Goal: Task Accomplishment & Management: Manage account settings

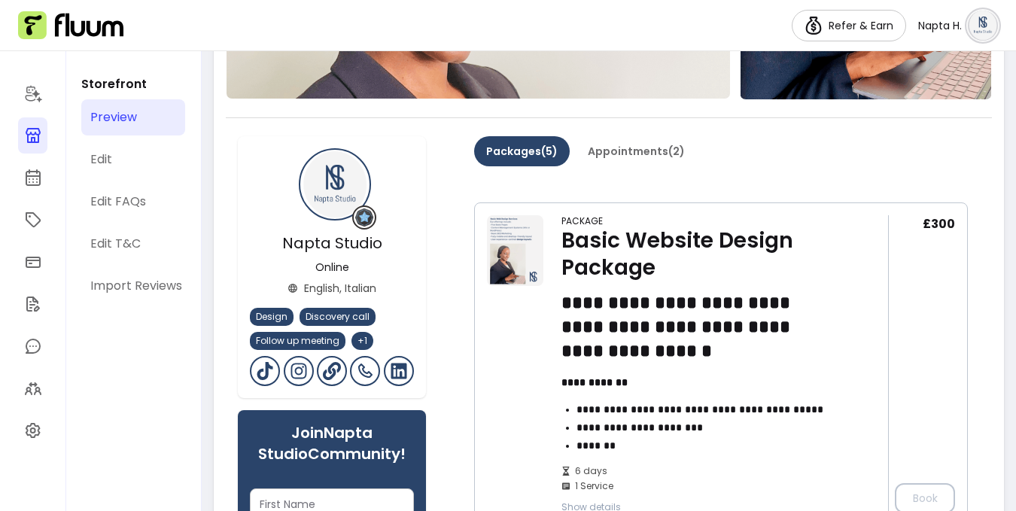
scroll to position [384, 0]
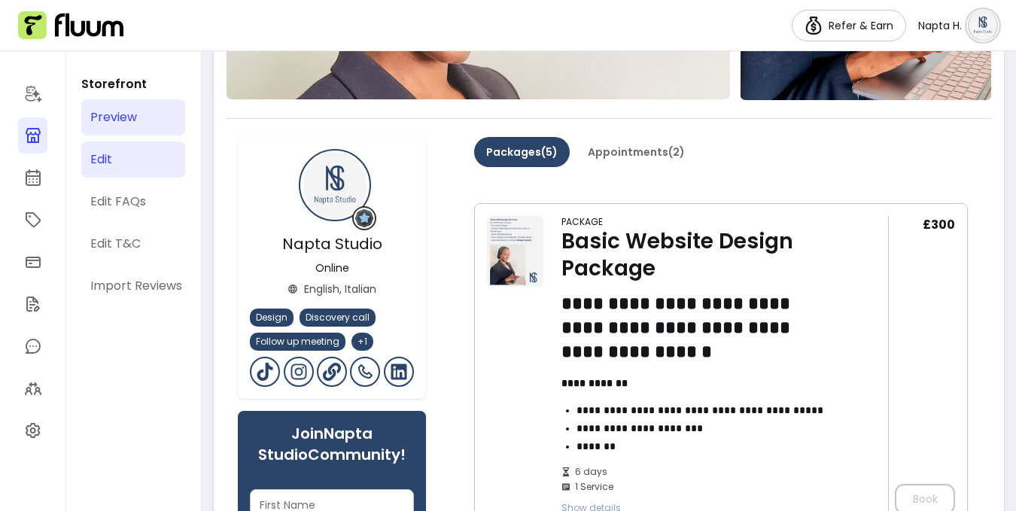
click at [144, 162] on link "Edit" at bounding box center [133, 160] width 104 height 36
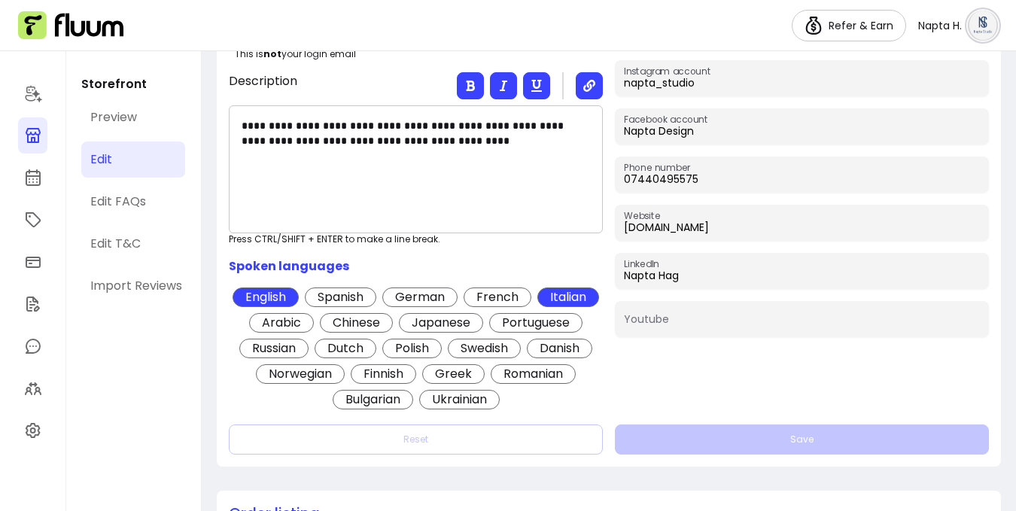
scroll to position [393, 0]
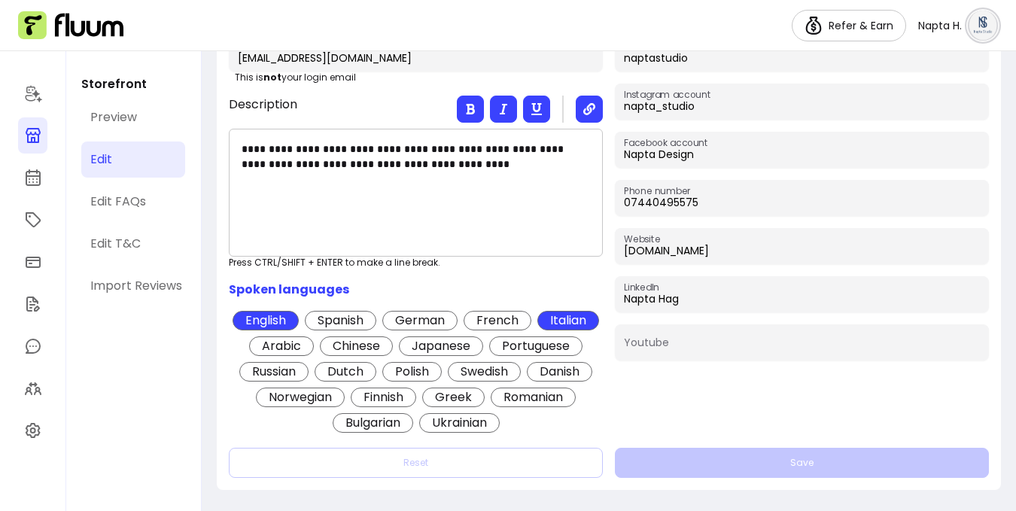
click at [314, 340] on span "Arabic" at bounding box center [281, 347] width 65 height 20
click at [659, 454] on button "Save" at bounding box center [802, 463] width 374 height 30
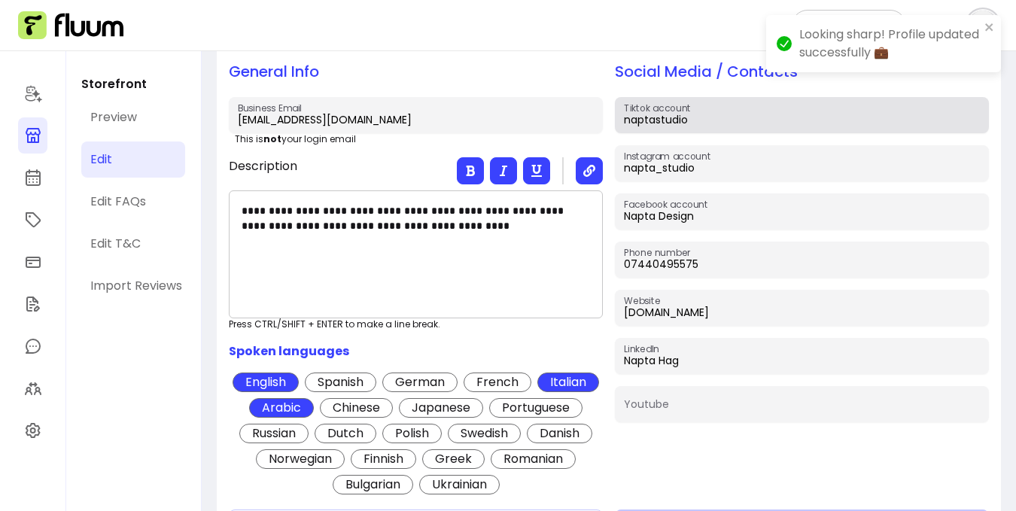
scroll to position [294, 0]
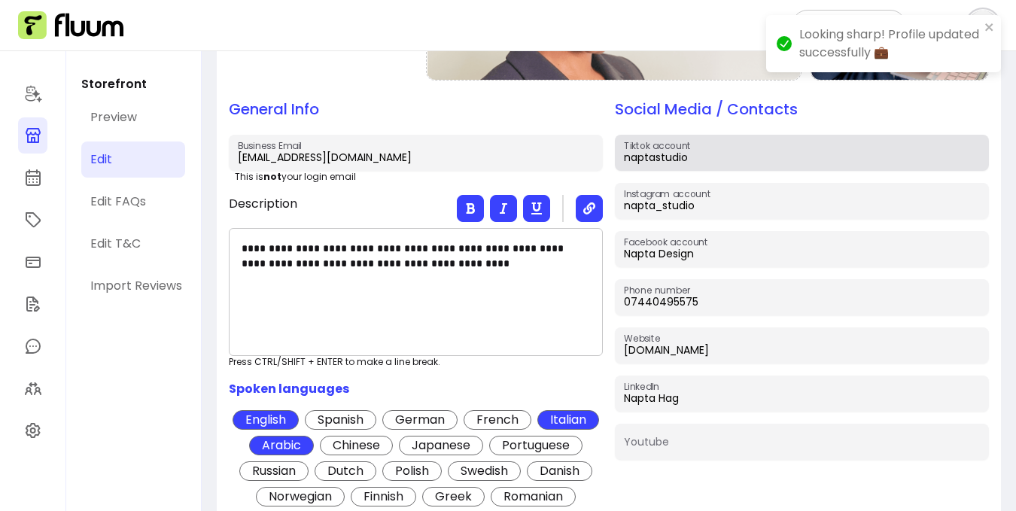
click at [690, 145] on div "naptastudio" at bounding box center [802, 152] width 356 height 27
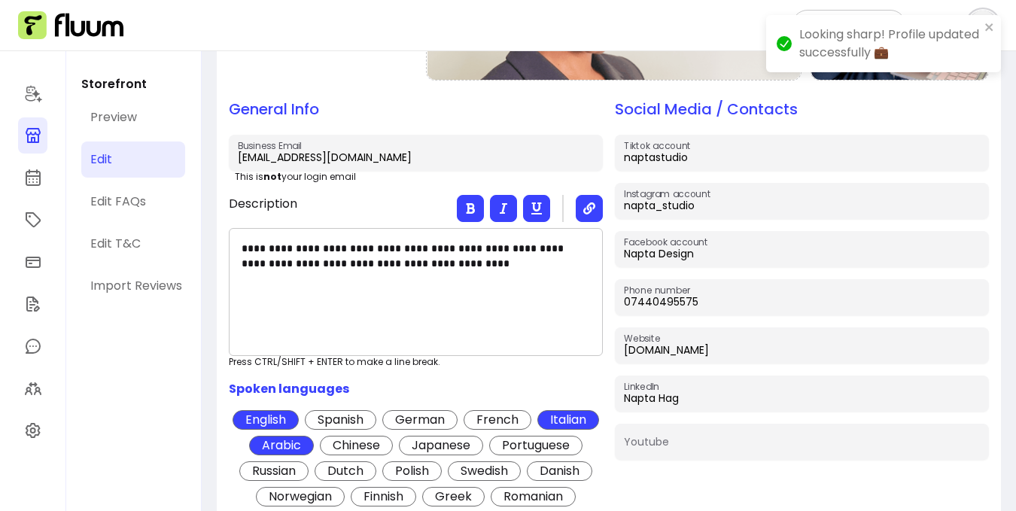
click at [994, 20] on div "Looking sharp! Profile updated successfully 💼" at bounding box center [883, 43] width 235 height 57
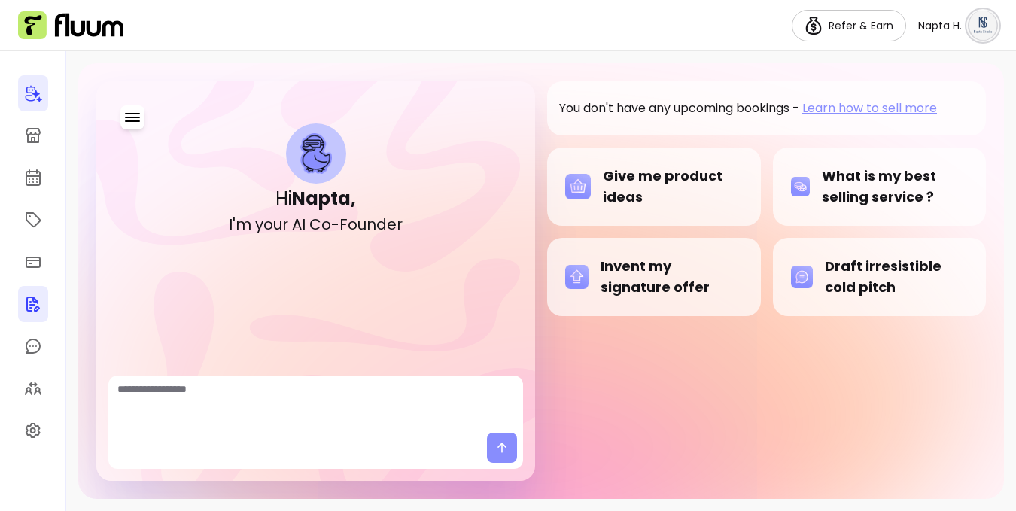
click at [32, 305] on icon at bounding box center [33, 304] width 14 height 15
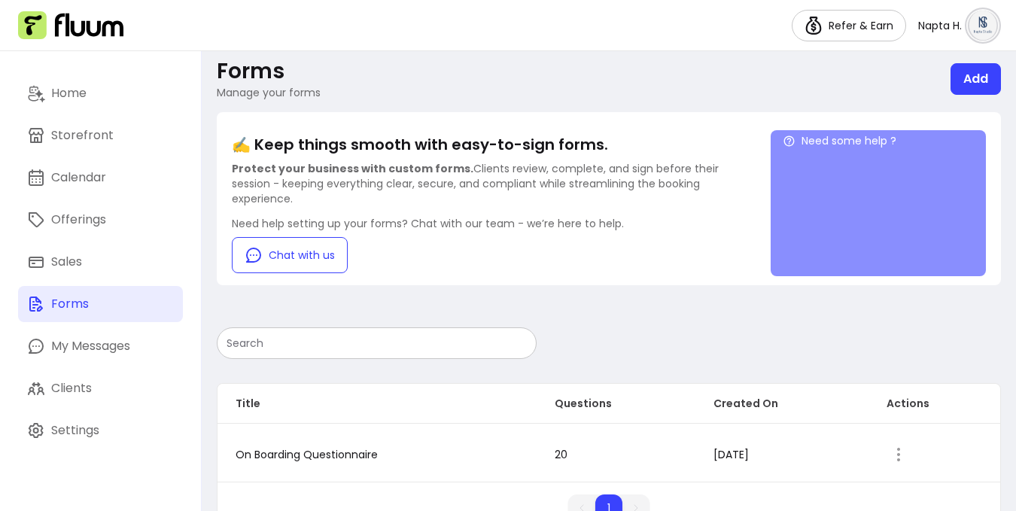
scroll to position [59, 0]
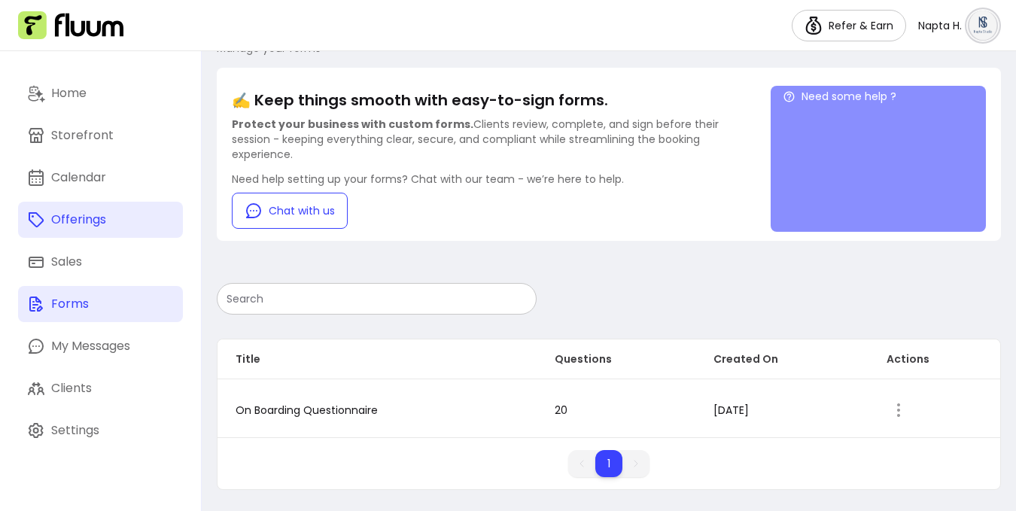
click at [85, 229] on link "Offerings" at bounding box center [100, 220] width 165 height 36
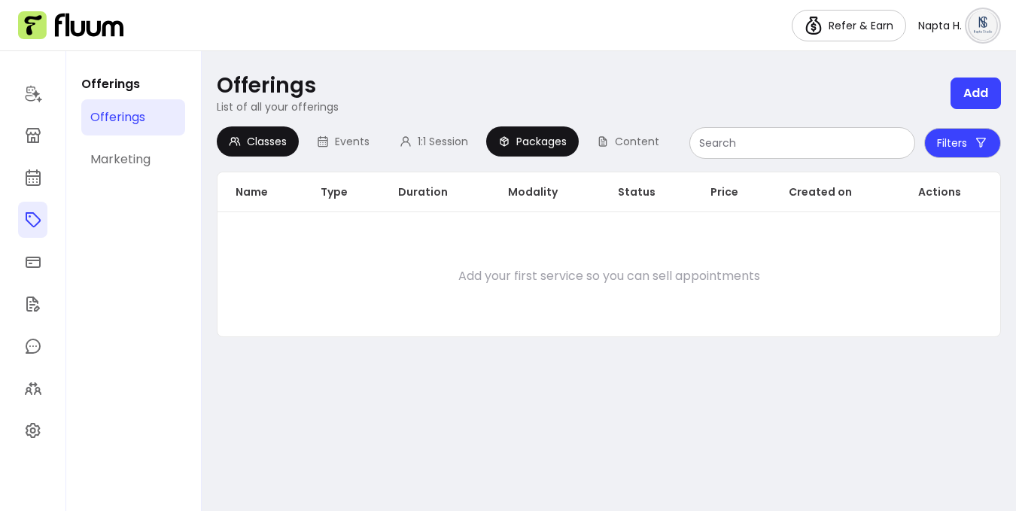
click at [532, 143] on span "Packages" at bounding box center [541, 141] width 50 height 15
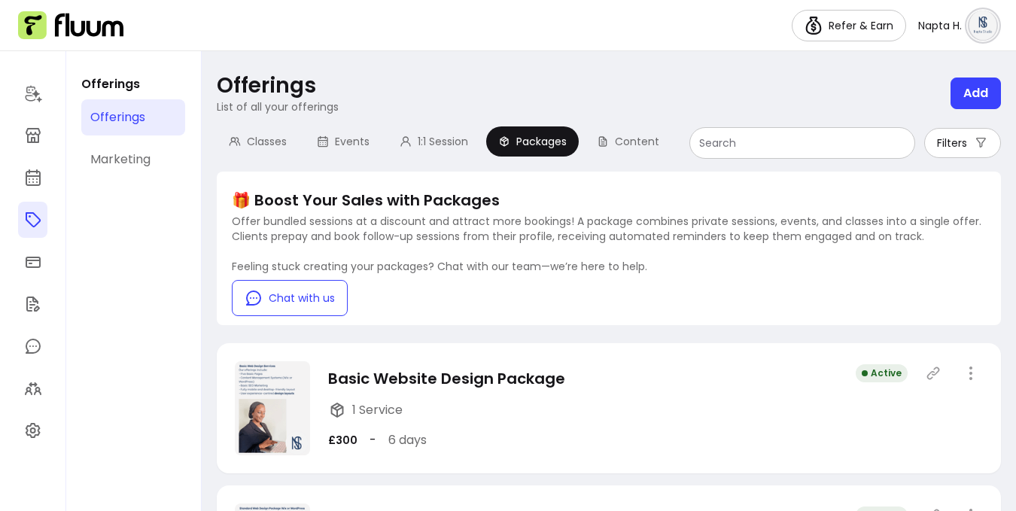
click at [491, 391] on div "Basic Website Design Package 1 Service £300 - 6 days" at bounding box center [446, 408] width 237 height 81
click at [962, 370] on icon "button" at bounding box center [971, 373] width 18 height 18
click at [785, 397] on div "Basic Website Design Package 1 Service £300 - 6 days Active" at bounding box center [609, 408] width 784 height 130
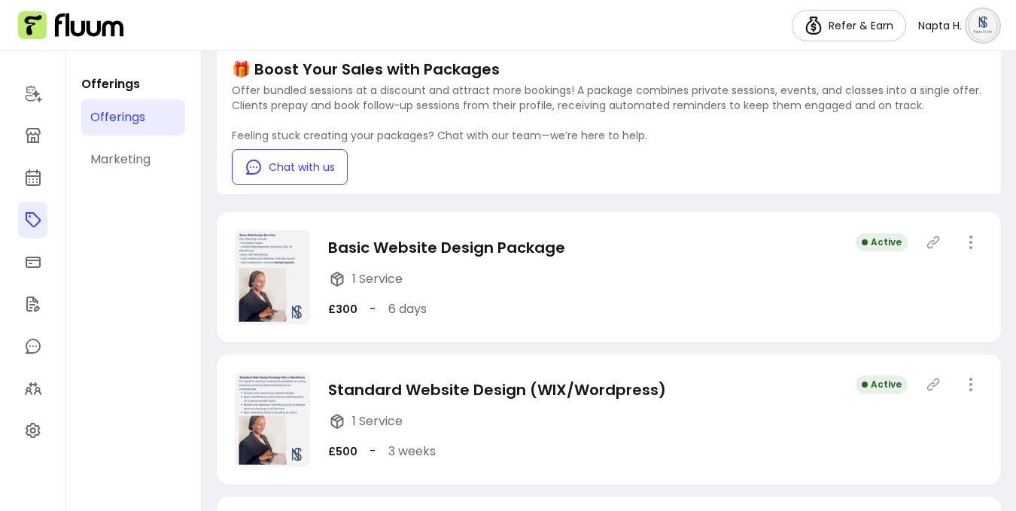
scroll to position [132, 0]
click at [299, 292] on img at bounding box center [272, 277] width 75 height 94
click at [34, 123] on link at bounding box center [32, 135] width 29 height 36
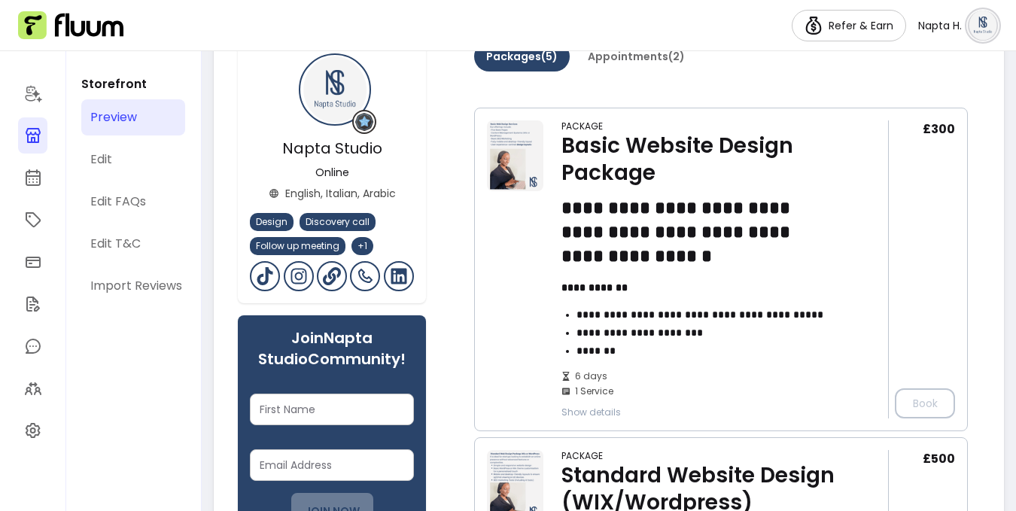
scroll to position [447, 0]
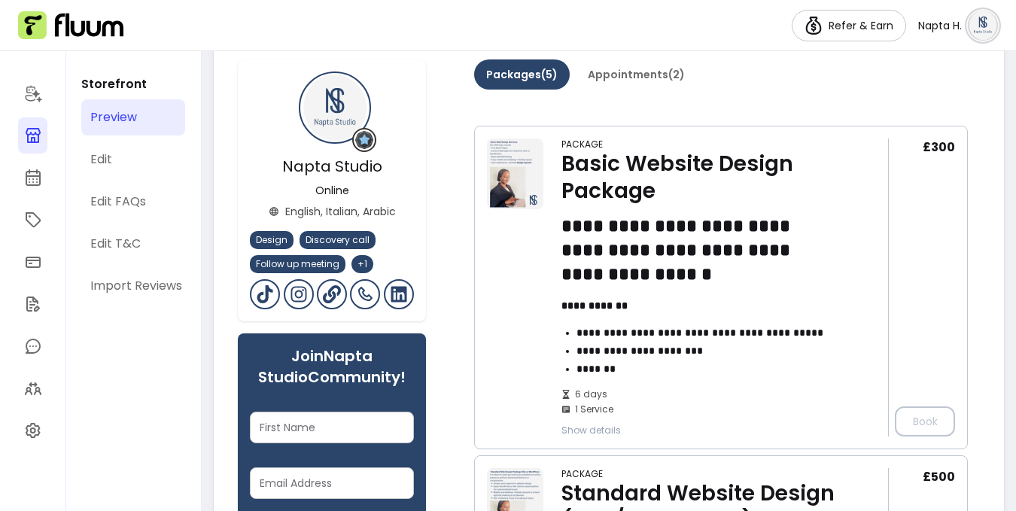
click at [797, 228] on h3 "**********" at bounding box center [698, 250] width 273 height 72
click at [34, 391] on icon at bounding box center [33, 388] width 18 height 18
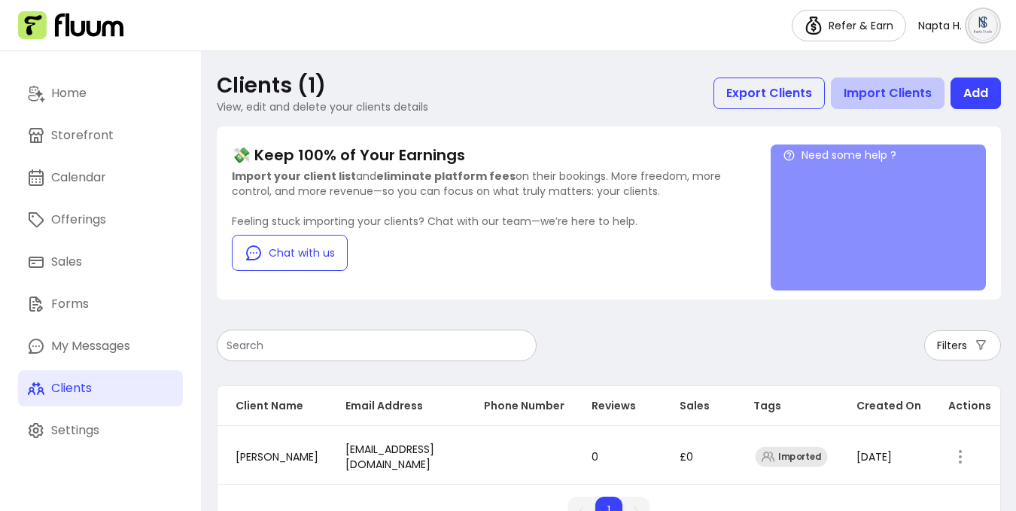
click at [857, 90] on button "Import Clients" at bounding box center [888, 94] width 114 height 32
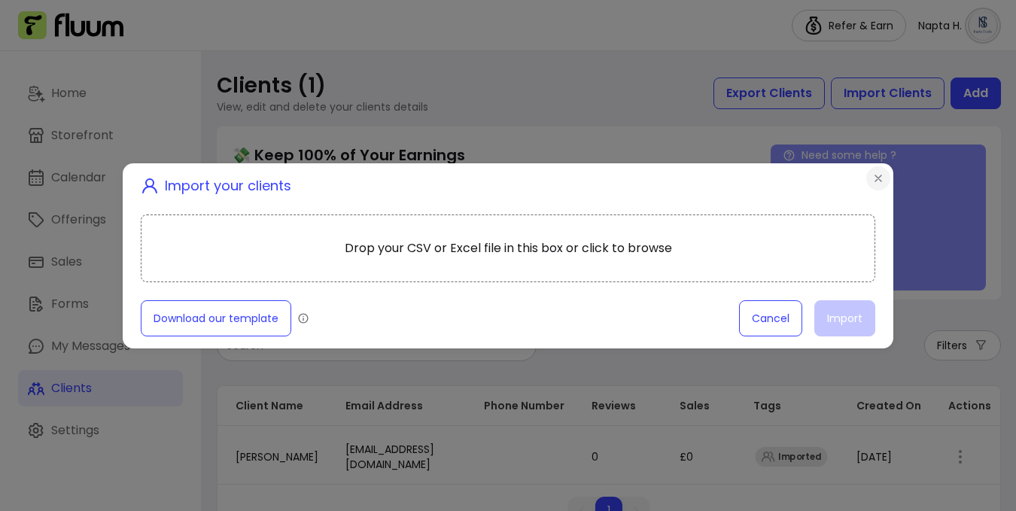
click at [882, 179] on icon "Close" at bounding box center [879, 178] width 12 height 12
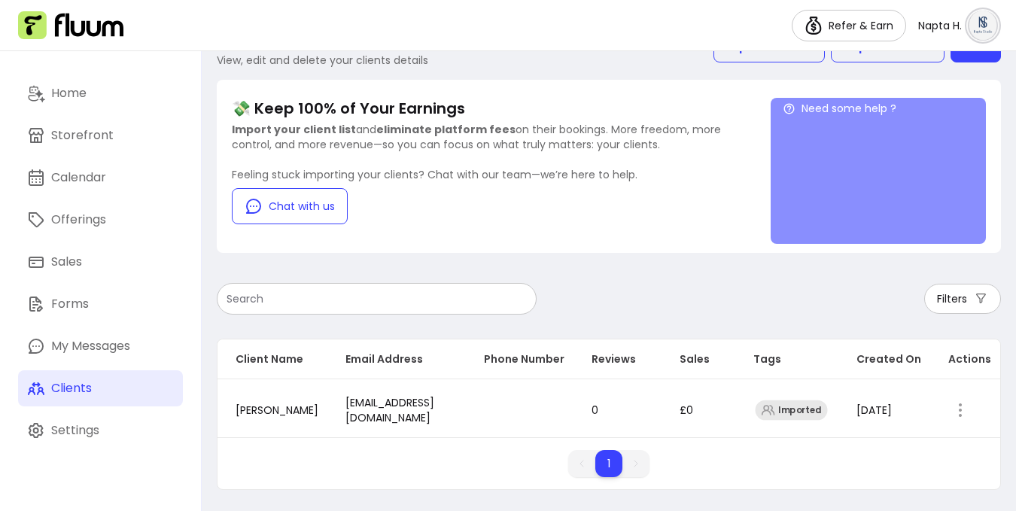
scroll to position [55, 0]
click at [963, 401] on icon "button" at bounding box center [961, 410] width 18 height 18
click at [736, 314] on div "Filters Client Name Email Address Phone Number Reviews Sales Tags Created On Ac…" at bounding box center [609, 380] width 784 height 219
click at [98, 136] on div "Storefront" at bounding box center [82, 135] width 62 height 18
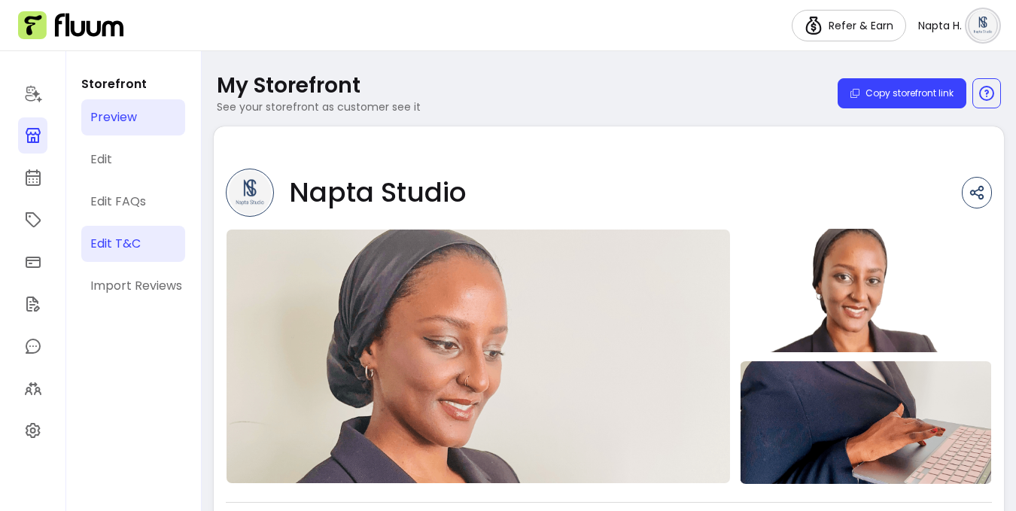
click at [126, 249] on div "Edit T&C" at bounding box center [115, 244] width 50 height 18
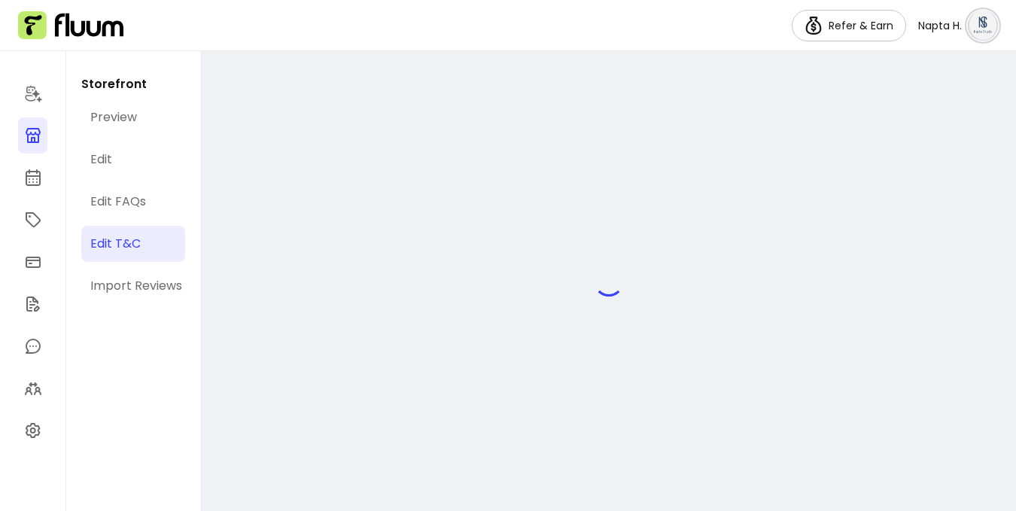
select select "*"
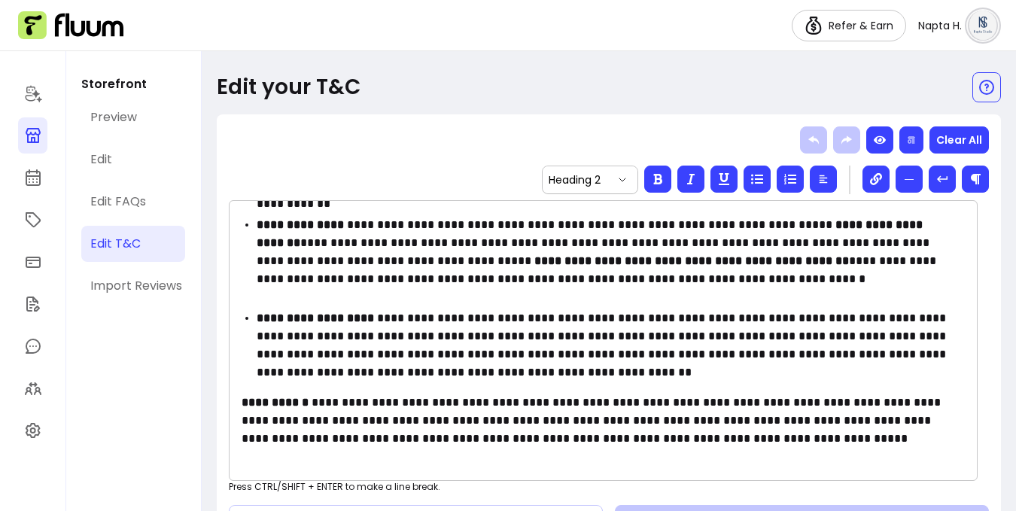
scroll to position [2222, 0]
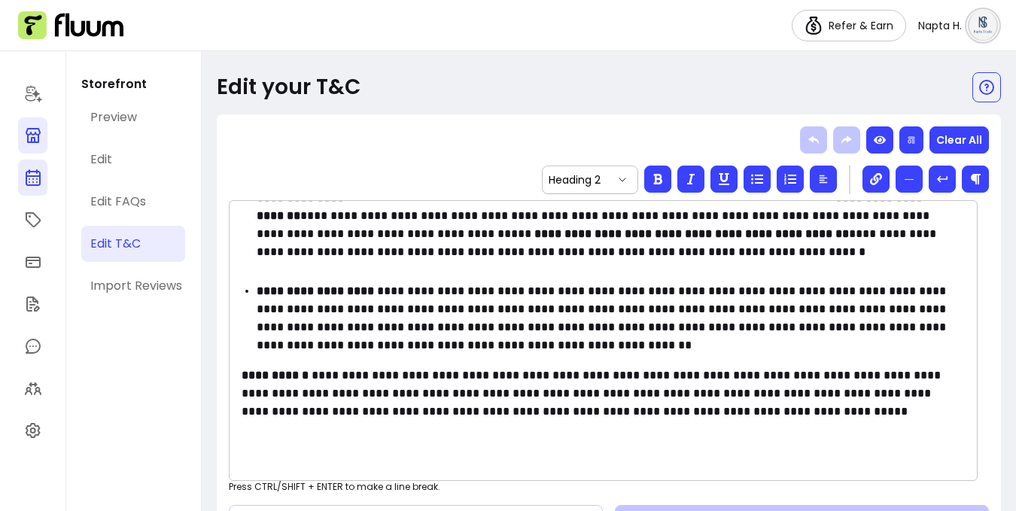
click at [26, 175] on icon at bounding box center [32, 118] width 255 height 215
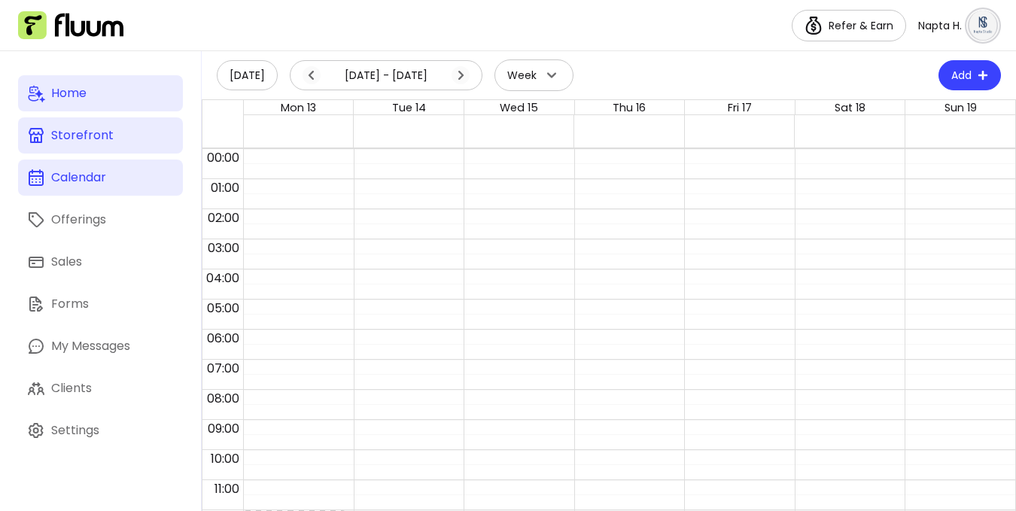
click at [84, 101] on div "Home" at bounding box center [68, 93] width 35 height 18
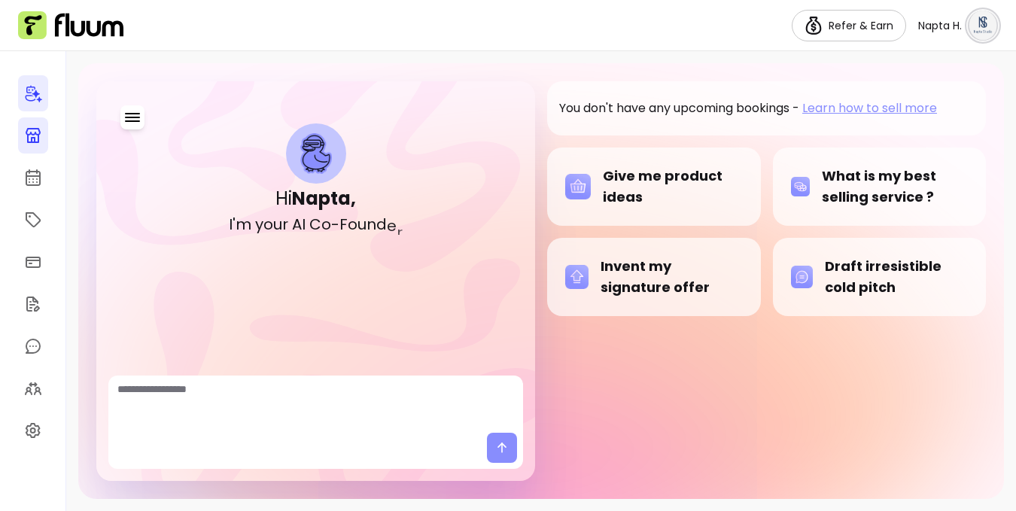
click at [43, 132] on link at bounding box center [33, 135] width 30 height 36
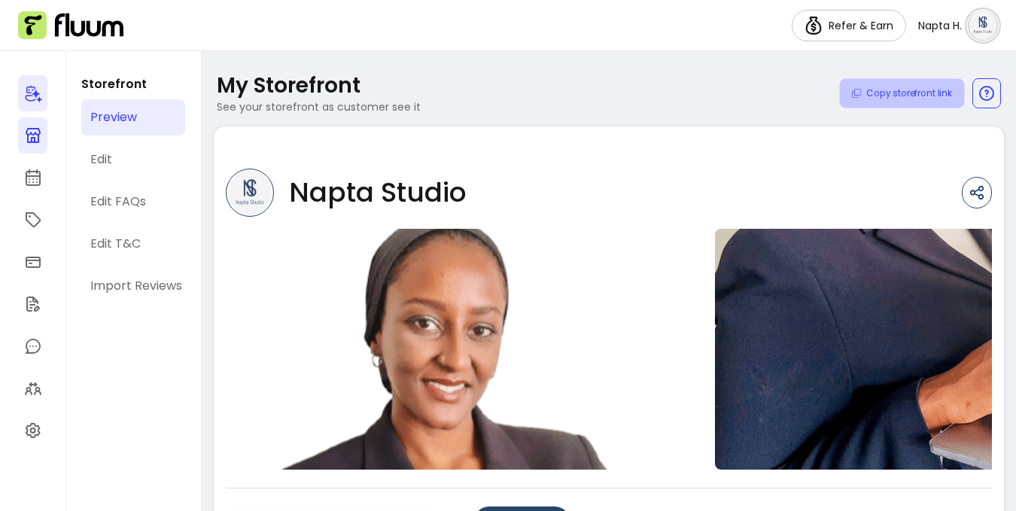
click at [888, 99] on button "Copy storefront link" at bounding box center [902, 93] width 125 height 29
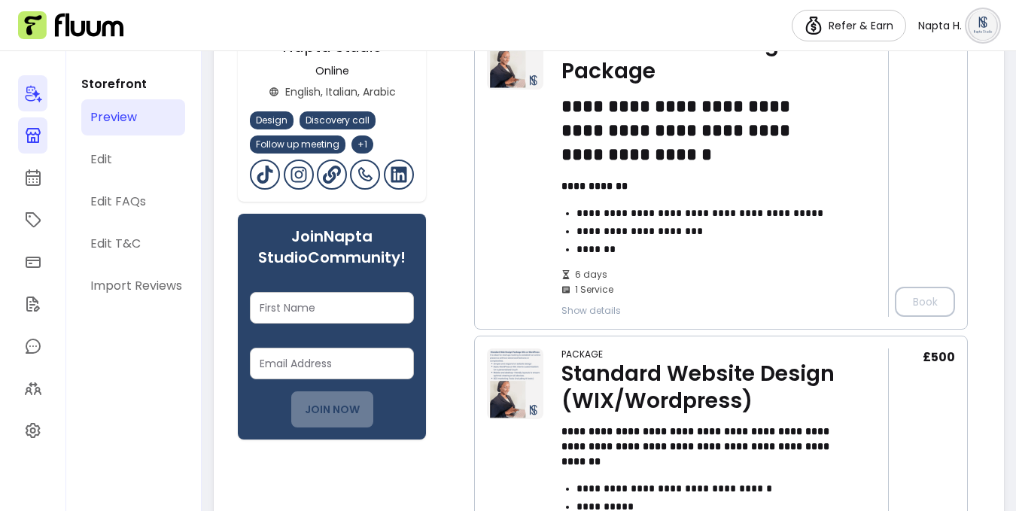
scroll to position [449, 0]
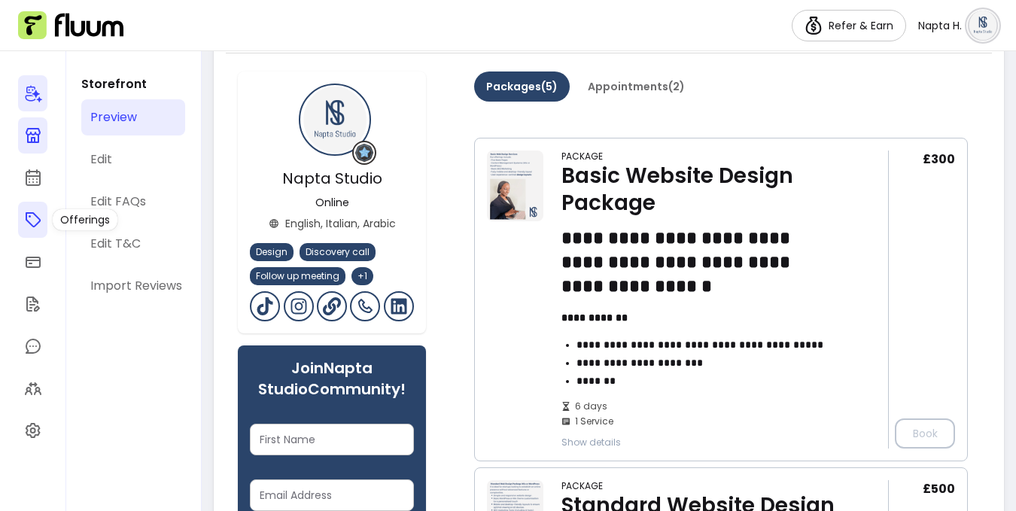
click at [35, 216] on icon at bounding box center [32, 219] width 15 height 15
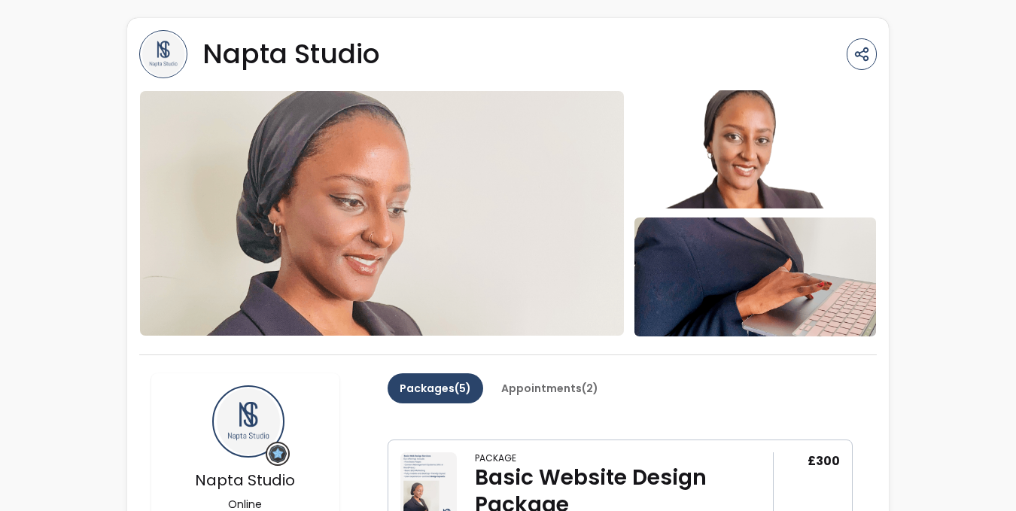
scroll to position [297, 0]
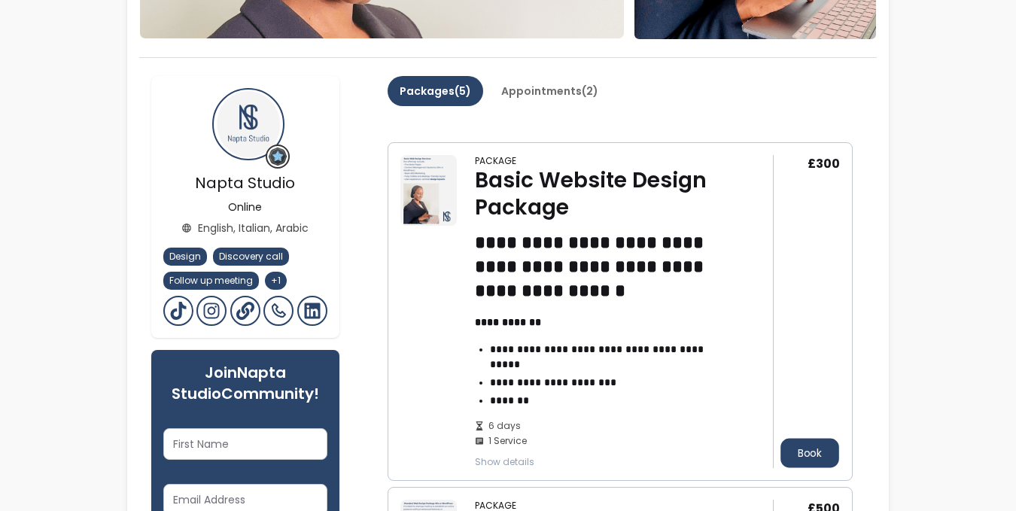
click at [790, 450] on button "Book" at bounding box center [810, 452] width 59 height 29
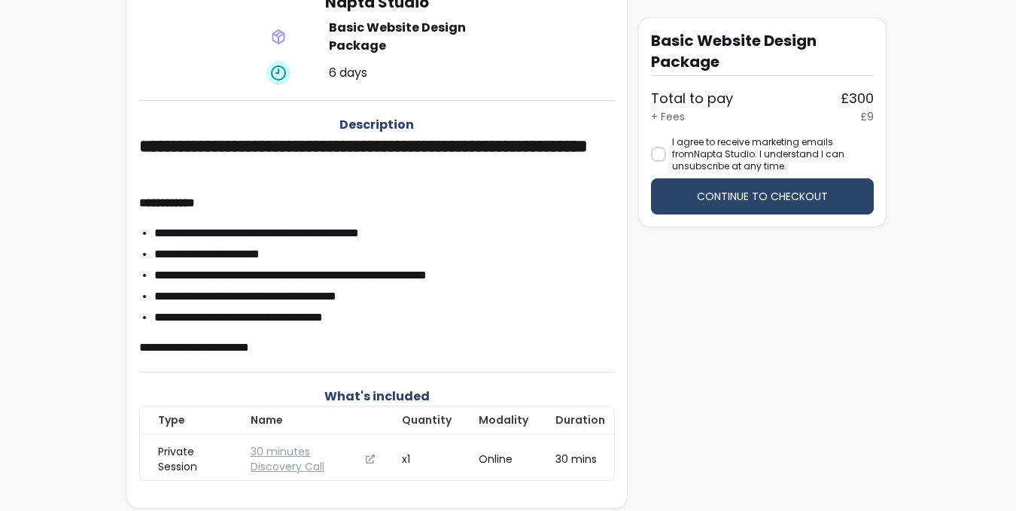
scroll to position [287, 0]
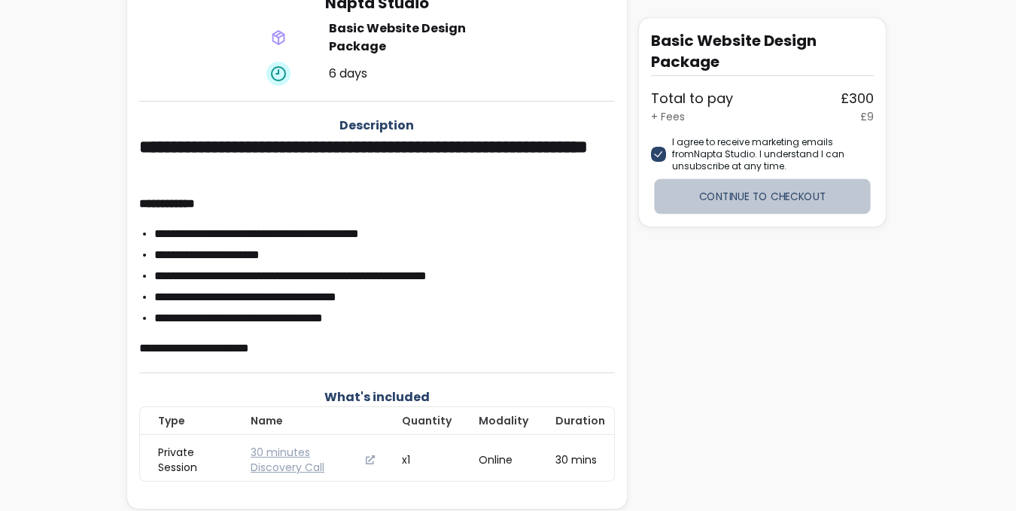
click at [678, 186] on button "Continue to checkout" at bounding box center [763, 196] width 216 height 35
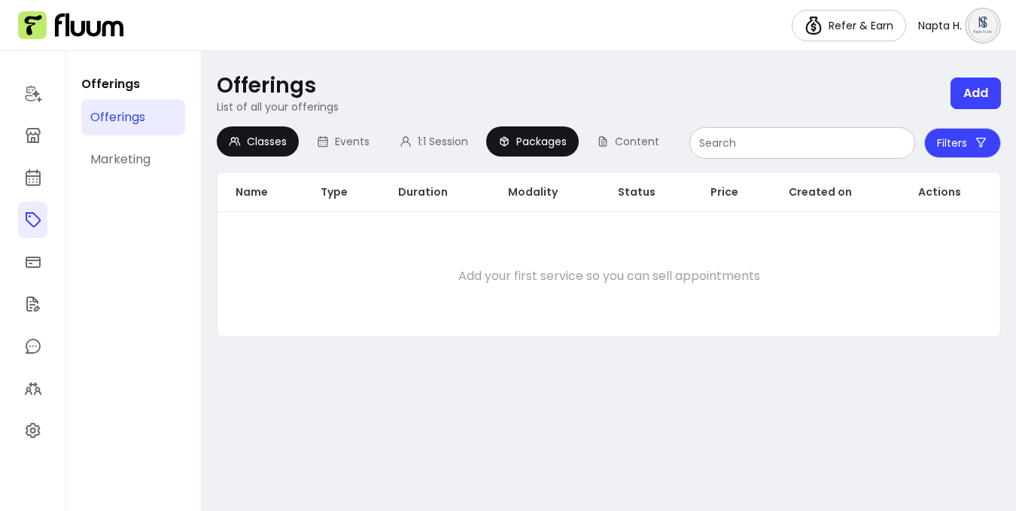
click at [573, 142] on div "Packages" at bounding box center [532, 141] width 93 height 30
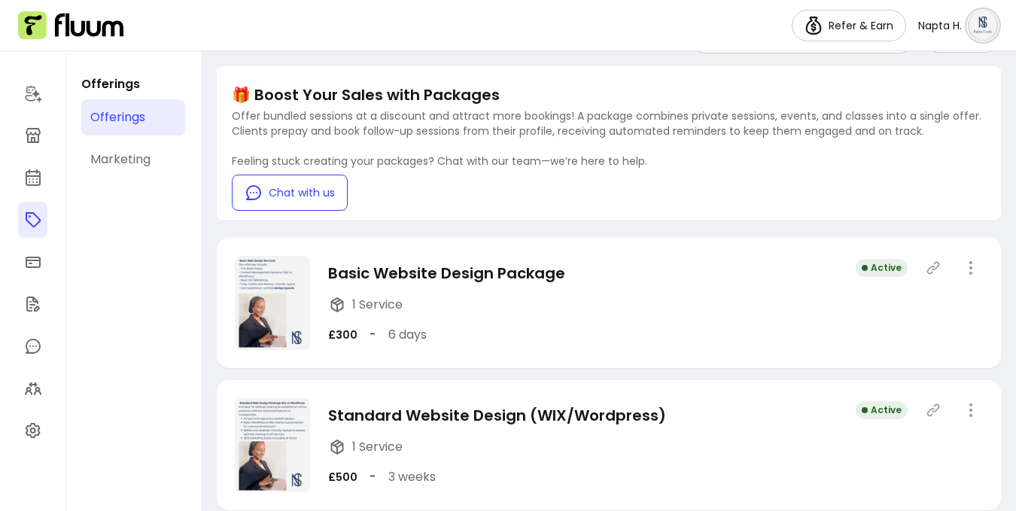
scroll to position [107, 0]
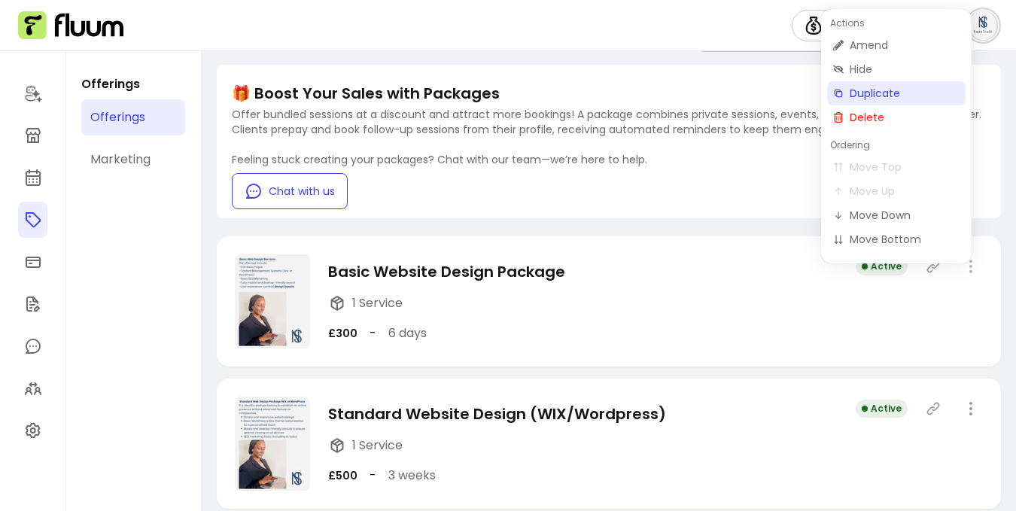
click at [876, 93] on span "Duplicate" at bounding box center [905, 93] width 110 height 15
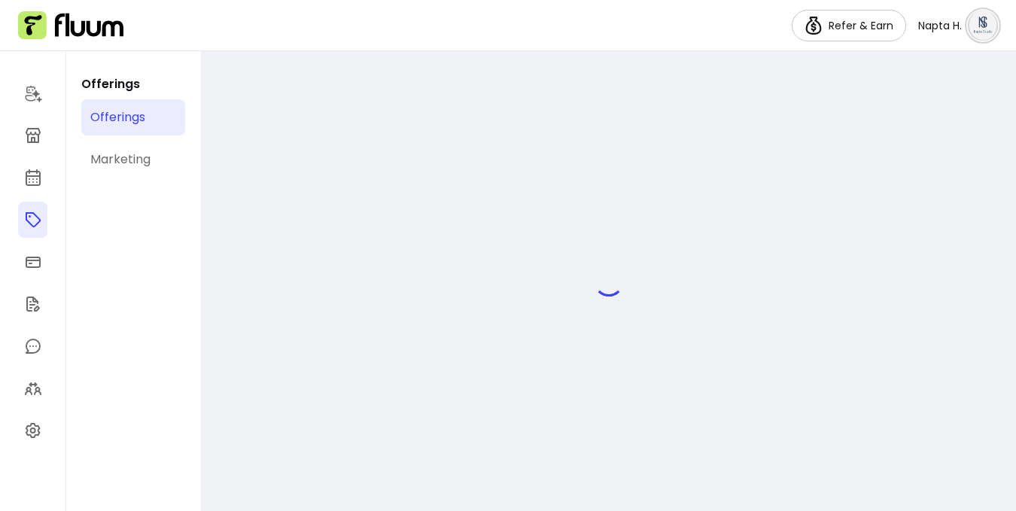
select select "***"
select select "****"
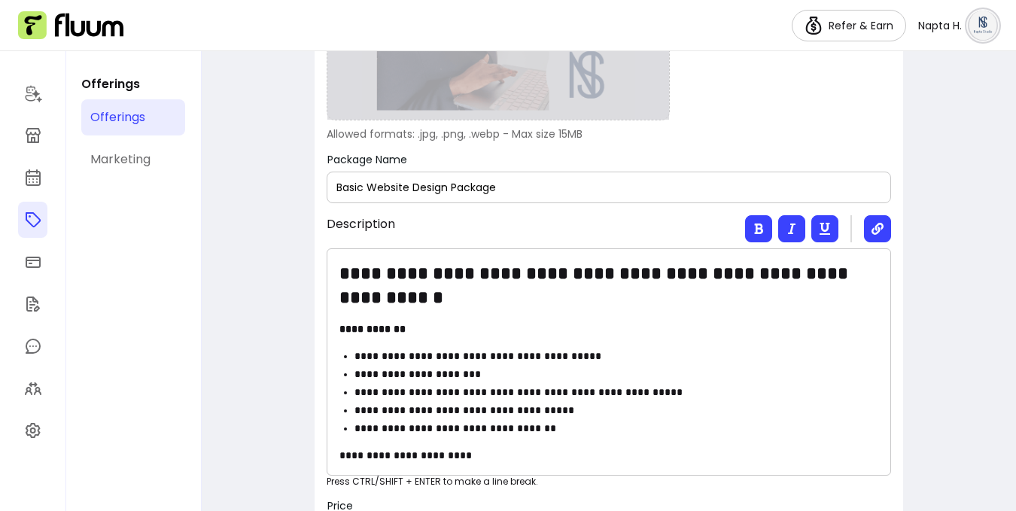
scroll to position [515, 0]
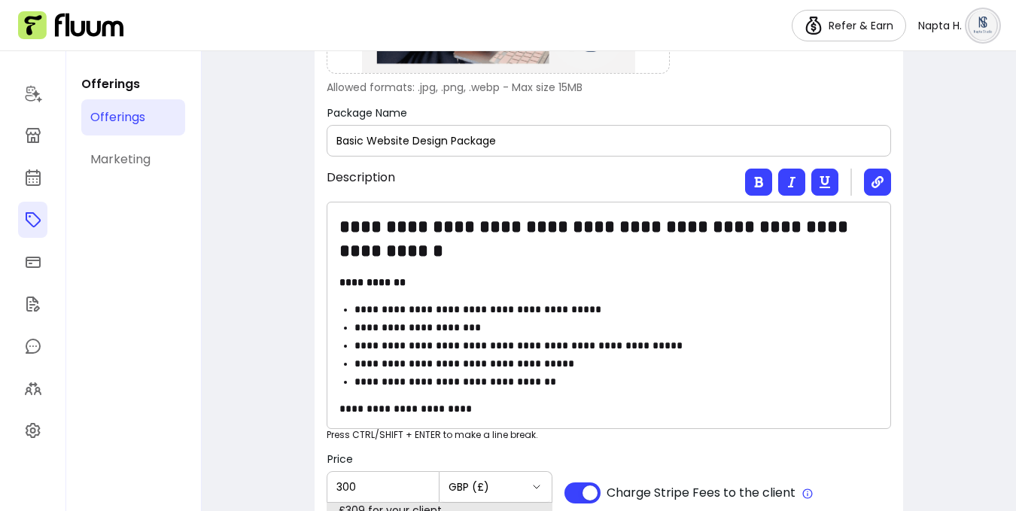
drag, startPoint x: 367, startPoint y: 141, endPoint x: 283, endPoint y: 142, distance: 84.3
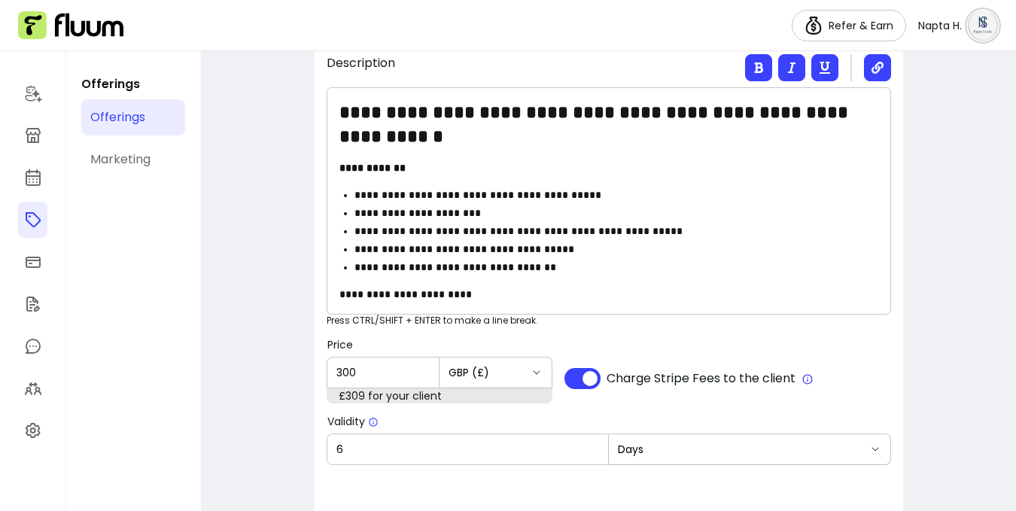
scroll to position [565, 0]
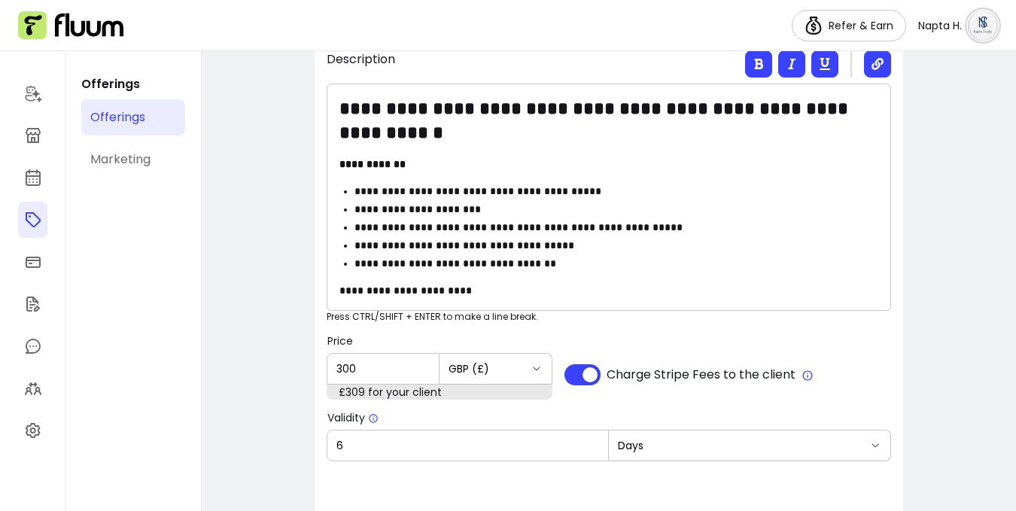
type input "Custom Website Design Package"
click at [363, 371] on input "300" at bounding box center [383, 368] width 93 height 15
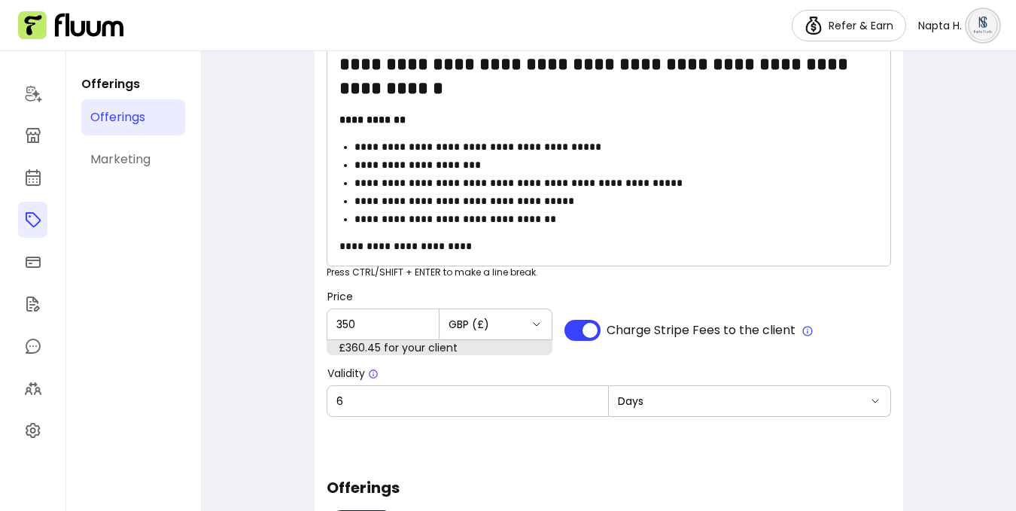
scroll to position [627, 0]
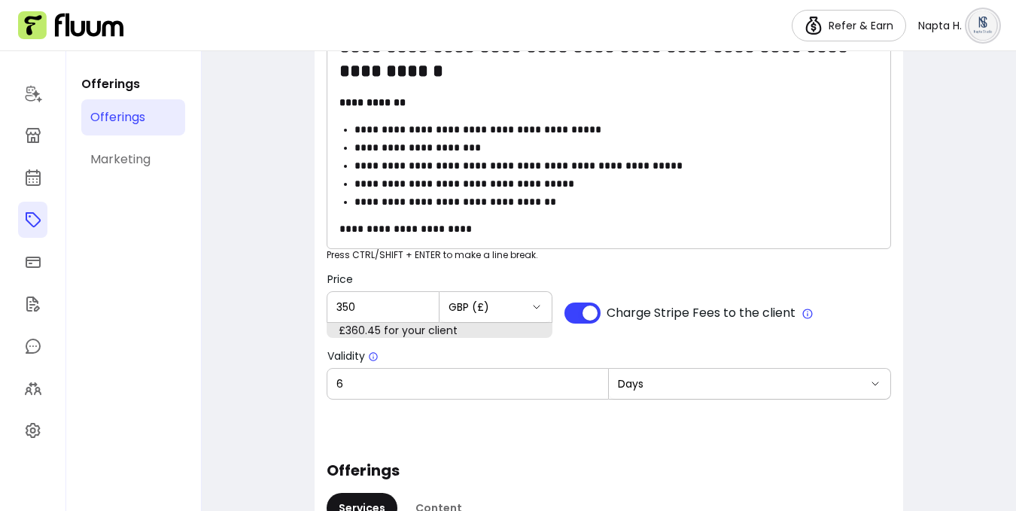
type input "350"
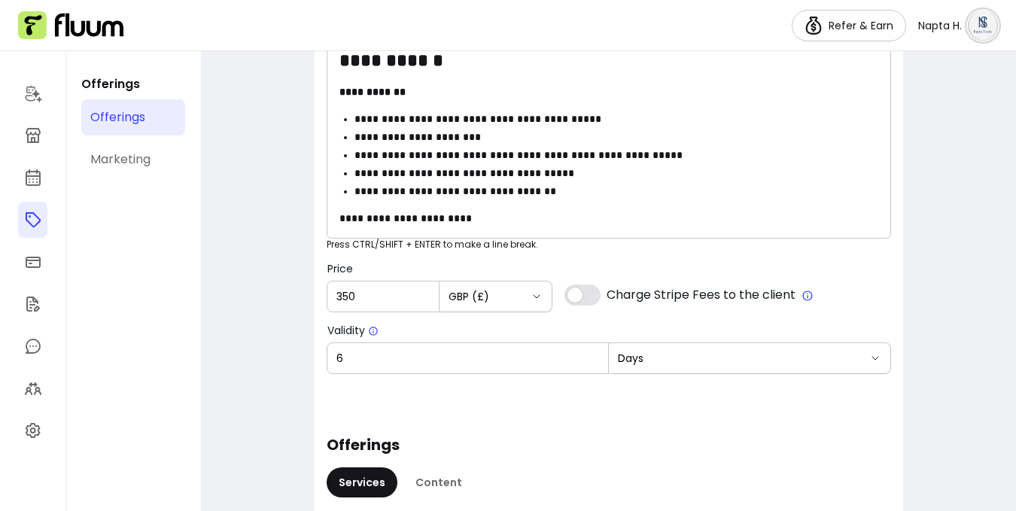
scroll to position [650, 0]
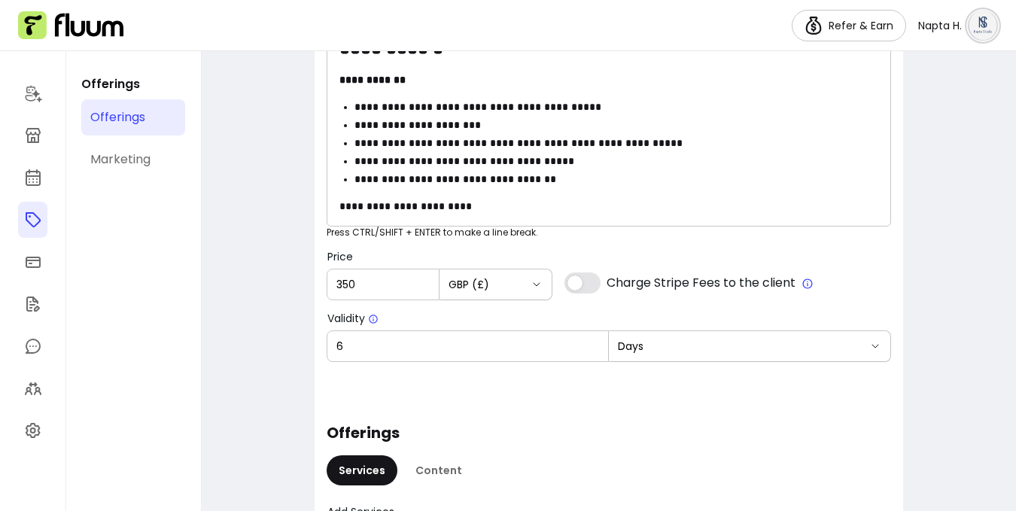
click at [574, 350] on input "6" at bounding box center [468, 346] width 263 height 15
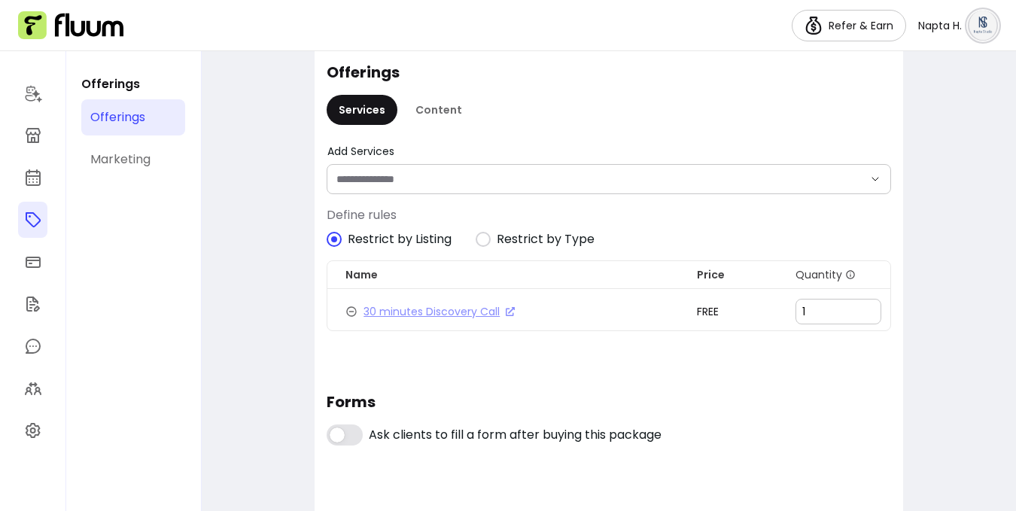
scroll to position [1016, 0]
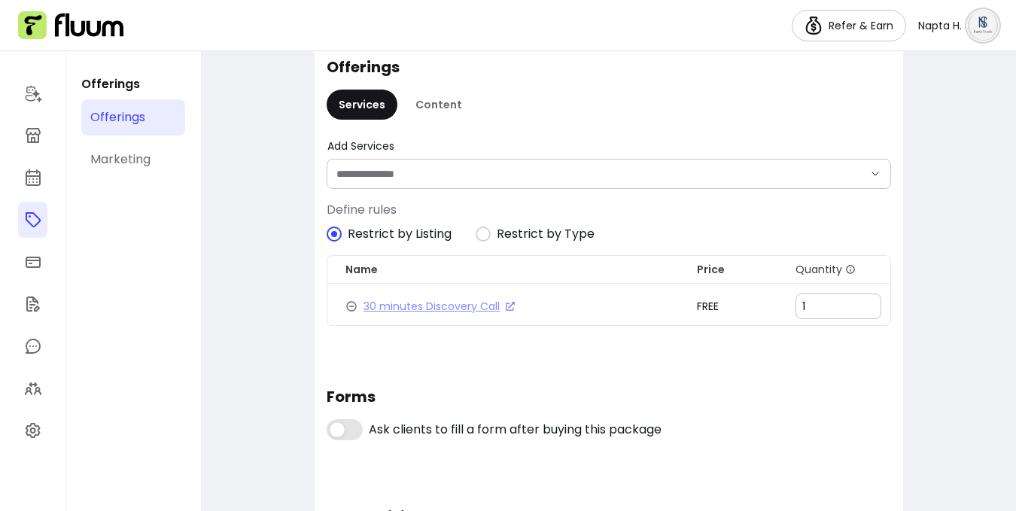
type input "10"
click at [571, 182] on div at bounding box center [609, 174] width 545 height 29
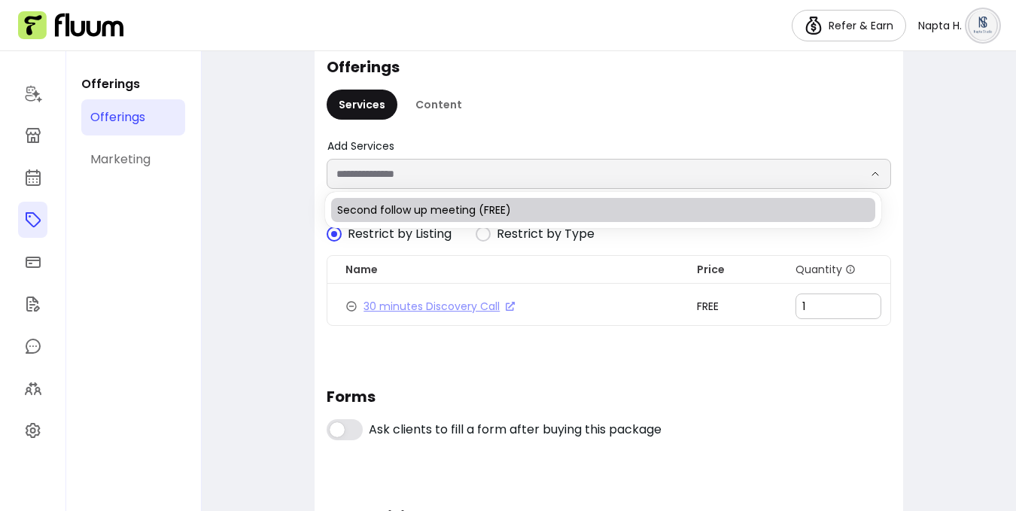
click at [569, 203] on span "Second follow up meeting (FREE)" at bounding box center [595, 210] width 516 height 15
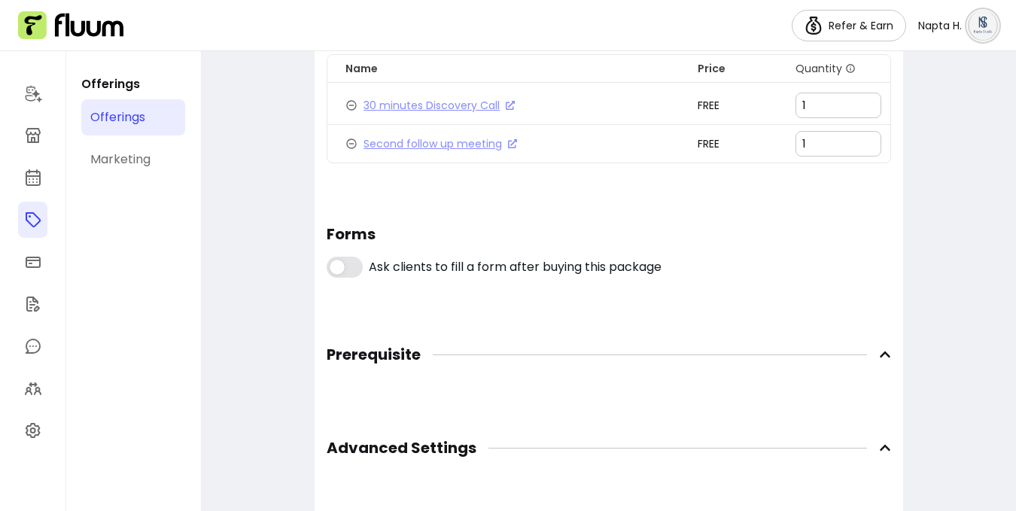
scroll to position [1289, 0]
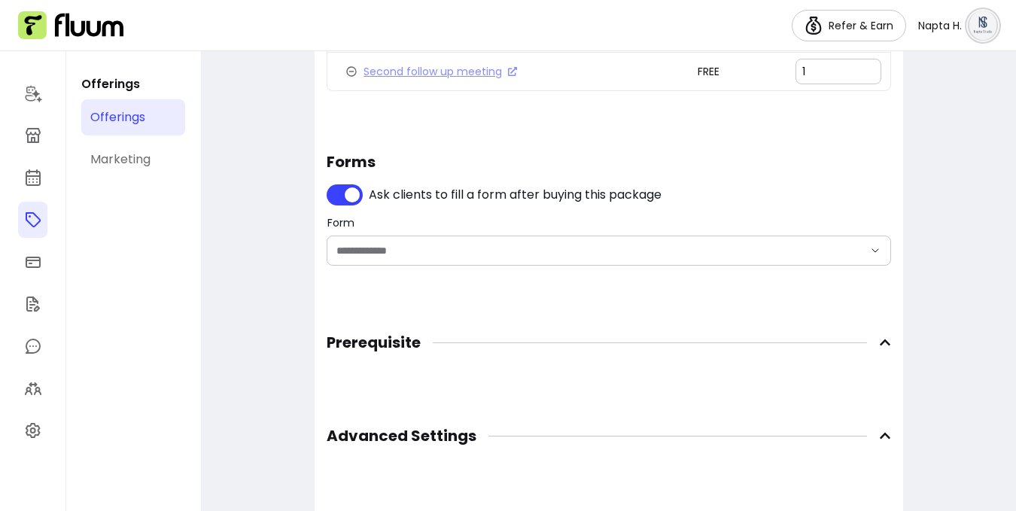
click at [424, 251] on input "Form" at bounding box center [588, 250] width 503 height 15
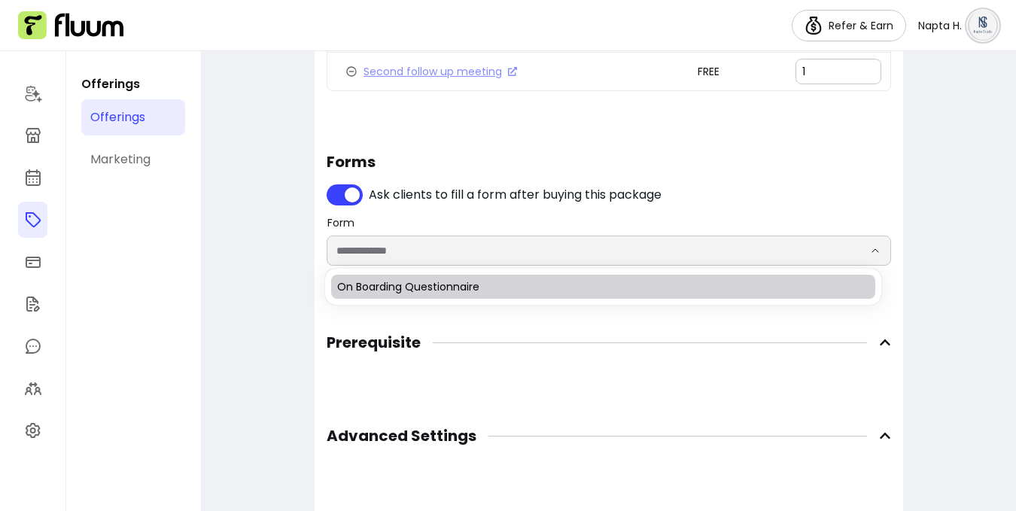
click at [432, 288] on span "On Boarding Questionnaire" at bounding box center [595, 286] width 516 height 15
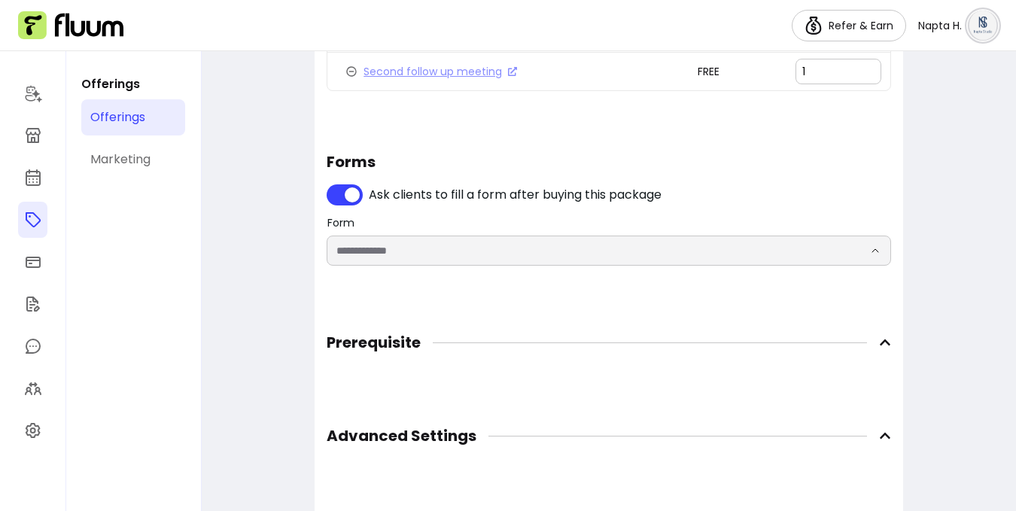
type input "**********"
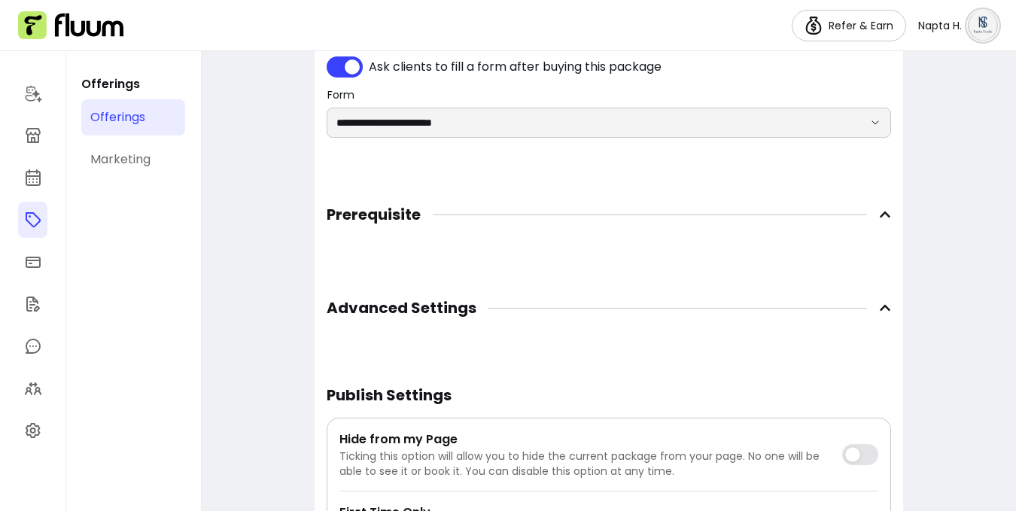
scroll to position [1448, 0]
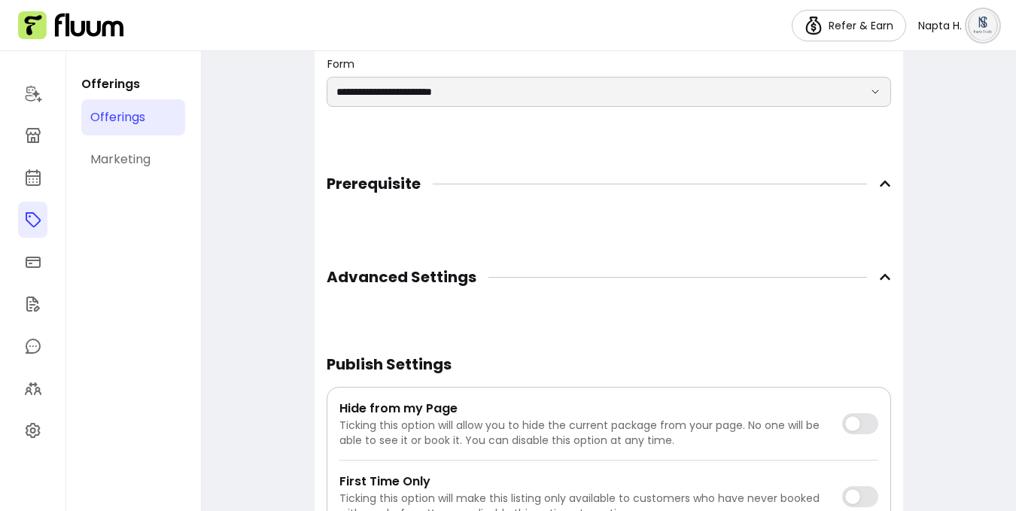
click at [879, 184] on icon at bounding box center [885, 184] width 12 height 12
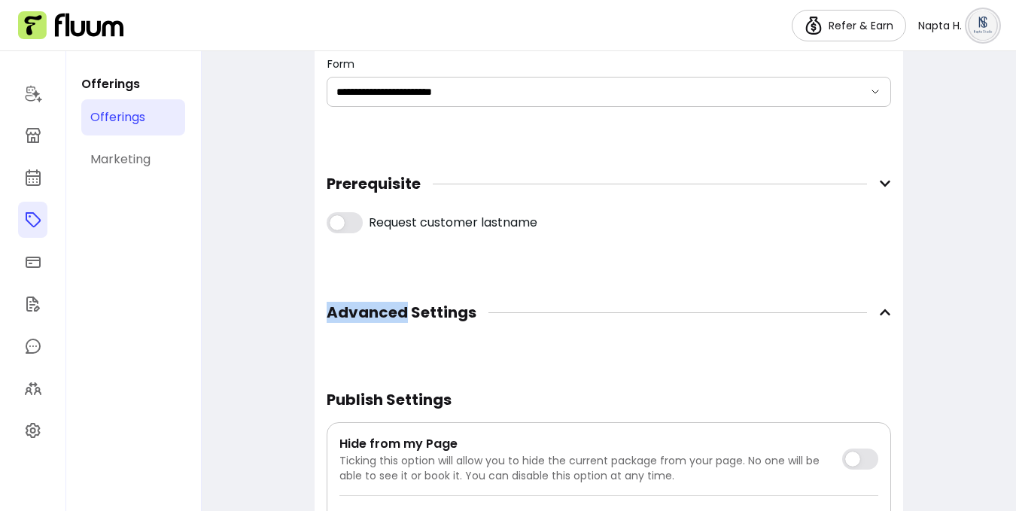
click at [880, 184] on icon at bounding box center [885, 184] width 11 height 6
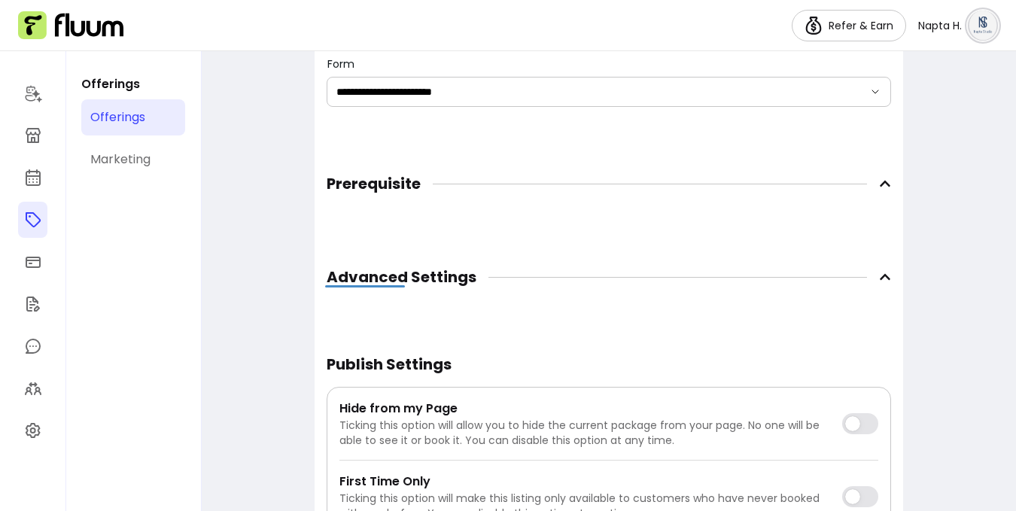
click at [873, 270] on span "Advanced Settings" at bounding box center [609, 276] width 565 height 33
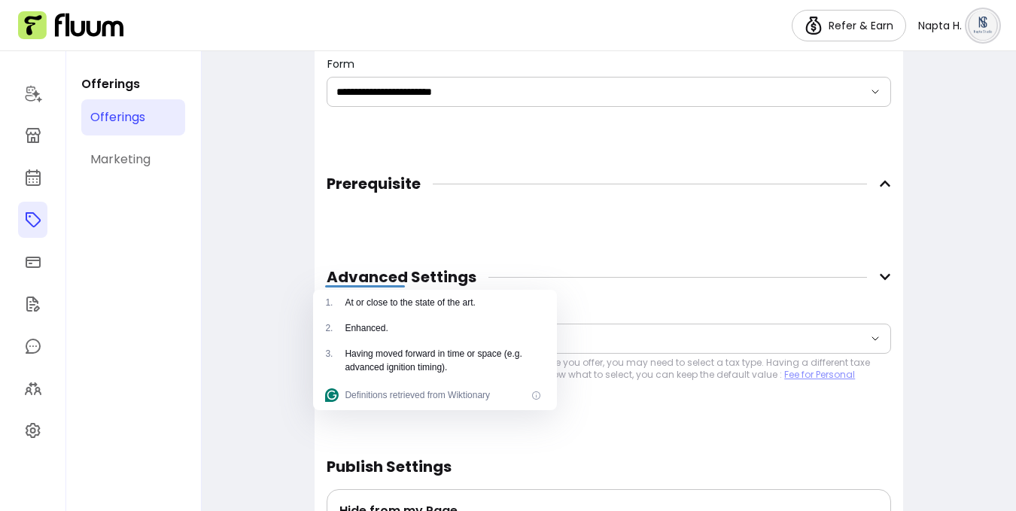
click at [879, 282] on icon at bounding box center [885, 277] width 12 height 12
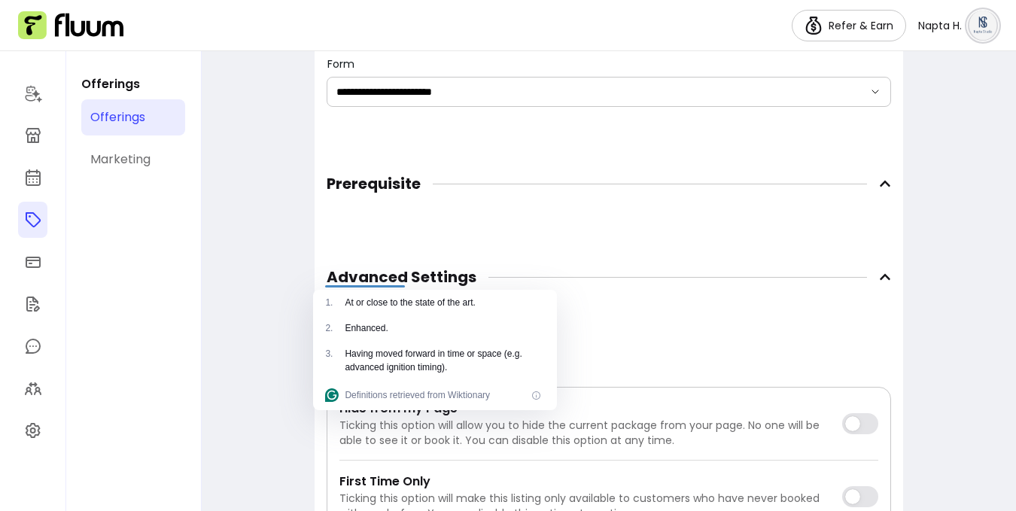
click at [879, 282] on icon at bounding box center [885, 277] width 12 height 12
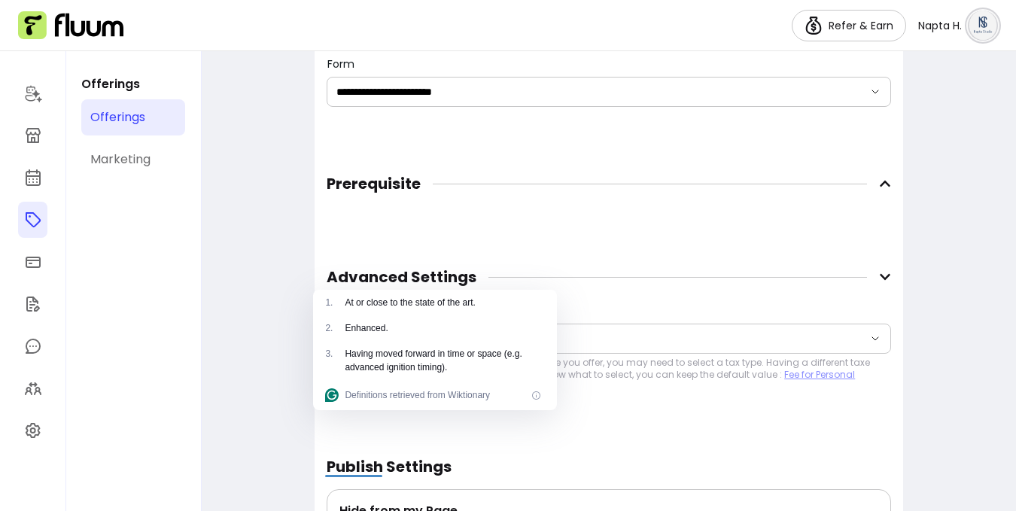
click at [756, 319] on div "**********" at bounding box center [609, 351] width 565 height 90
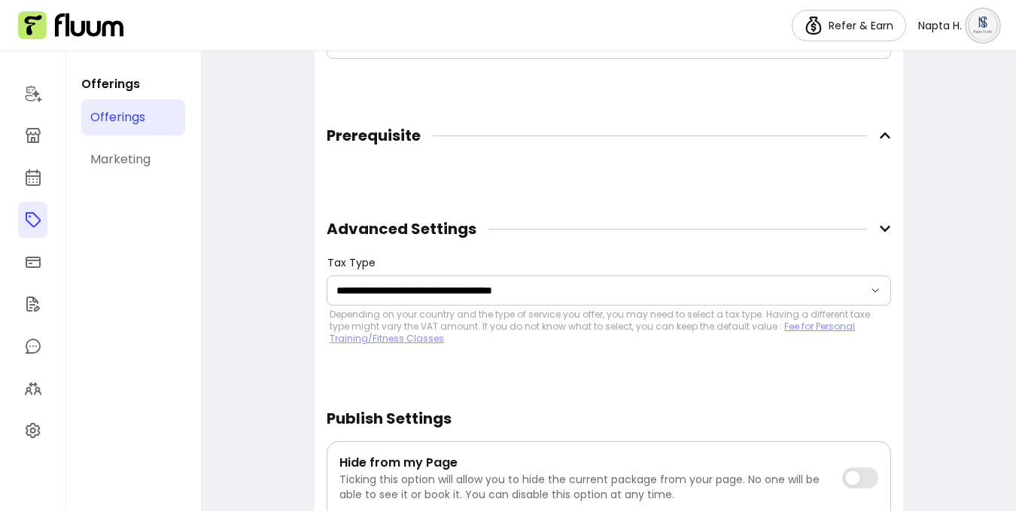
scroll to position [1529, 0]
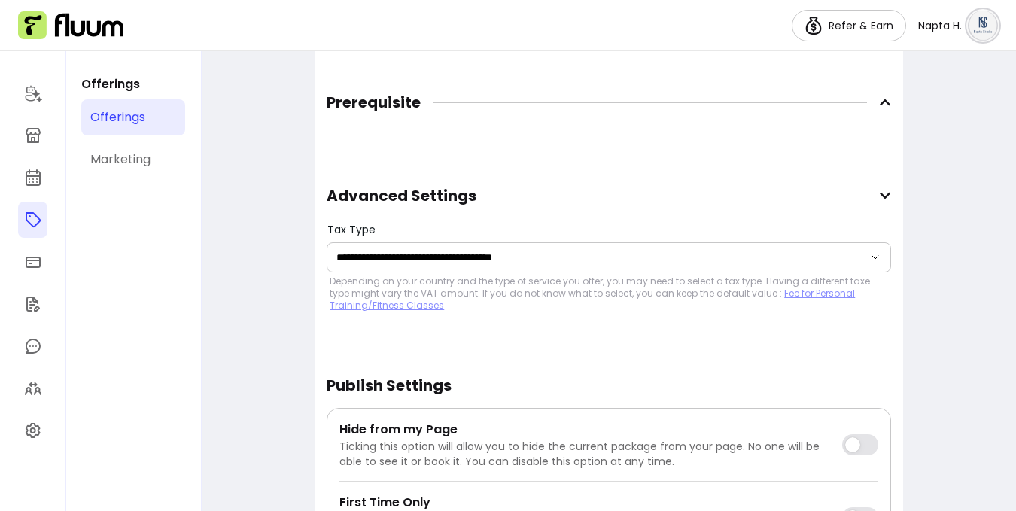
click at [880, 193] on icon at bounding box center [885, 196] width 11 height 6
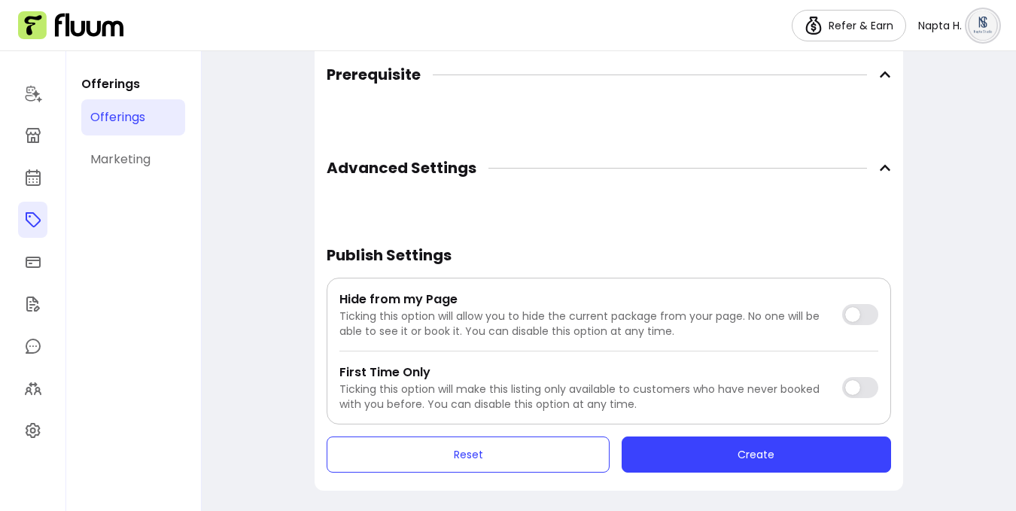
scroll to position [1558, 0]
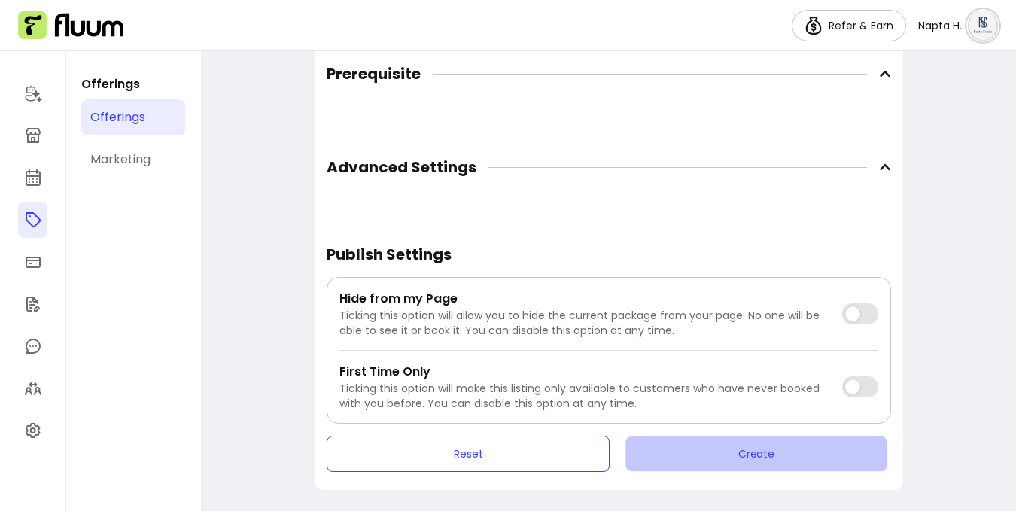
click at [766, 457] on button "Create" at bounding box center [756, 454] width 261 height 35
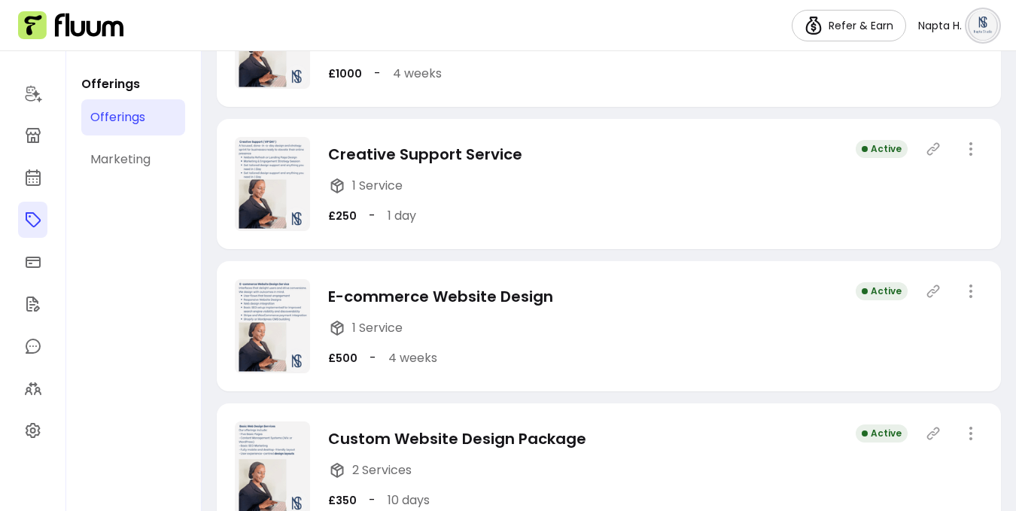
scroll to position [695, 0]
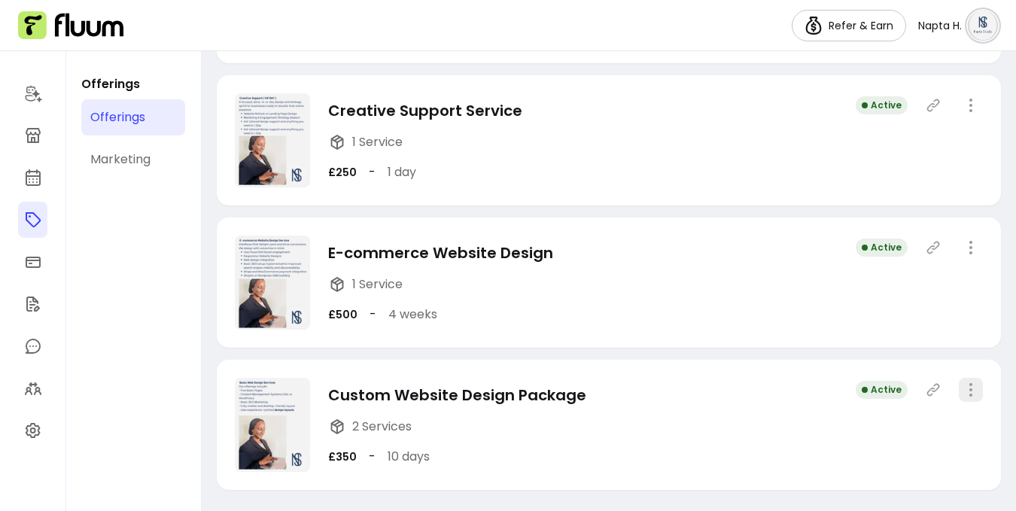
click at [962, 394] on icon "button" at bounding box center [971, 390] width 18 height 18
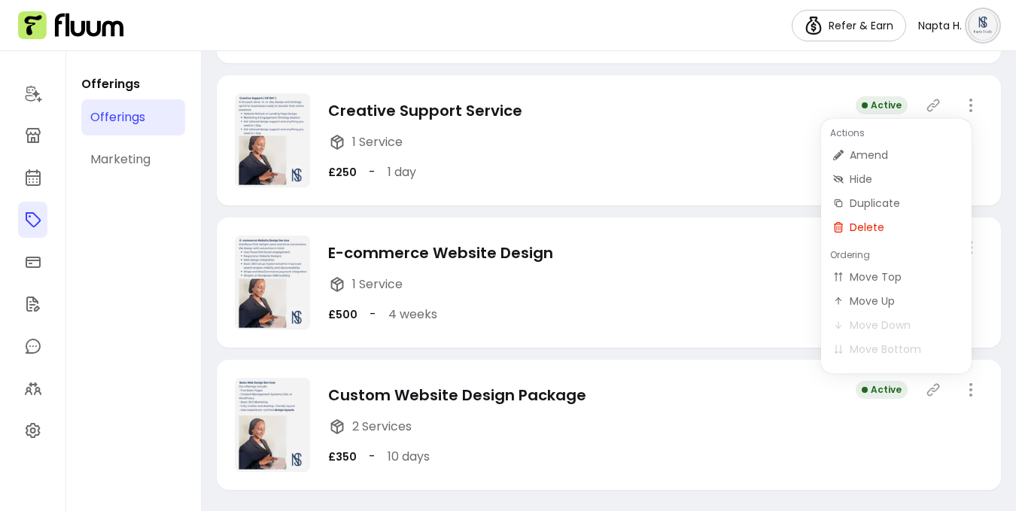
click at [926, 389] on icon at bounding box center [933, 389] width 15 height 15
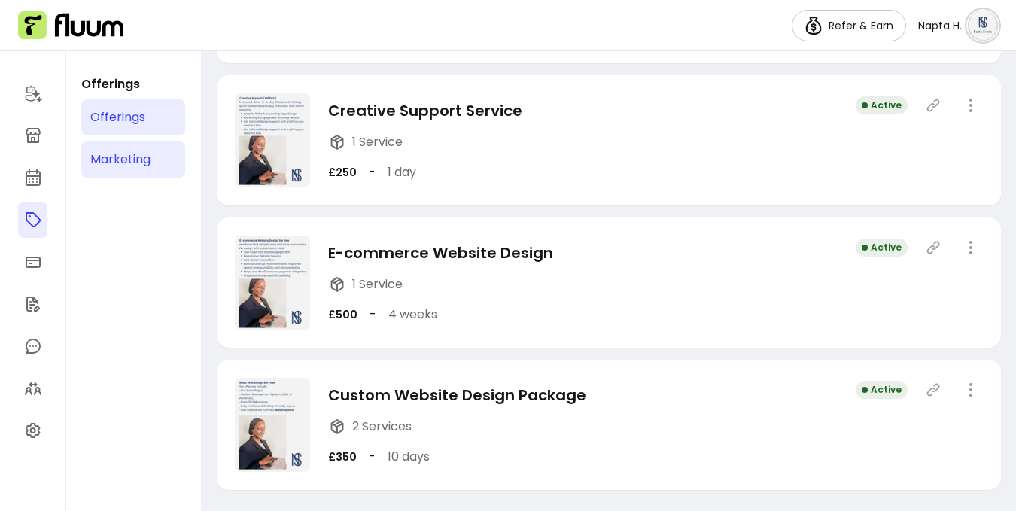
click at [102, 157] on div "Marketing" at bounding box center [120, 160] width 60 height 18
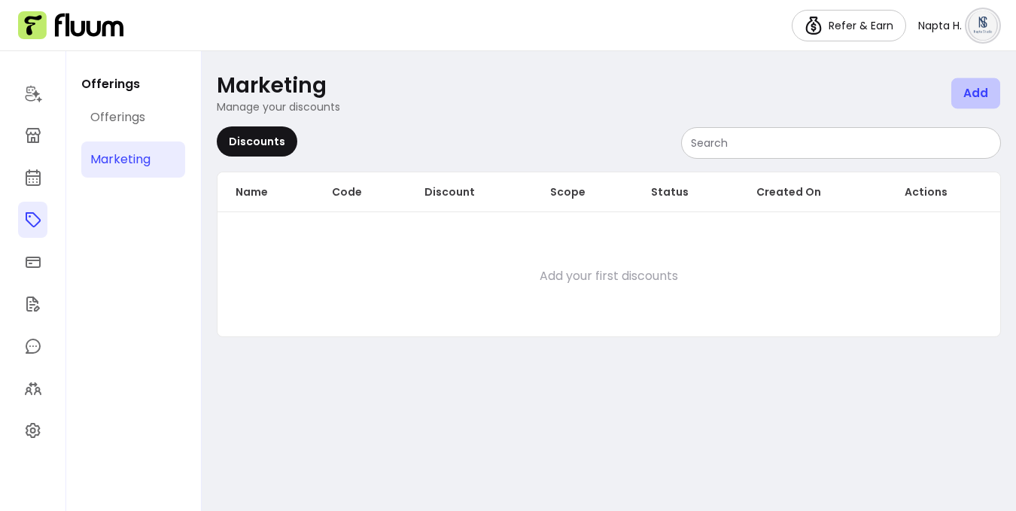
click at [977, 87] on button "Add" at bounding box center [976, 93] width 49 height 31
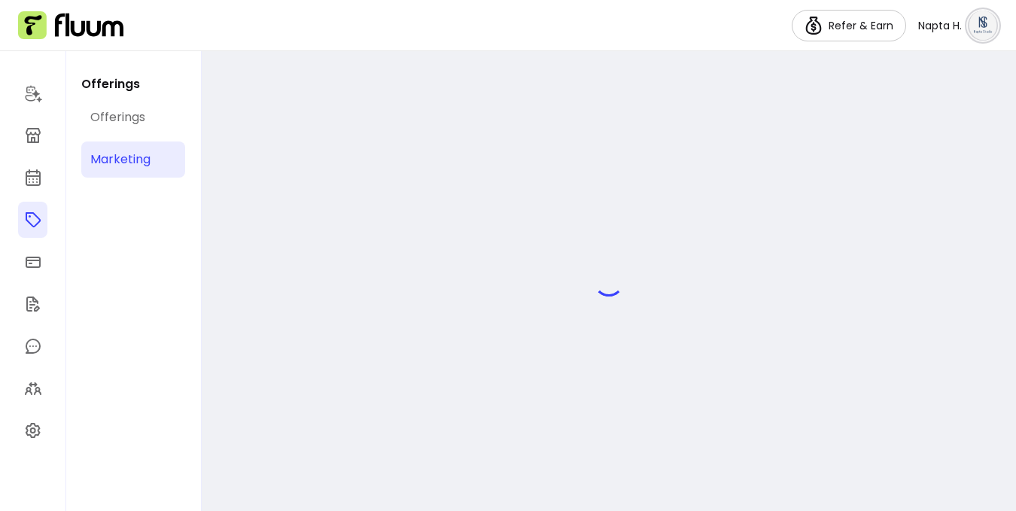
select select "****"
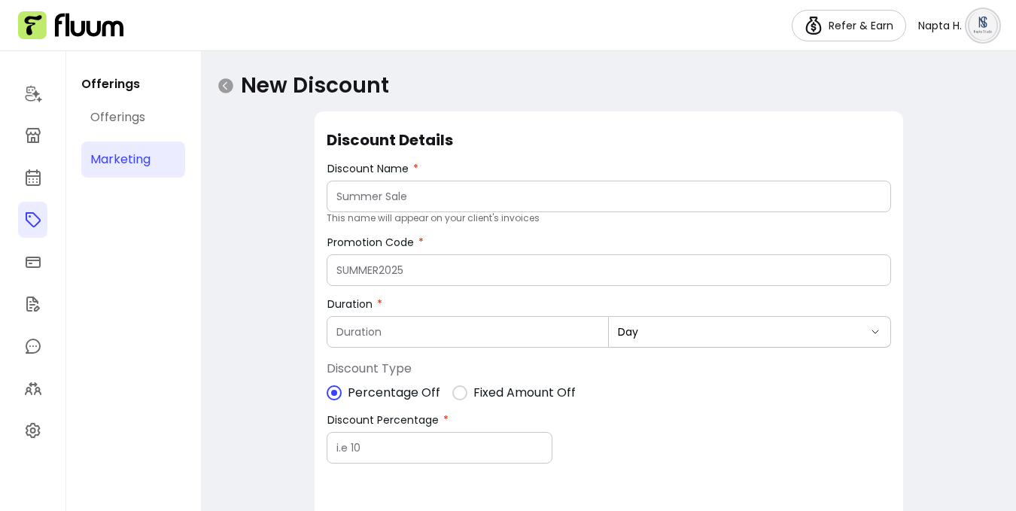
click at [461, 192] on input "Discount Name" at bounding box center [609, 196] width 545 height 15
type input "First Time Booking"
click at [441, 267] on input "Promotion Code" at bounding box center [609, 270] width 545 height 15
type input "FIRSTTIME"
click at [480, 330] on input "Duration" at bounding box center [468, 331] width 263 height 15
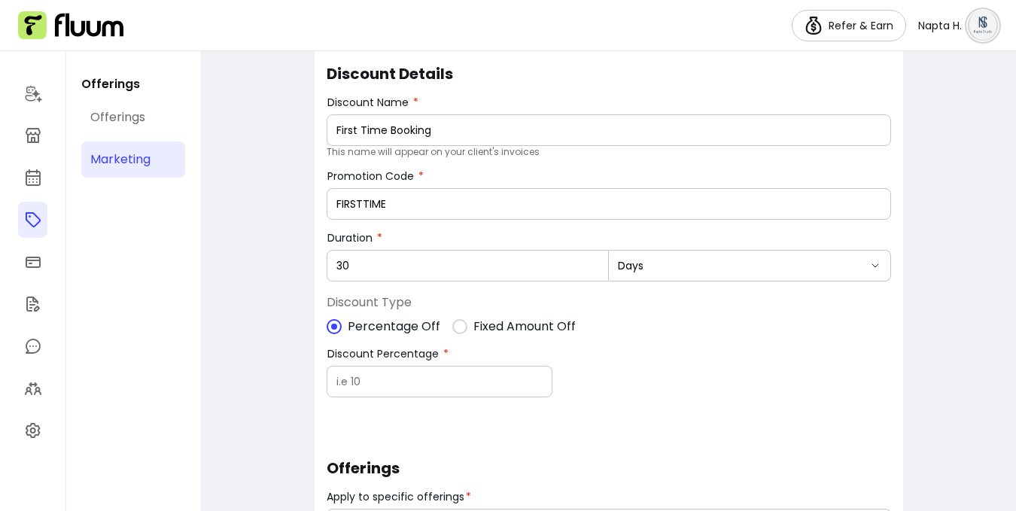
scroll to position [75, 0]
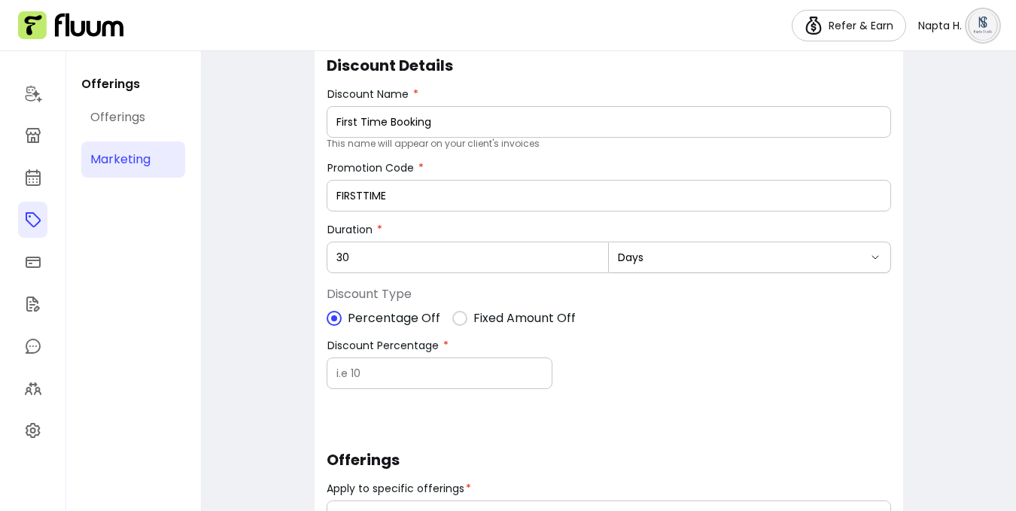
type input "30"
click at [510, 380] on div at bounding box center [440, 373] width 206 height 30
type input "5"
type input "10"
click at [589, 404] on div "**********" at bounding box center [609, 389] width 565 height 669
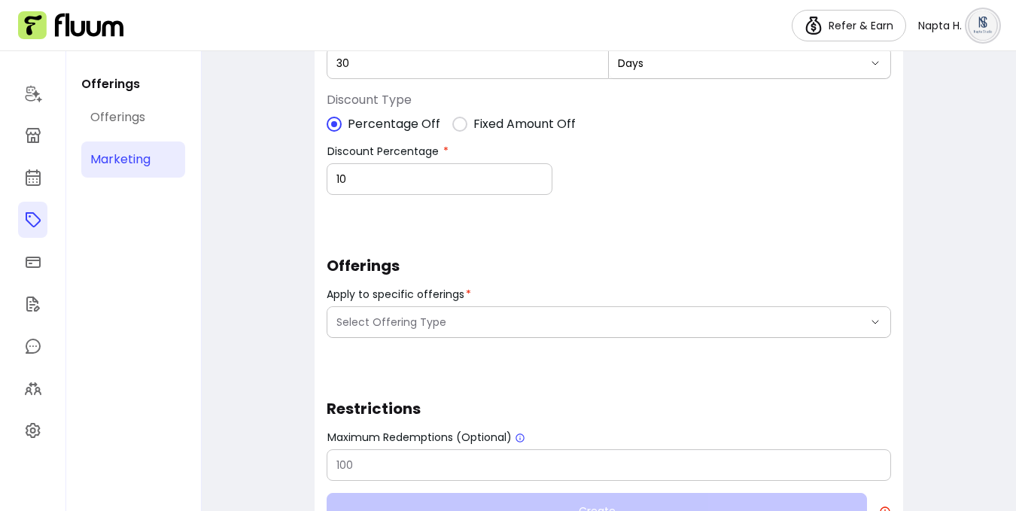
scroll to position [271, 0]
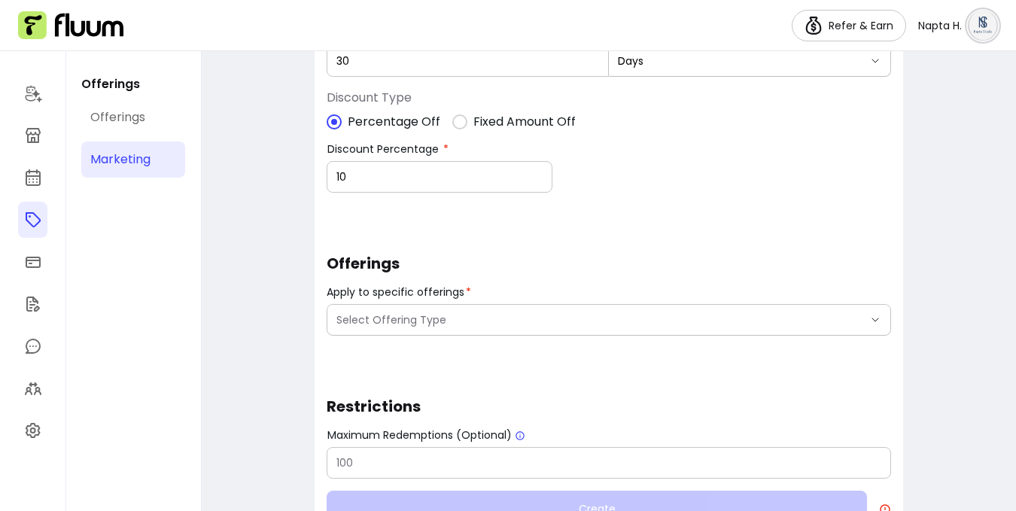
click at [557, 318] on span "Select Offering Type" at bounding box center [600, 319] width 527 height 15
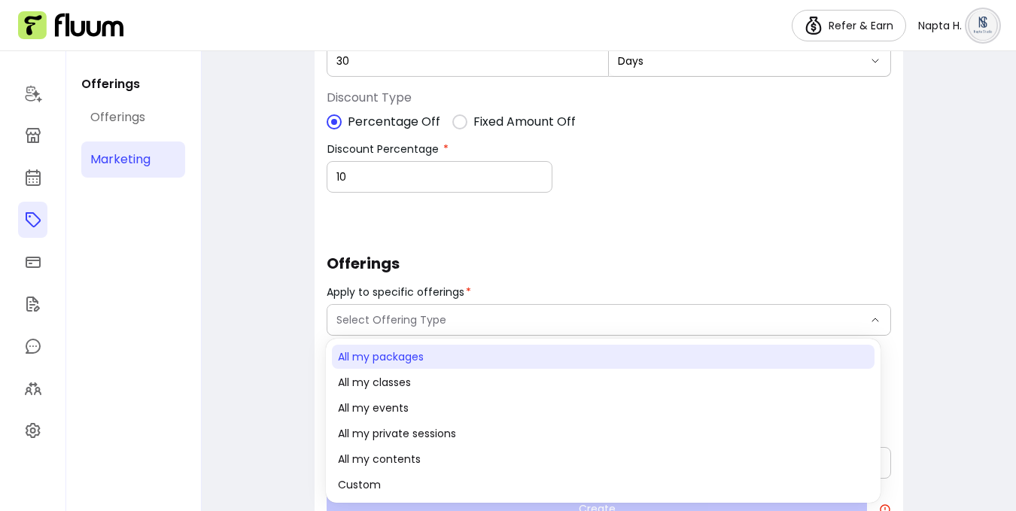
click at [543, 362] on span "All my packages" at bounding box center [595, 356] width 515 height 15
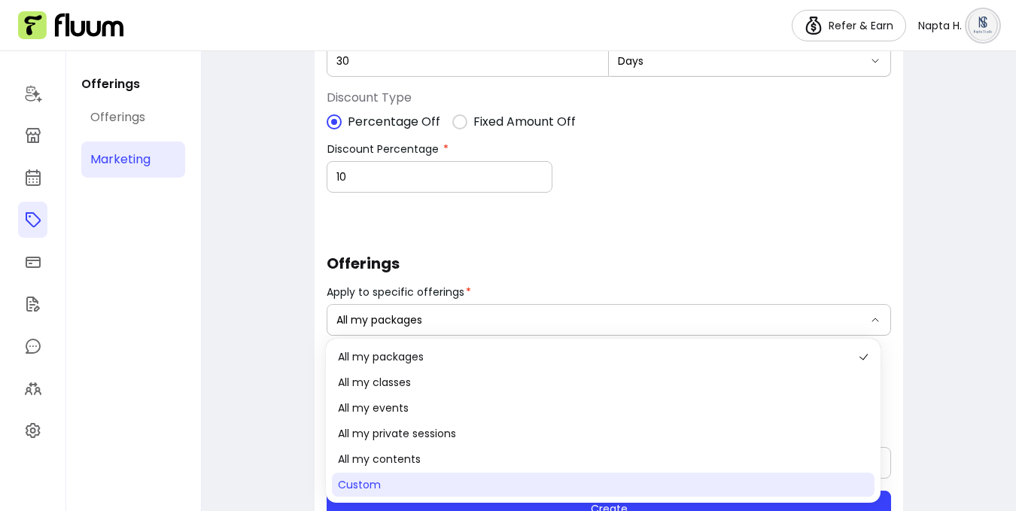
click at [452, 492] on li "Custom" at bounding box center [603, 485] width 542 height 24
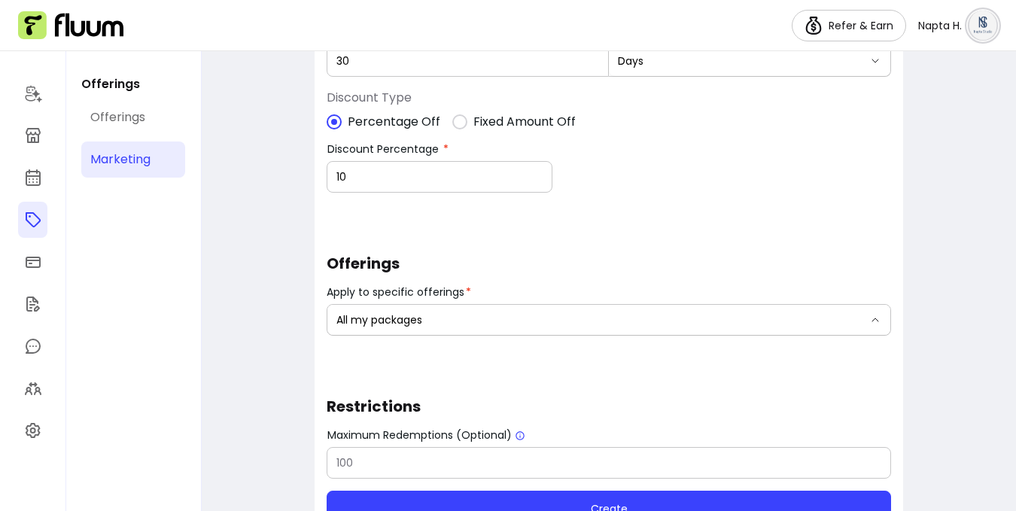
select select "******"
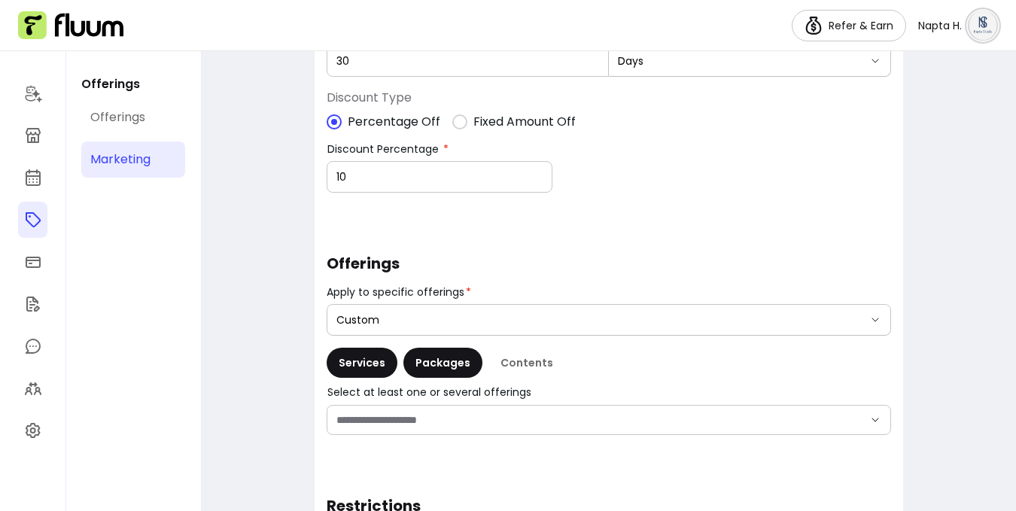
click at [438, 361] on div "Packages" at bounding box center [443, 363] width 79 height 30
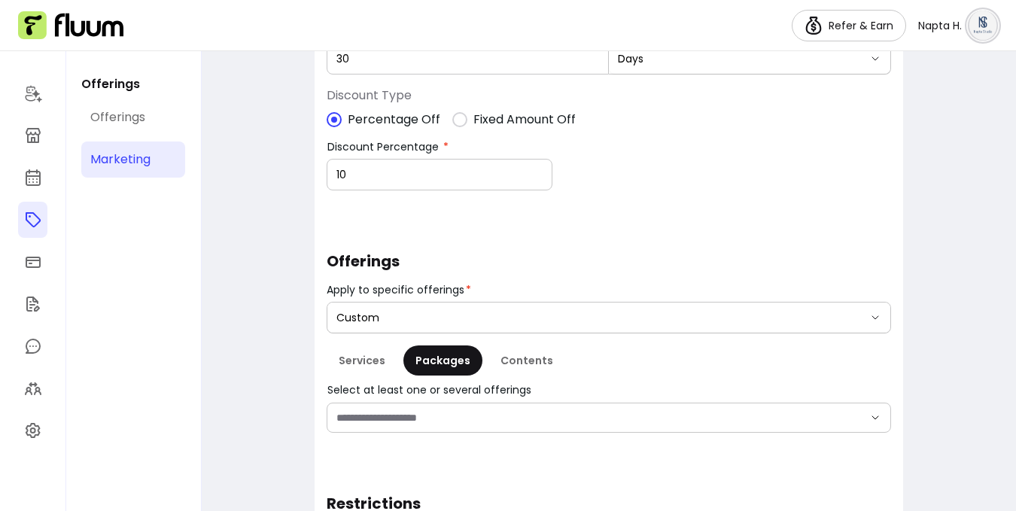
scroll to position [274, 0]
click at [474, 422] on input "Select at least one or several offerings" at bounding box center [588, 417] width 503 height 15
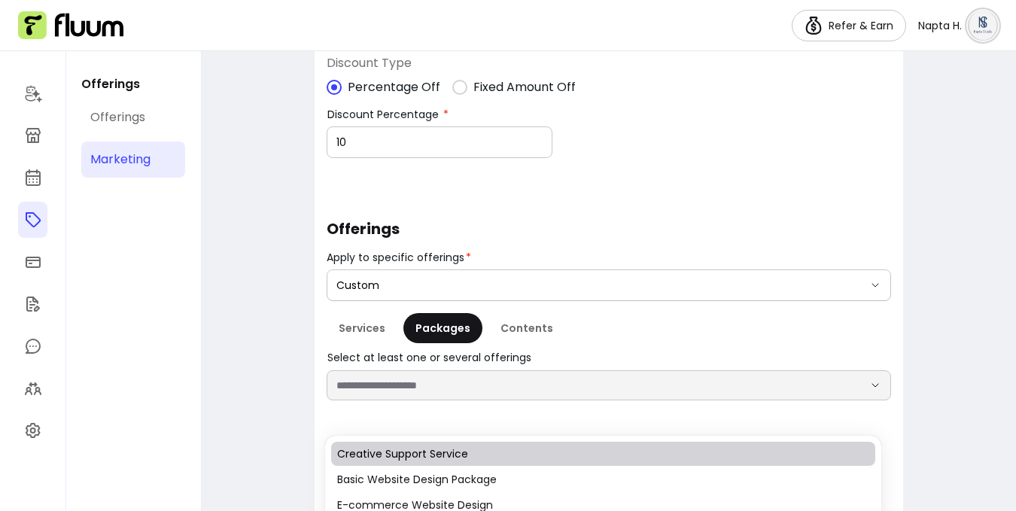
scroll to position [415, 0]
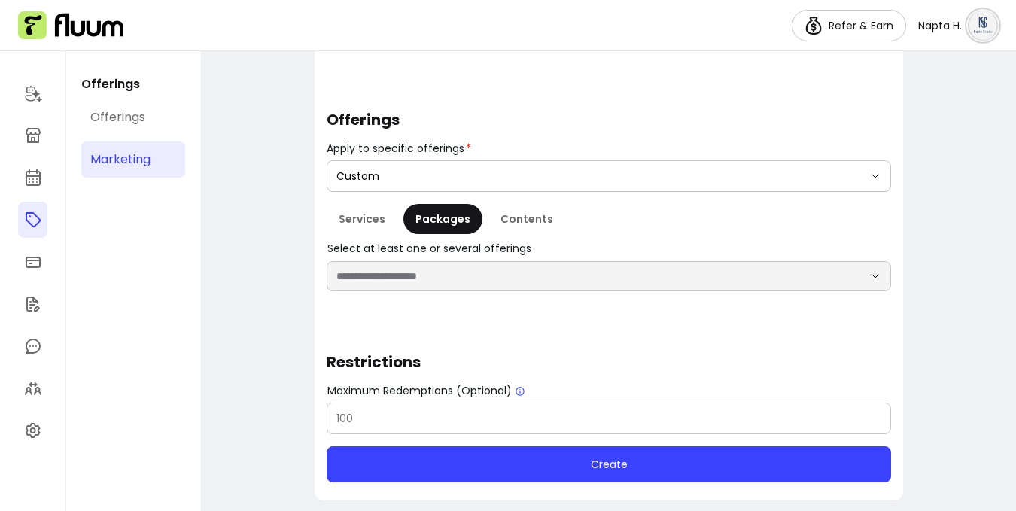
click at [489, 276] on input "Select at least one or several offerings" at bounding box center [588, 276] width 503 height 15
click at [592, 280] on input "Select at least one or several offerings" at bounding box center [588, 276] width 503 height 15
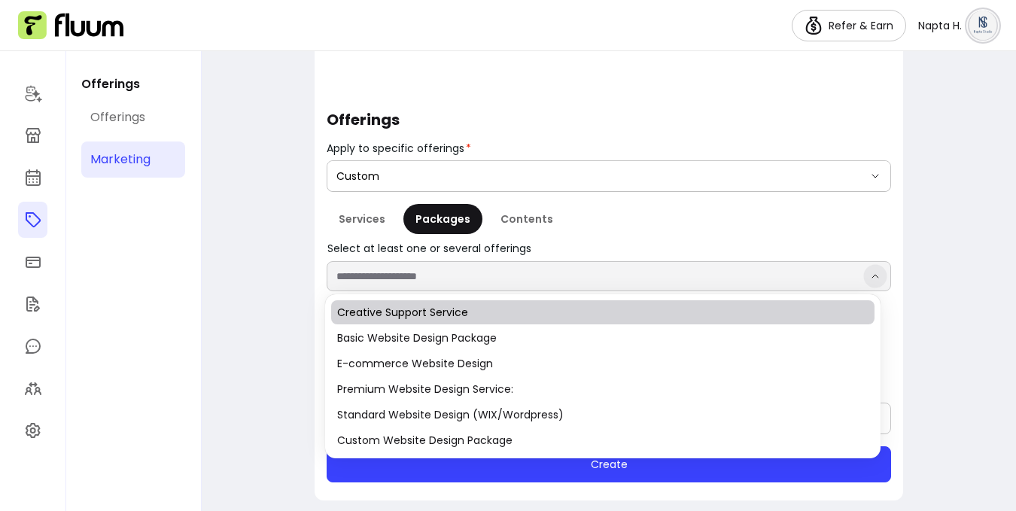
click at [870, 275] on icon "Show suggestions" at bounding box center [876, 276] width 12 height 12
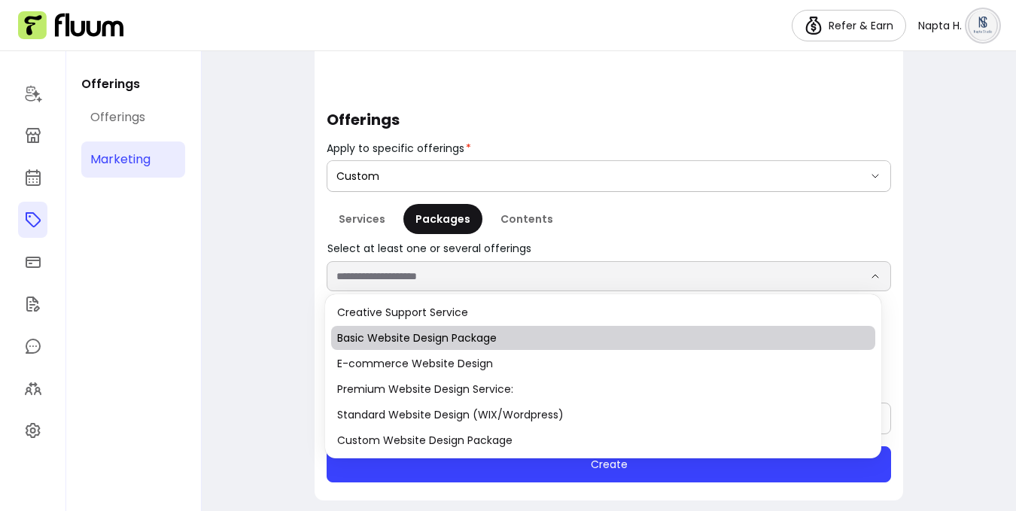
click at [717, 340] on span "Basic Website Design Package" at bounding box center [595, 337] width 516 height 15
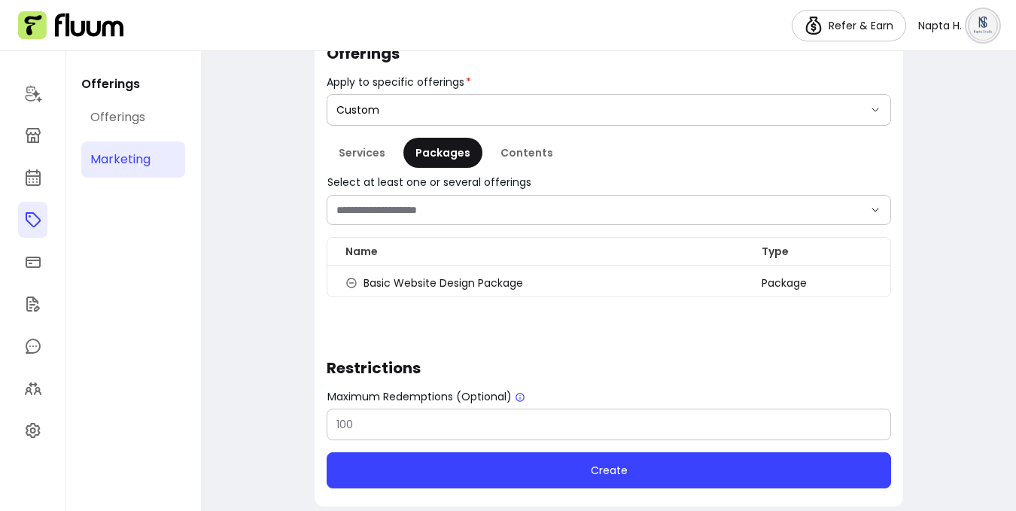
scroll to position [483, 0]
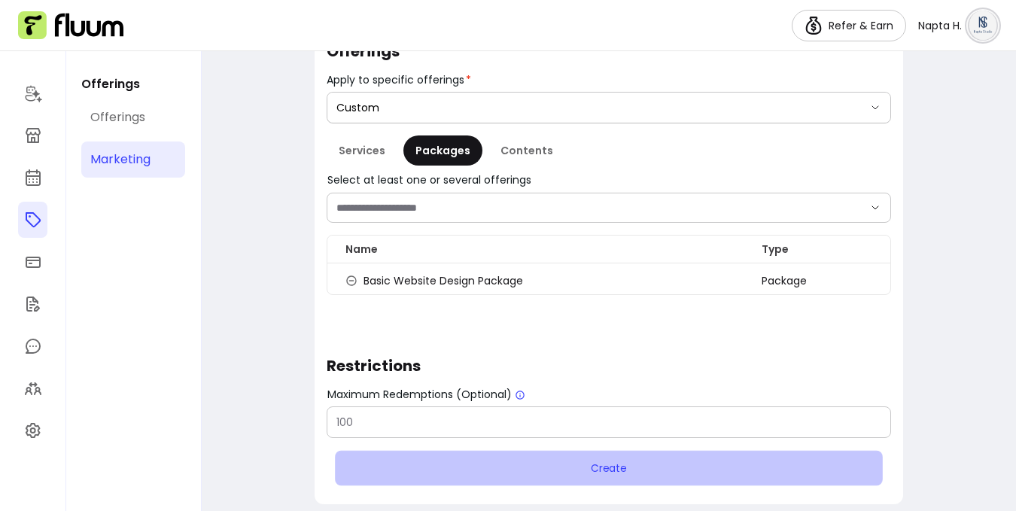
click at [639, 470] on button "Create" at bounding box center [608, 468] width 547 height 35
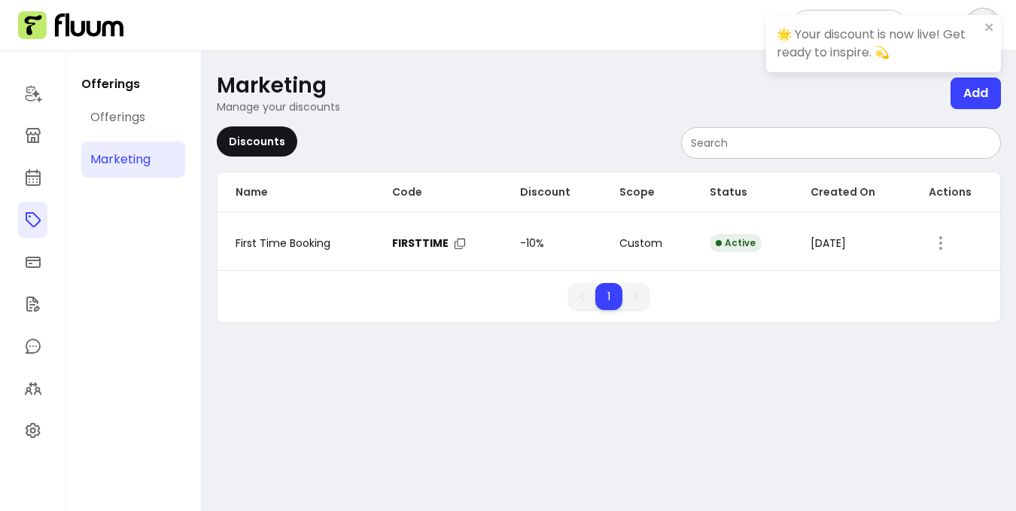
click at [863, 312] on div "1 1" at bounding box center [609, 302] width 783 height 39
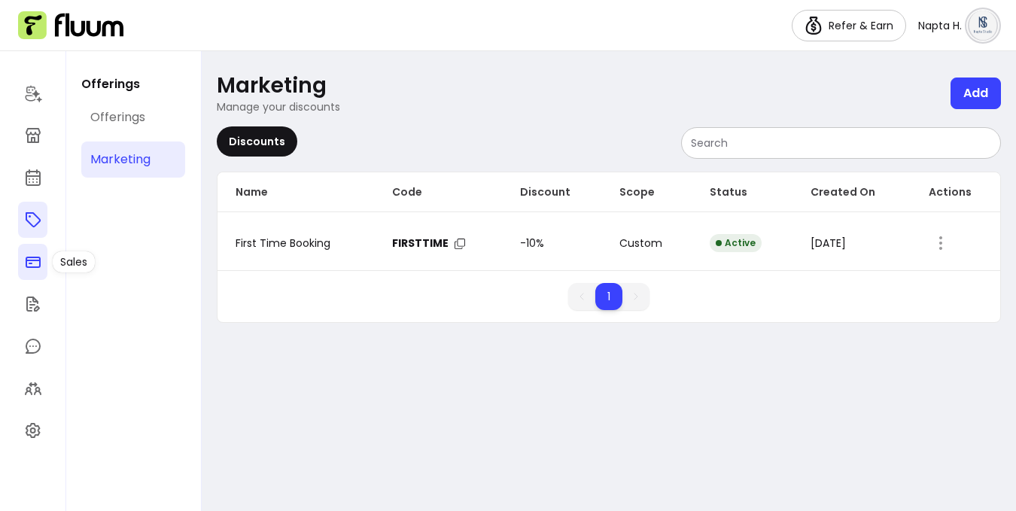
click at [35, 265] on icon at bounding box center [33, 262] width 18 height 18
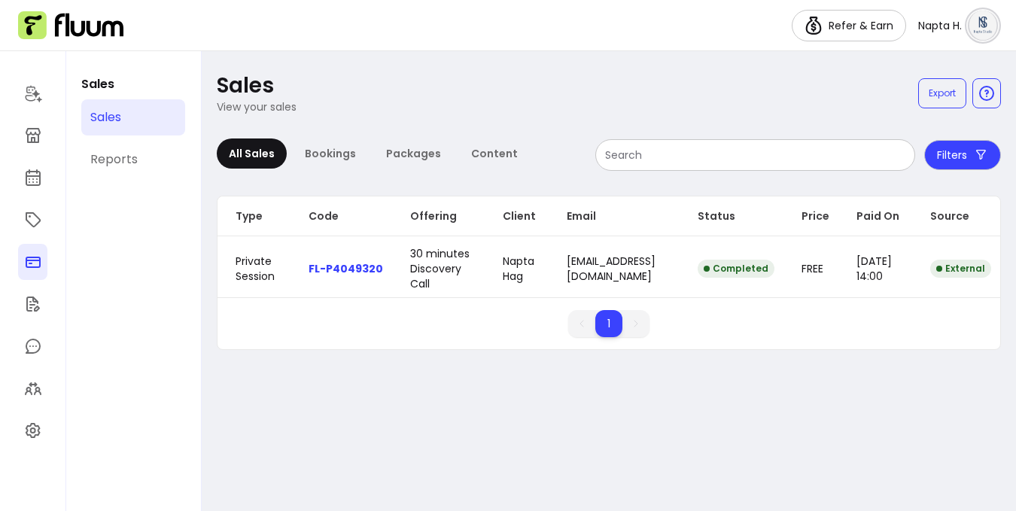
click at [142, 109] on link "Sales" at bounding box center [133, 117] width 104 height 36
click at [126, 117] on link "Sales" at bounding box center [133, 117] width 104 height 36
click at [27, 305] on icon at bounding box center [33, 304] width 18 height 18
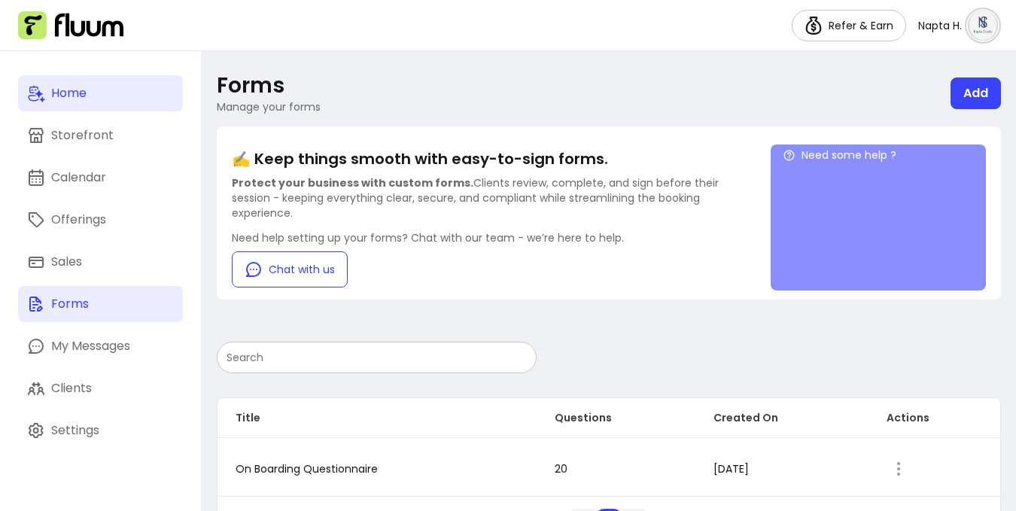
click at [77, 98] on div "Home" at bounding box center [68, 93] width 35 height 18
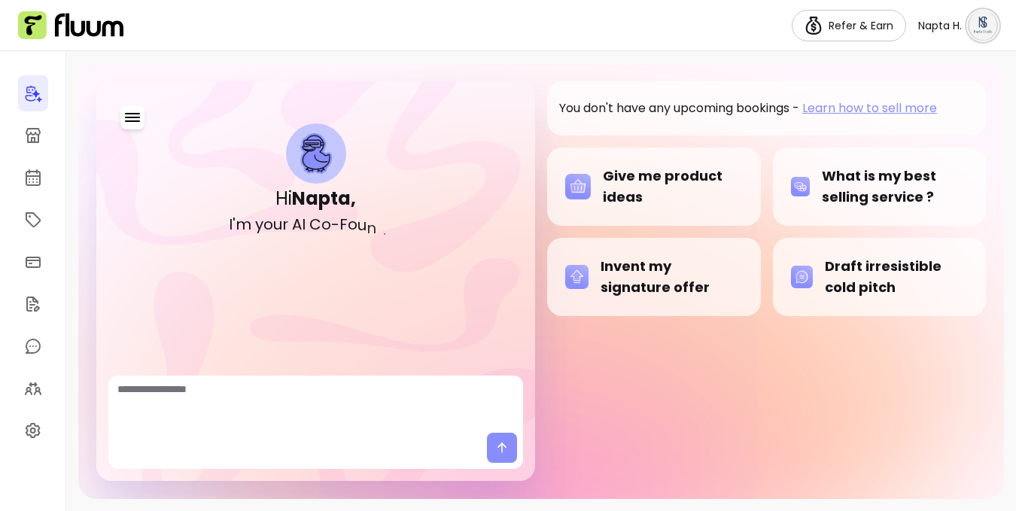
click at [309, 391] on textarea "Ask me anything..." at bounding box center [315, 404] width 397 height 45
type textarea "**********"
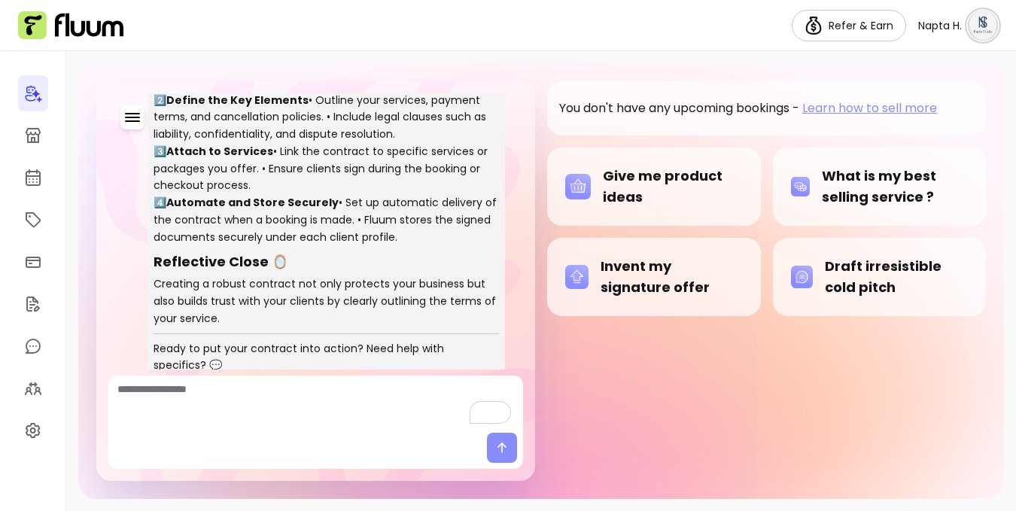
scroll to position [491, 0]
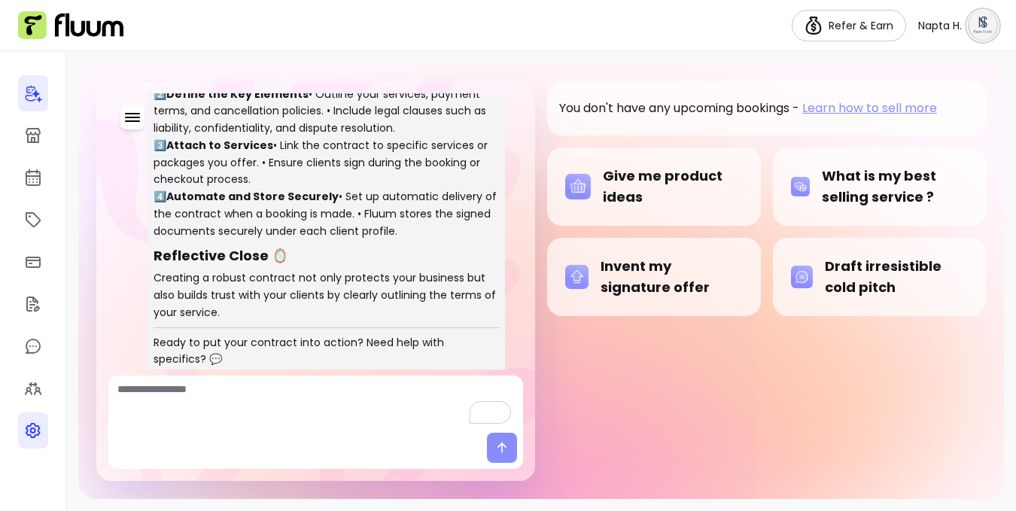
click at [24, 426] on icon at bounding box center [33, 431] width 18 height 18
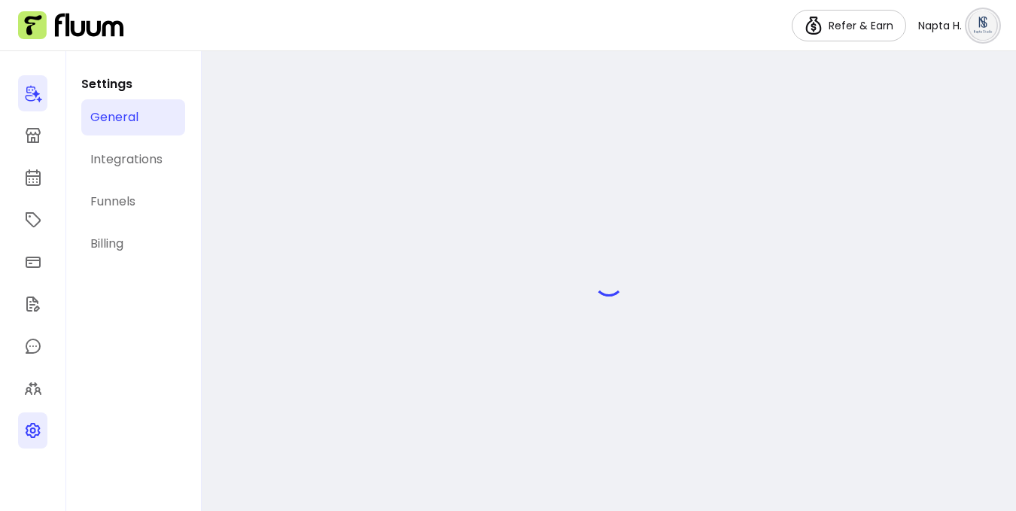
select select "**********"
select select "***"
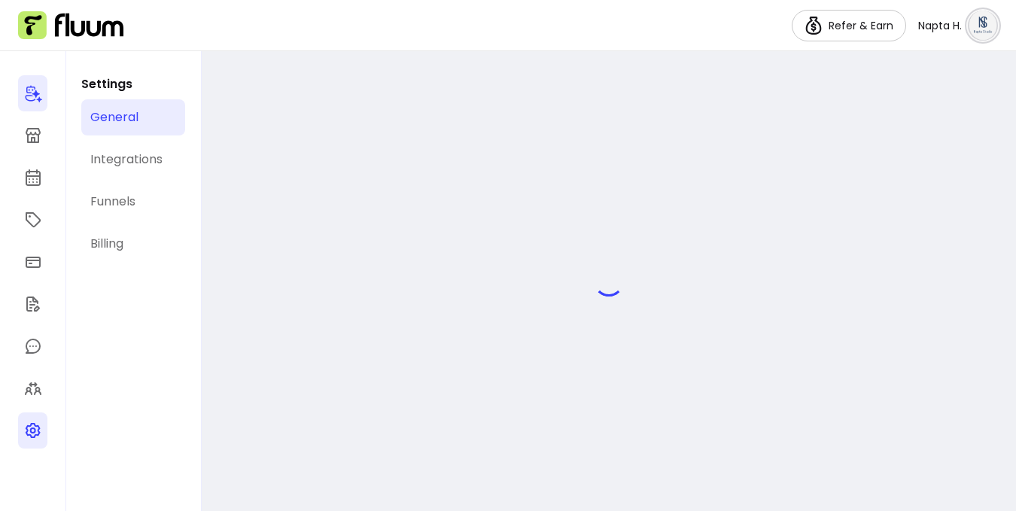
select select "***"
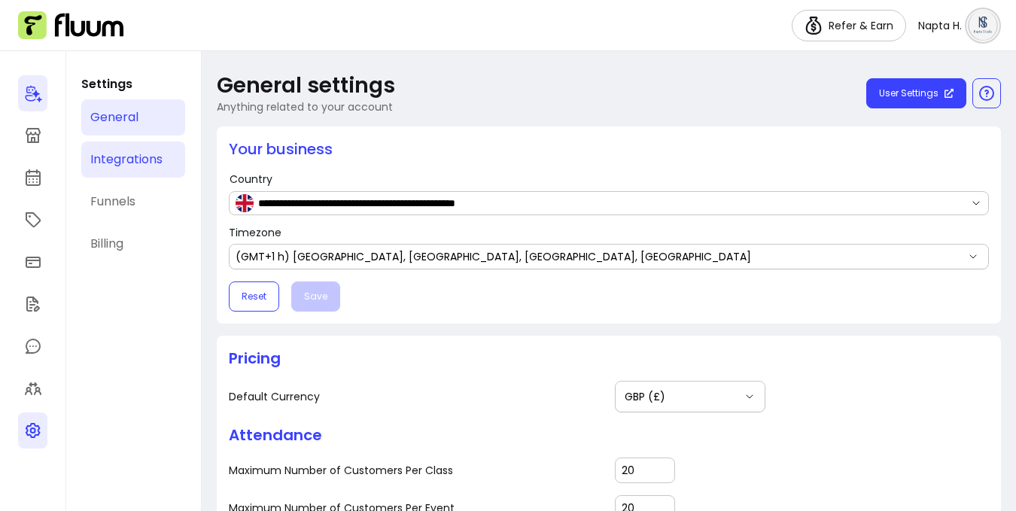
click at [136, 155] on div "Integrations" at bounding box center [126, 160] width 72 height 18
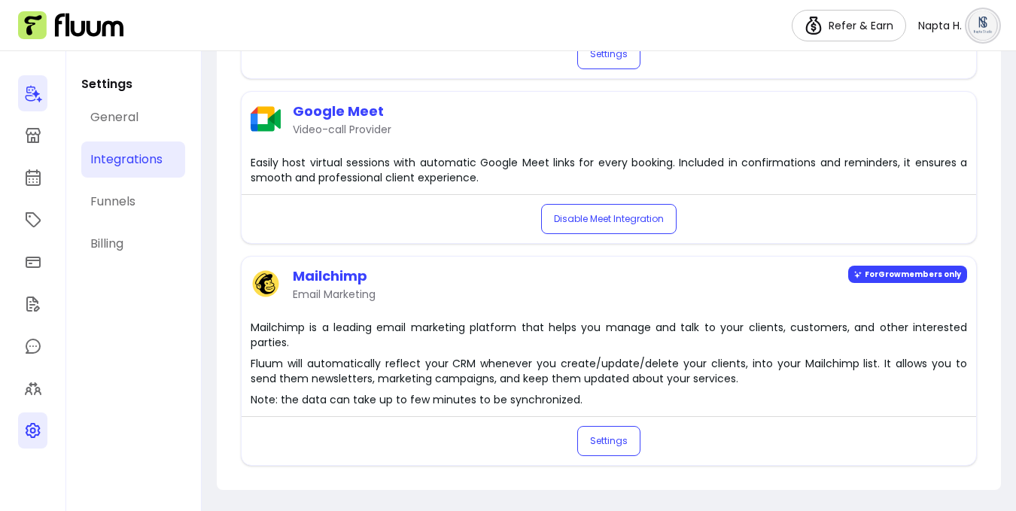
scroll to position [434, 0]
click at [132, 196] on div "Funnels" at bounding box center [112, 202] width 45 height 18
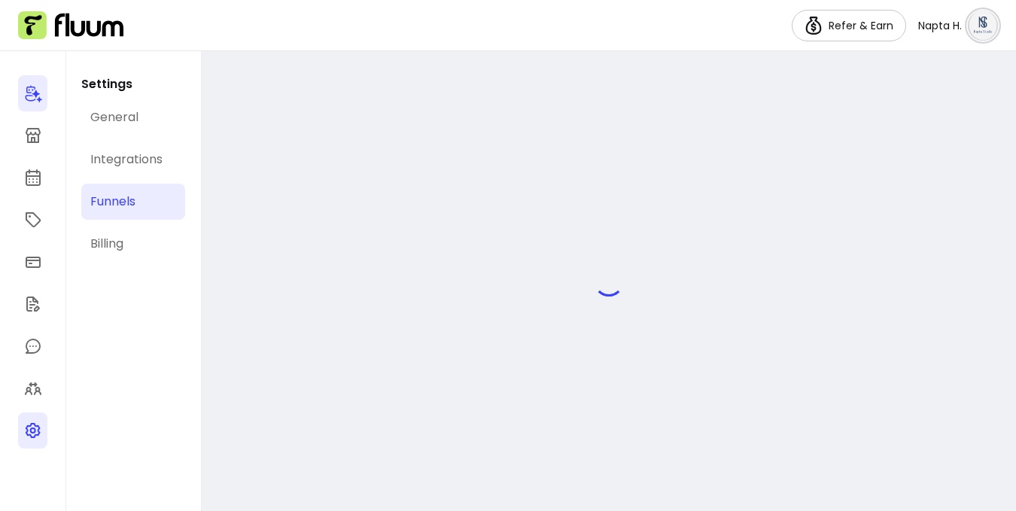
select select "**********"
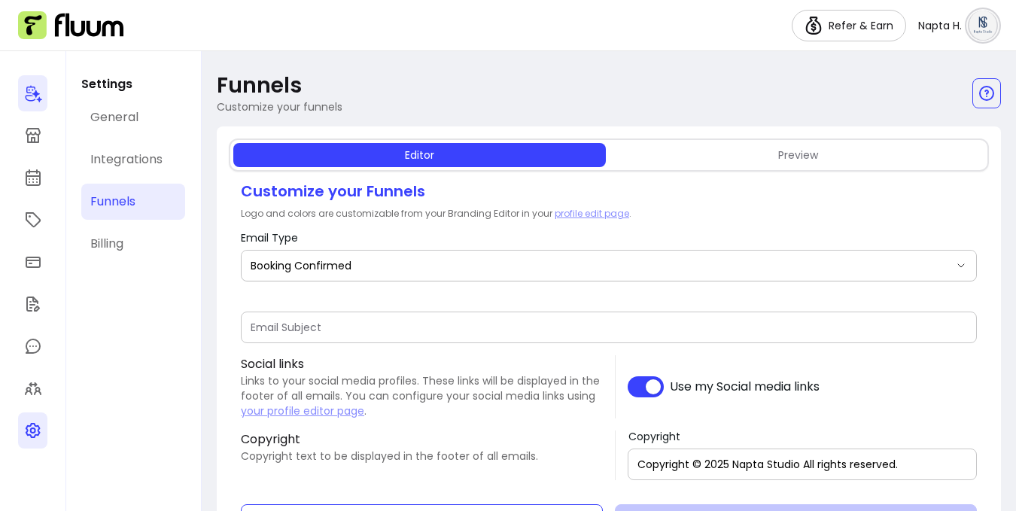
type input "Booking confirmed !"
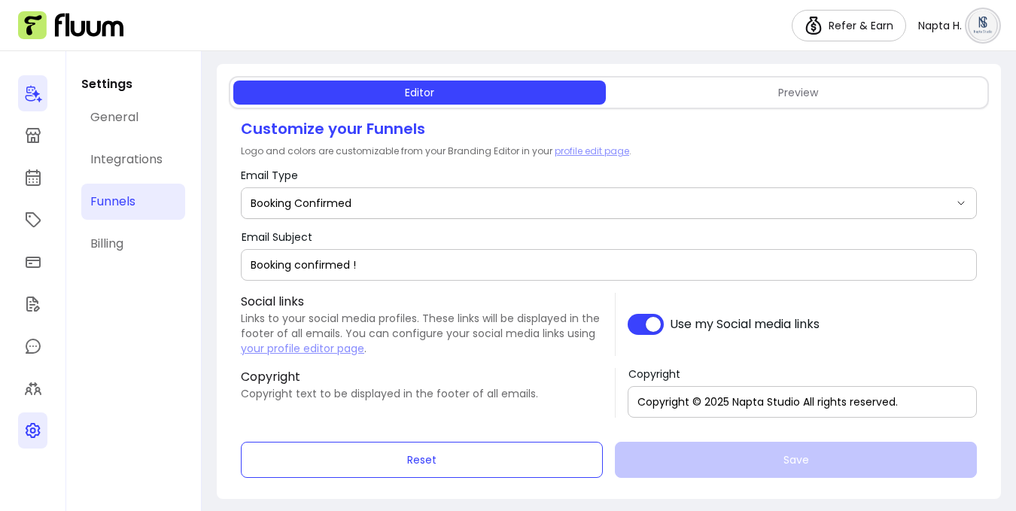
scroll to position [72, 0]
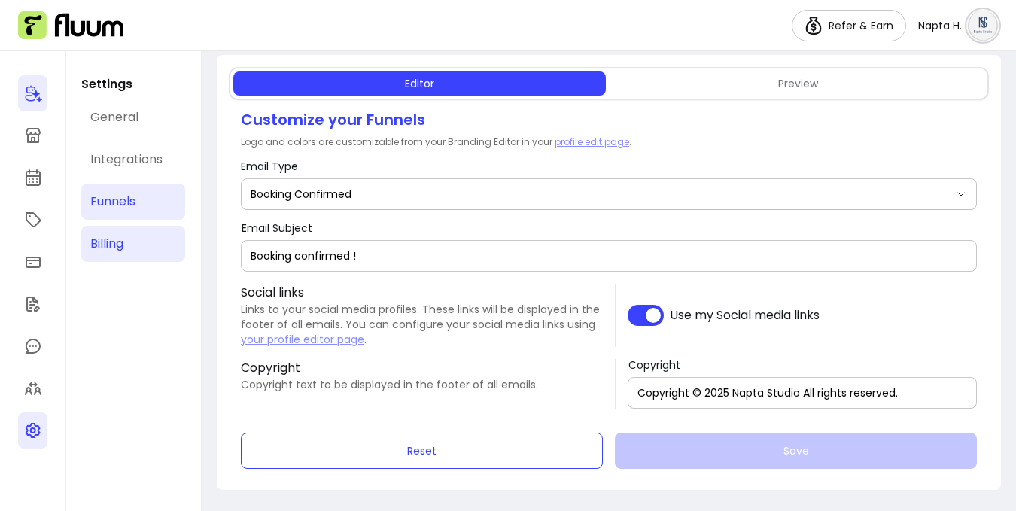
click at [145, 234] on link "Billing" at bounding box center [133, 244] width 104 height 36
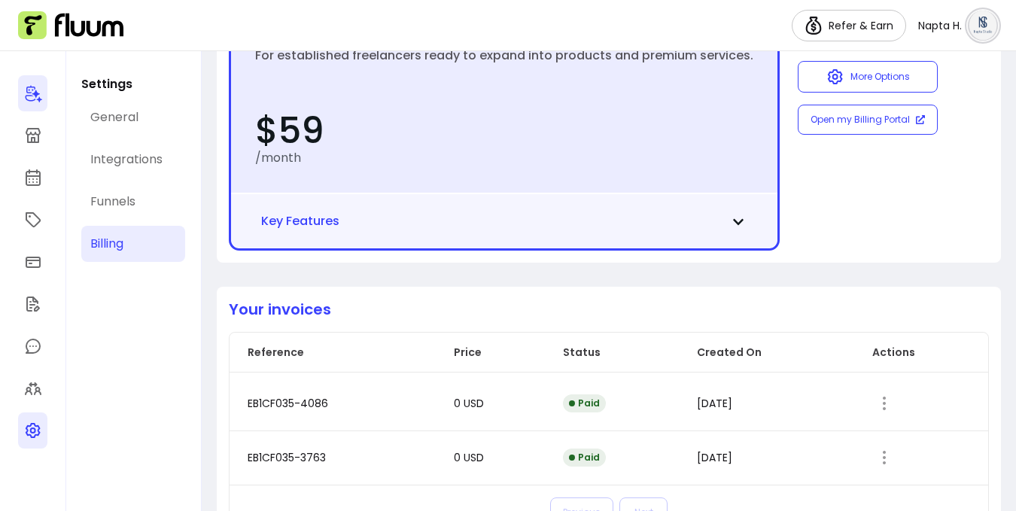
scroll to position [265, 0]
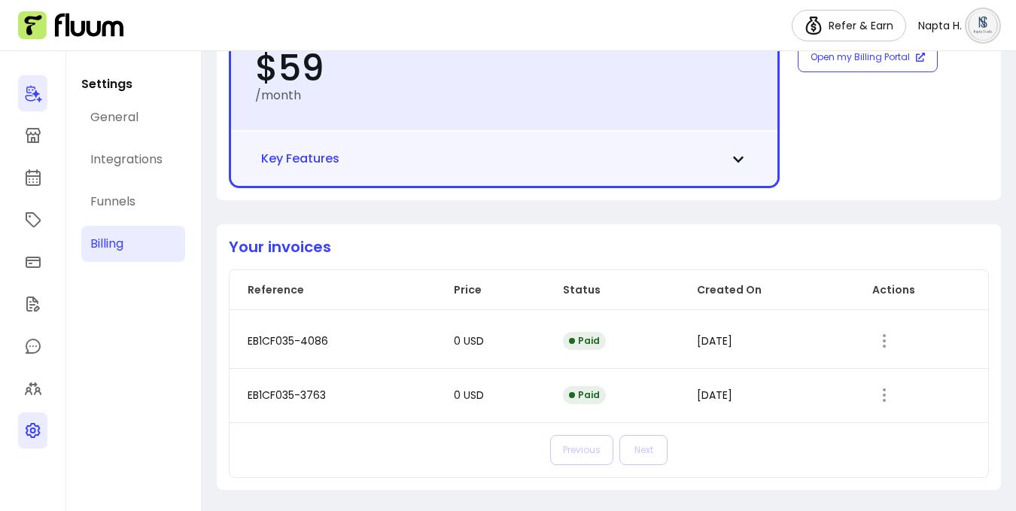
click at [29, 96] on icon at bounding box center [33, 94] width 17 height 17
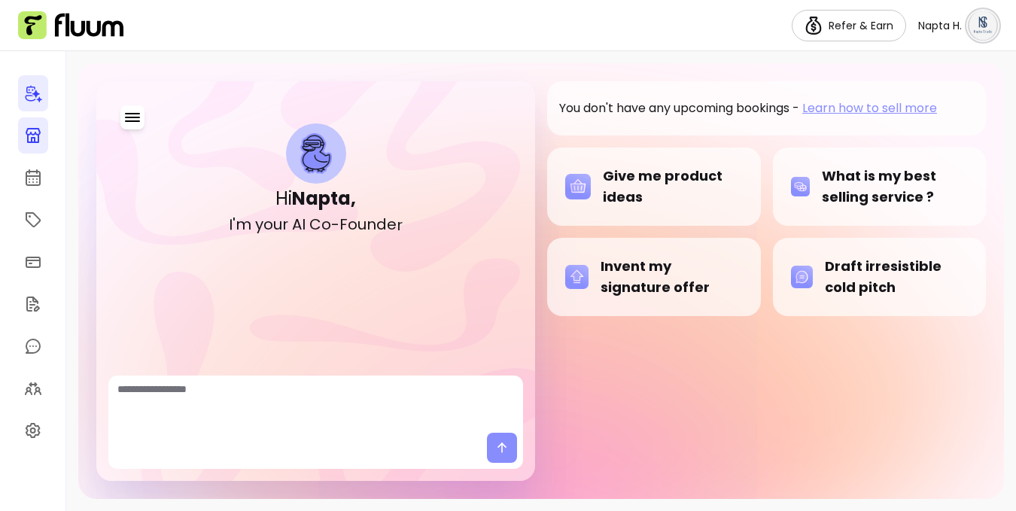
click at [39, 131] on icon at bounding box center [33, 135] width 15 height 15
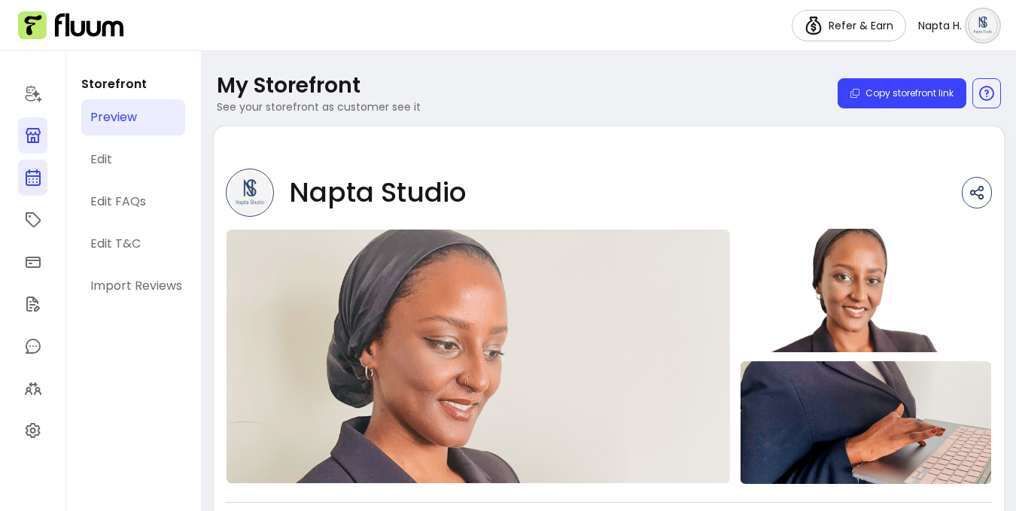
click at [36, 176] on icon at bounding box center [32, 118] width 255 height 215
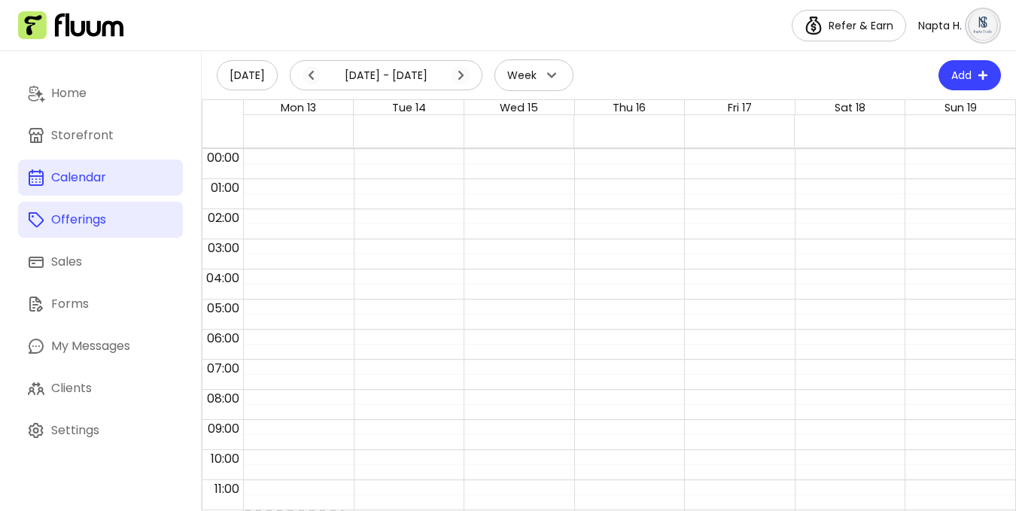
click at [96, 215] on div "Offerings" at bounding box center [78, 220] width 55 height 18
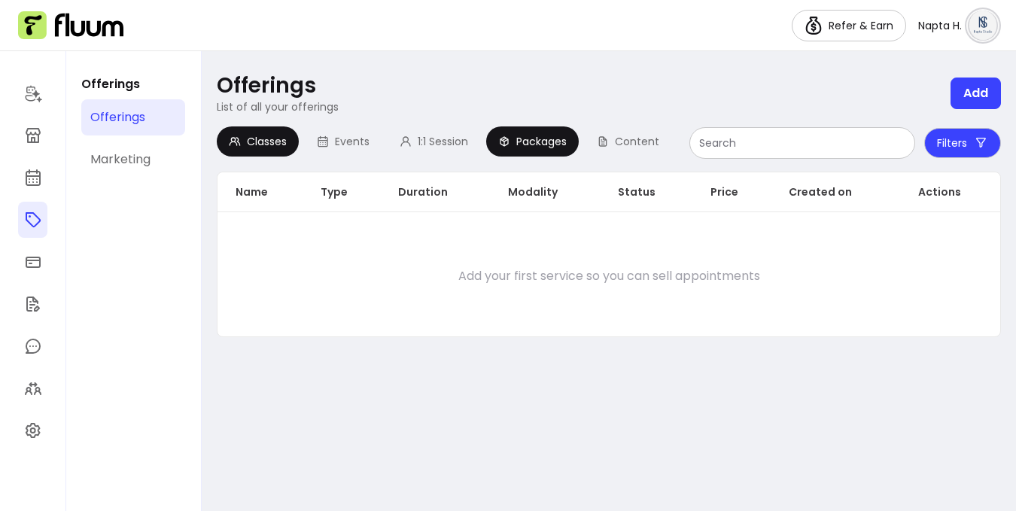
click at [537, 144] on span "Packages" at bounding box center [541, 141] width 50 height 15
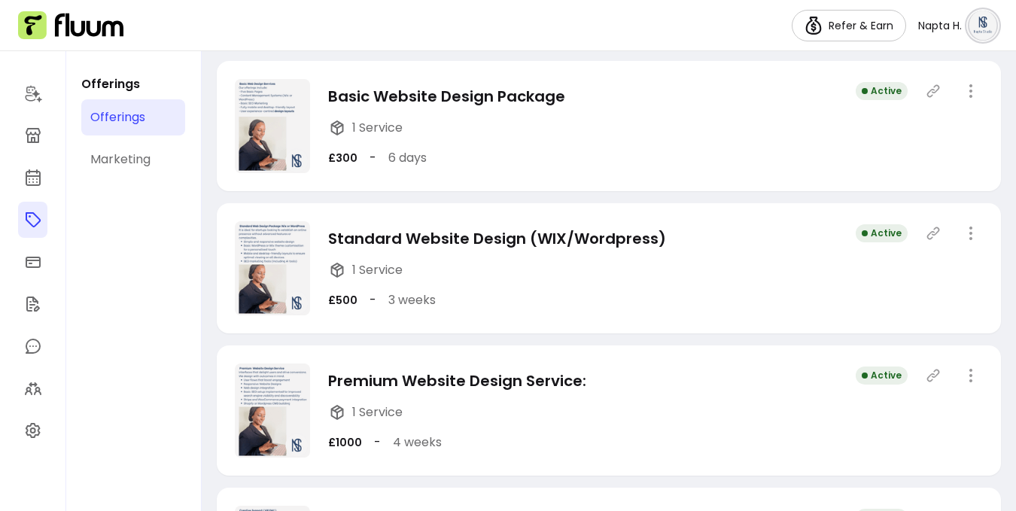
scroll to position [320, 0]
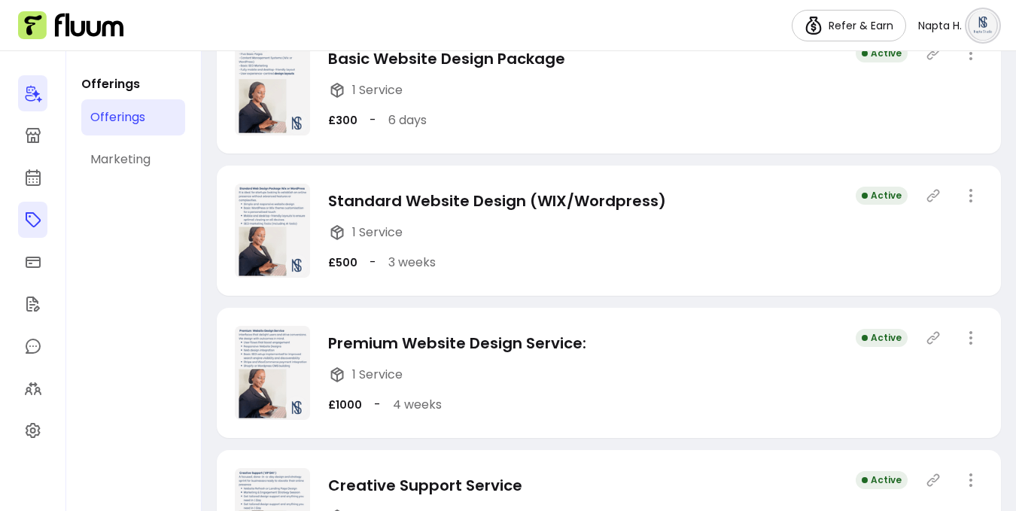
click at [21, 97] on link at bounding box center [32, 93] width 29 height 36
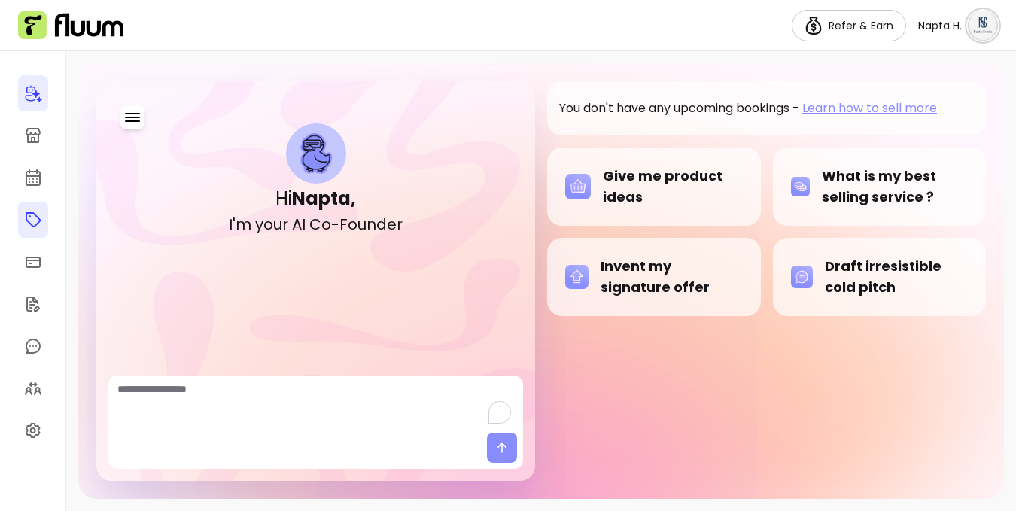
click at [267, 419] on textarea "To enrich screen reader interactions, please activate Accessibility in Grammarl…" at bounding box center [315, 404] width 397 height 45
type textarea "**********"
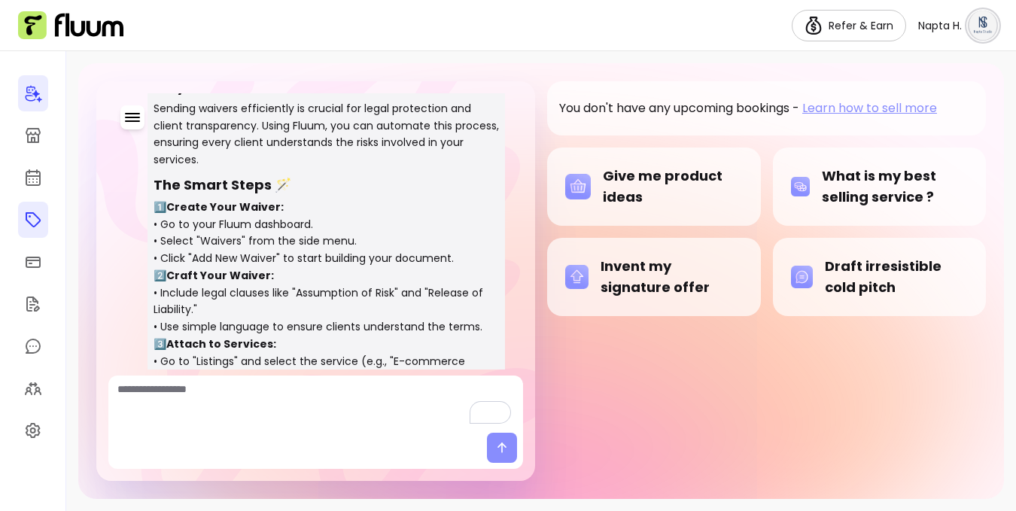
scroll to position [289, 0]
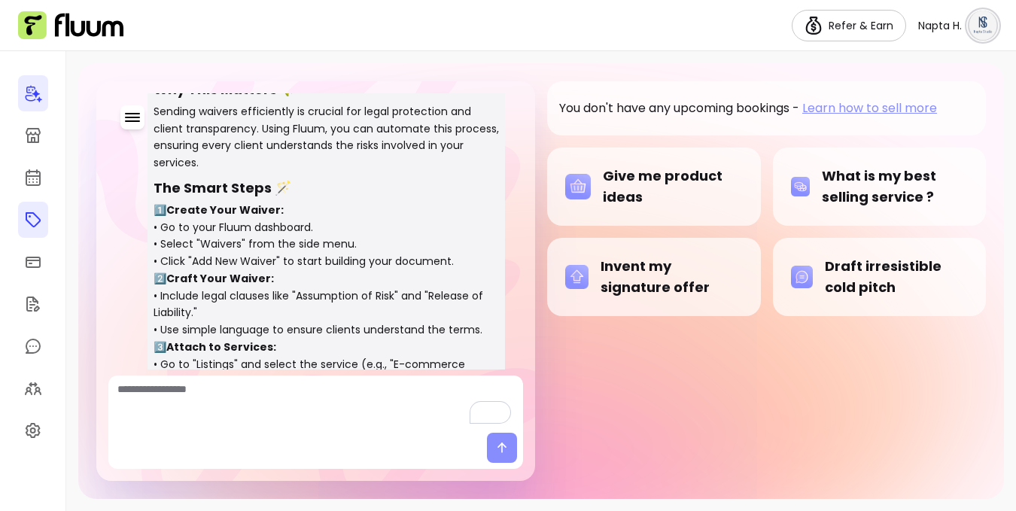
click at [32, 140] on icon at bounding box center [33, 135] width 18 height 18
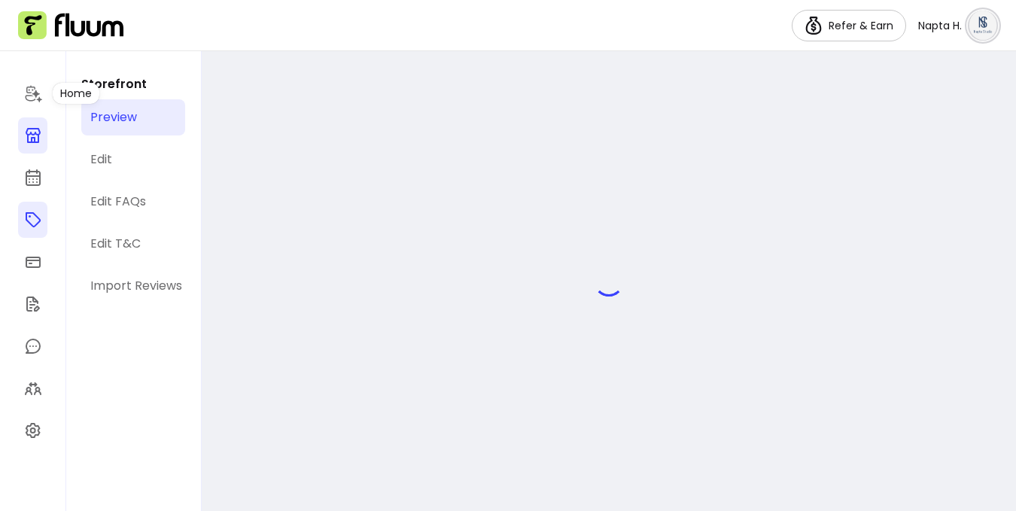
click at [34, 20] on img at bounding box center [70, 25] width 105 height 29
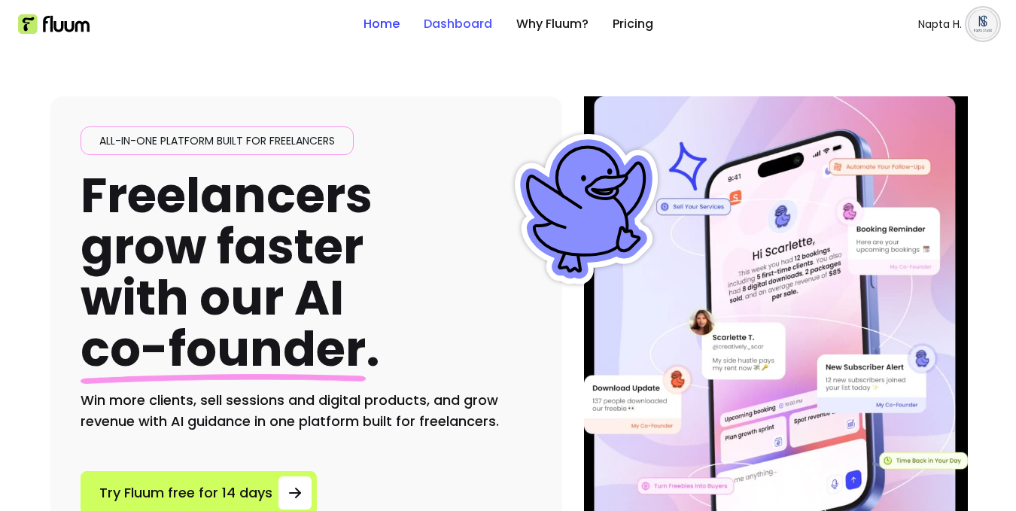
click at [452, 26] on link "Dashboard" at bounding box center [458, 24] width 69 height 18
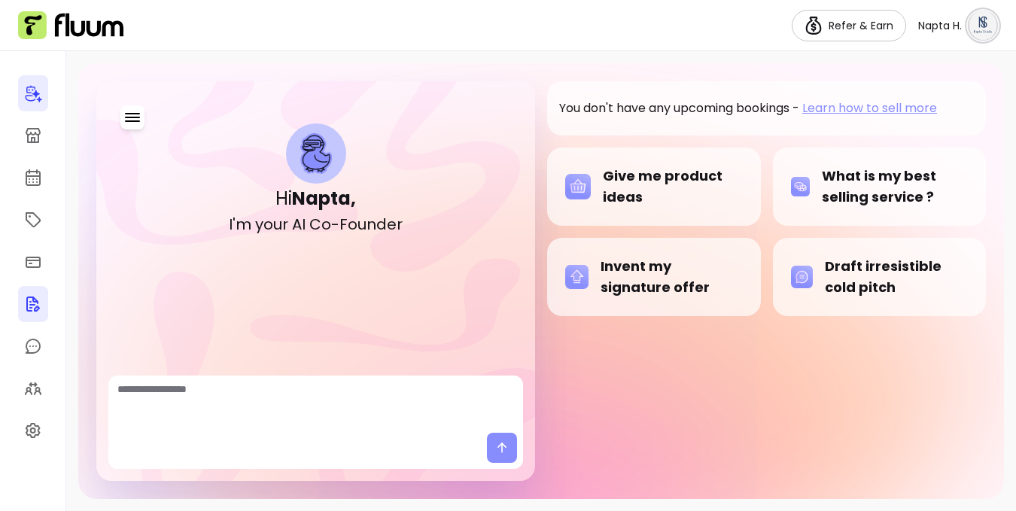
click at [34, 310] on icon at bounding box center [33, 304] width 14 height 15
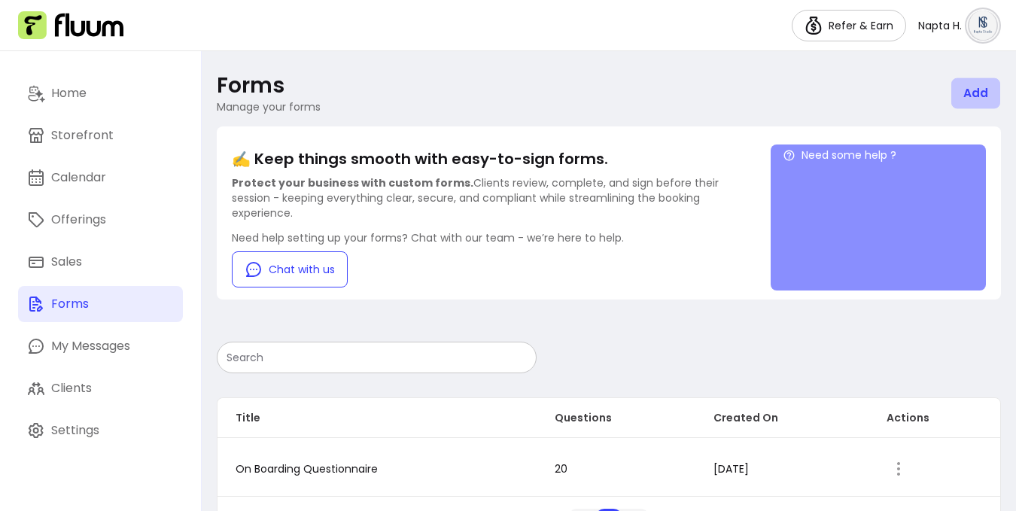
click at [961, 92] on link "Add" at bounding box center [976, 93] width 49 height 31
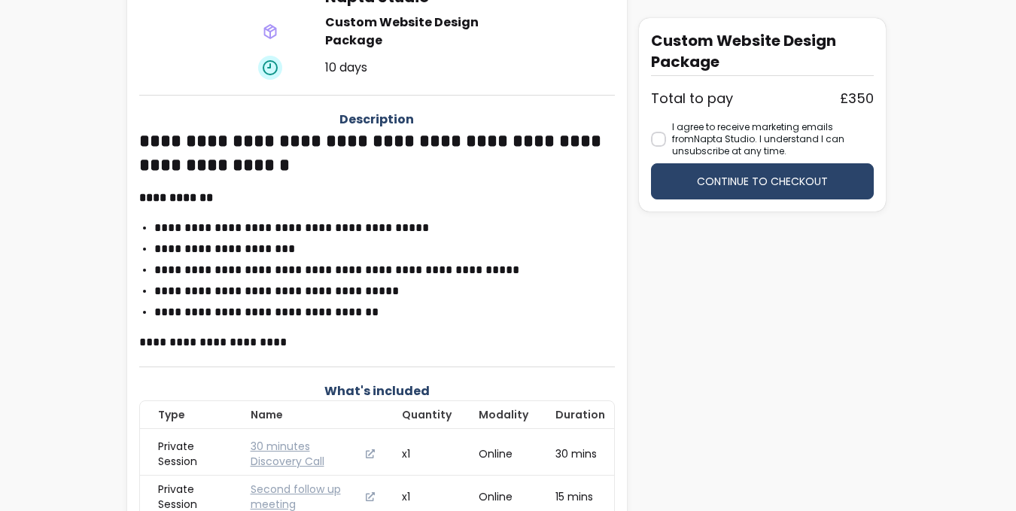
scroll to position [339, 0]
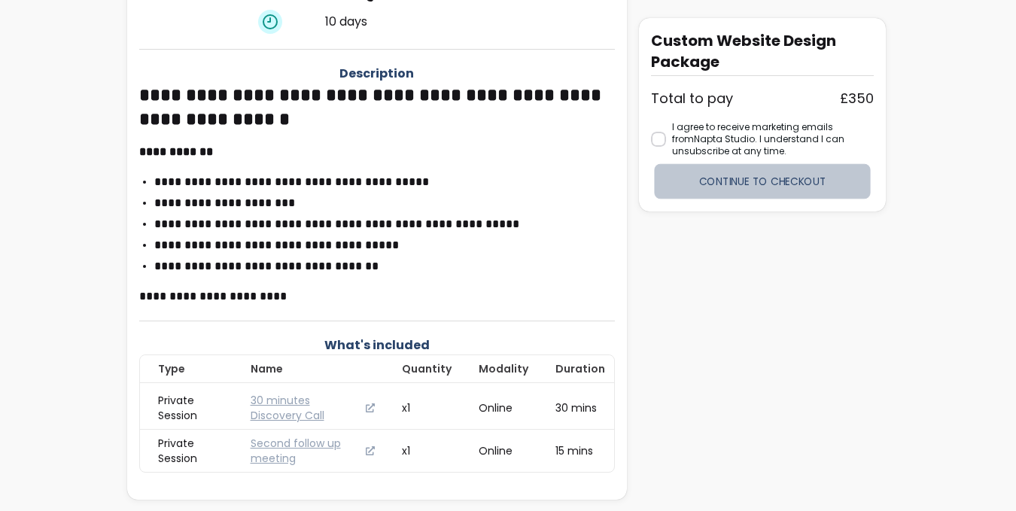
click at [740, 173] on button "Continue to checkout" at bounding box center [763, 181] width 216 height 35
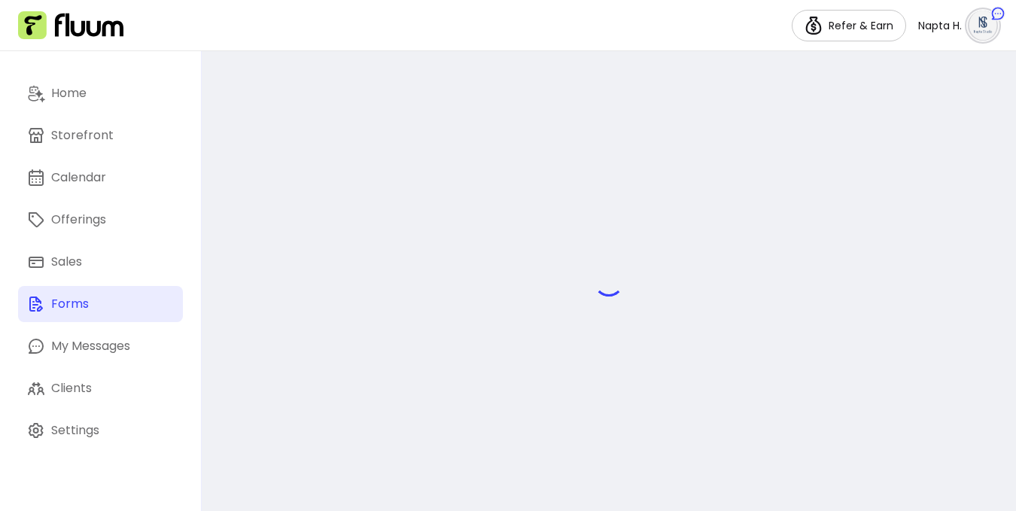
select select "*"
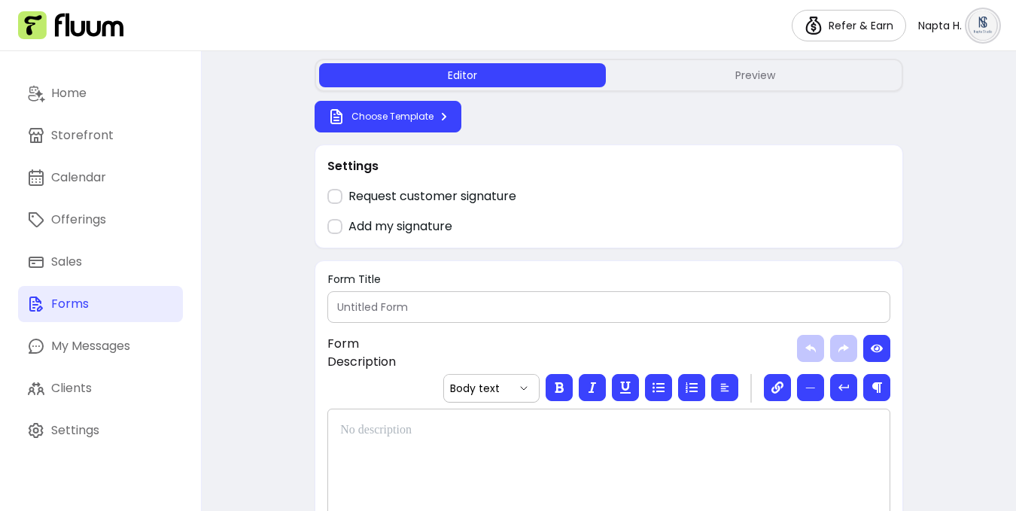
scroll to position [53, 0]
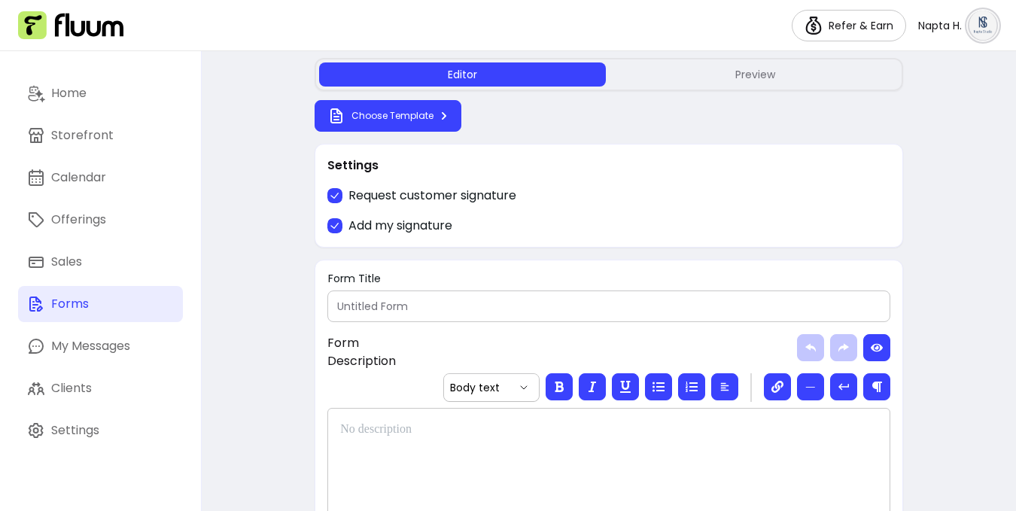
click at [536, 294] on div at bounding box center [609, 306] width 544 height 30
type input "c"
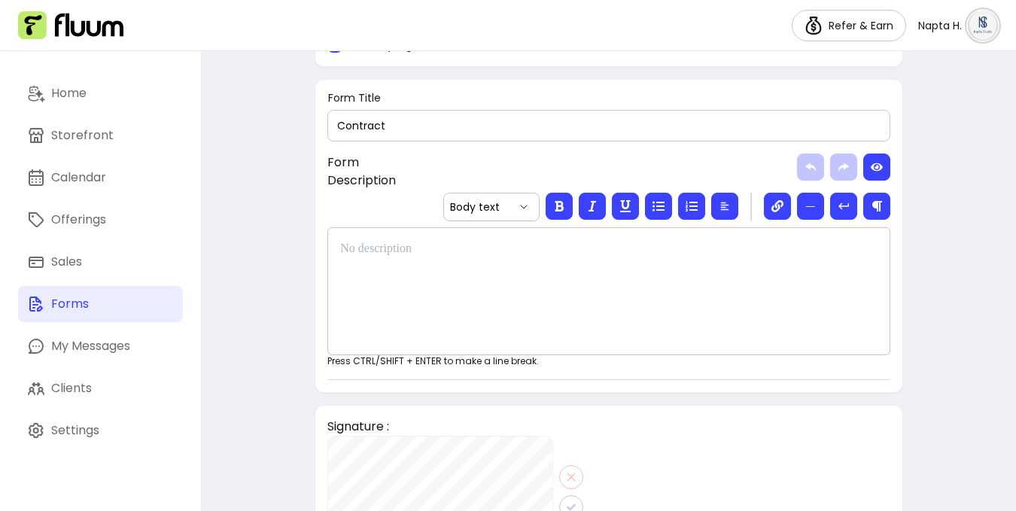
scroll to position [249, 0]
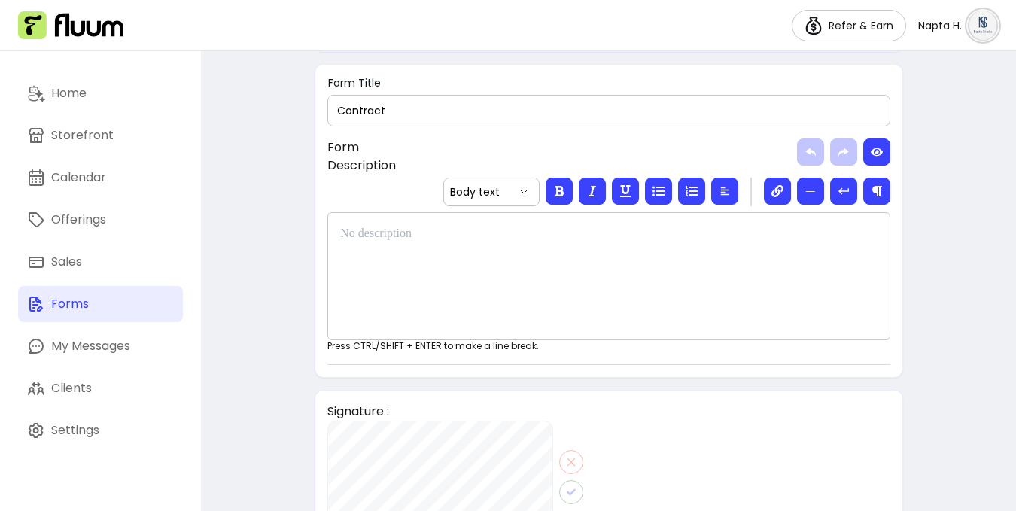
type input "Contract"
click at [453, 241] on p at bounding box center [609, 234] width 538 height 18
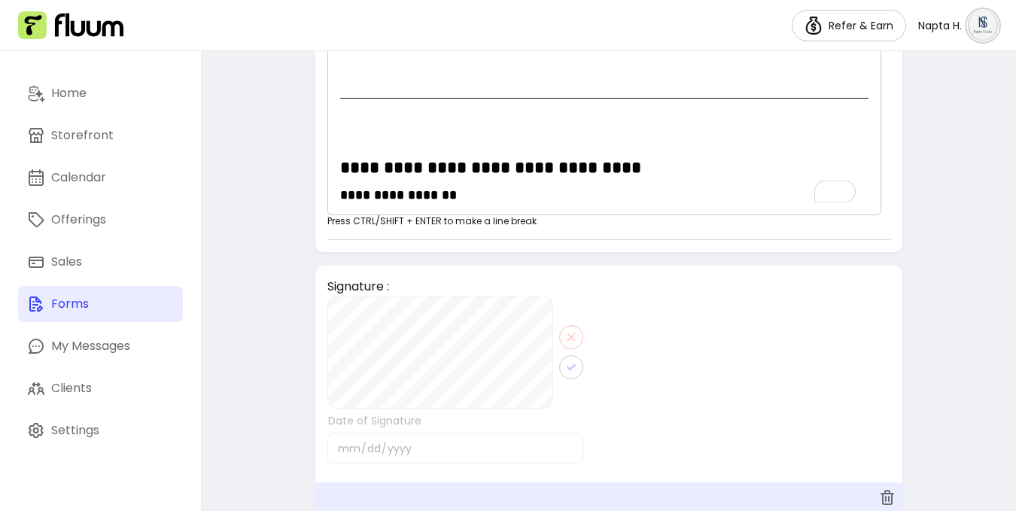
scroll to position [0, 0]
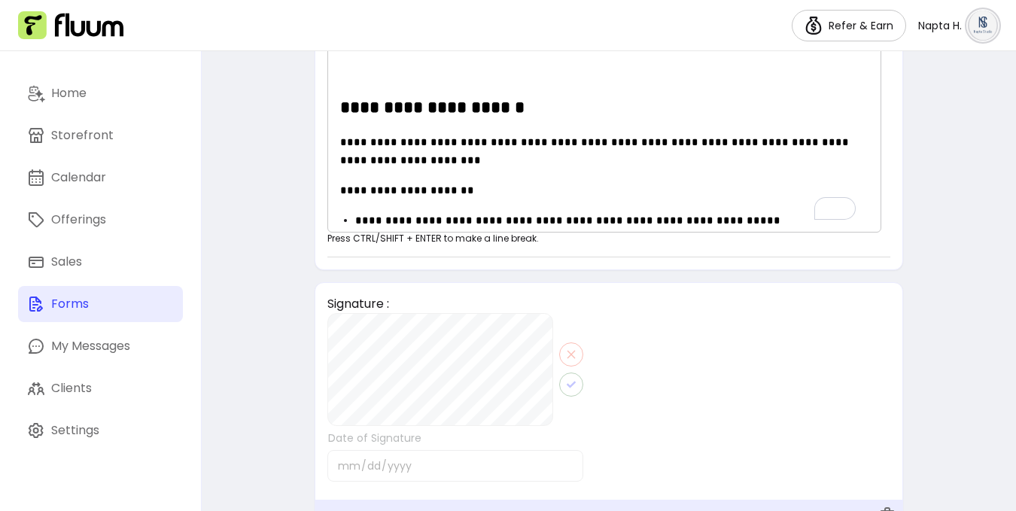
click at [528, 212] on p "**********" at bounding box center [611, 239] width 513 height 54
click at [381, 212] on p "**********" at bounding box center [611, 239] width 513 height 54
click at [366, 233] on p "**********" at bounding box center [611, 269] width 513 height 72
click at [367, 233] on p "**********" at bounding box center [611, 269] width 513 height 72
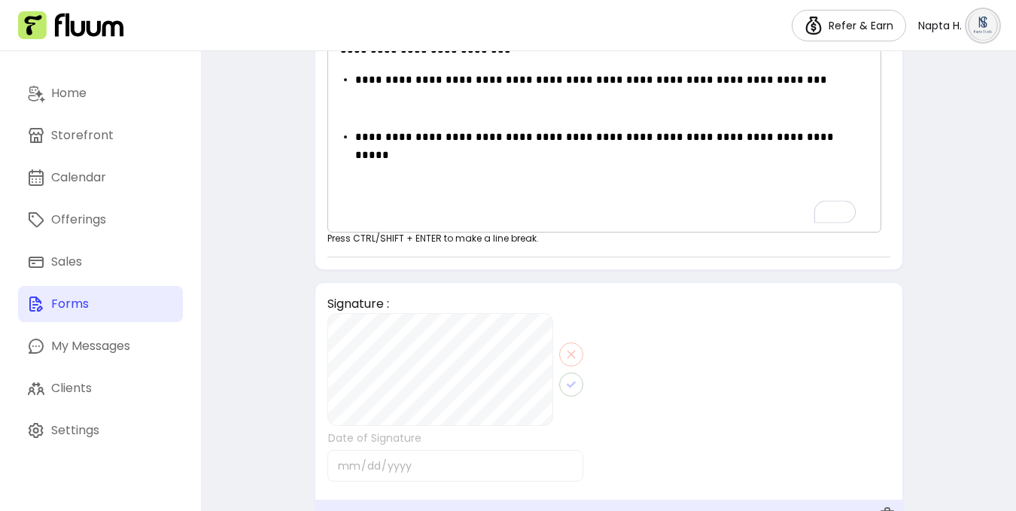
click at [361, 267] on p "To enrich screen reader interactions, please activate Accessibility in Grammarl…" at bounding box center [604, 276] width 528 height 18
click at [343, 212] on p "To enrich screen reader interactions, please activate Accessibility in Grammarl…" at bounding box center [604, 221] width 528 height 18
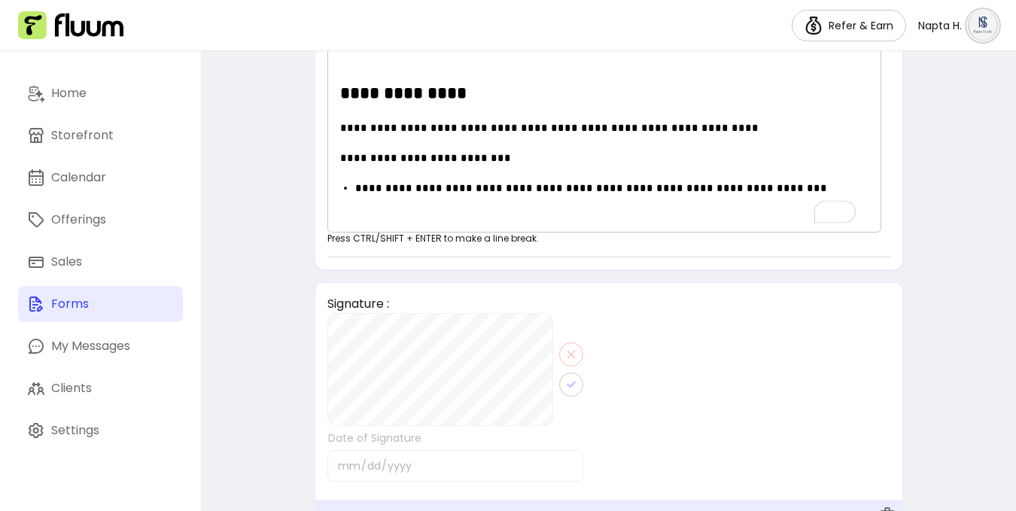
click at [425, 179] on p "**********" at bounding box center [611, 206] width 513 height 54
click at [360, 179] on p "**********" at bounding box center [611, 206] width 513 height 54
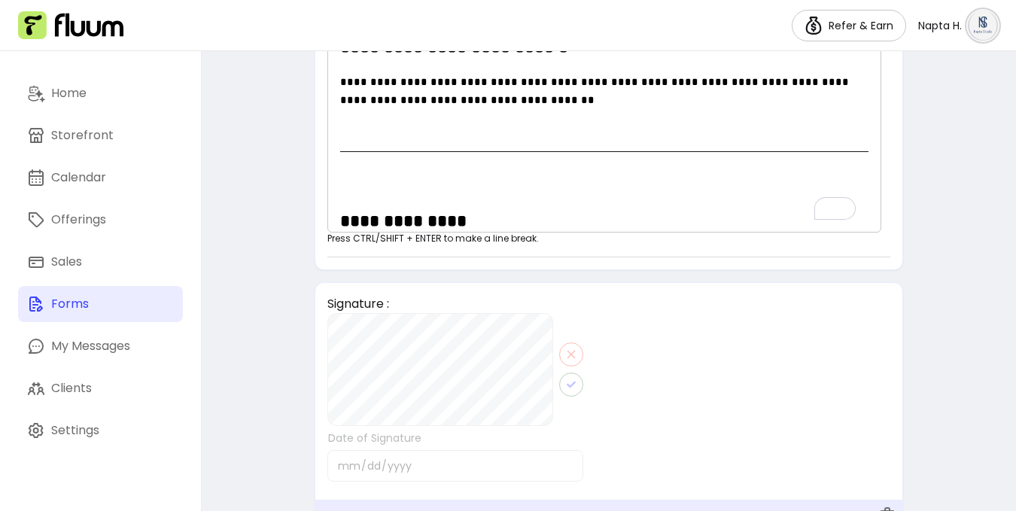
click at [416, 176] on p "To enrich screen reader interactions, please activate Accessibility in Grammarl…" at bounding box center [604, 185] width 528 height 18
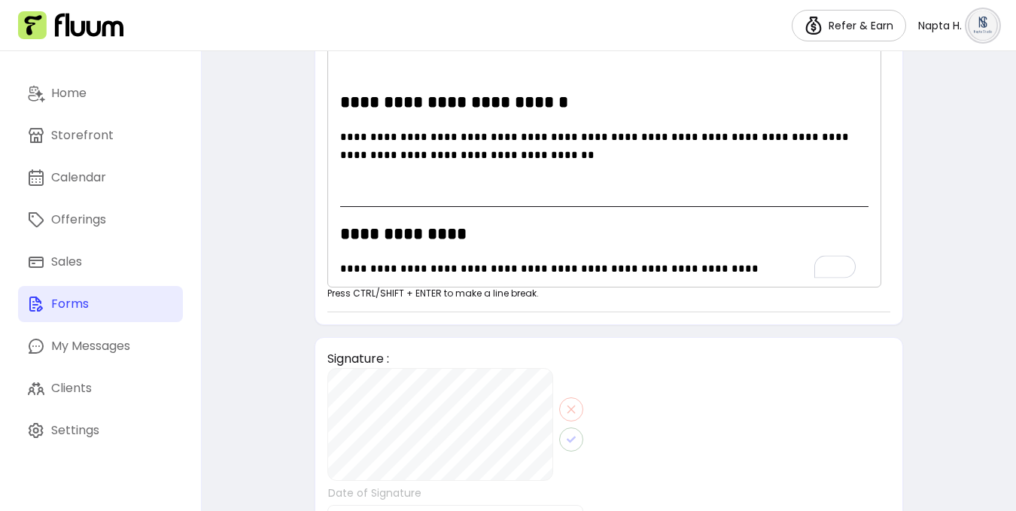
click at [386, 176] on p "To enrich screen reader interactions, please activate Accessibility in Grammarl…" at bounding box center [604, 185] width 528 height 18
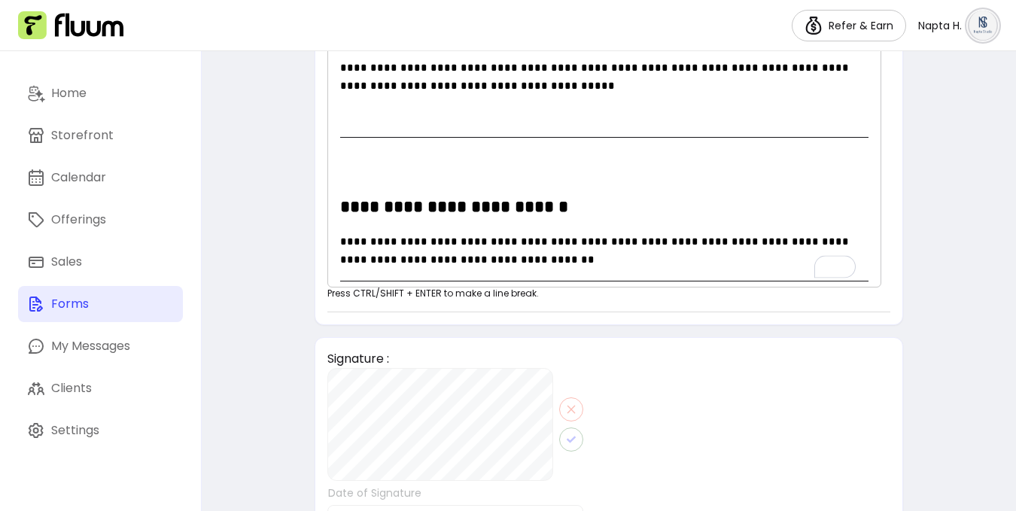
click at [366, 162] on p "To enrich screen reader interactions, please activate Accessibility in Grammarl…" at bounding box center [604, 171] width 528 height 18
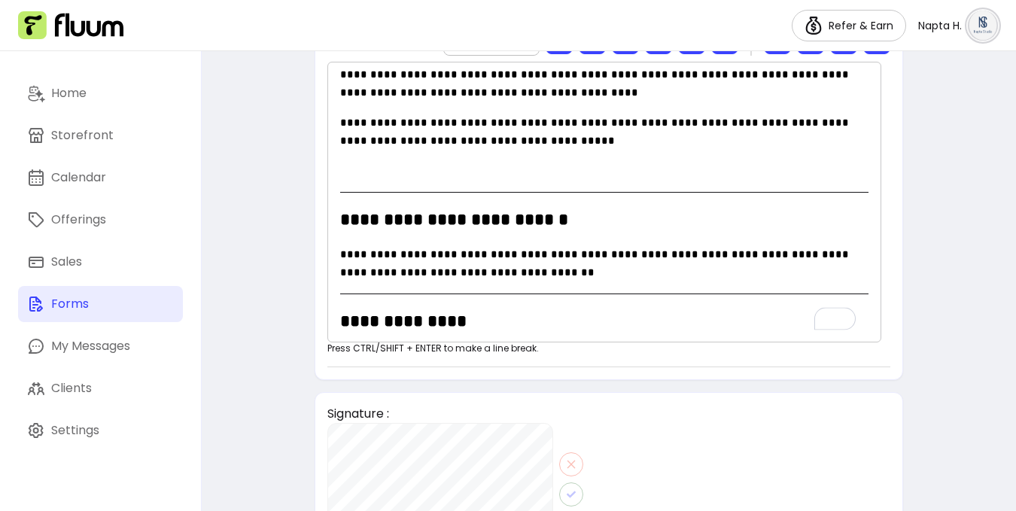
click at [360, 162] on p "To enrich screen reader interactions, please activate Accessibility in Grammarl…" at bounding box center [604, 171] width 528 height 18
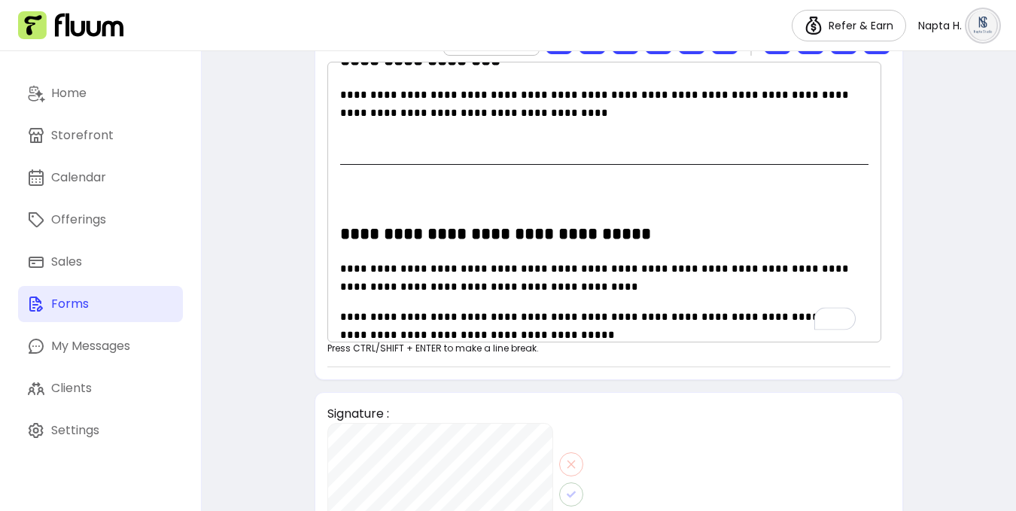
click at [385, 137] on div "**********" at bounding box center [604, 202] width 554 height 281
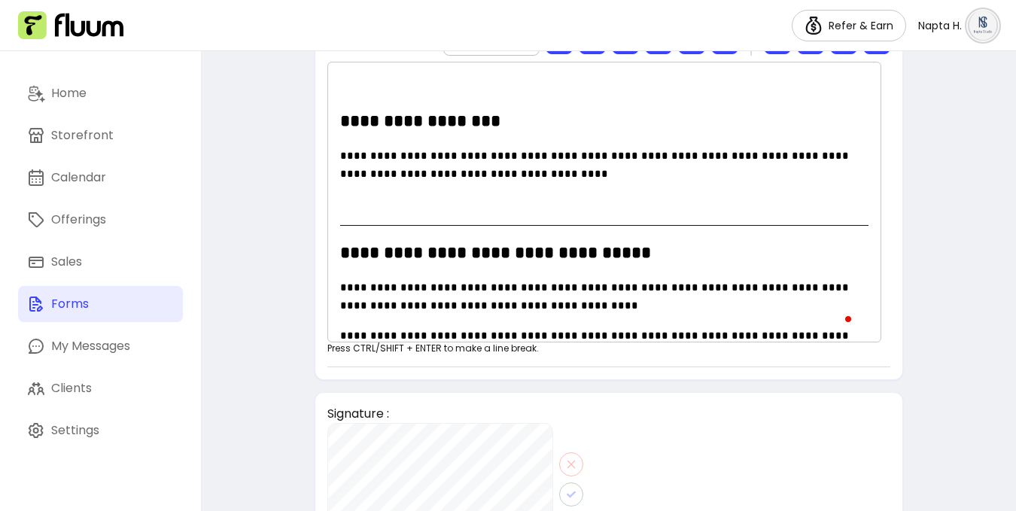
select select "*"
click at [412, 195] on p "To enrich screen reader interactions, please activate Accessibility in Grammarl…" at bounding box center [604, 204] width 528 height 18
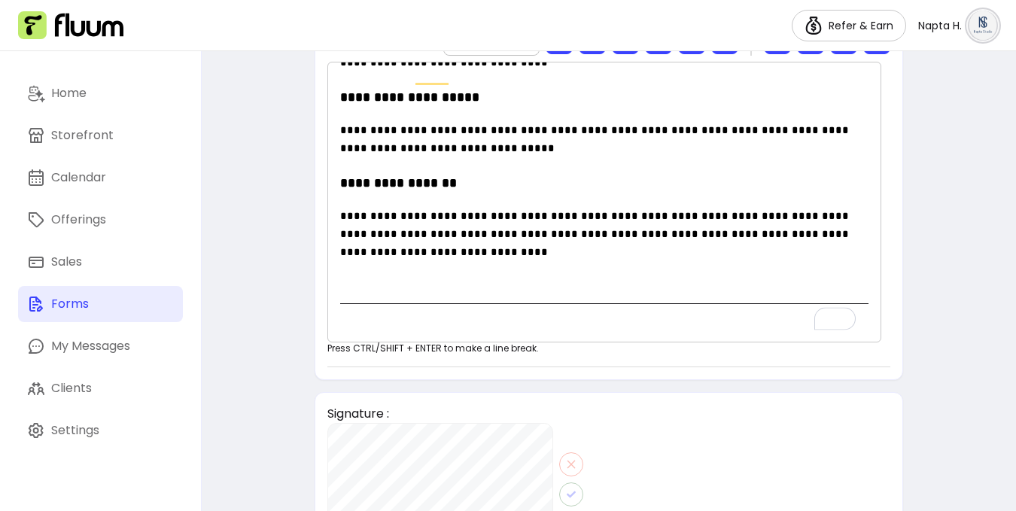
click at [382, 328] on p "To enrich screen reader interactions, please activate Accessibility in Grammarl…" at bounding box center [604, 337] width 528 height 18
click at [386, 273] on p "To enrich screen reader interactions, please activate Accessibility in Grammarl…" at bounding box center [604, 282] width 528 height 18
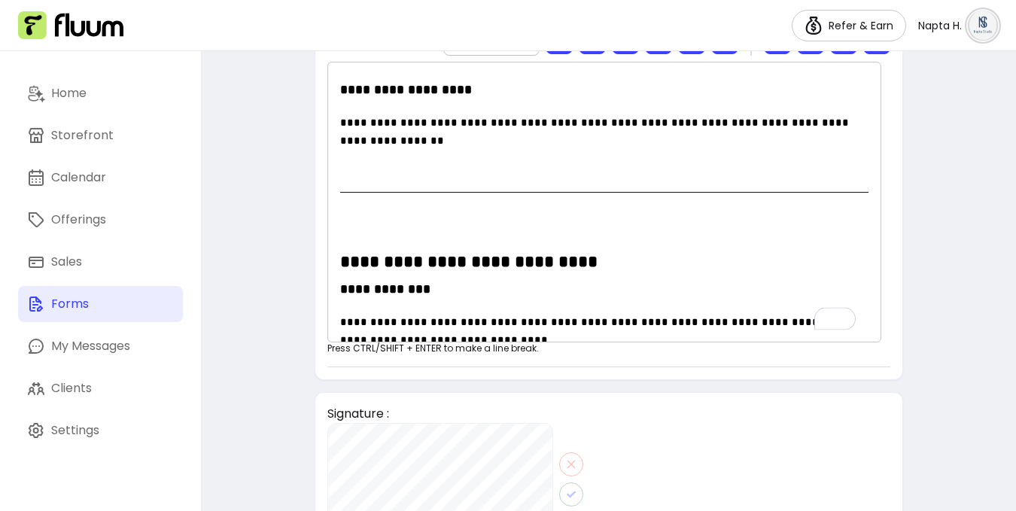
click at [376, 217] on p "To enrich screen reader interactions, please activate Accessibility in Grammarl…" at bounding box center [604, 226] width 528 height 18
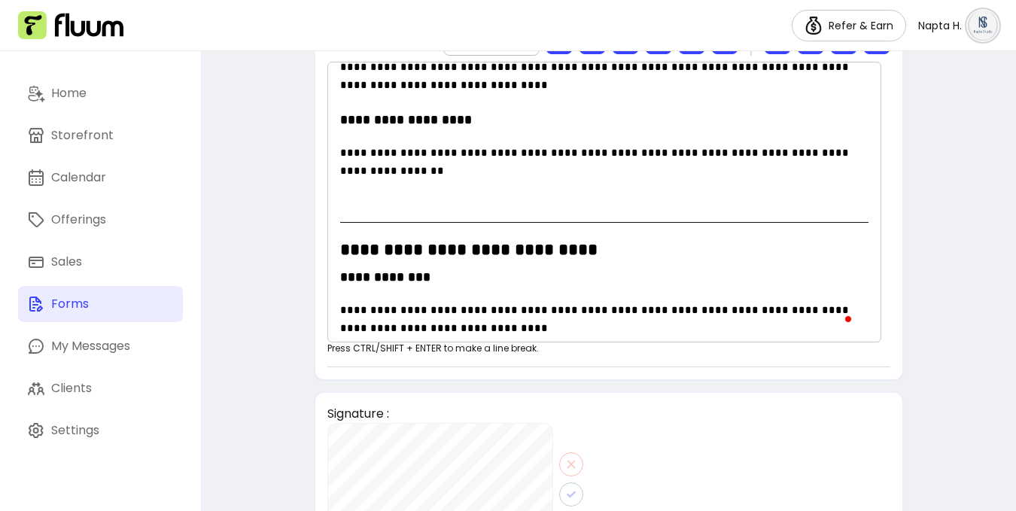
click at [426, 192] on p "To enrich screen reader interactions, please activate Accessibility in Grammarl…" at bounding box center [604, 201] width 528 height 18
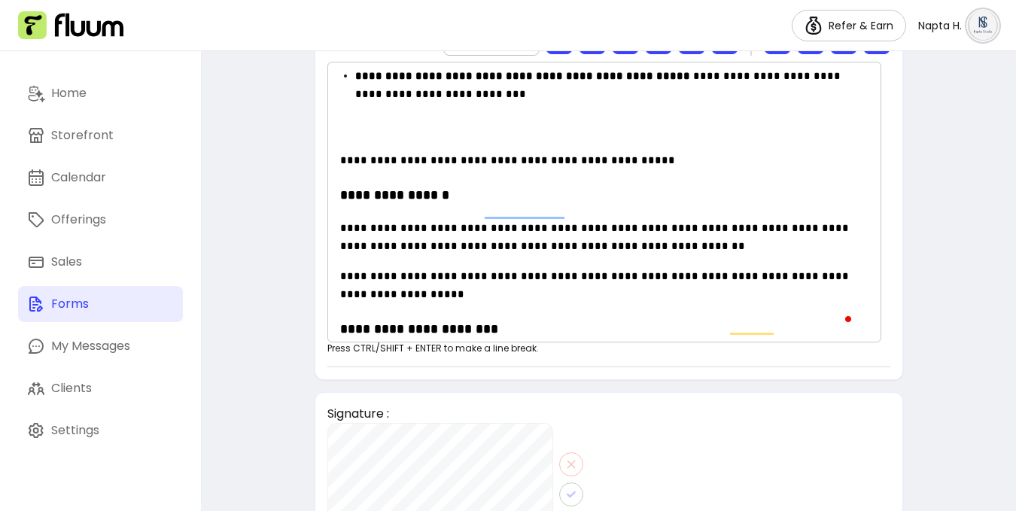
click at [435, 115] on p "**********" at bounding box center [611, 103] width 513 height 72
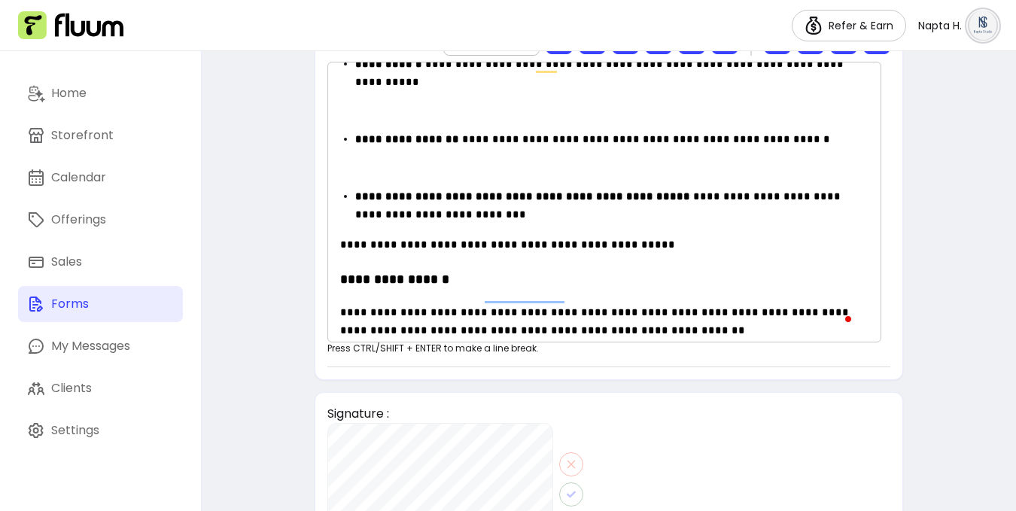
click at [442, 144] on p "**********" at bounding box center [611, 157] width 513 height 54
click at [407, 148] on p "**********" at bounding box center [611, 157] width 513 height 54
click at [357, 144] on p "**********" at bounding box center [611, 157] width 513 height 54
click at [365, 160] on p "**********" at bounding box center [611, 157] width 513 height 54
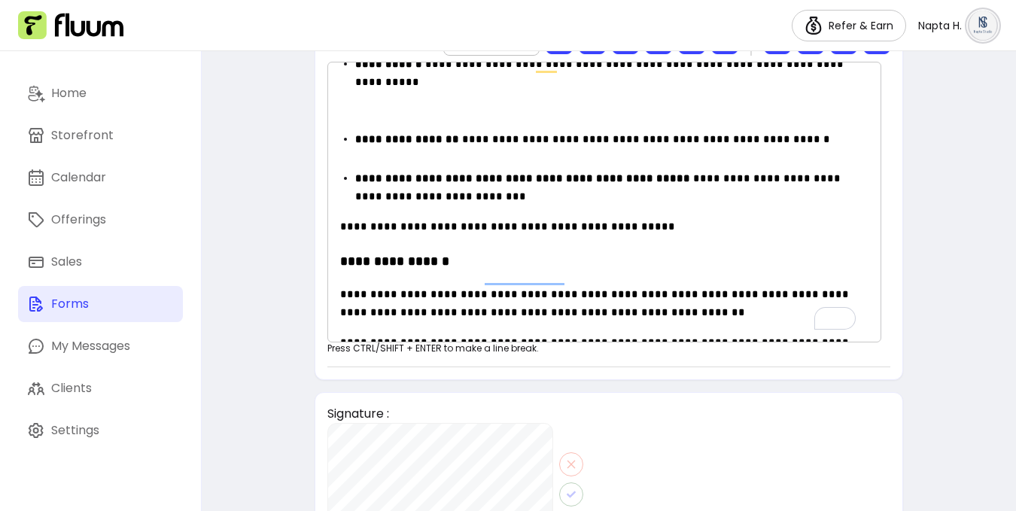
click at [373, 98] on p "**********" at bounding box center [611, 91] width 513 height 72
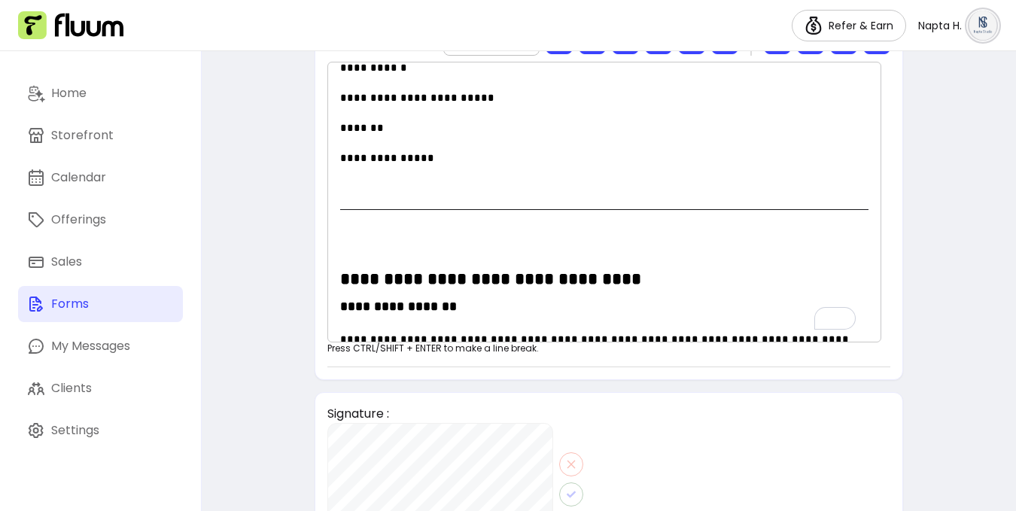
click at [422, 245] on p "To enrich screen reader interactions, please activate Accessibility in Grammarl…" at bounding box center [604, 243] width 528 height 18
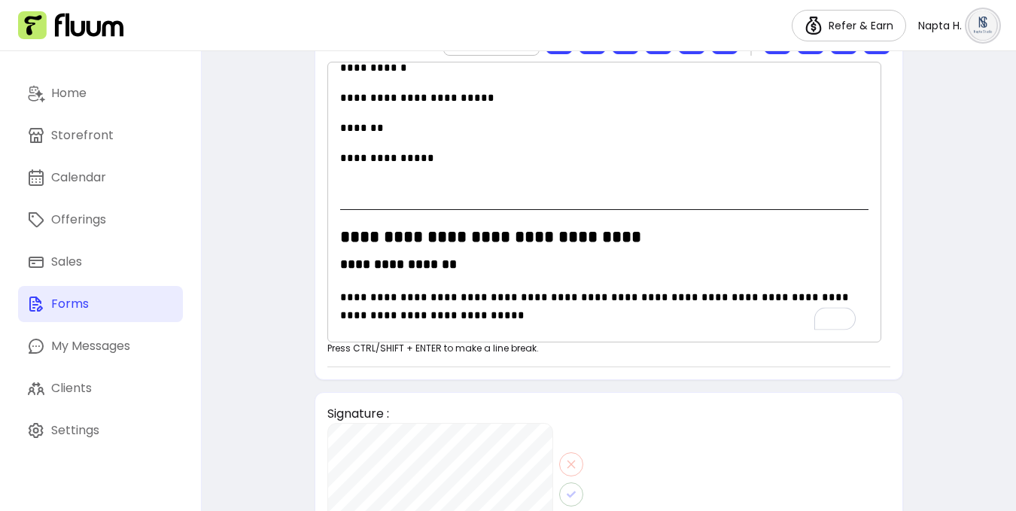
click at [425, 191] on p "To enrich screen reader interactions, please activate Accessibility in Grammarl…" at bounding box center [604, 188] width 528 height 18
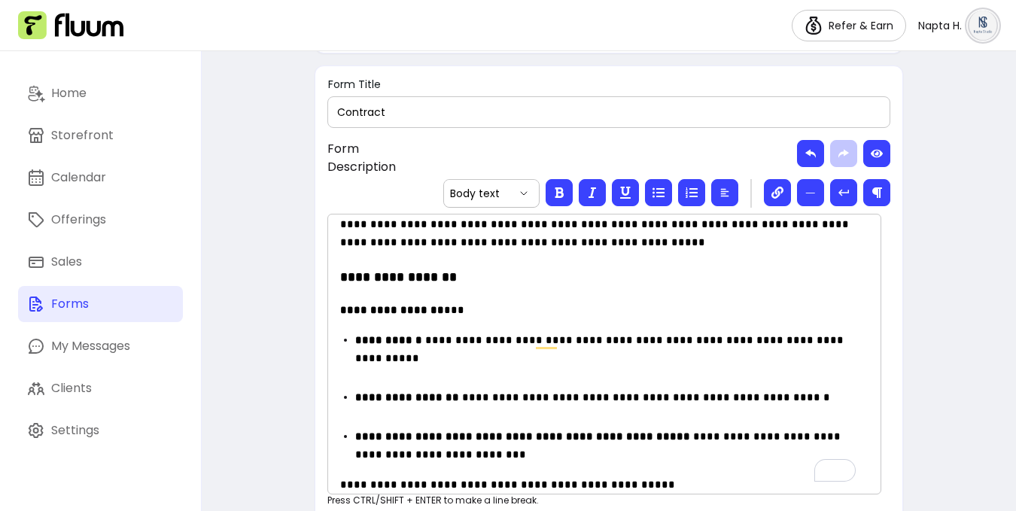
click at [366, 341] on strong "**********" at bounding box center [388, 340] width 67 height 11
click at [361, 345] on strong "**********" at bounding box center [388, 340] width 67 height 11
click at [361, 392] on strong "**********" at bounding box center [407, 397] width 104 height 11
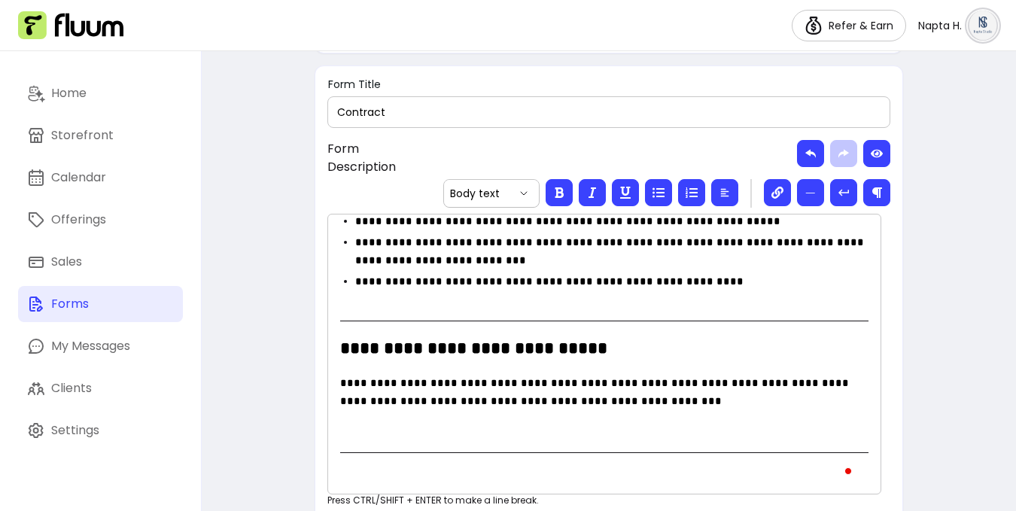
click at [411, 422] on p "To enrich screen reader interactions, please activate Accessibility in Grammarl…" at bounding box center [604, 431] width 528 height 18
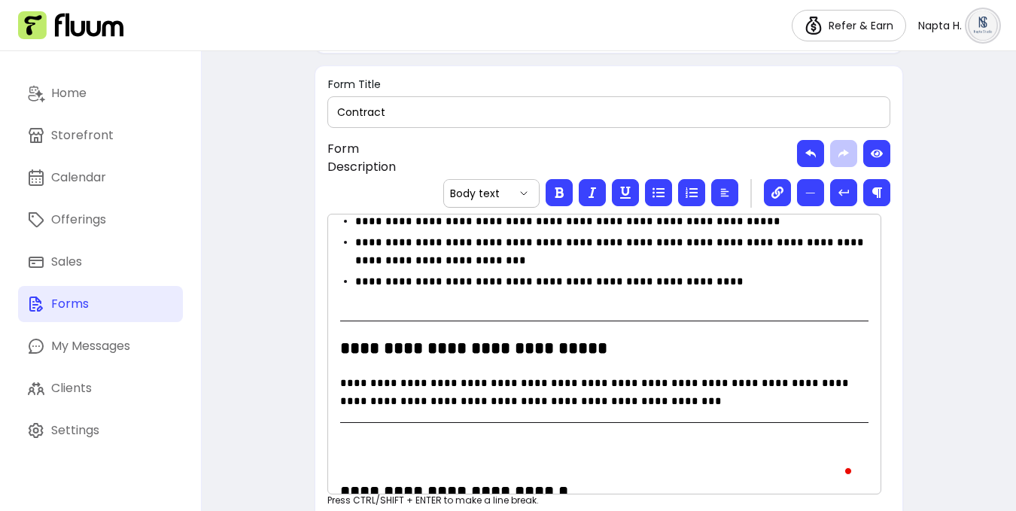
click at [397, 447] on p "To enrich screen reader interactions, please activate Accessibility in Grammarl…" at bounding box center [604, 456] width 528 height 18
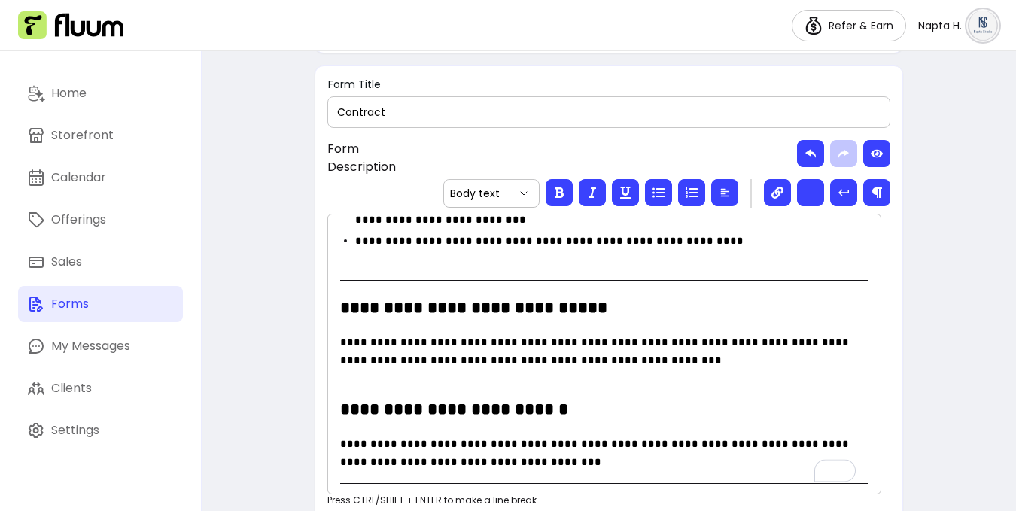
click at [417, 508] on p "To enrich screen reader interactions, please activate Accessibility in Grammarl…" at bounding box center [604, 517] width 528 height 18
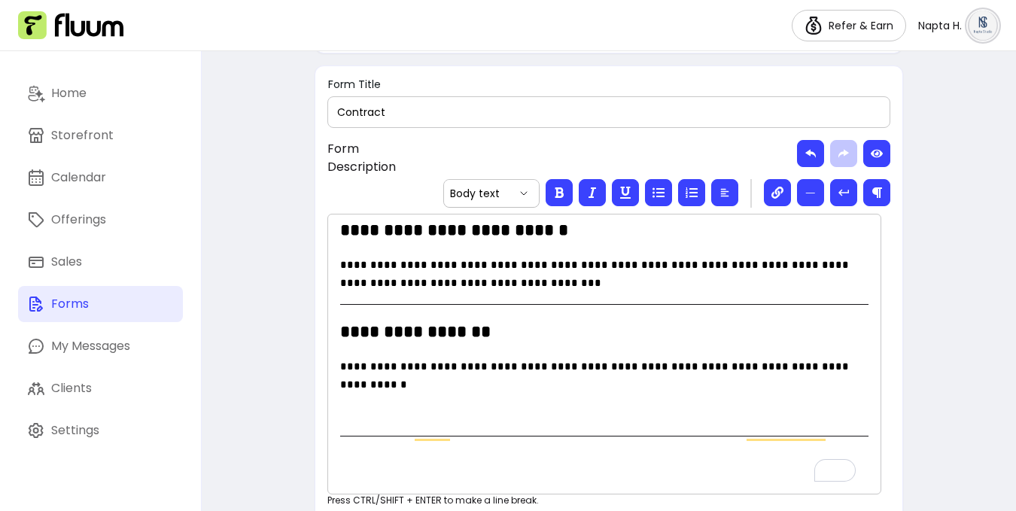
click at [369, 406] on p "To enrich screen reader interactions, please activate Accessibility in Grammarl…" at bounding box center [604, 415] width 528 height 18
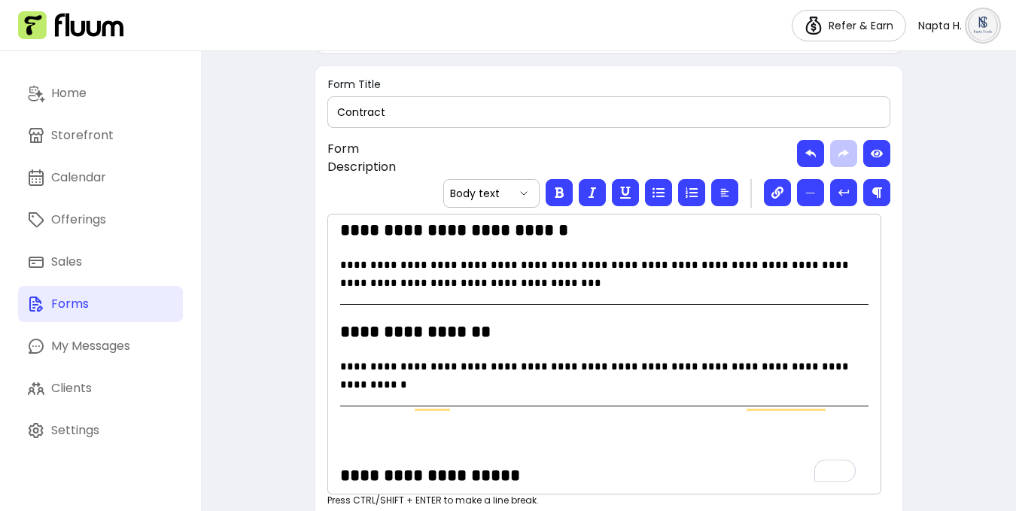
click at [364, 431] on p "To enrich screen reader interactions, please activate Accessibility in Grammarl…" at bounding box center [604, 440] width 528 height 18
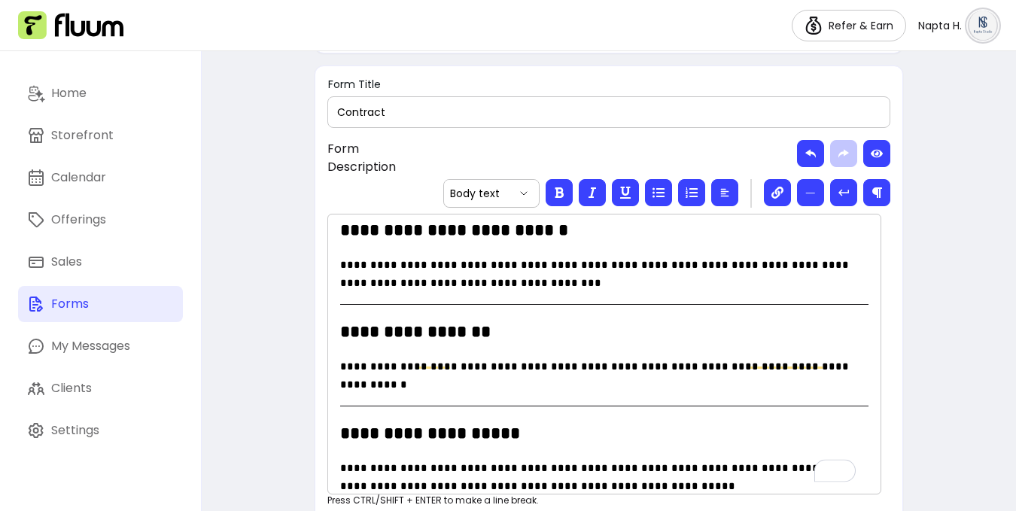
click at [358, 507] on p "To enrich screen reader interactions, please activate Accessibility in Grammarl…" at bounding box center [604, 516] width 528 height 18
click at [367, 445] on div "**********" at bounding box center [604, 354] width 554 height 281
select select "*"
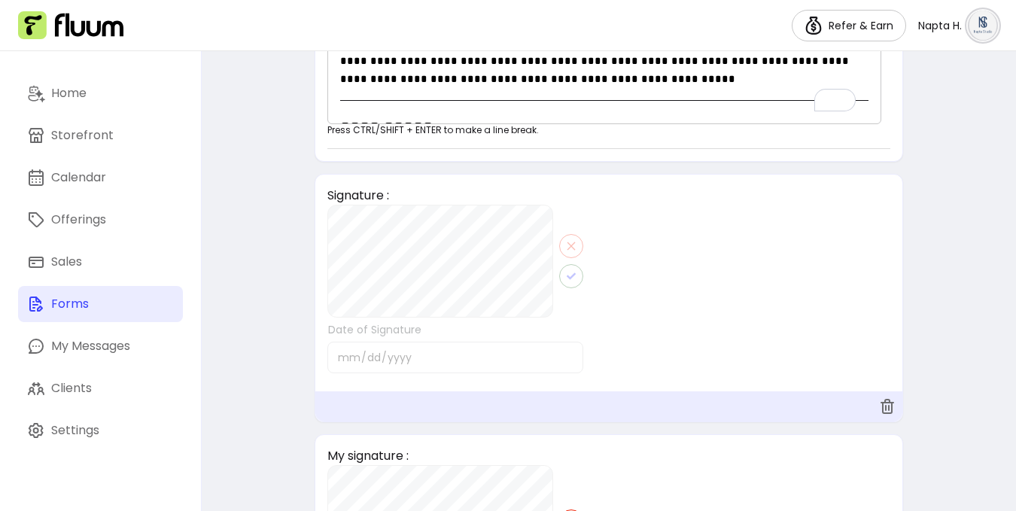
click at [360, 260] on div at bounding box center [455, 289] width 256 height 169
click at [366, 264] on div at bounding box center [455, 289] width 256 height 169
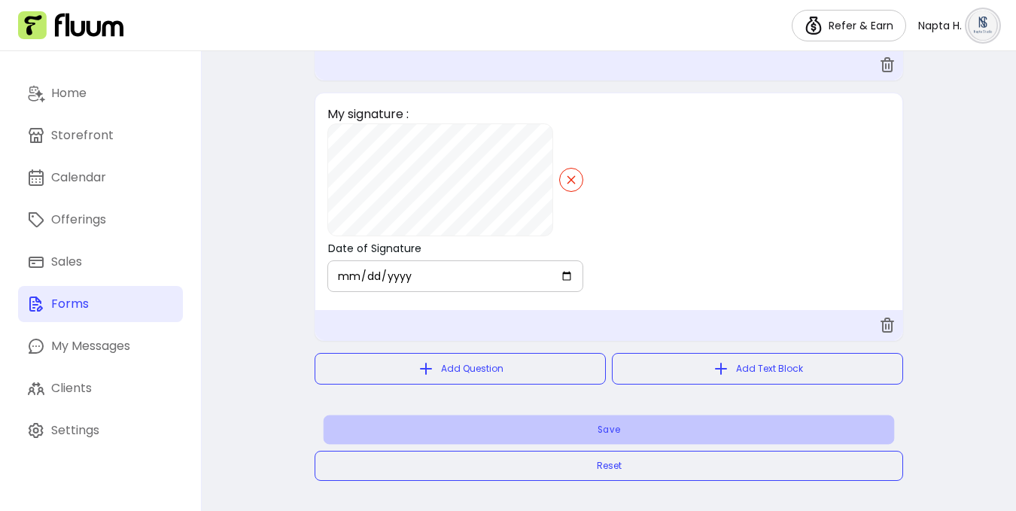
click at [608, 426] on button "Save" at bounding box center [609, 430] width 571 height 29
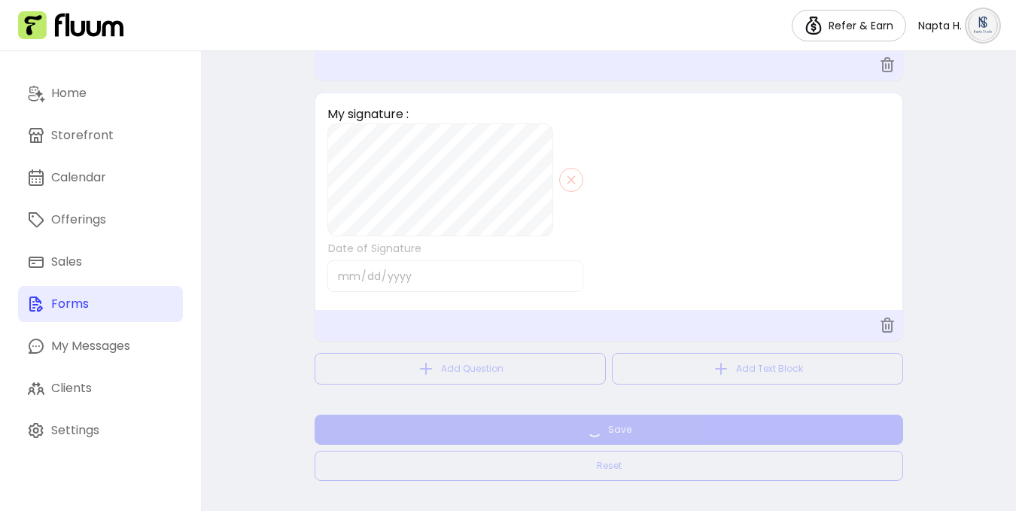
select select "*"
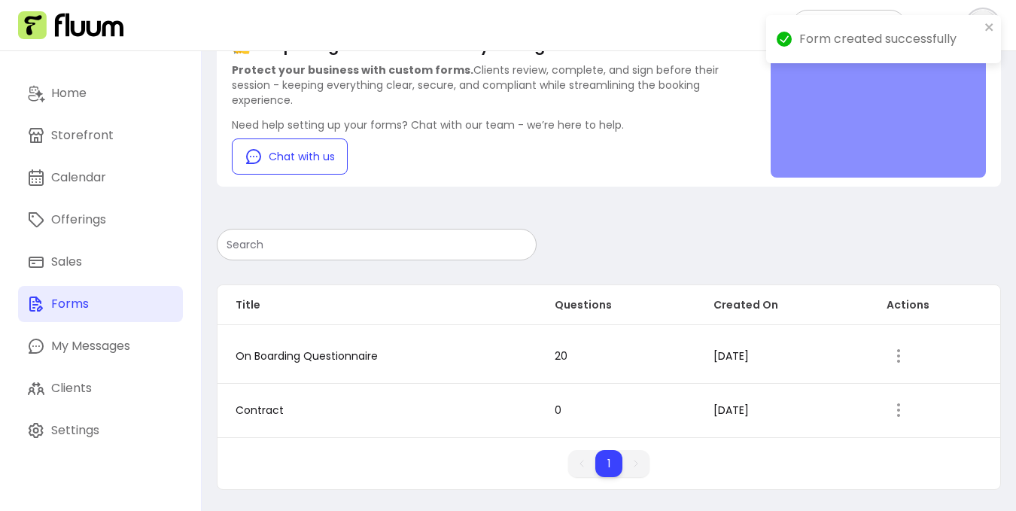
click at [452, 408] on td "Contract" at bounding box center [377, 410] width 319 height 54
click at [263, 411] on span "Contract" at bounding box center [260, 410] width 48 height 15
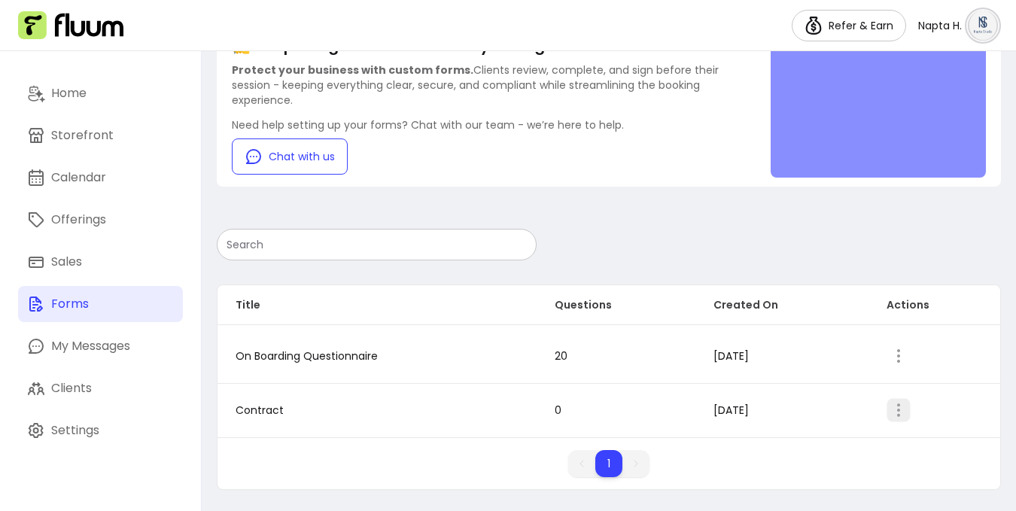
click at [887, 420] on button "button" at bounding box center [898, 410] width 23 height 23
click at [853, 324] on span "Amend" at bounding box center [839, 324] width 110 height 15
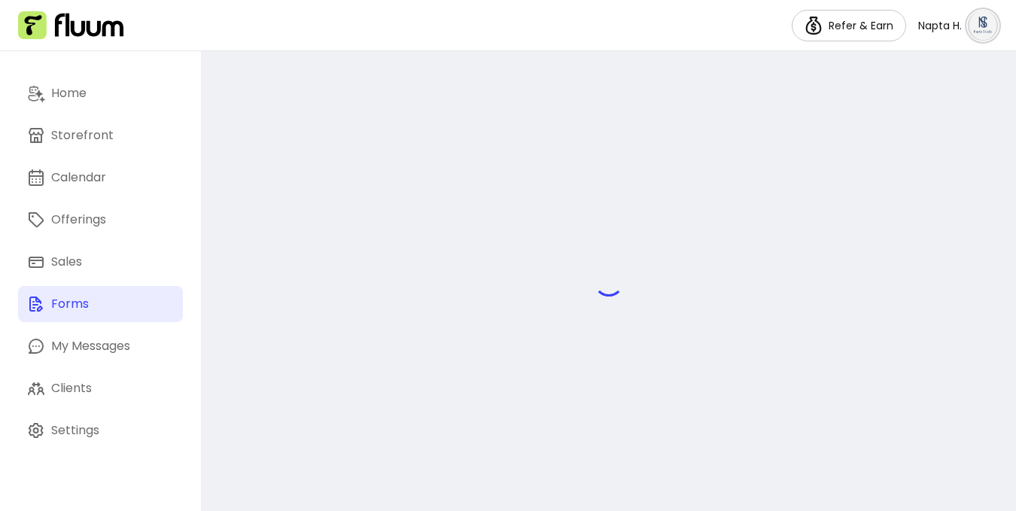
select select "*"
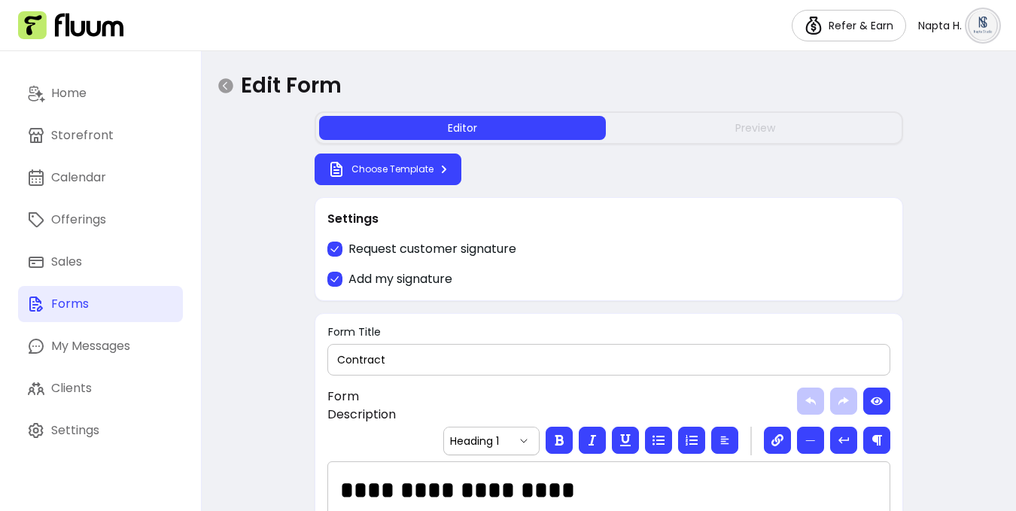
click at [723, 125] on button "Preview" at bounding box center [755, 128] width 287 height 24
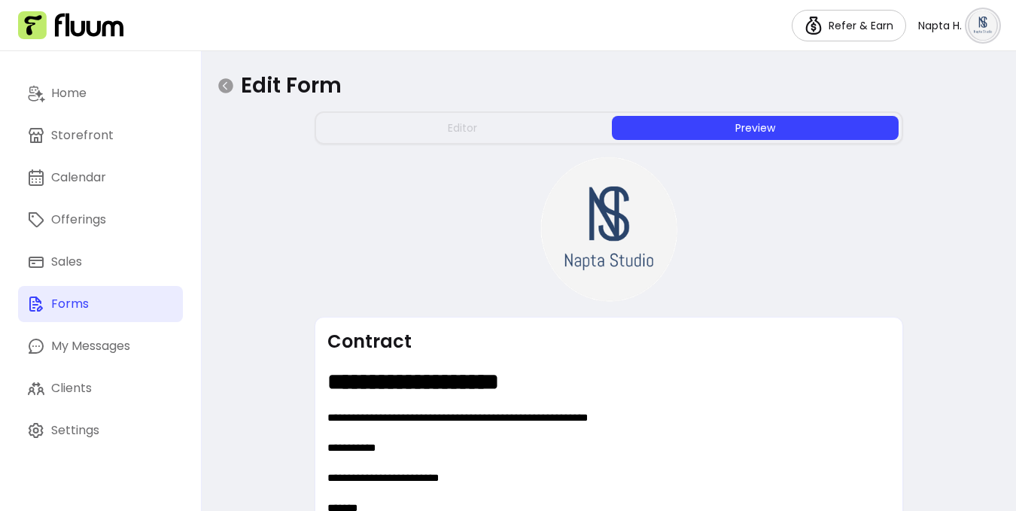
click at [522, 126] on button "Editor" at bounding box center [462, 128] width 287 height 24
select select "*"
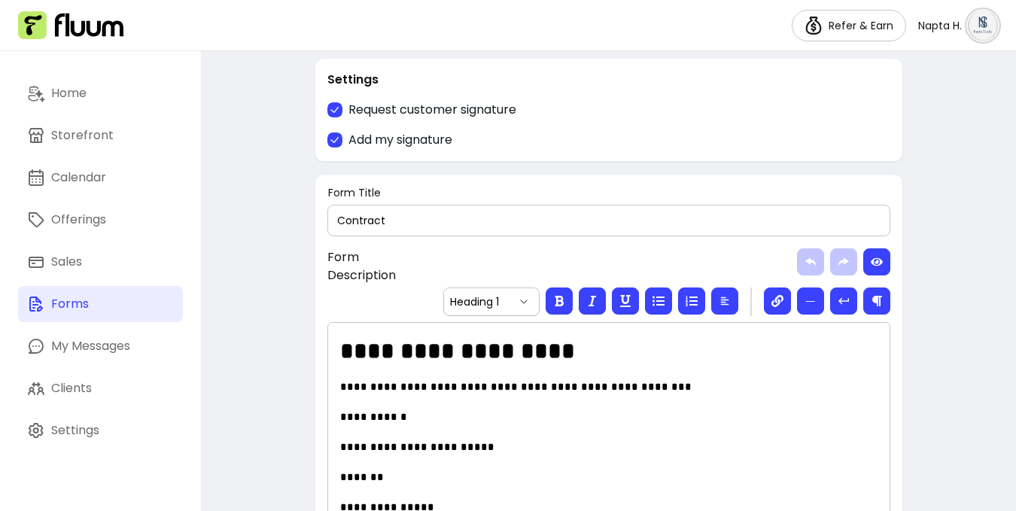
drag, startPoint x: 446, startPoint y: 220, endPoint x: 345, endPoint y: 203, distance: 103.0
click at [345, 203] on div "**********" at bounding box center [609, 407] width 589 height 467
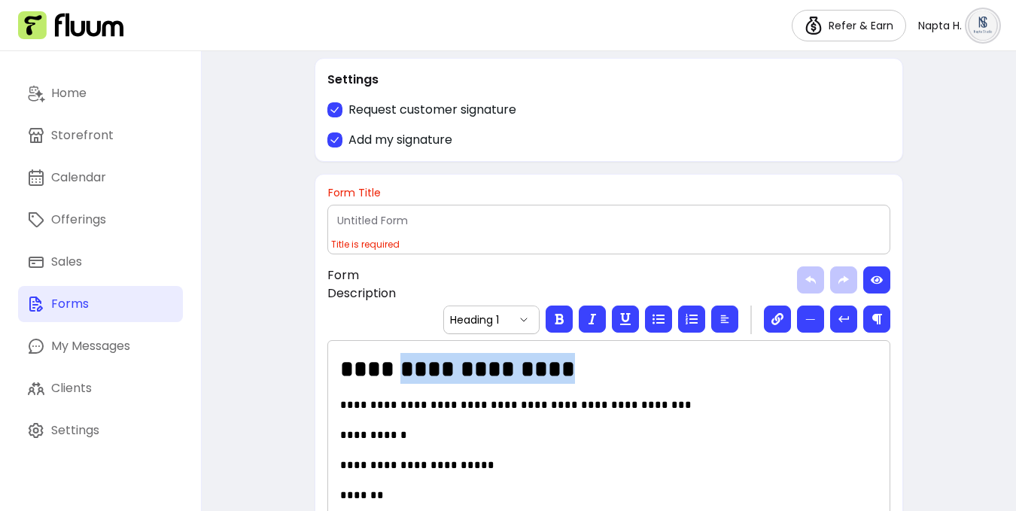
scroll to position [139, 0]
drag, startPoint x: 575, startPoint y: 373, endPoint x: 327, endPoint y: 373, distance: 248.4
click at [327, 373] on div "**********" at bounding box center [608, 480] width 563 height 281
copy strong "**********"
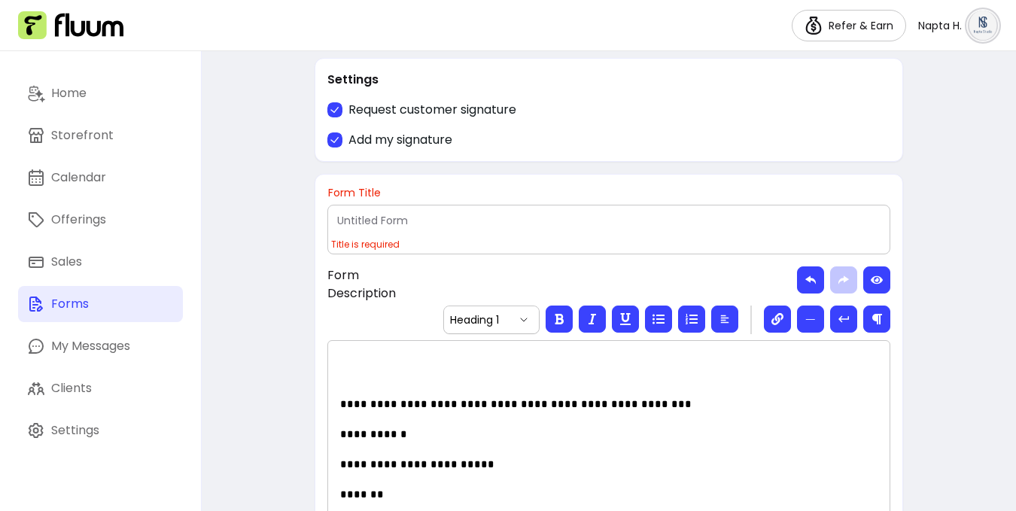
click at [369, 224] on input "Form Title" at bounding box center [609, 220] width 544 height 15
paste input "Web Design Contract"
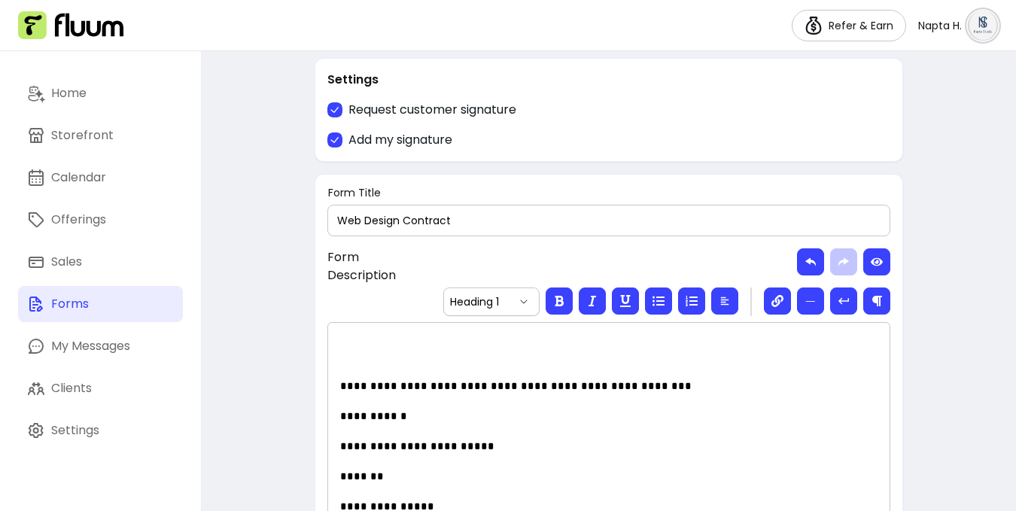
type input "Web Design Contract"
select select "*"
click at [340, 385] on span "**********" at bounding box center [516, 386] width 352 height 11
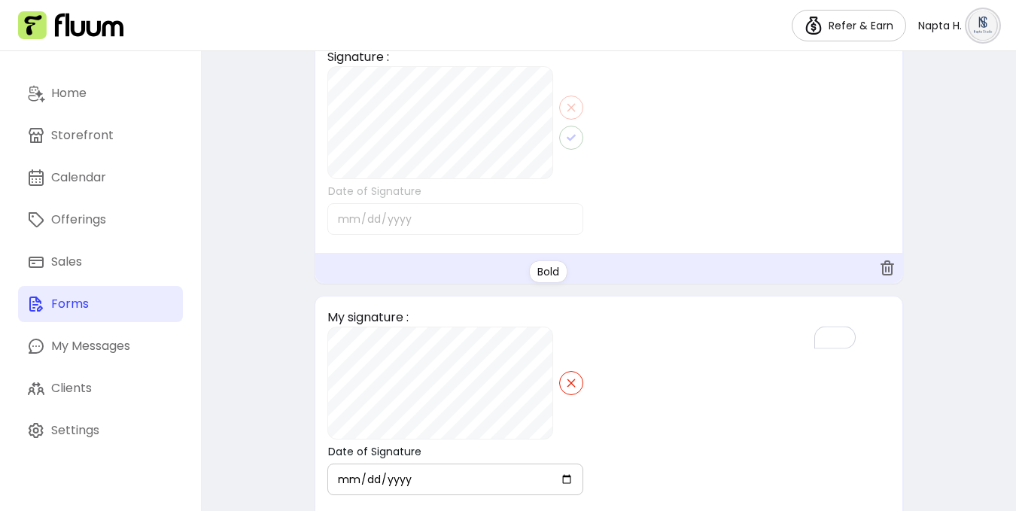
scroll to position [757, 0]
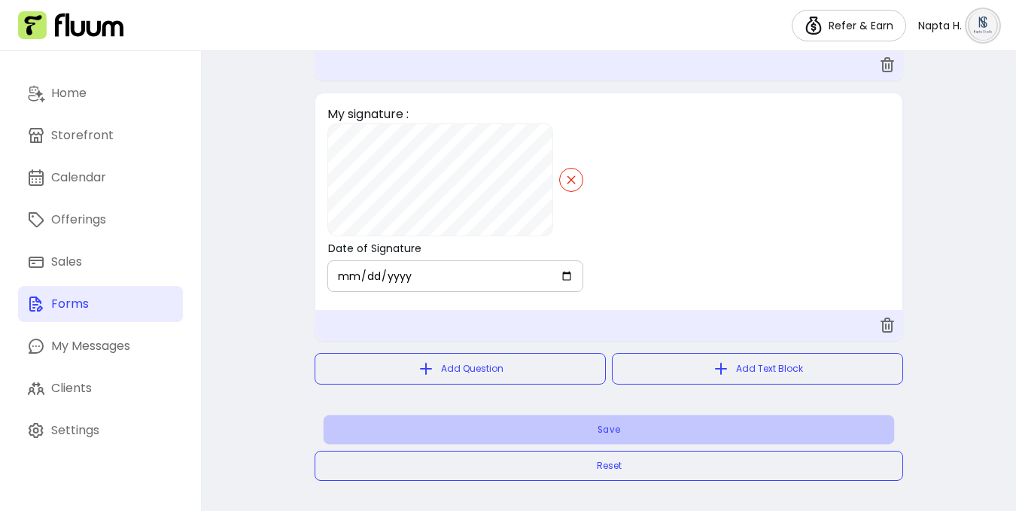
click at [695, 421] on button "Save" at bounding box center [609, 430] width 571 height 29
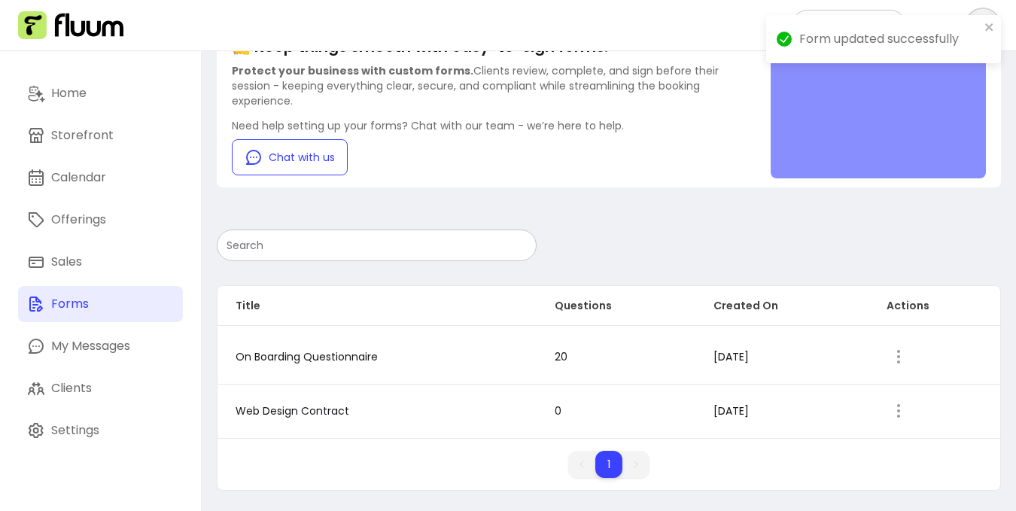
scroll to position [113, 0]
click at [892, 408] on icon "button" at bounding box center [899, 410] width 18 height 18
click at [842, 325] on span "Amend" at bounding box center [839, 324] width 110 height 15
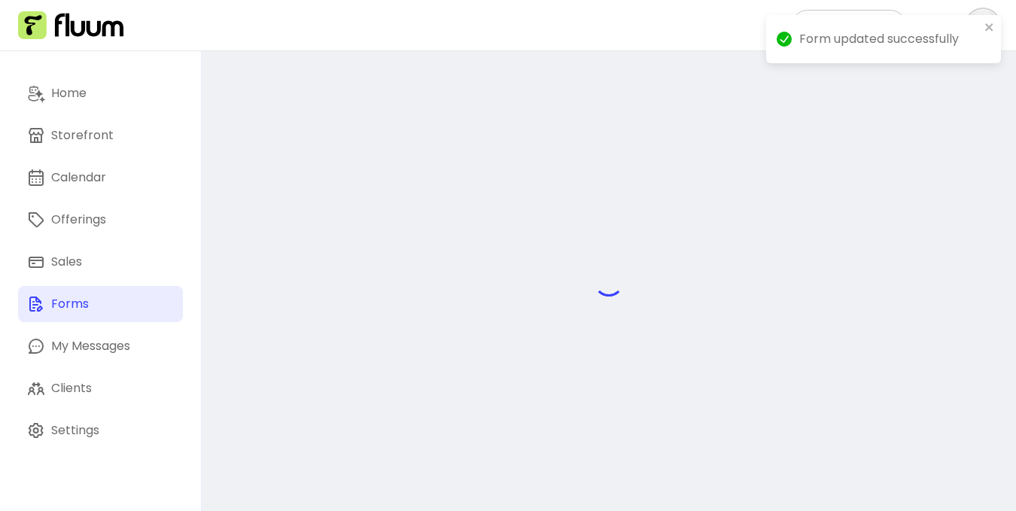
select select "*"
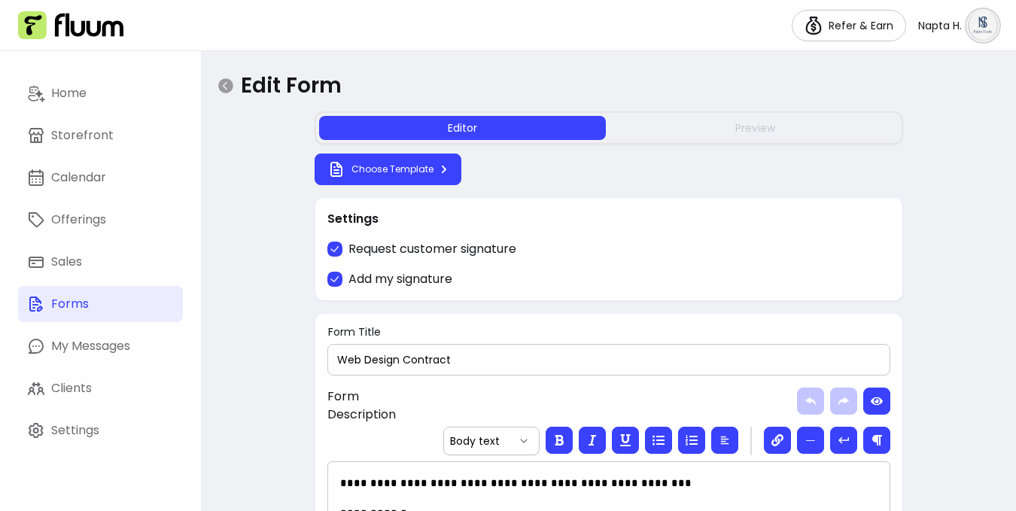
click at [698, 138] on button "Preview" at bounding box center [755, 128] width 287 height 24
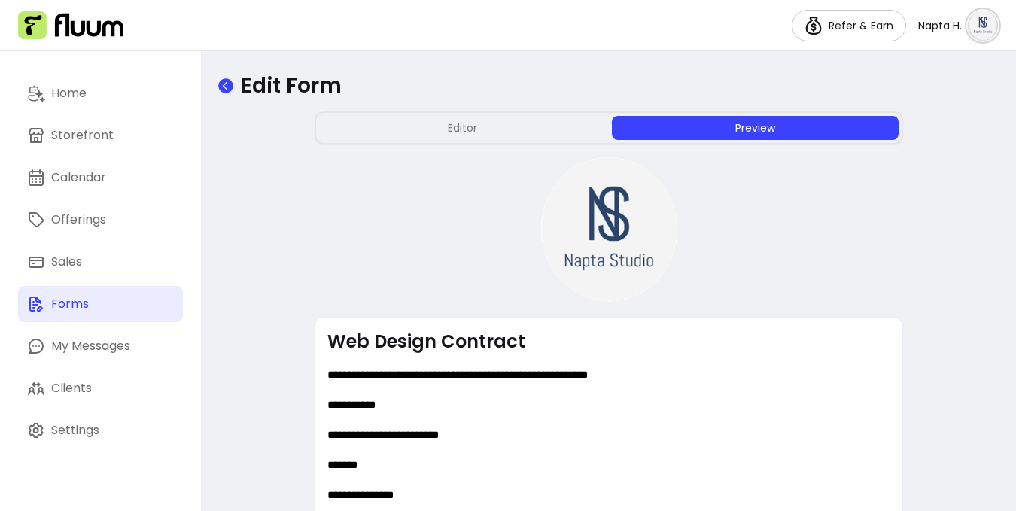
click at [222, 83] on icon at bounding box center [225, 85] width 15 height 15
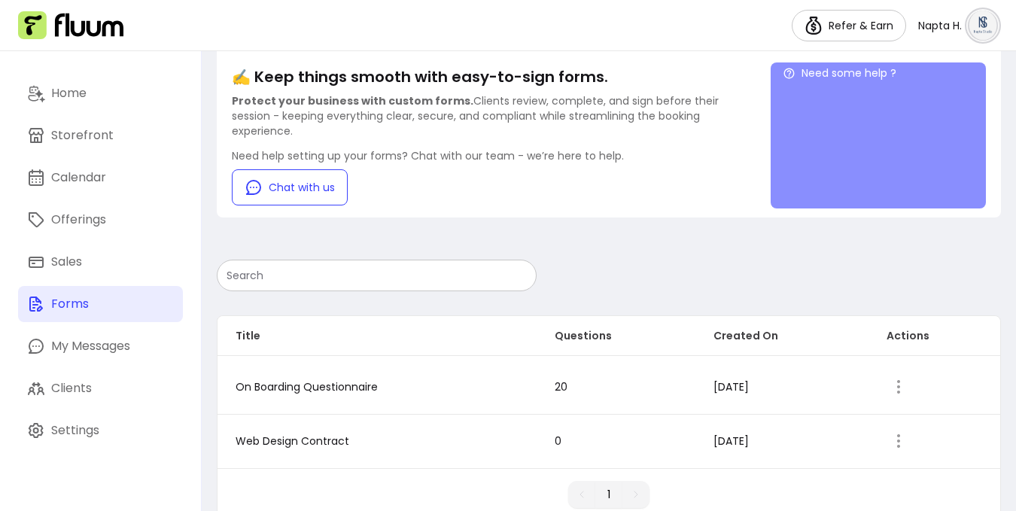
scroll to position [113, 0]
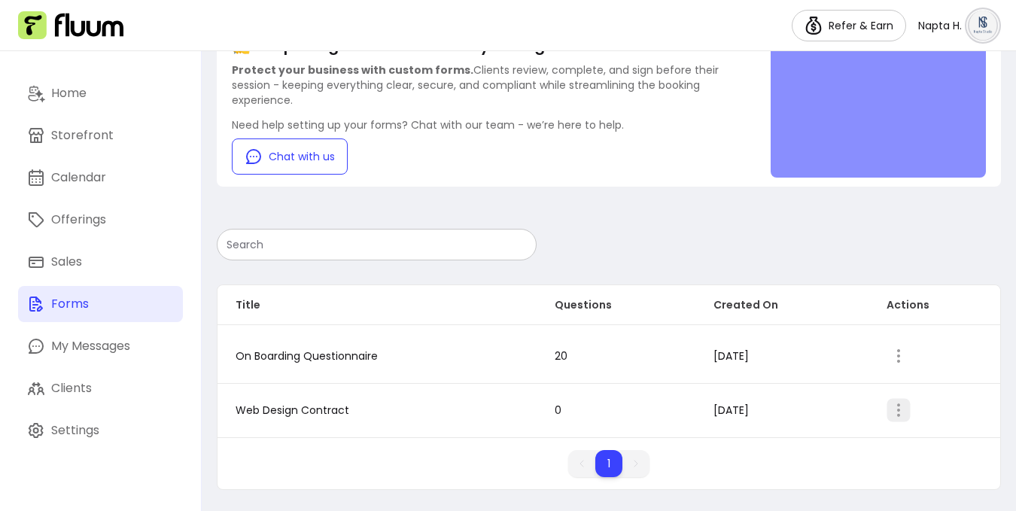
click at [890, 408] on icon "button" at bounding box center [898, 410] width 17 height 17
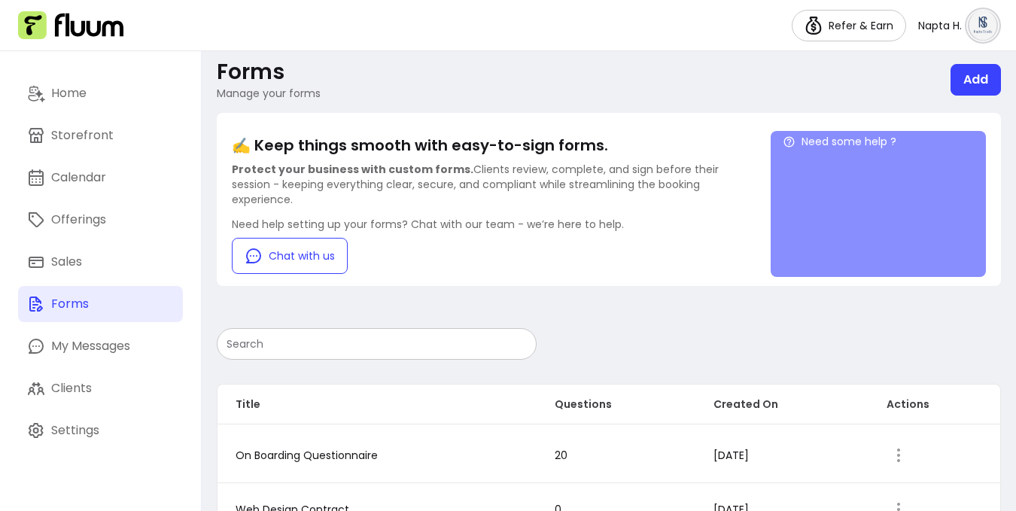
scroll to position [0, 0]
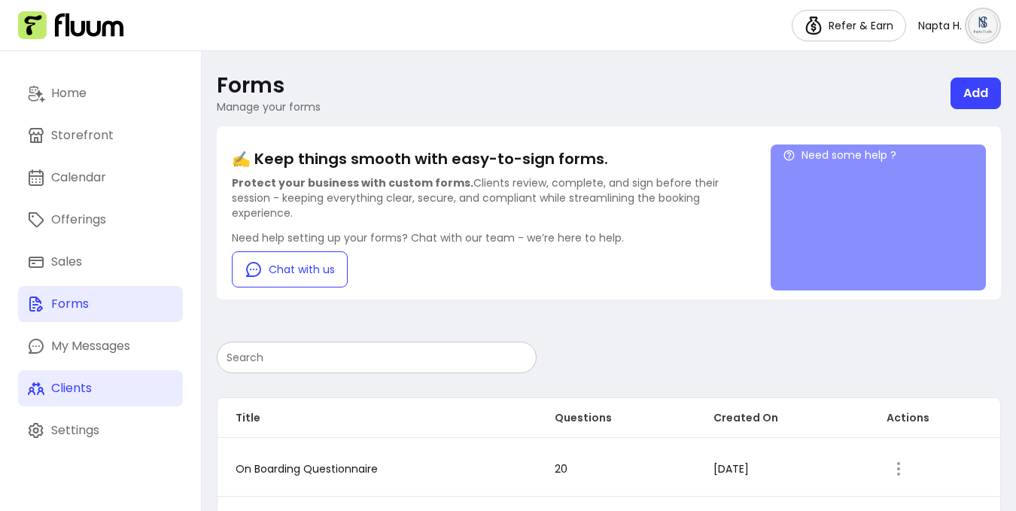
click at [78, 385] on div "Clients" at bounding box center [71, 388] width 41 height 18
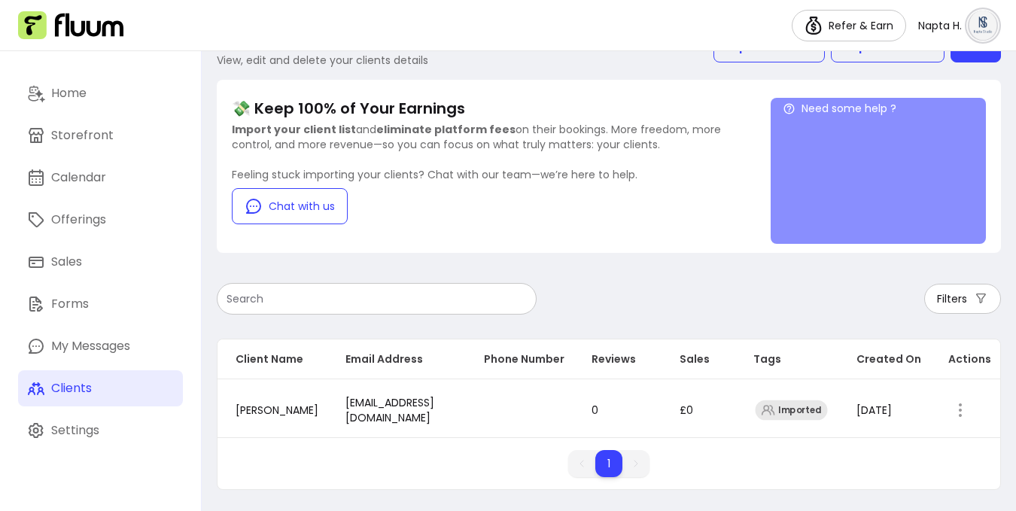
scroll to position [58, 0]
click at [434, 395] on span "[EMAIL_ADDRESS][DOMAIN_NAME]" at bounding box center [390, 410] width 89 height 30
click at [964, 401] on icon "button" at bounding box center [960, 409] width 17 height 17
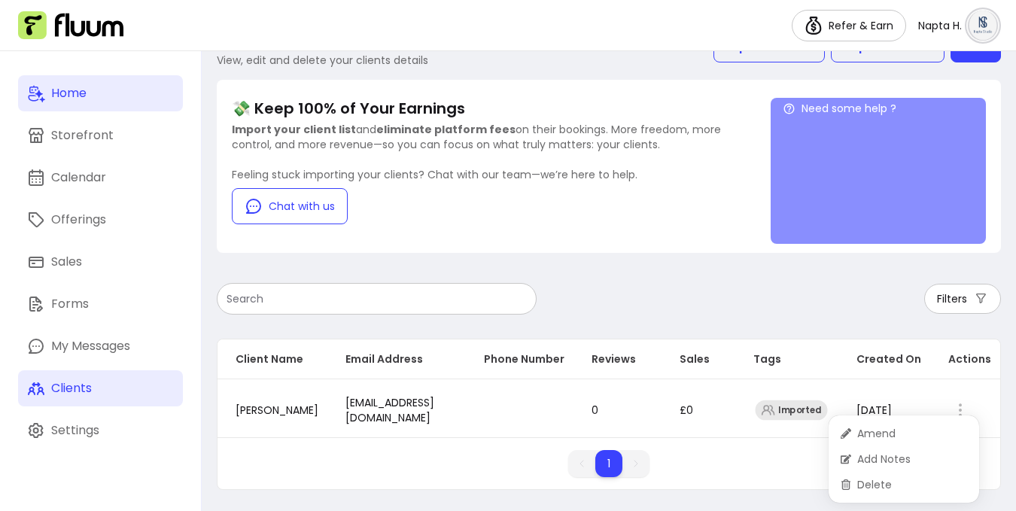
click at [102, 98] on link "Home" at bounding box center [100, 93] width 165 height 36
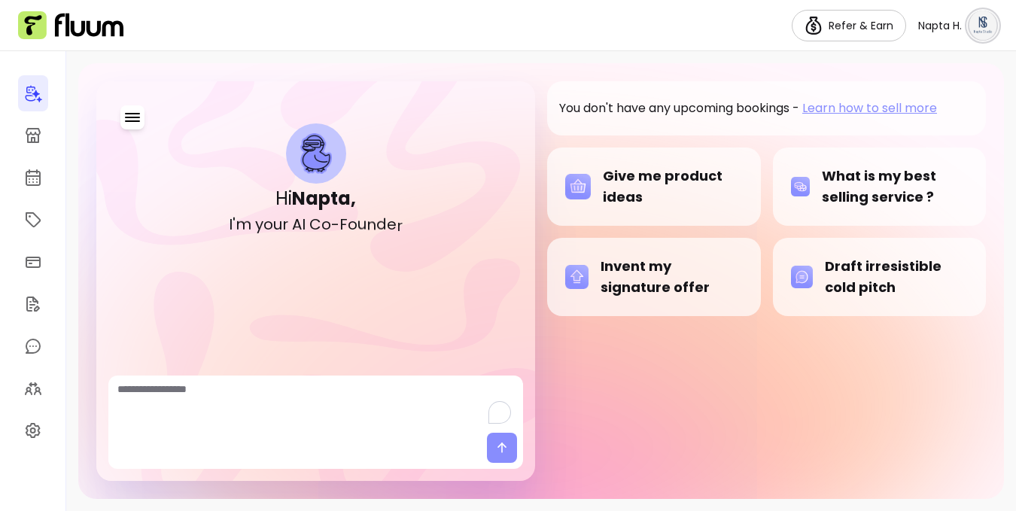
click at [267, 407] on textarea "To enrich screen reader interactions, please activate Accessibility in Grammarl…" at bounding box center [315, 404] width 397 height 45
type textarea "**********"
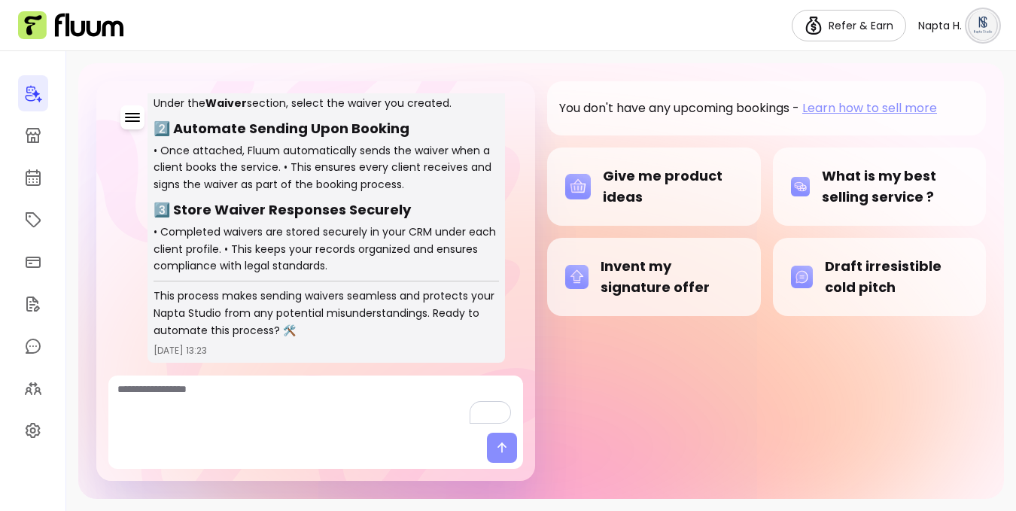
scroll to position [367, 0]
click at [35, 130] on icon at bounding box center [33, 135] width 18 height 18
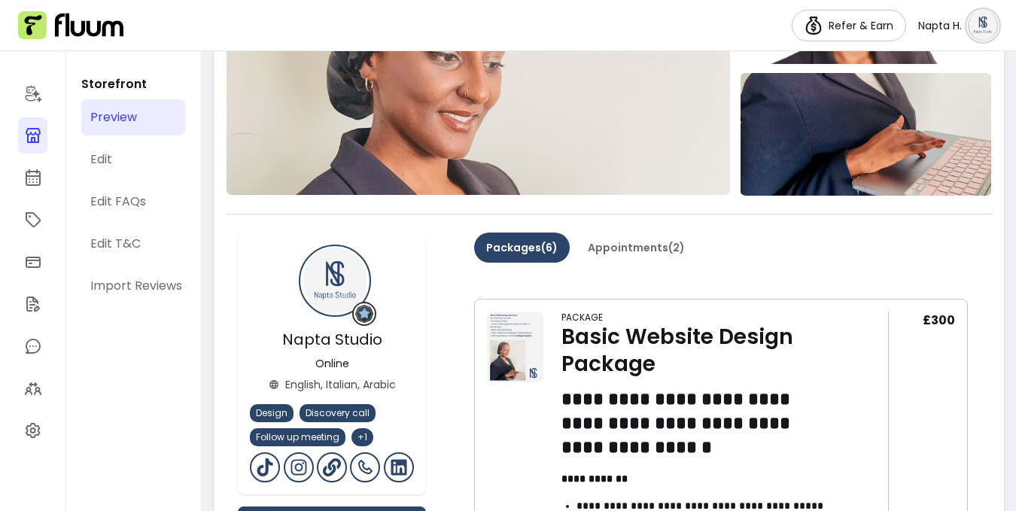
scroll to position [294, 0]
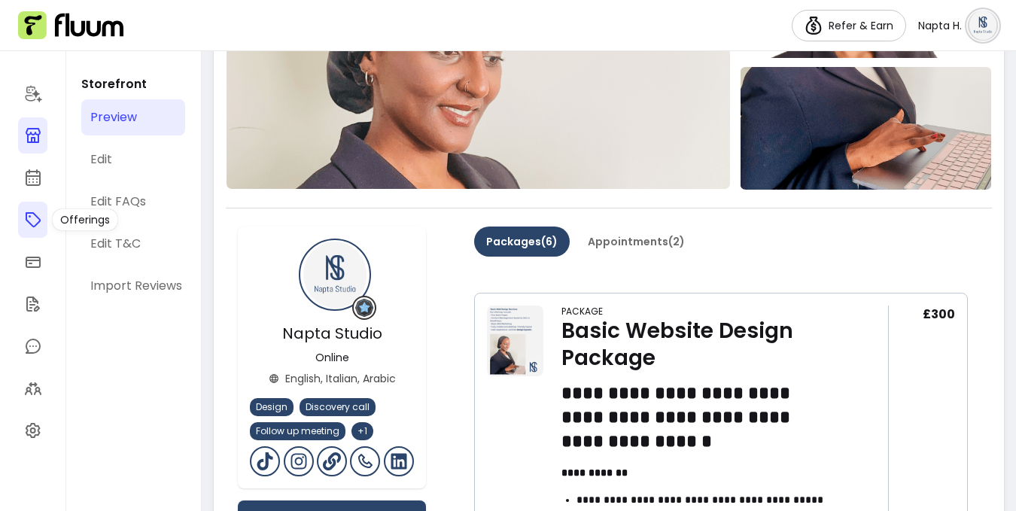
click at [29, 227] on icon at bounding box center [33, 220] width 18 height 18
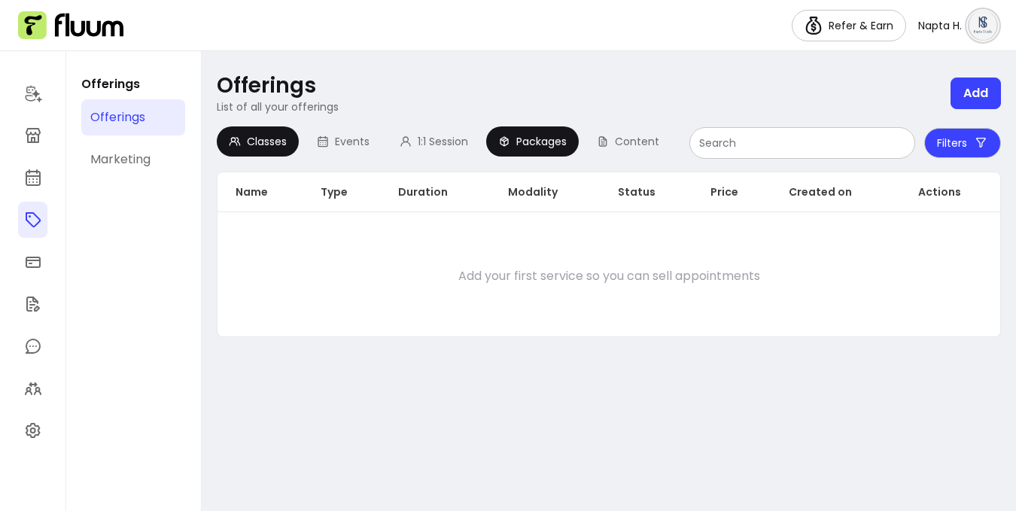
click at [525, 137] on span "Packages" at bounding box center [541, 141] width 50 height 15
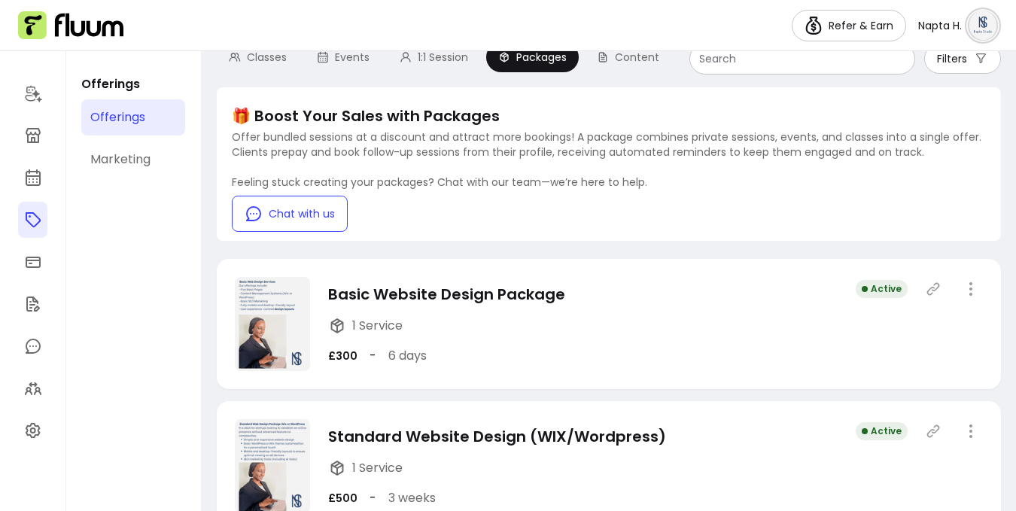
scroll to position [96, 0]
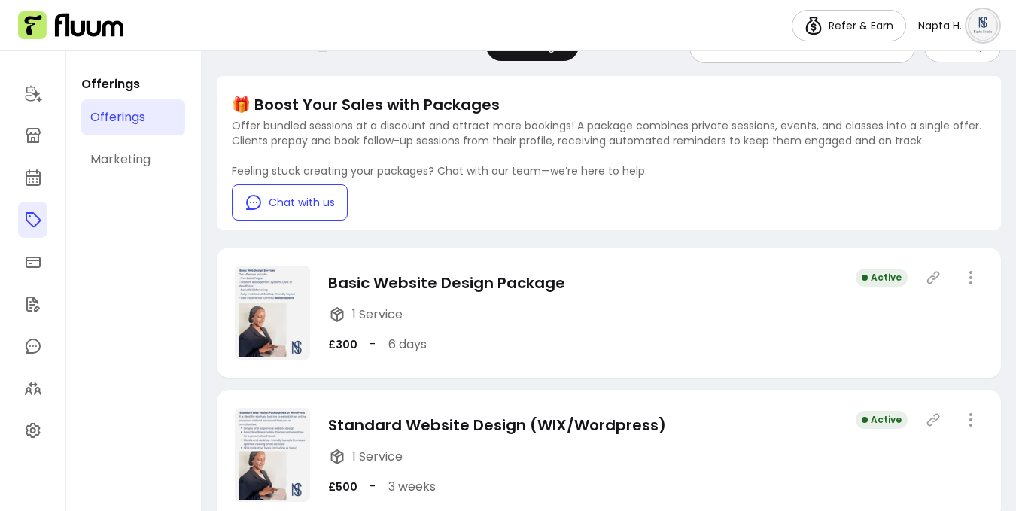
click at [655, 318] on div "Basic Website Design Package 1 Service £300 - 6 days Active" at bounding box center [609, 313] width 784 height 130
click at [962, 276] on icon "button" at bounding box center [970, 277] width 17 height 17
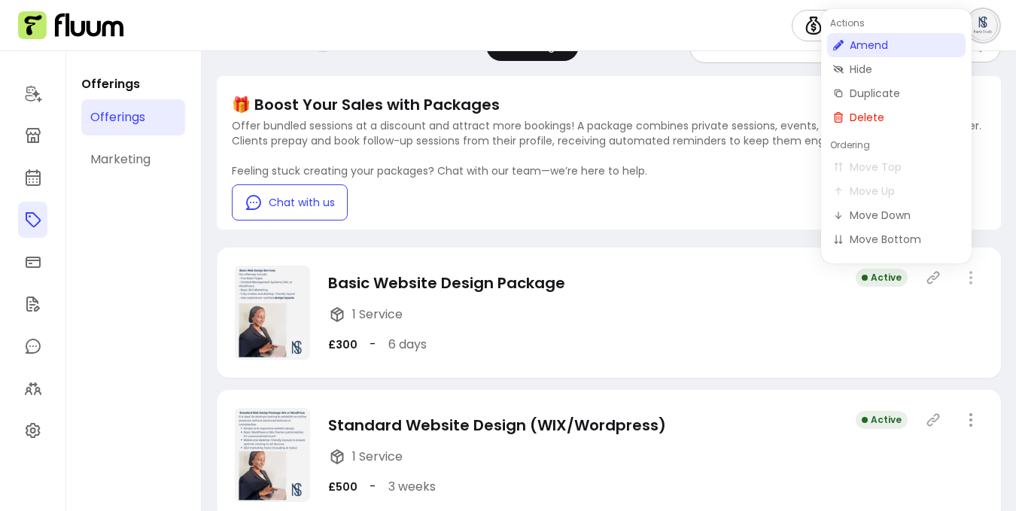
click at [887, 48] on span "Amend" at bounding box center [905, 45] width 110 height 15
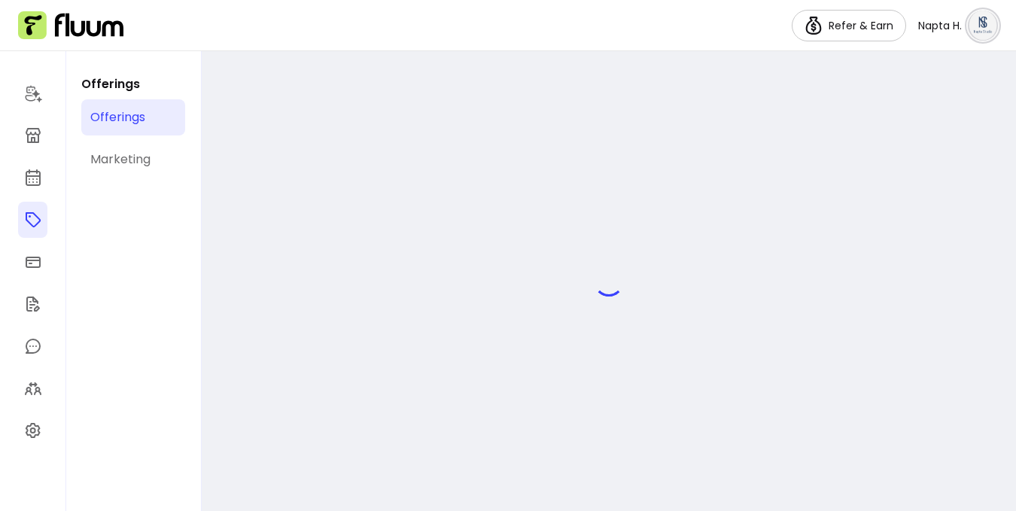
select select "***"
select select "****"
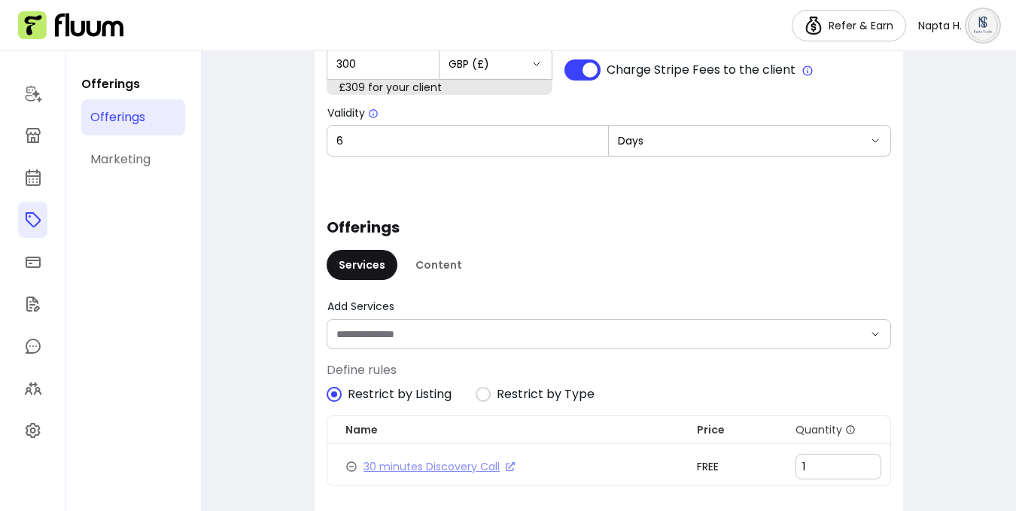
scroll to position [871, 0]
click at [751, 341] on div at bounding box center [609, 333] width 545 height 29
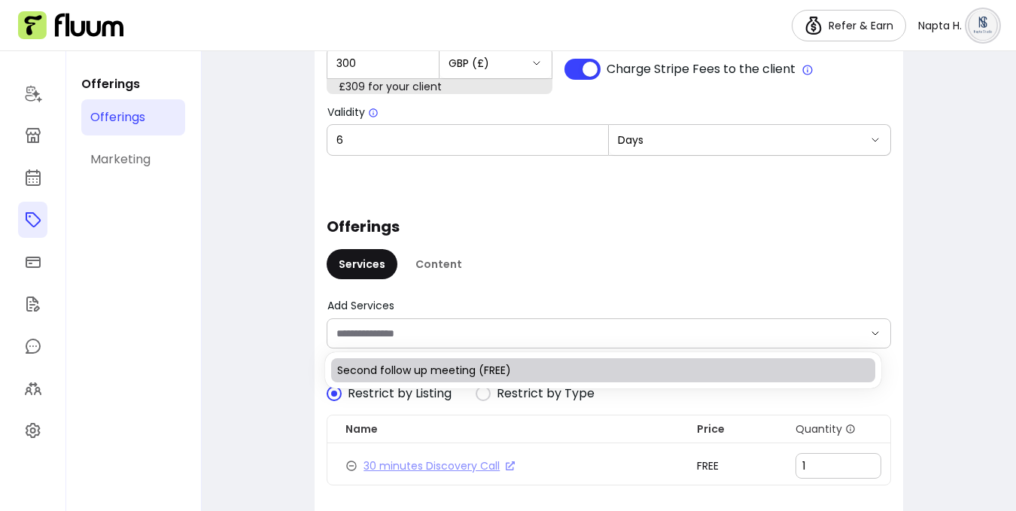
click at [751, 341] on div at bounding box center [609, 333] width 545 height 29
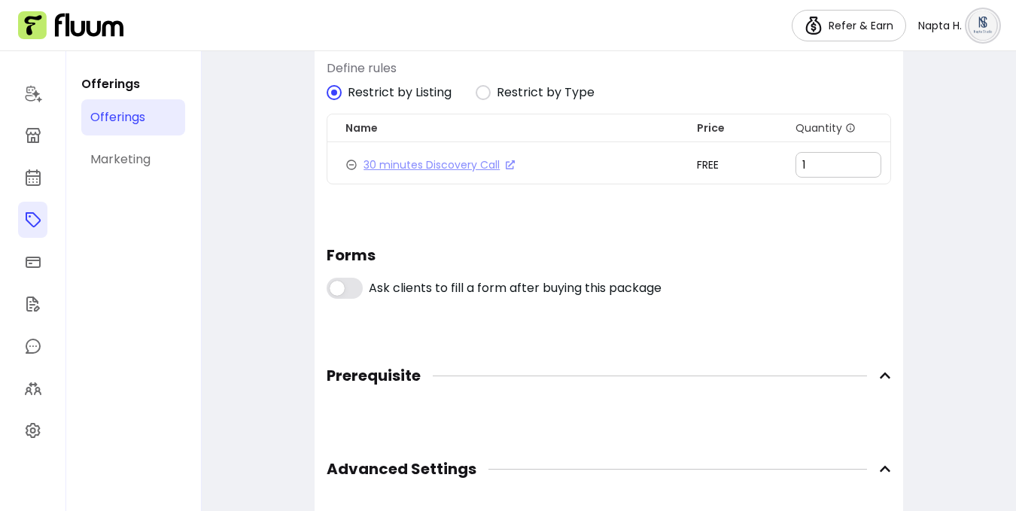
scroll to position [1181, 0]
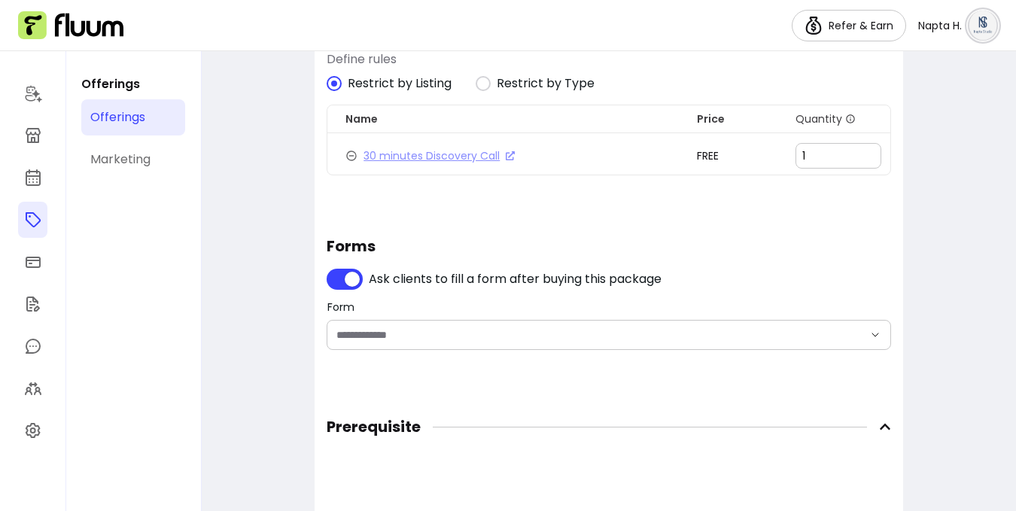
click at [453, 335] on input "Form" at bounding box center [588, 334] width 503 height 15
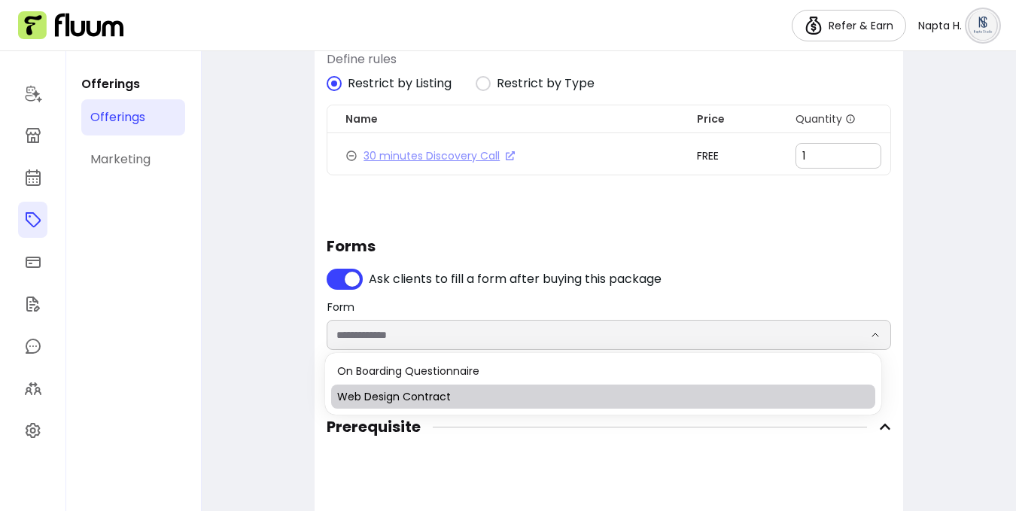
click at [466, 399] on span "Web Design Contract" at bounding box center [595, 396] width 516 height 15
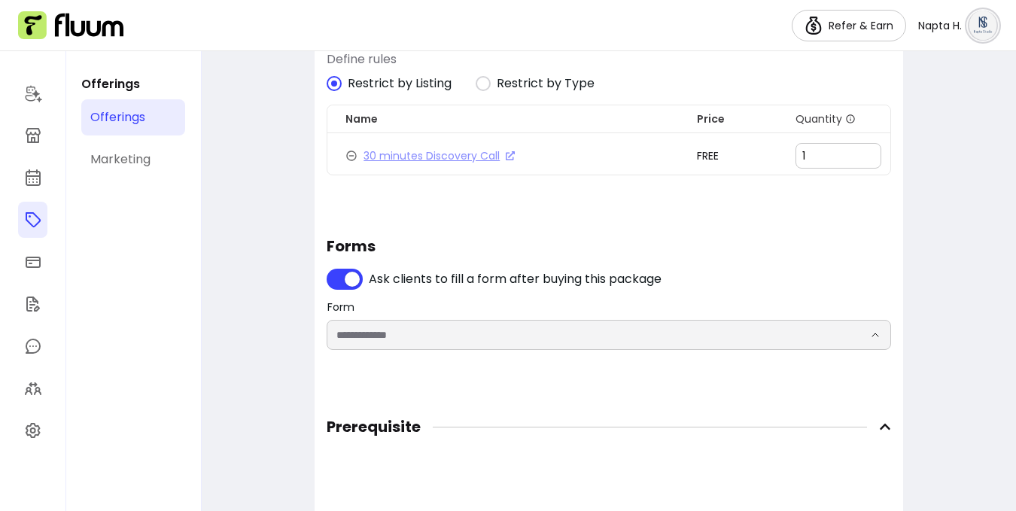
type input "**********"
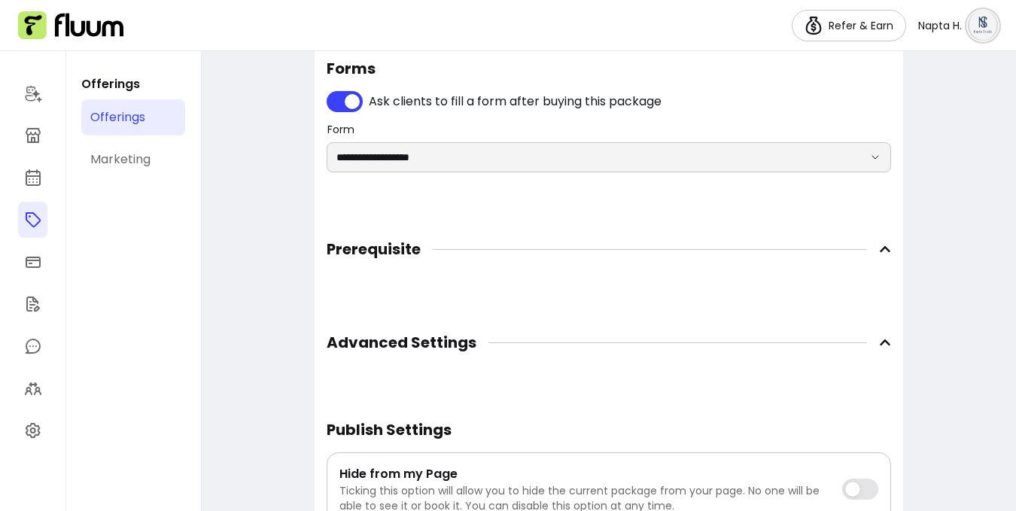
scroll to position [1385, 0]
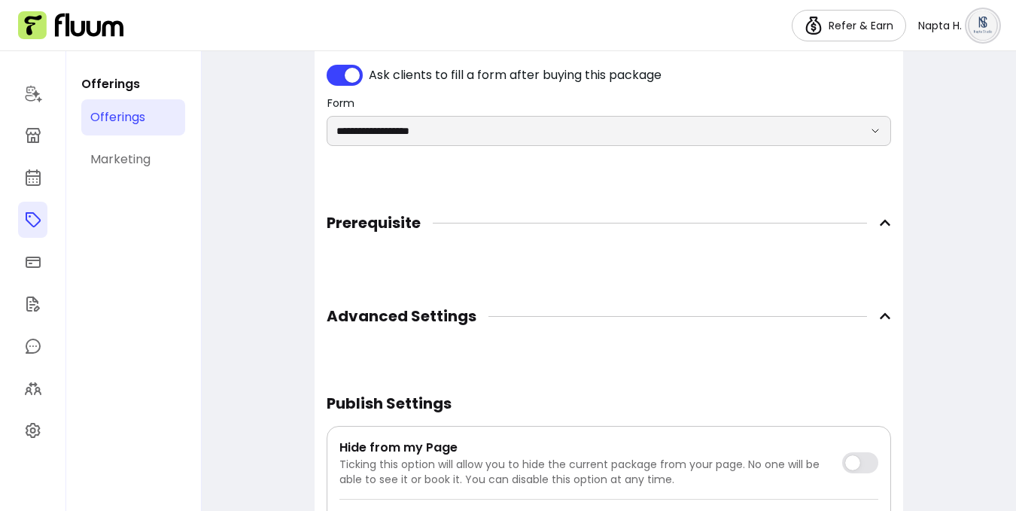
click at [879, 222] on icon at bounding box center [885, 223] width 12 height 12
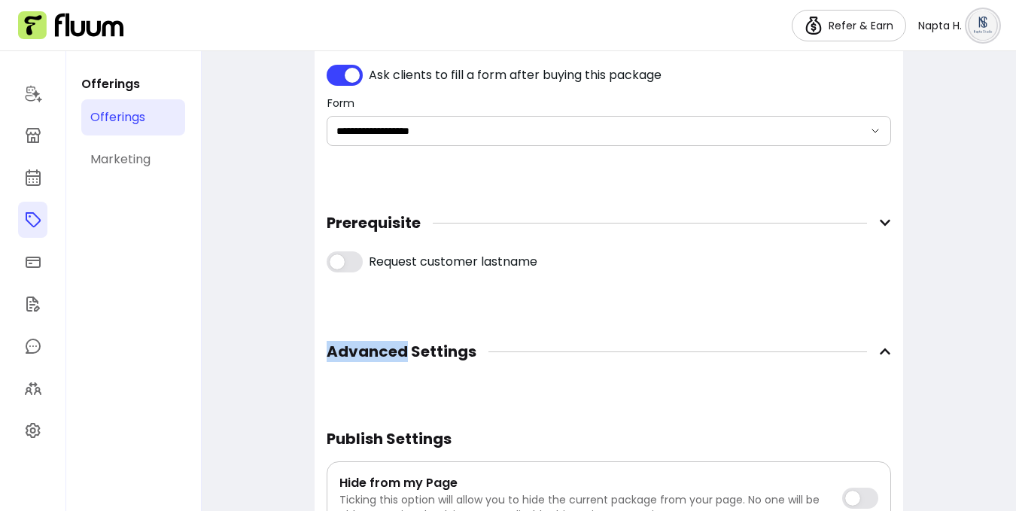
click at [879, 222] on icon at bounding box center [885, 223] width 12 height 12
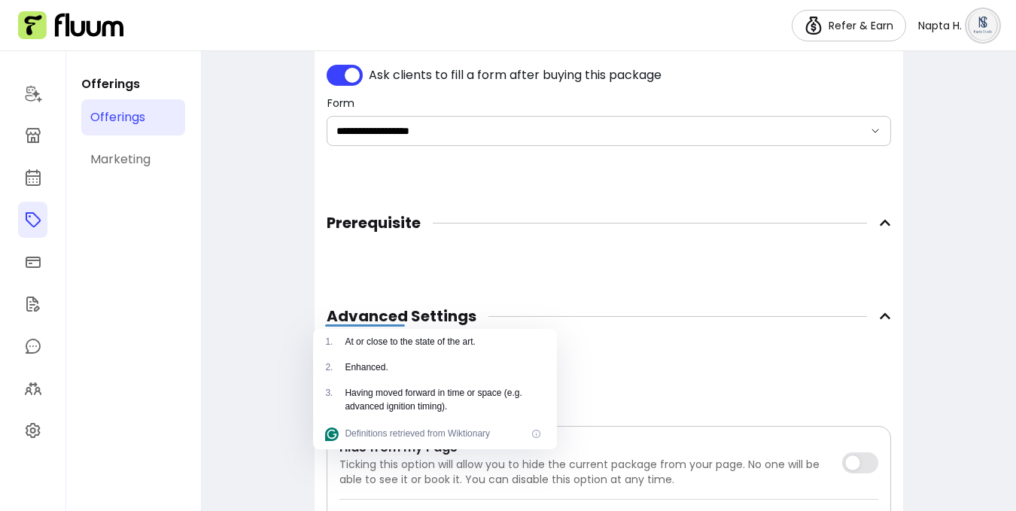
click at [879, 315] on icon at bounding box center [885, 316] width 12 height 12
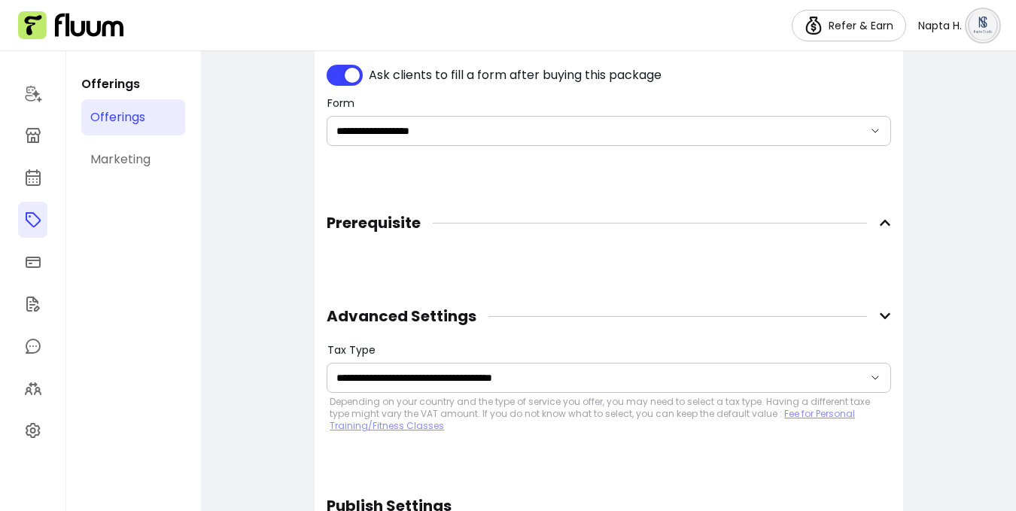
click at [880, 316] on icon at bounding box center [885, 316] width 11 height 6
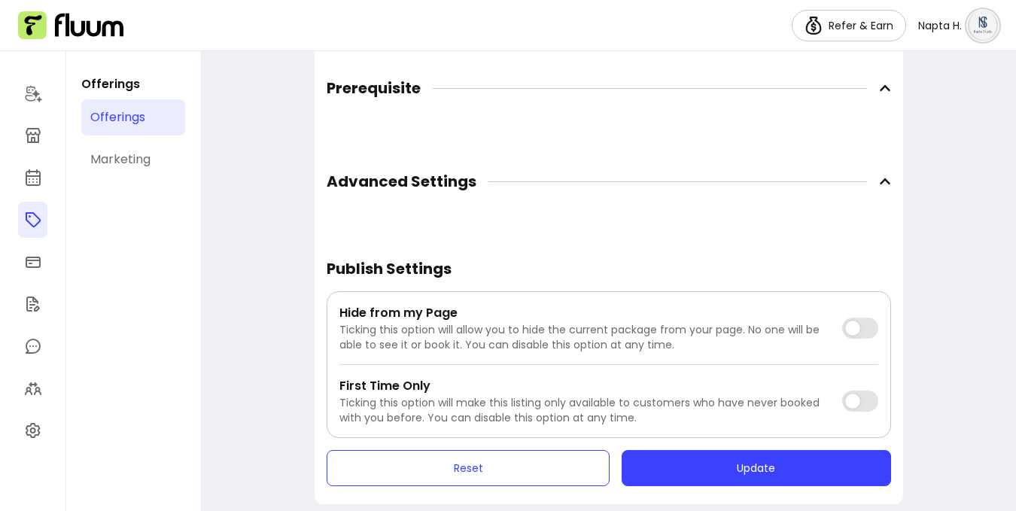
scroll to position [1520, 0]
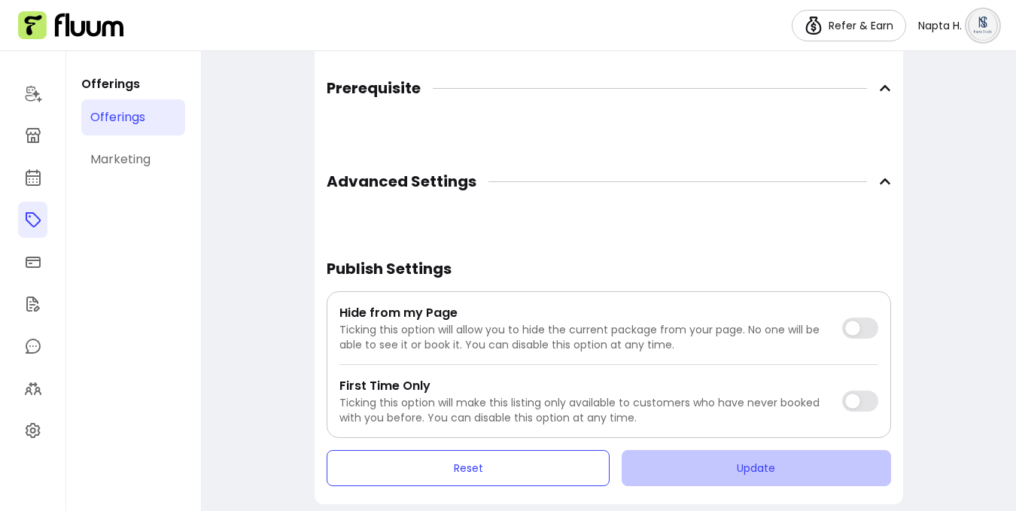
click at [740, 473] on button "Update" at bounding box center [757, 468] width 270 height 36
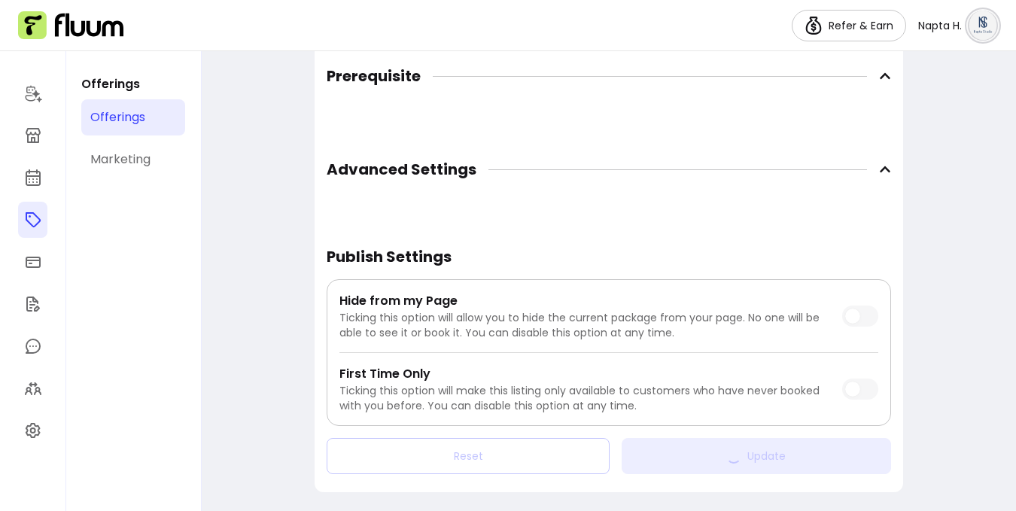
scroll to position [1508, 0]
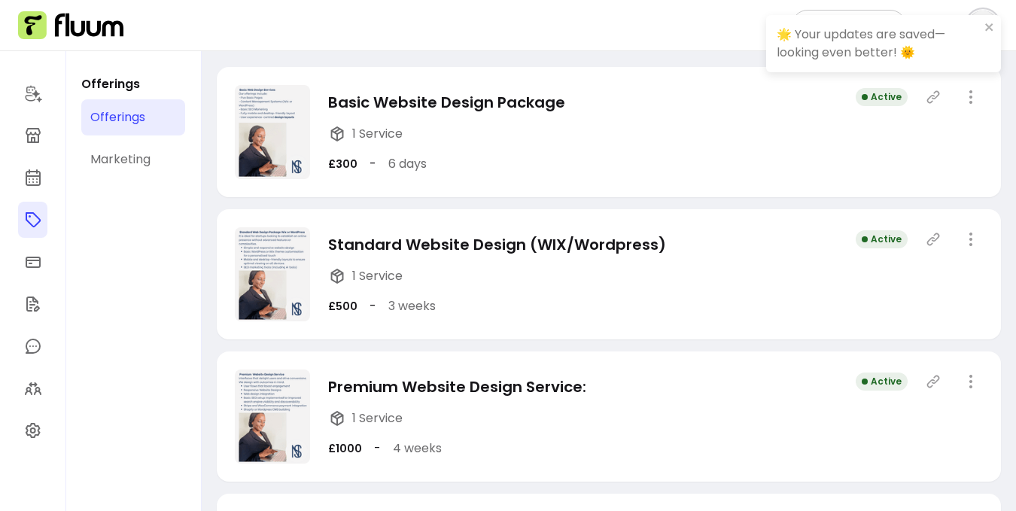
scroll to position [280, 0]
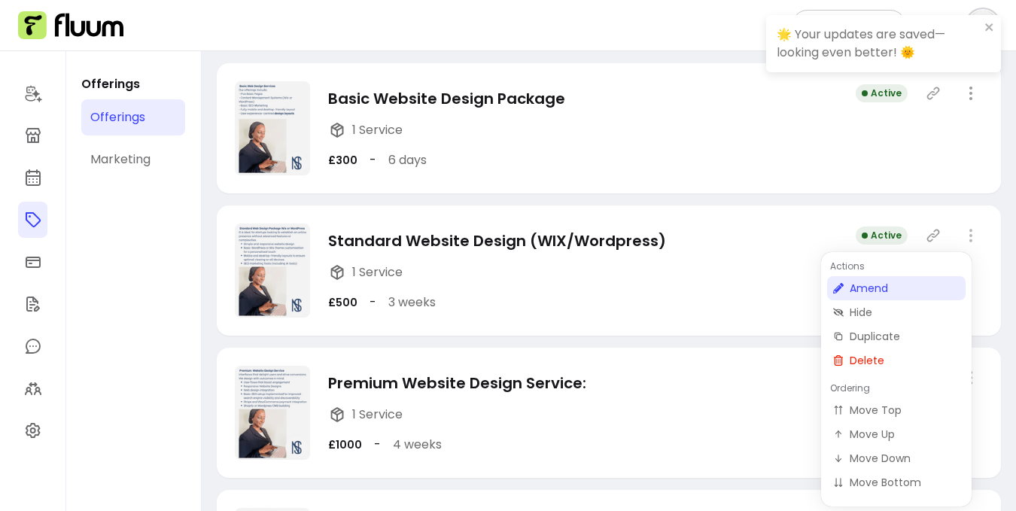
click at [911, 291] on span "Amend" at bounding box center [905, 288] width 110 height 15
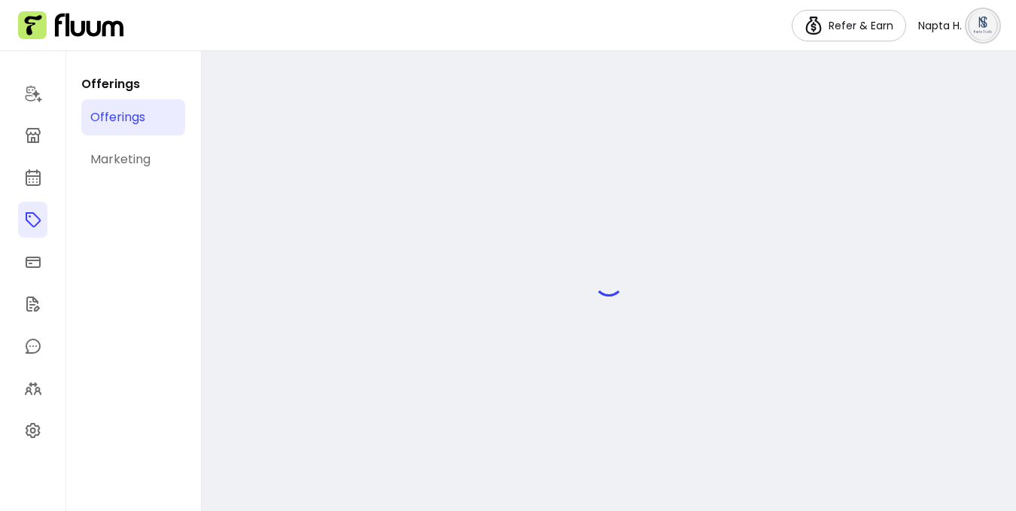
select select "***"
select select "*****"
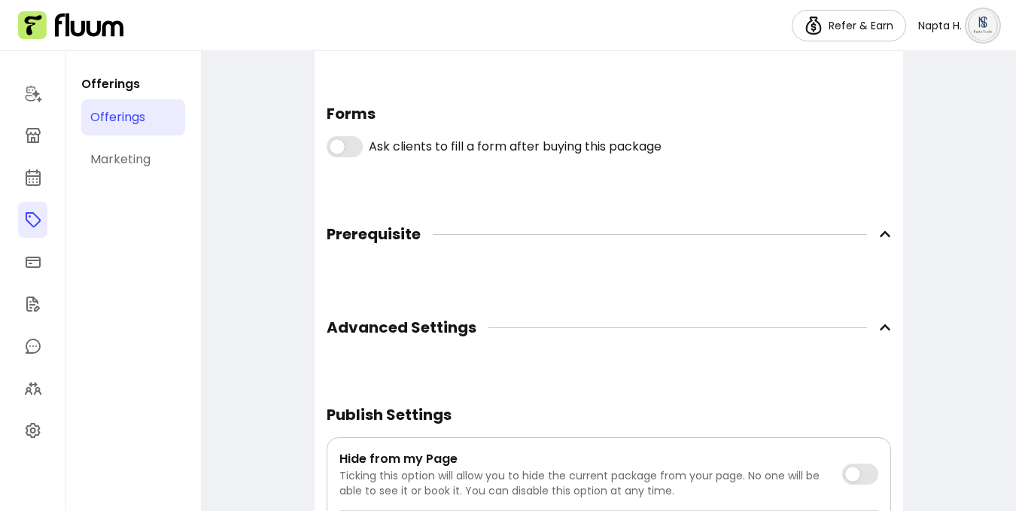
scroll to position [1209, 0]
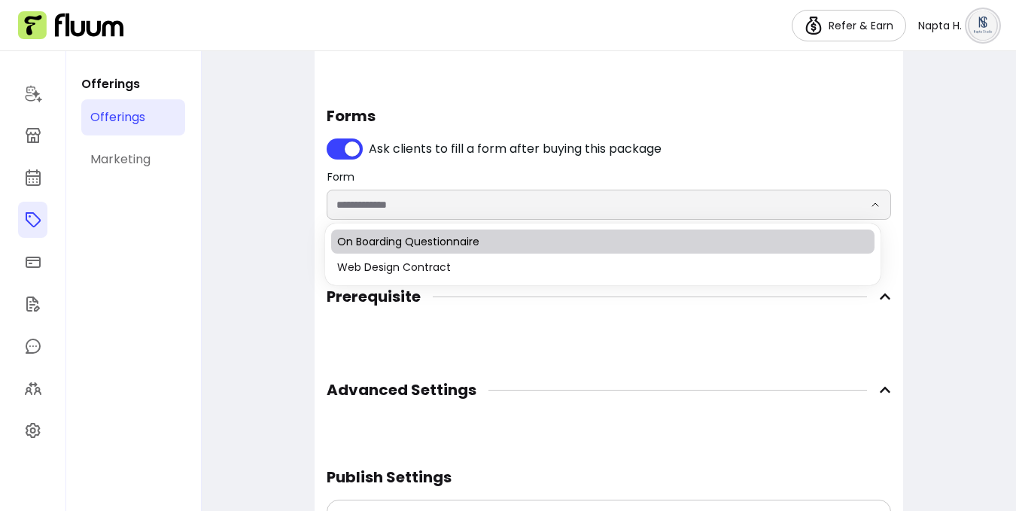
click at [519, 203] on input "Form" at bounding box center [588, 204] width 503 height 15
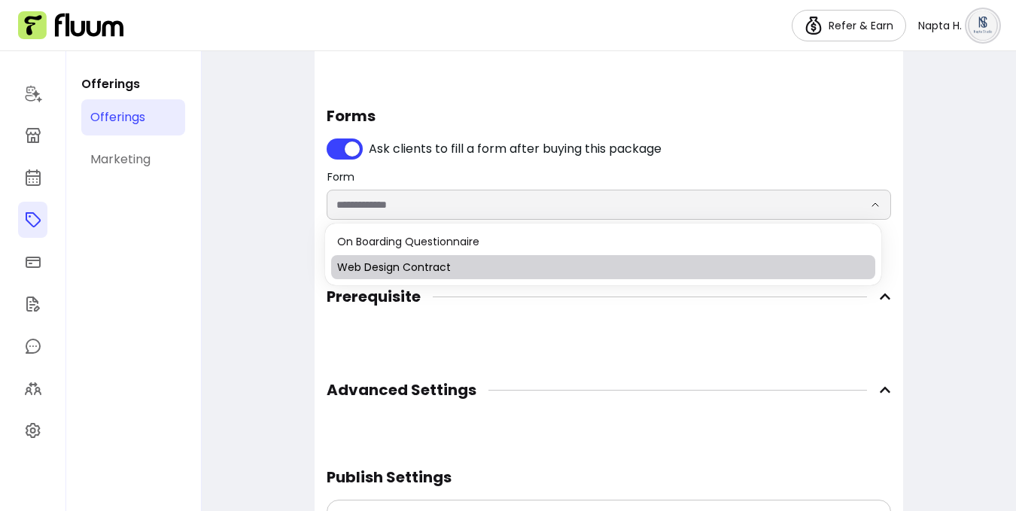
click at [513, 266] on span "Web Design Contract" at bounding box center [595, 267] width 516 height 15
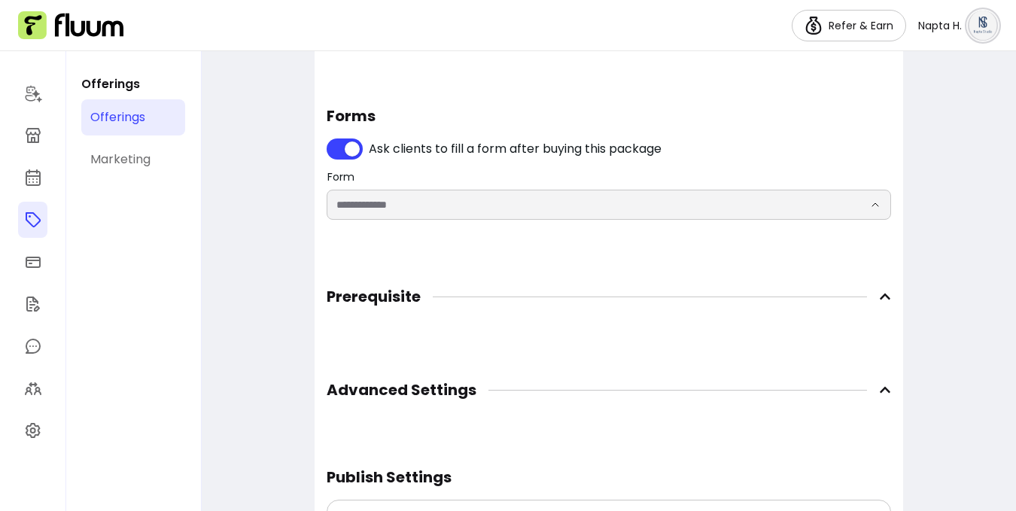
type input "**********"
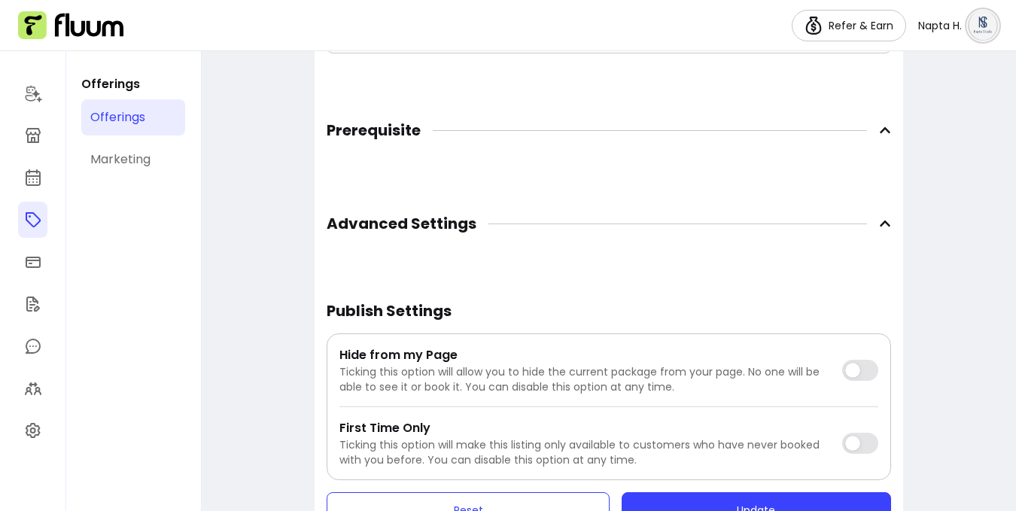
scroll to position [1432, 0]
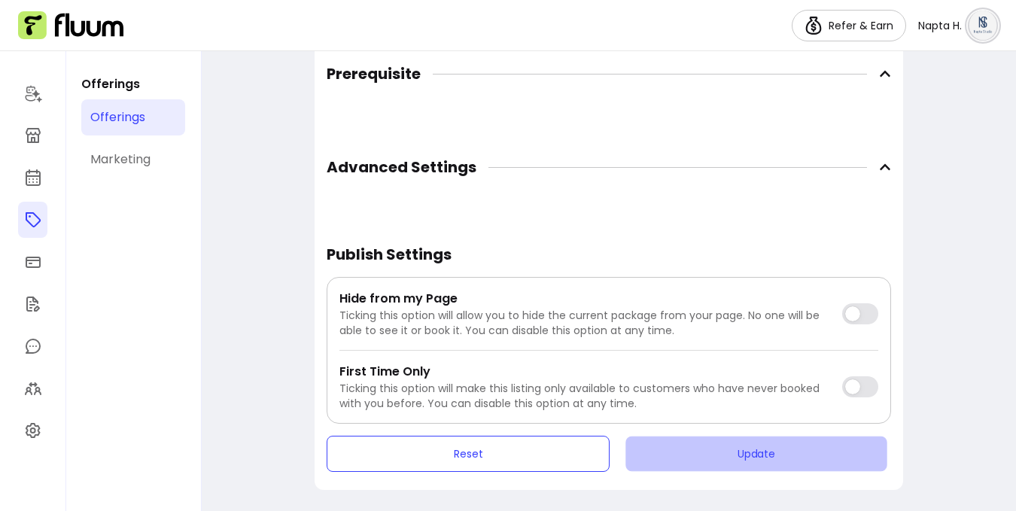
click at [765, 457] on button "Update" at bounding box center [756, 454] width 261 height 35
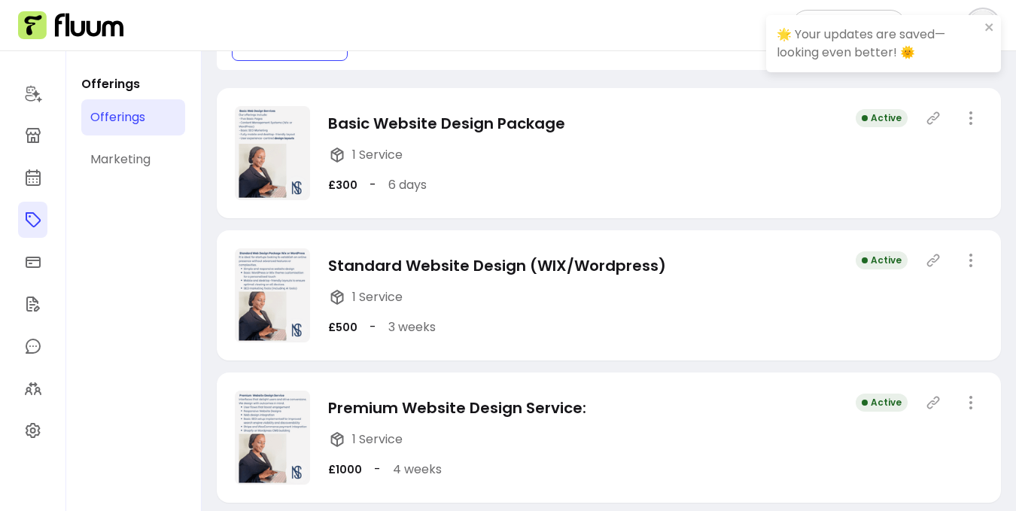
scroll to position [379, 0]
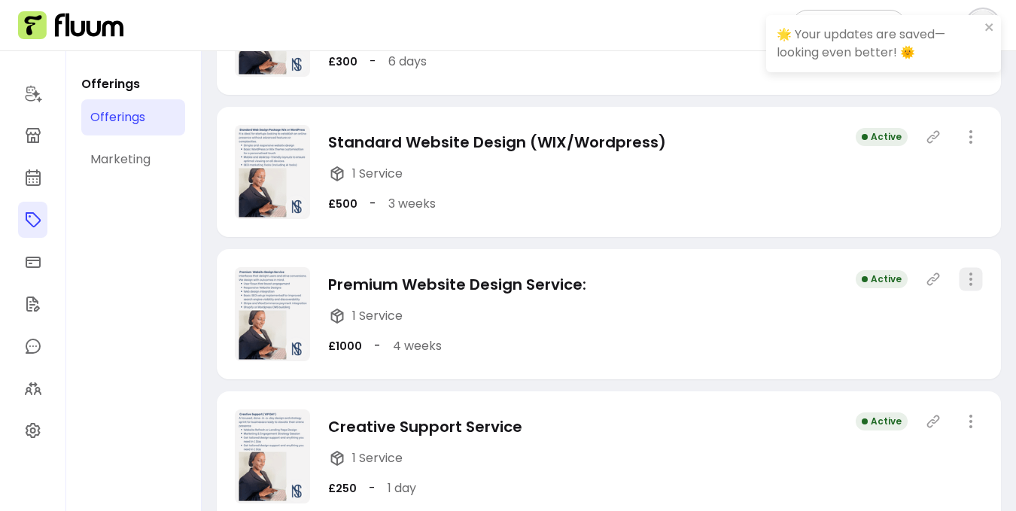
click at [964, 276] on icon "button" at bounding box center [970, 278] width 17 height 17
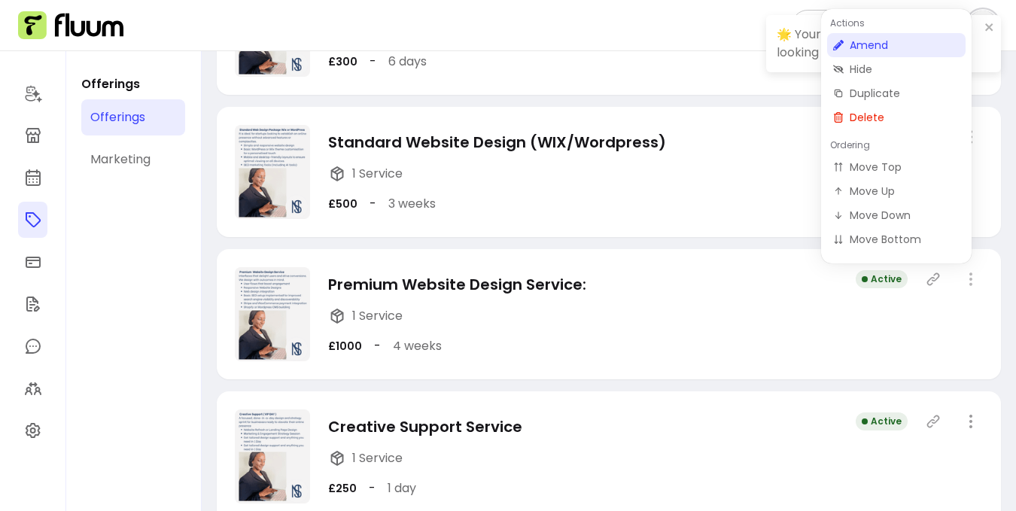
click at [893, 45] on span "Amend" at bounding box center [905, 45] width 110 height 15
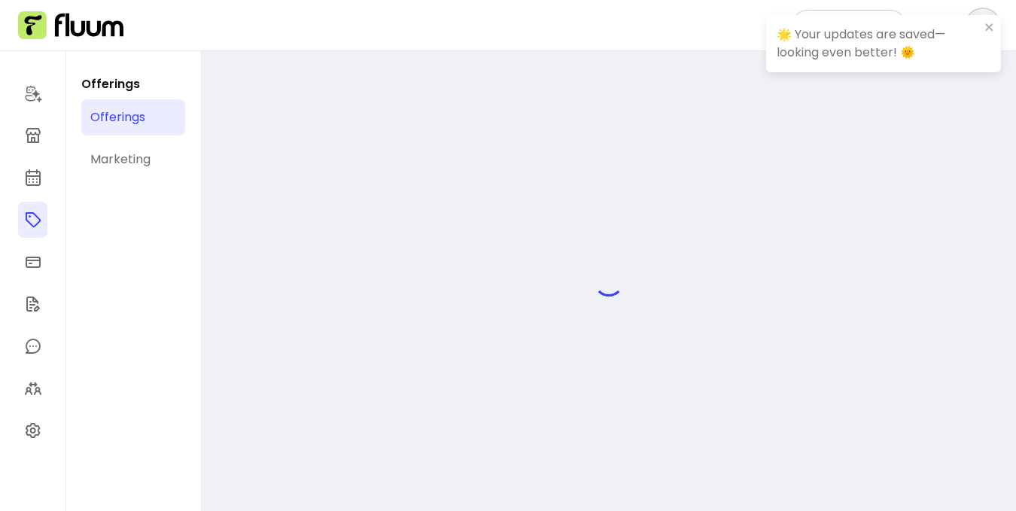
select select "***"
select select "*****"
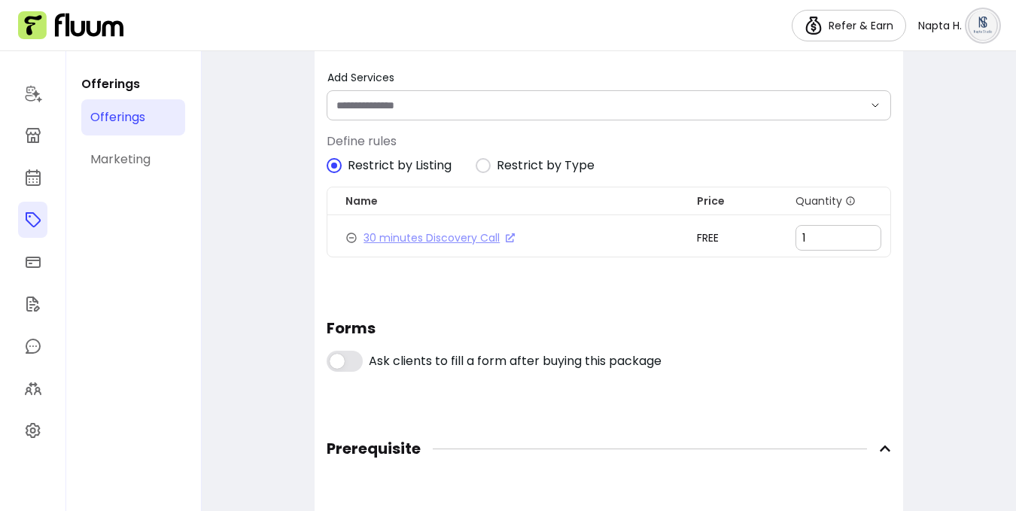
scroll to position [1100, 0]
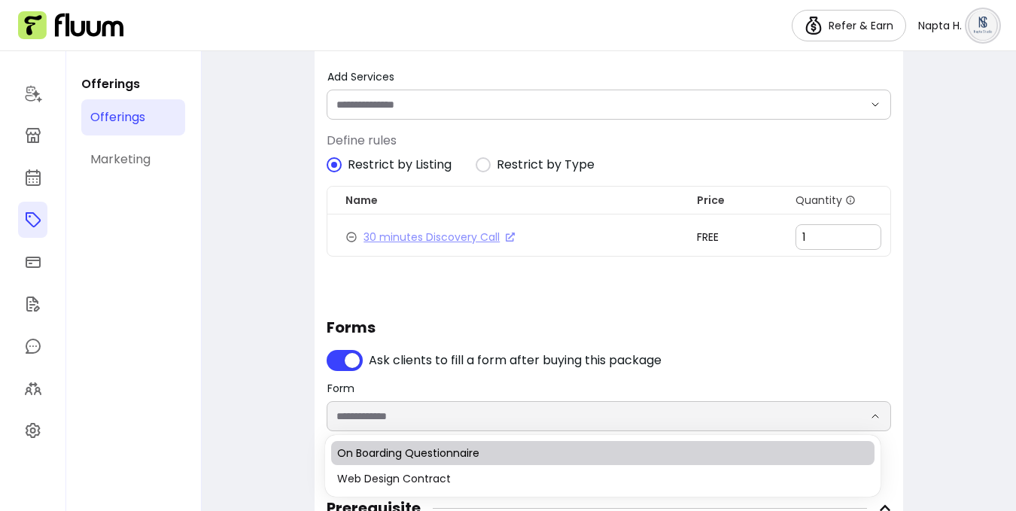
click at [592, 416] on input "Form" at bounding box center [588, 416] width 503 height 15
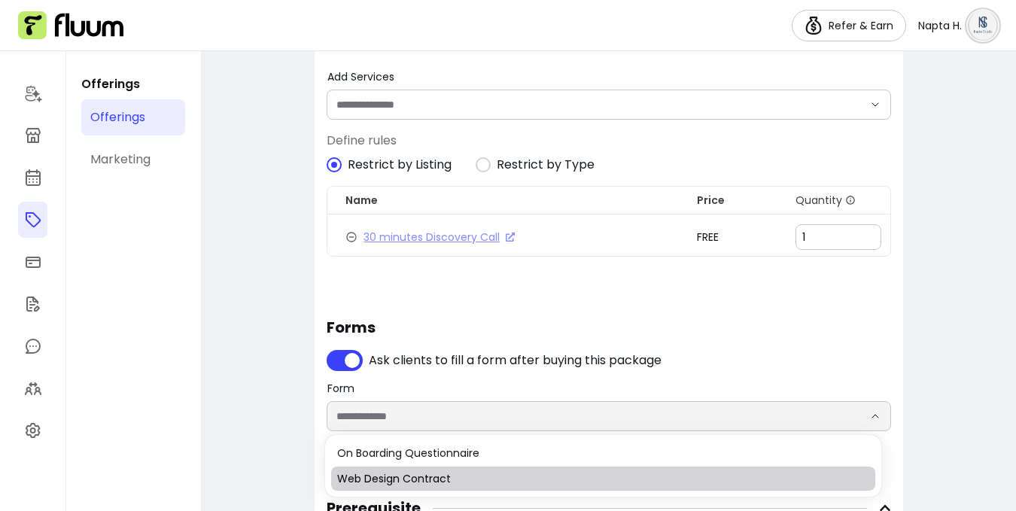
click at [575, 483] on span "Web Design Contract" at bounding box center [595, 478] width 516 height 15
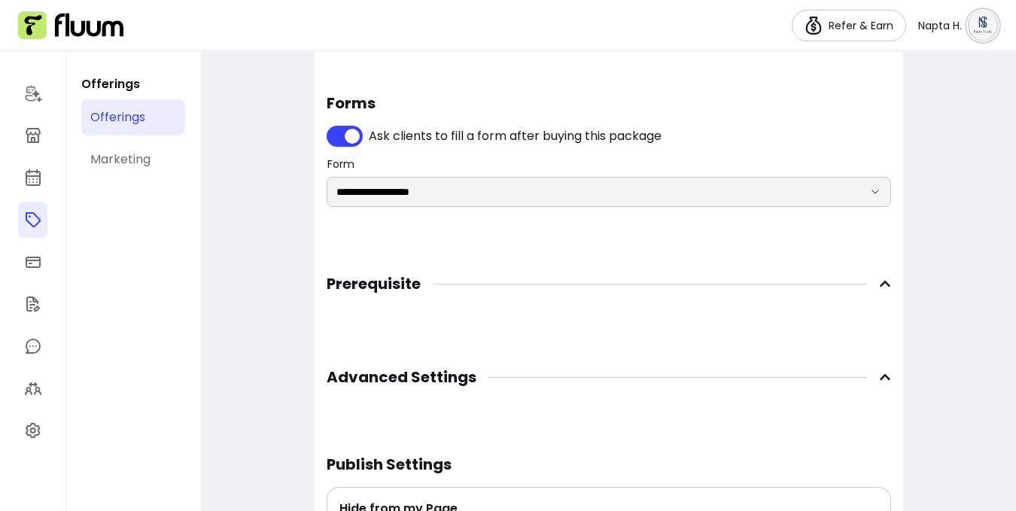
scroll to position [1327, 0]
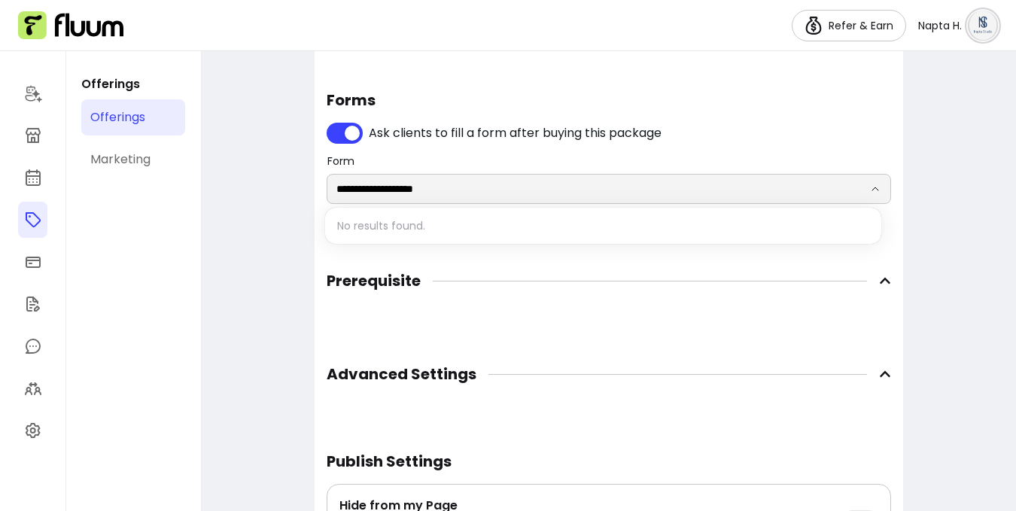
type input "**********"
click at [739, 273] on span "Prerequisite" at bounding box center [609, 280] width 565 height 33
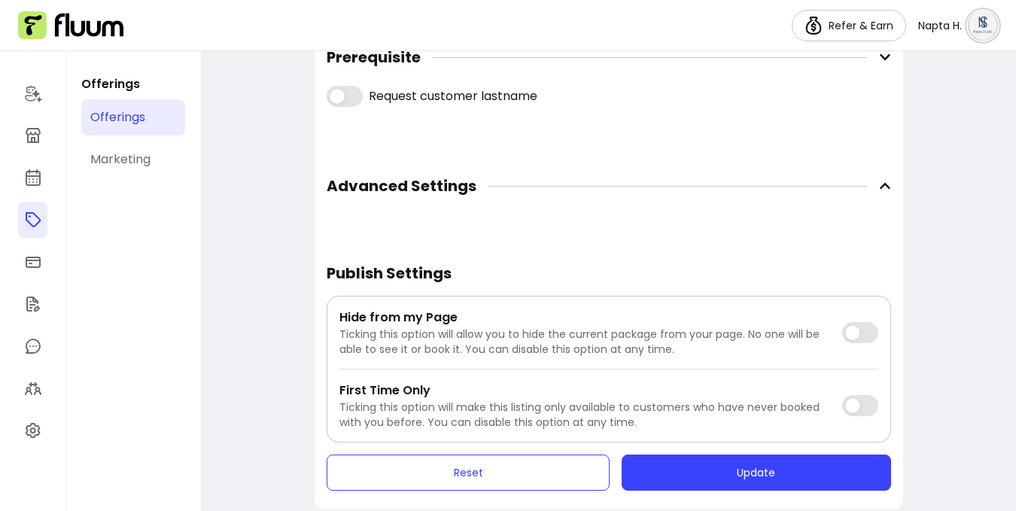
scroll to position [1569, 0]
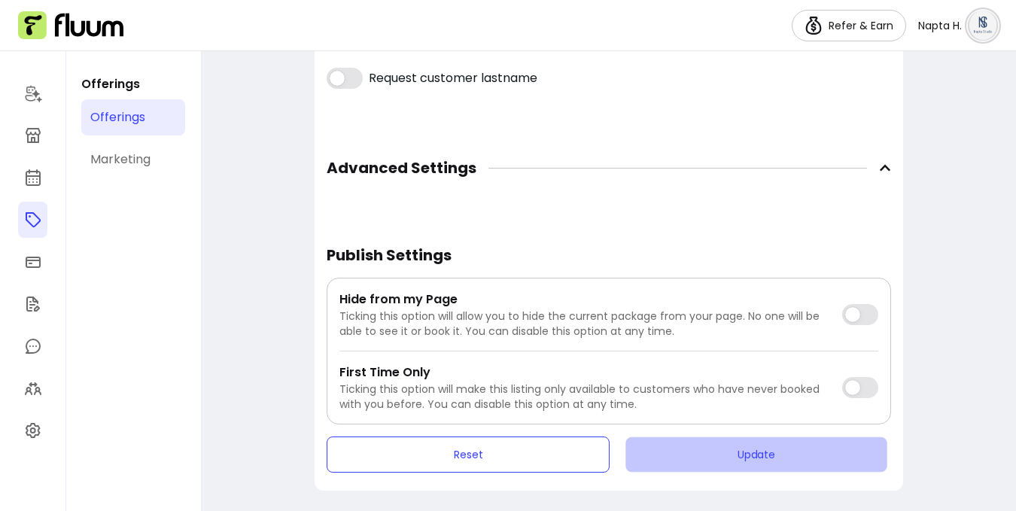
click at [748, 465] on button "Update" at bounding box center [756, 454] width 261 height 35
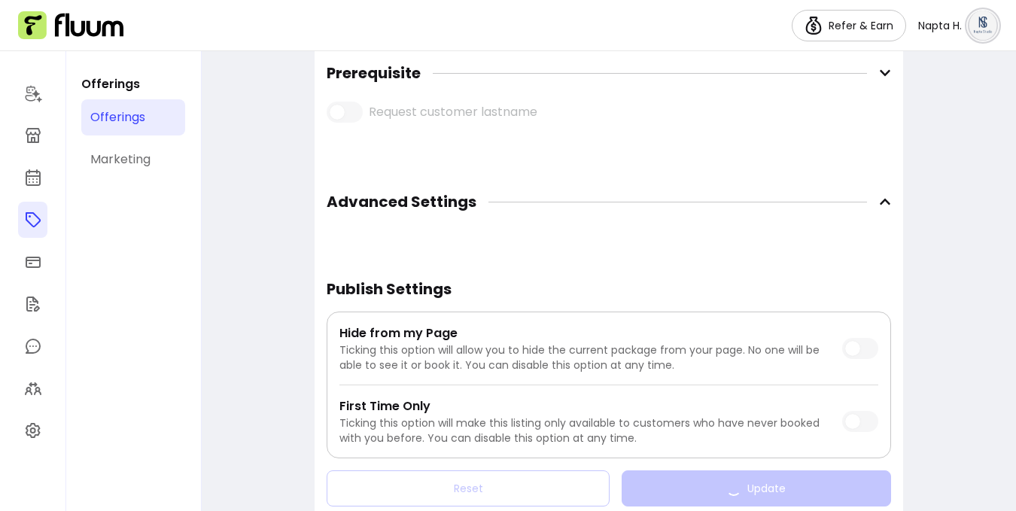
scroll to position [1512, 0]
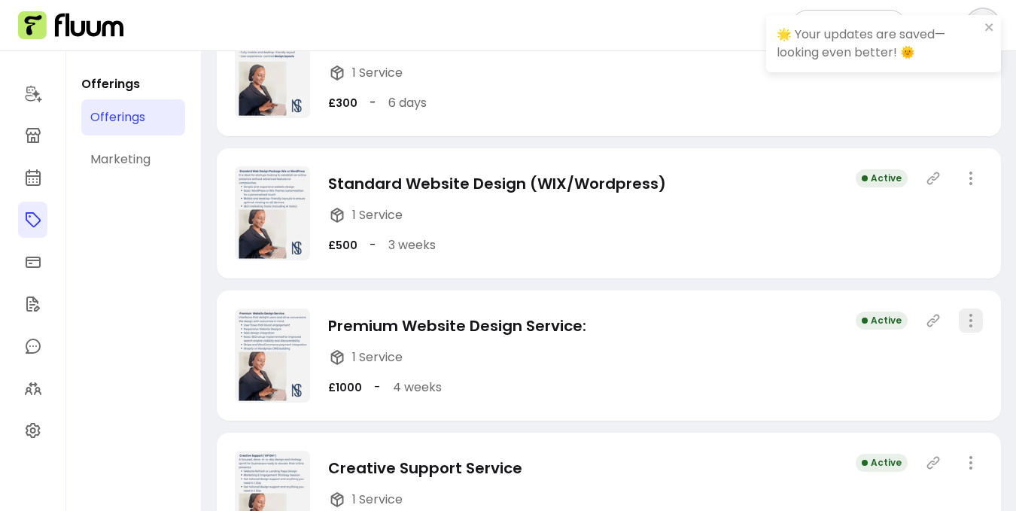
scroll to position [340, 0]
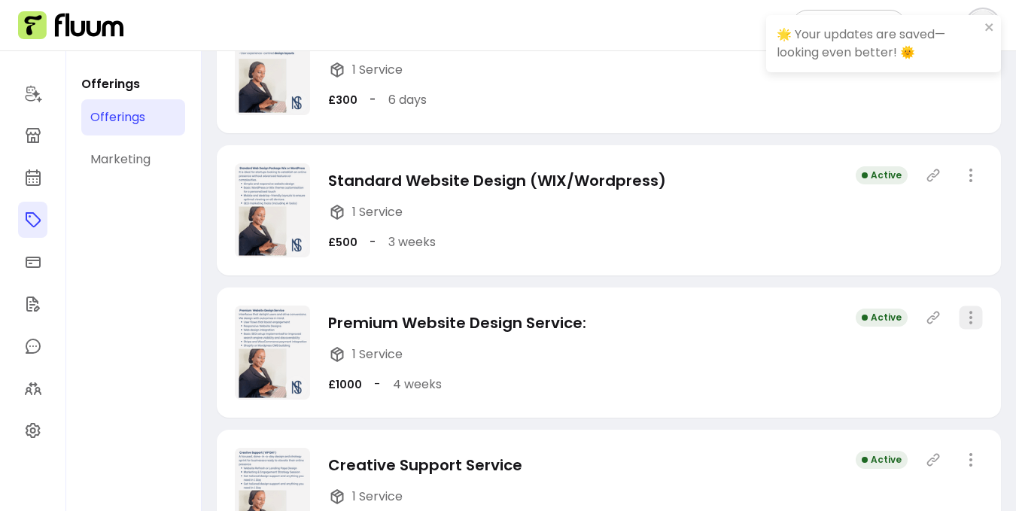
click at [967, 324] on icon "button" at bounding box center [970, 317] width 17 height 17
click at [671, 376] on div "Premium Website Design Service: 1 Service £1000 - 4 weeks Active" at bounding box center [609, 353] width 784 height 130
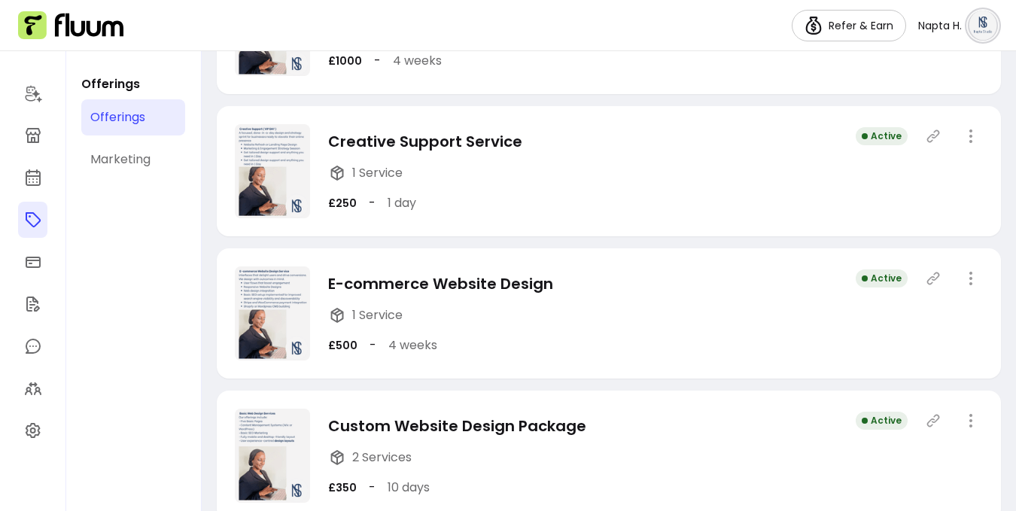
scroll to position [695, 0]
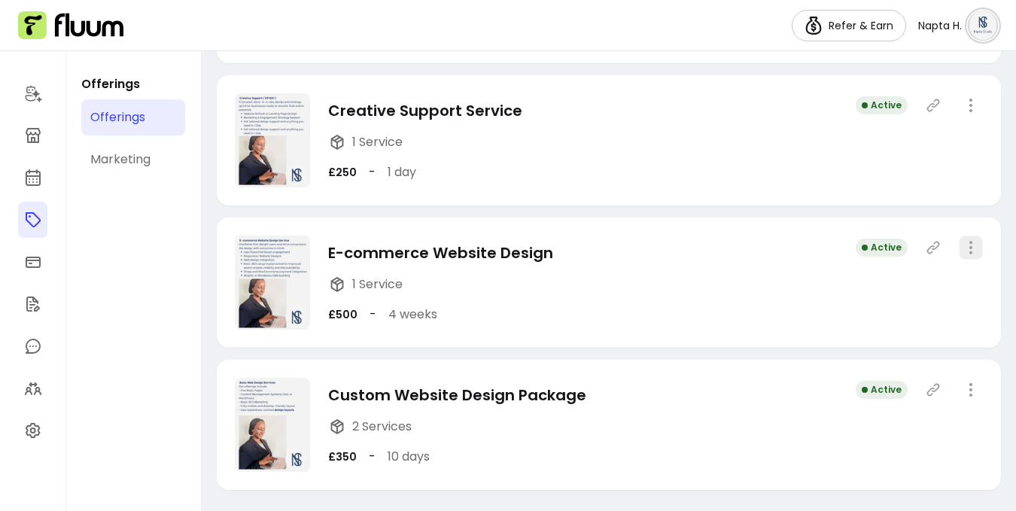
click at [962, 248] on icon "button" at bounding box center [970, 247] width 17 height 17
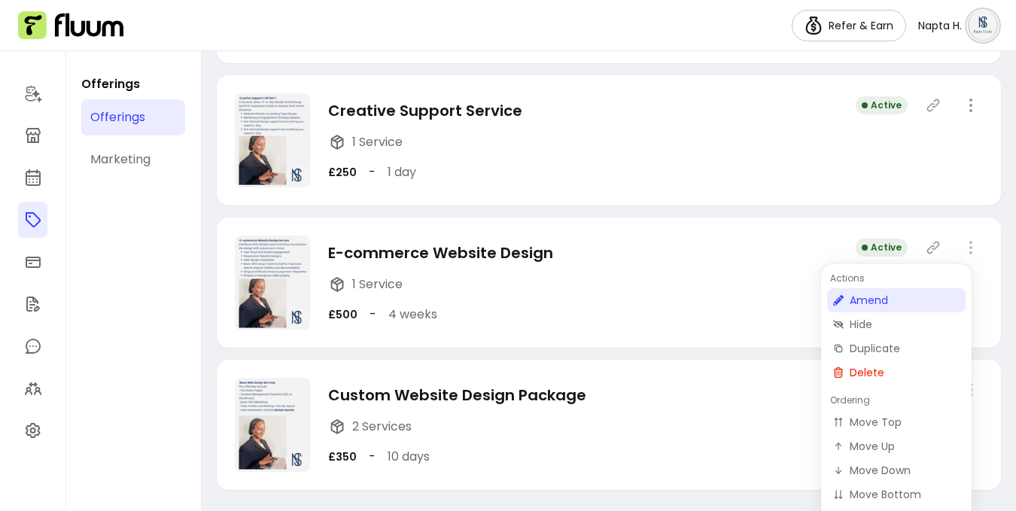
click at [900, 301] on span "Amend" at bounding box center [905, 300] width 110 height 15
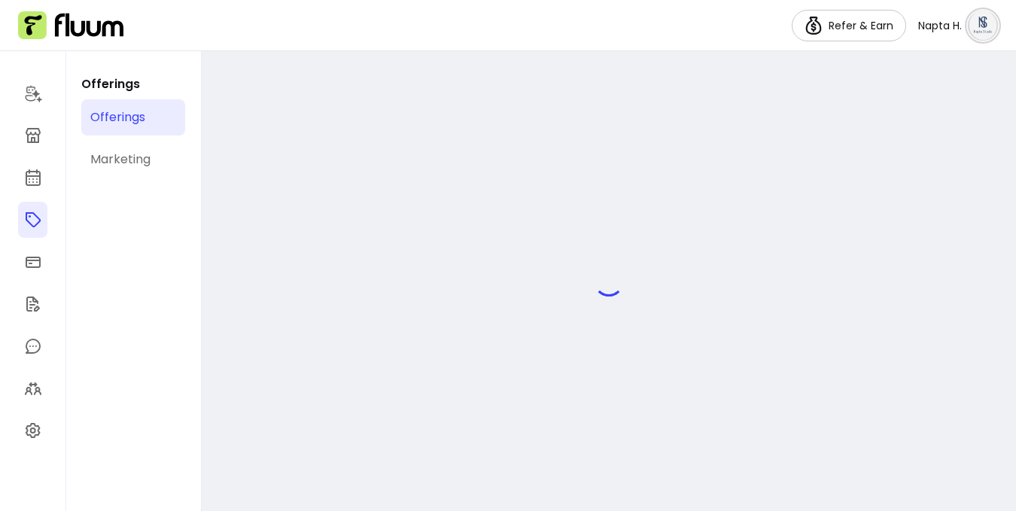
select select "***"
select select "*****"
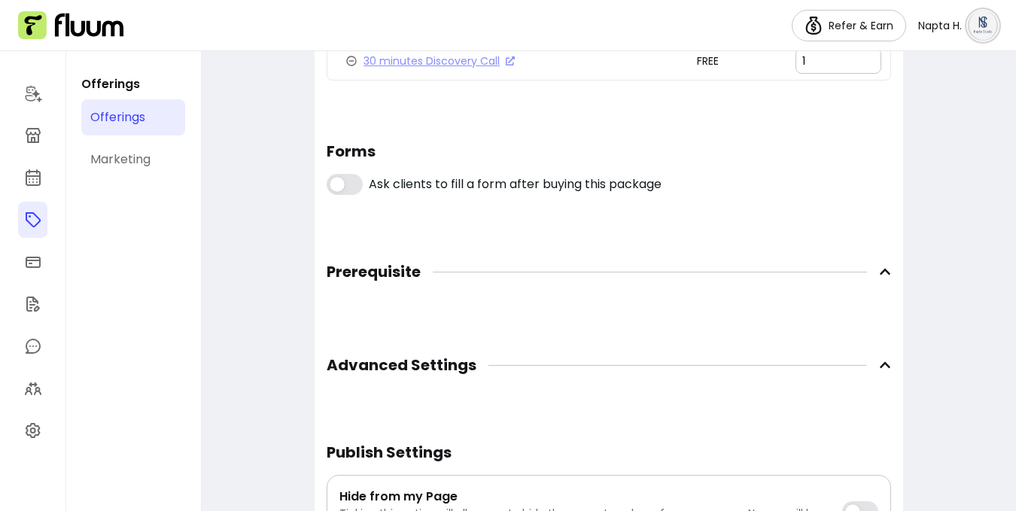
scroll to position [1261, 0]
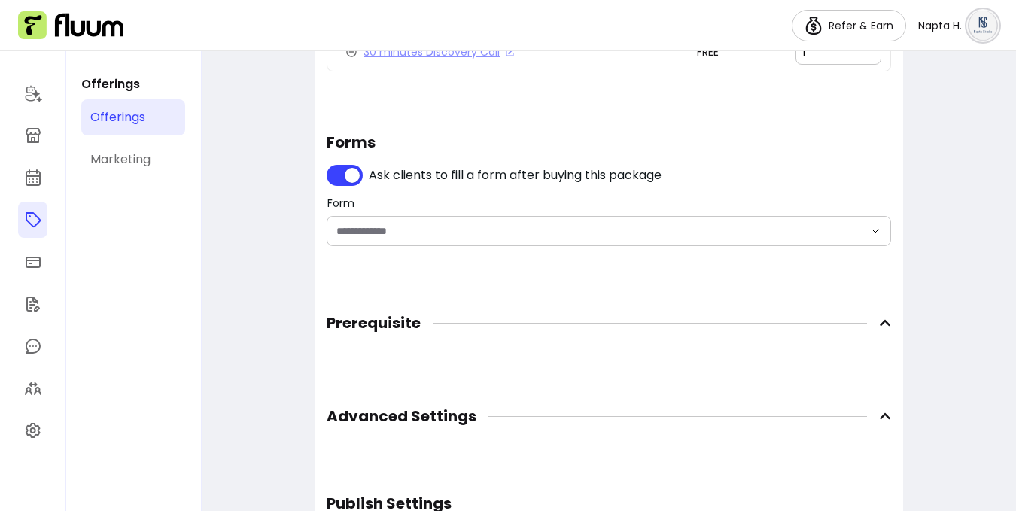
click at [483, 241] on div at bounding box center [609, 231] width 545 height 29
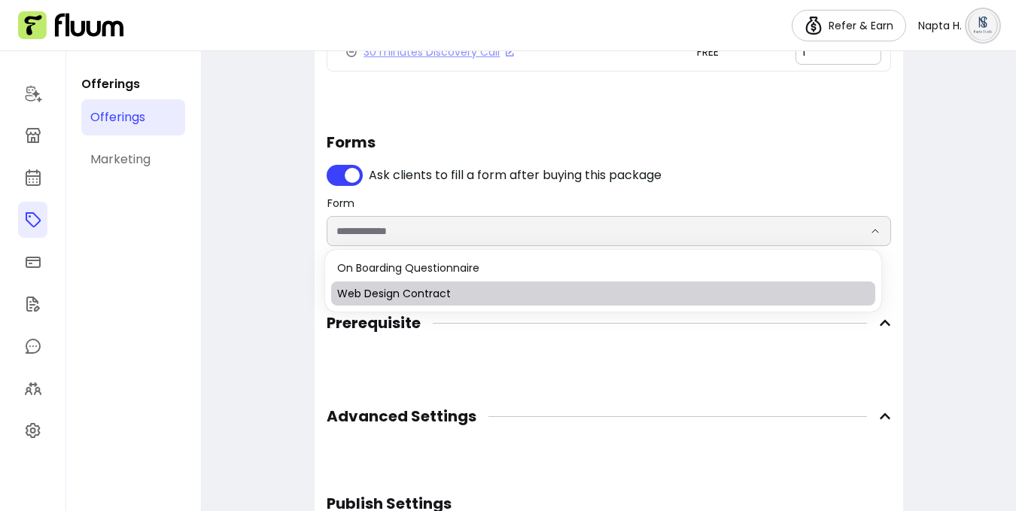
click at [480, 294] on span "Web Design Contract" at bounding box center [595, 293] width 516 height 15
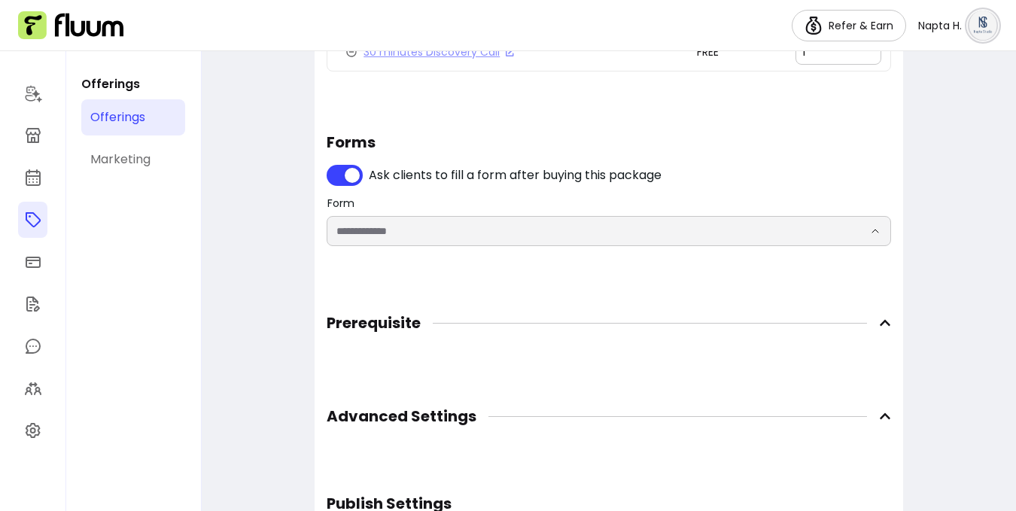
type input "**********"
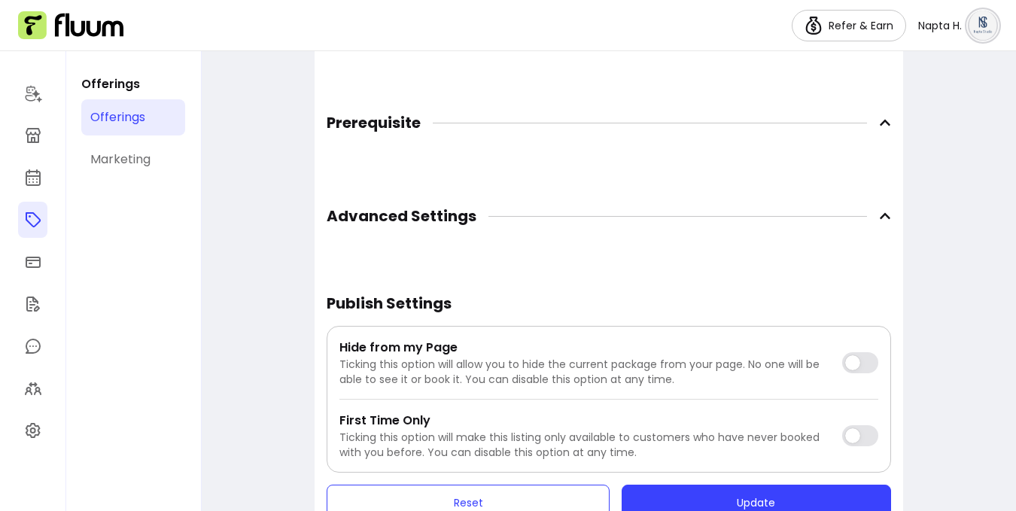
scroll to position [1510, 0]
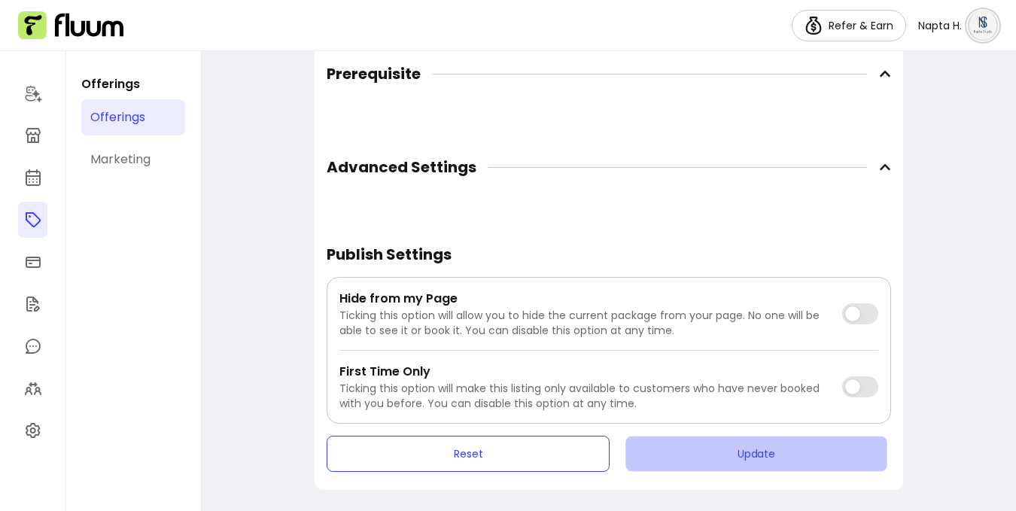
click at [702, 448] on button "Update" at bounding box center [756, 454] width 261 height 35
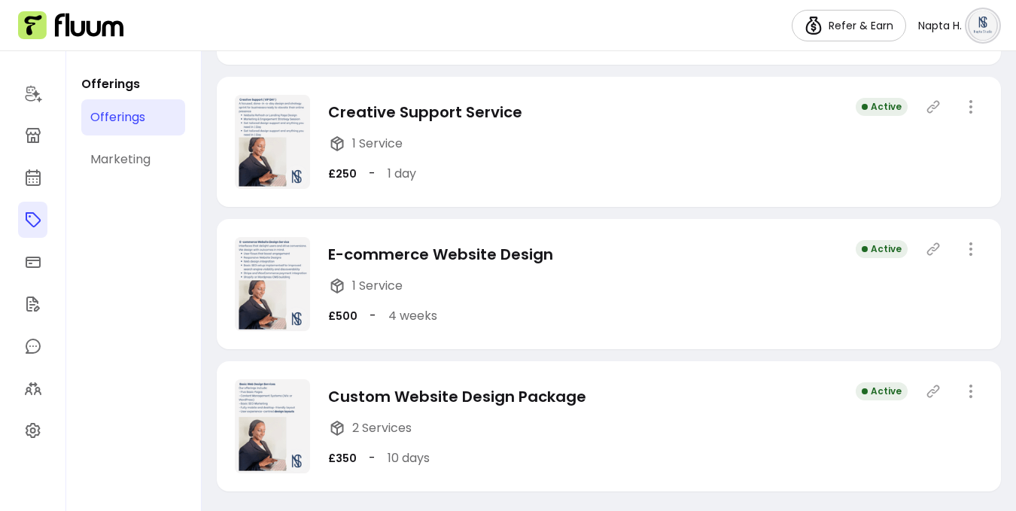
scroll to position [695, 0]
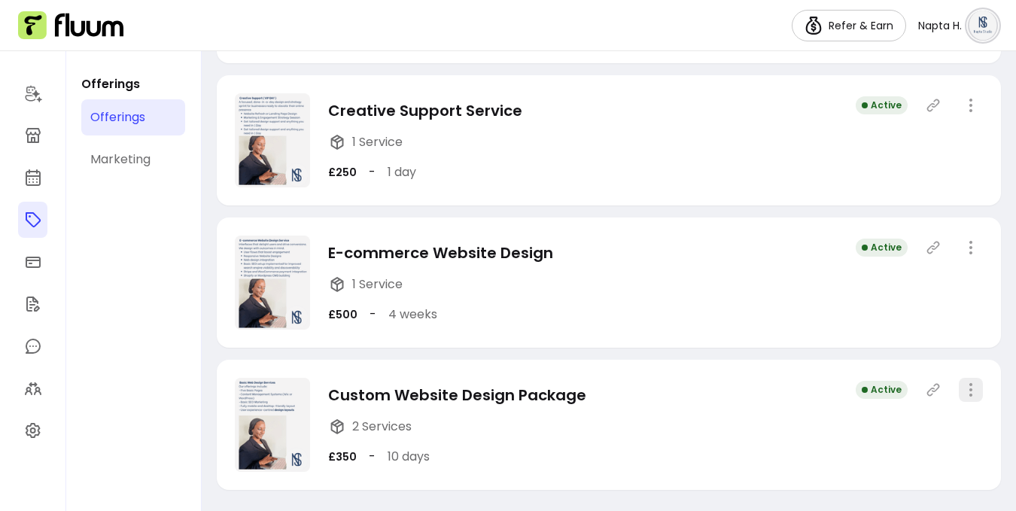
click at [964, 394] on icon "button" at bounding box center [971, 390] width 18 height 18
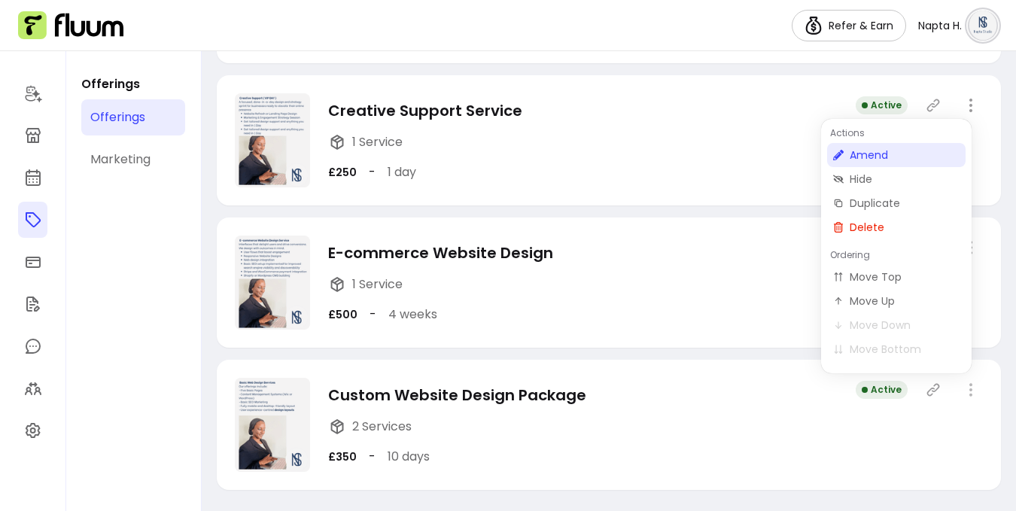
click at [894, 157] on span "Amend" at bounding box center [905, 155] width 110 height 15
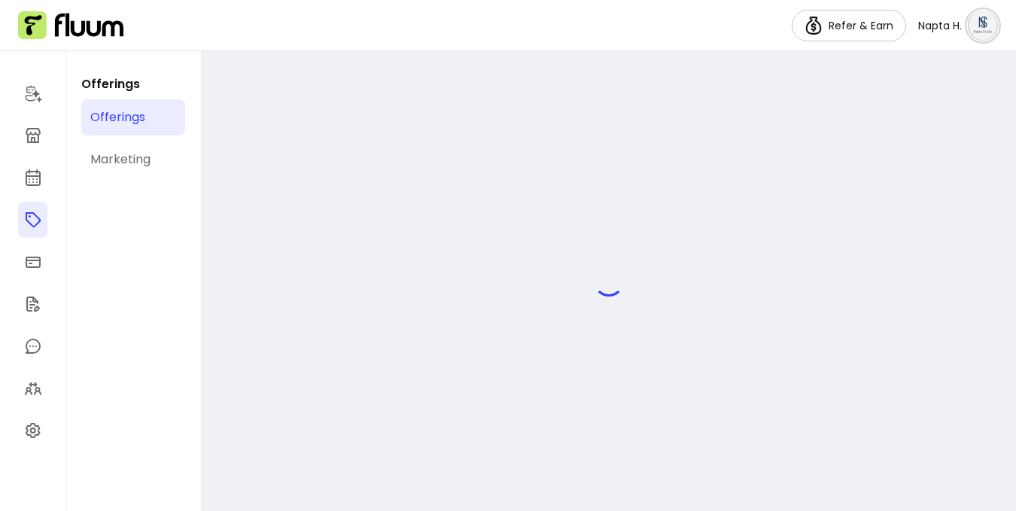
select select "***"
select select "****"
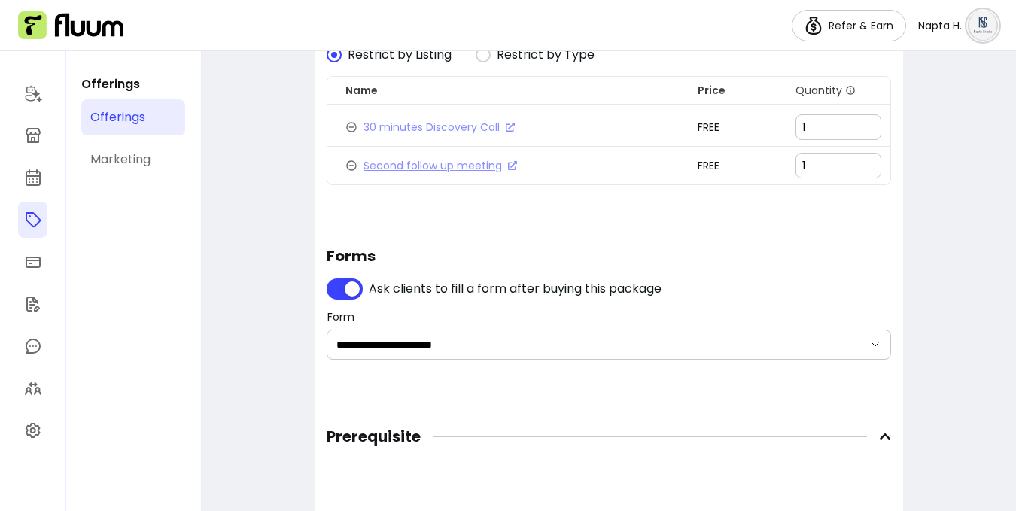
scroll to position [1195, 0]
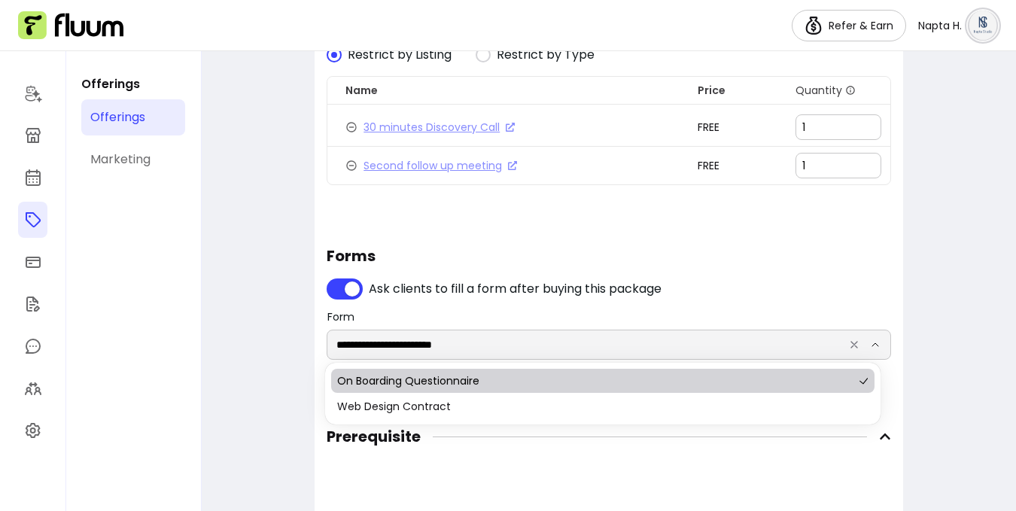
click at [584, 347] on input "**********" at bounding box center [588, 344] width 503 height 15
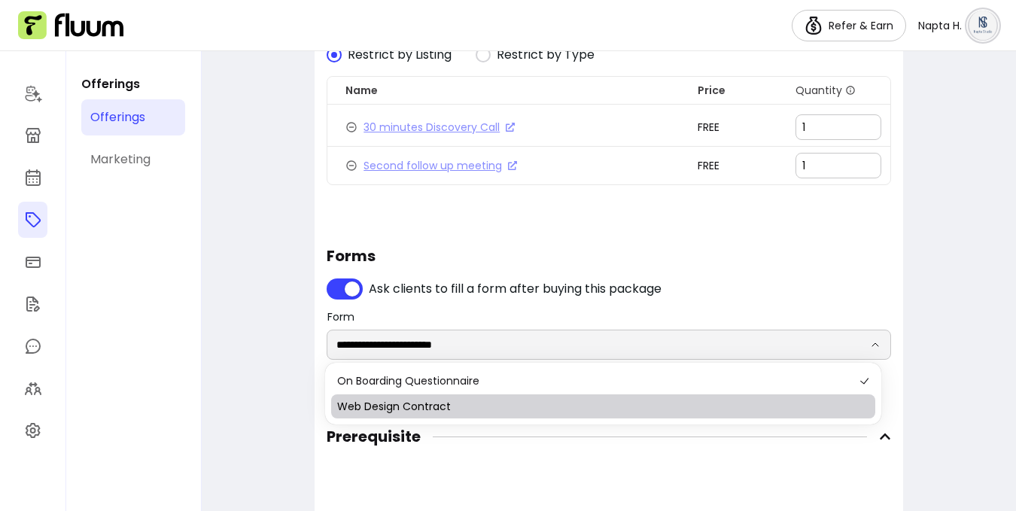
click at [575, 402] on span "Web Design Contract" at bounding box center [595, 406] width 516 height 15
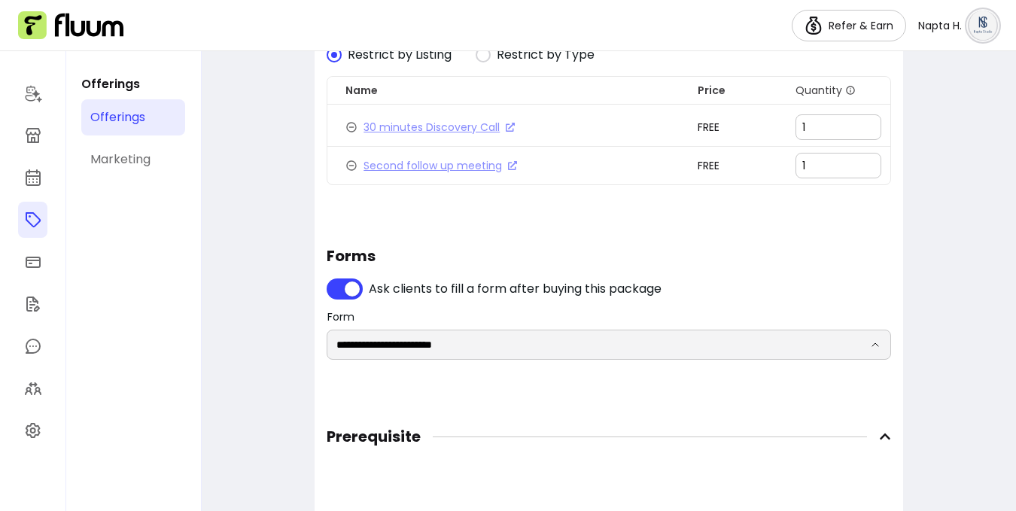
type input "**********"
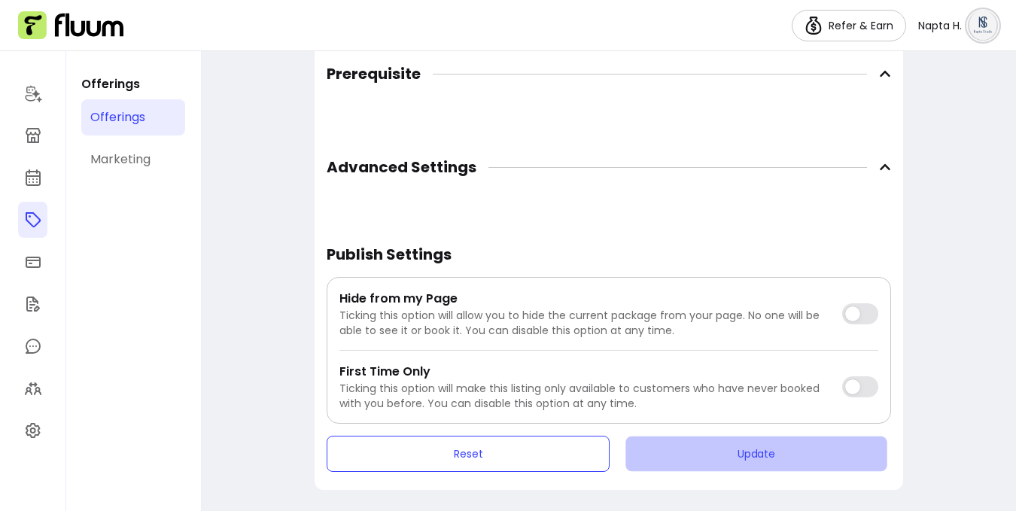
click at [713, 458] on button "Update" at bounding box center [756, 454] width 261 height 35
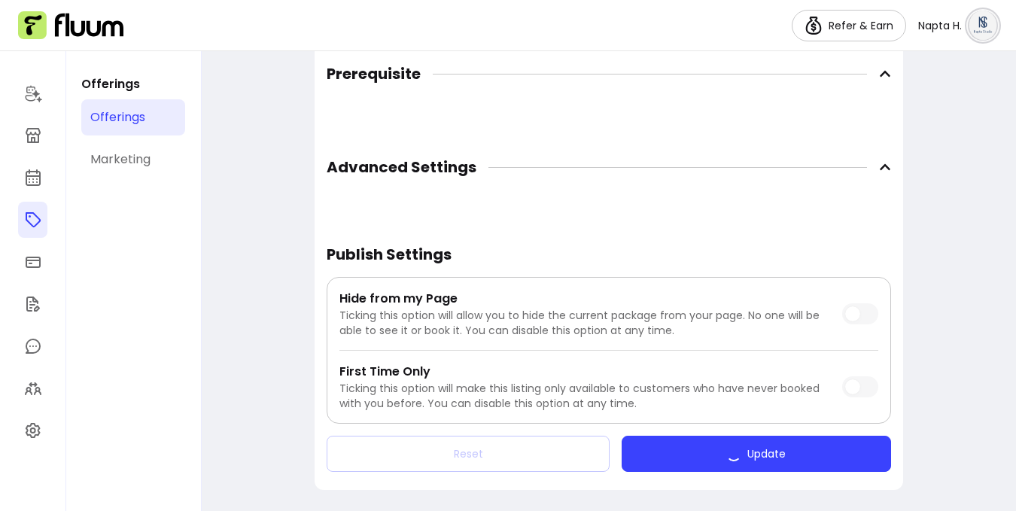
scroll to position [1546, 0]
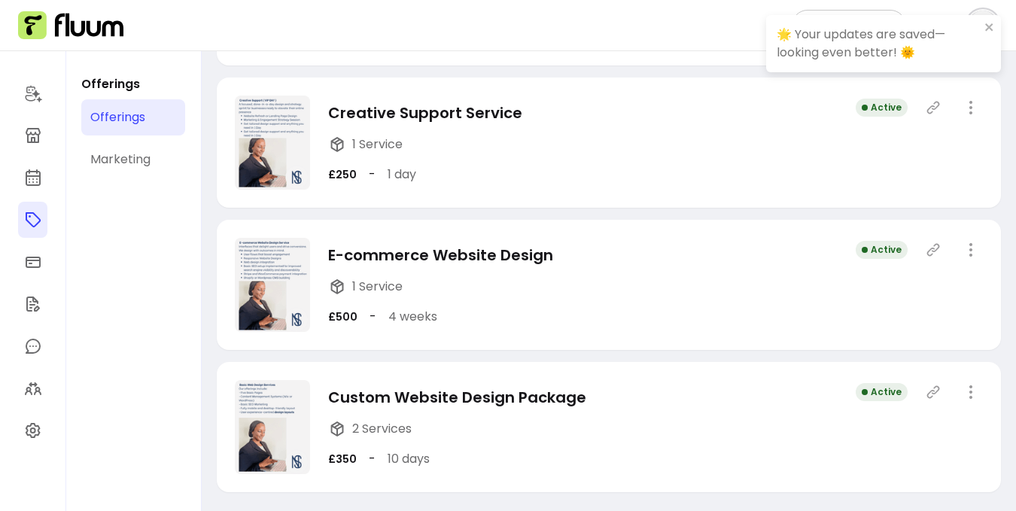
scroll to position [695, 0]
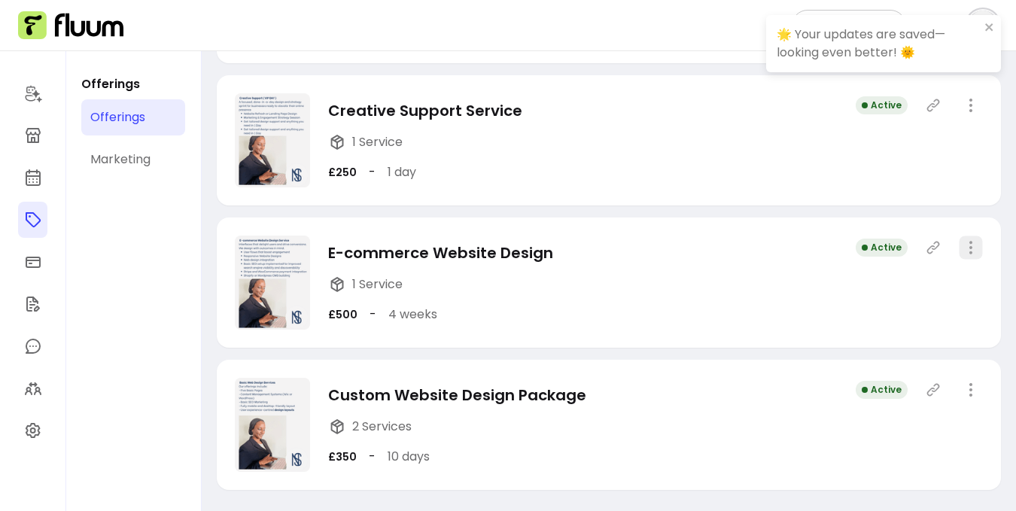
click at [962, 245] on icon "button" at bounding box center [970, 247] width 17 height 17
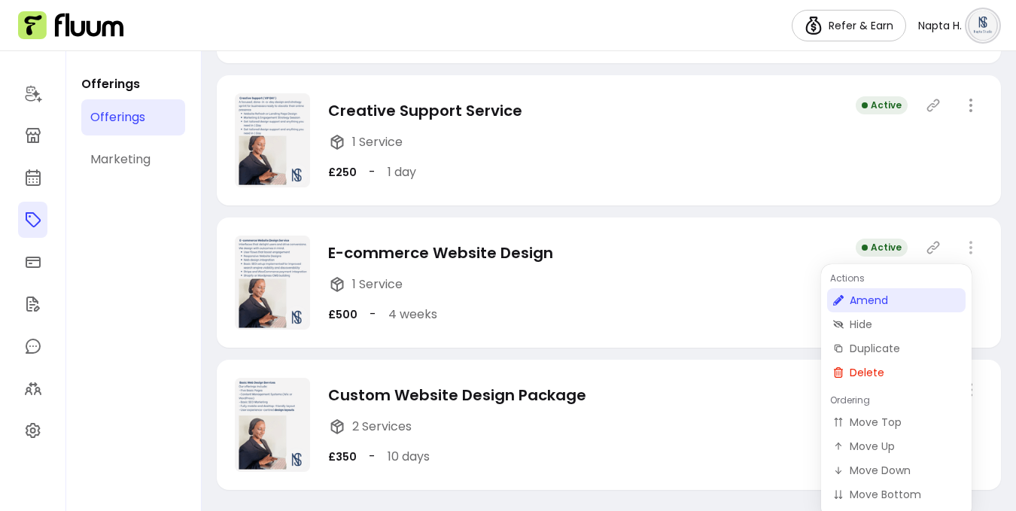
click at [902, 299] on span "Amend" at bounding box center [905, 300] width 110 height 15
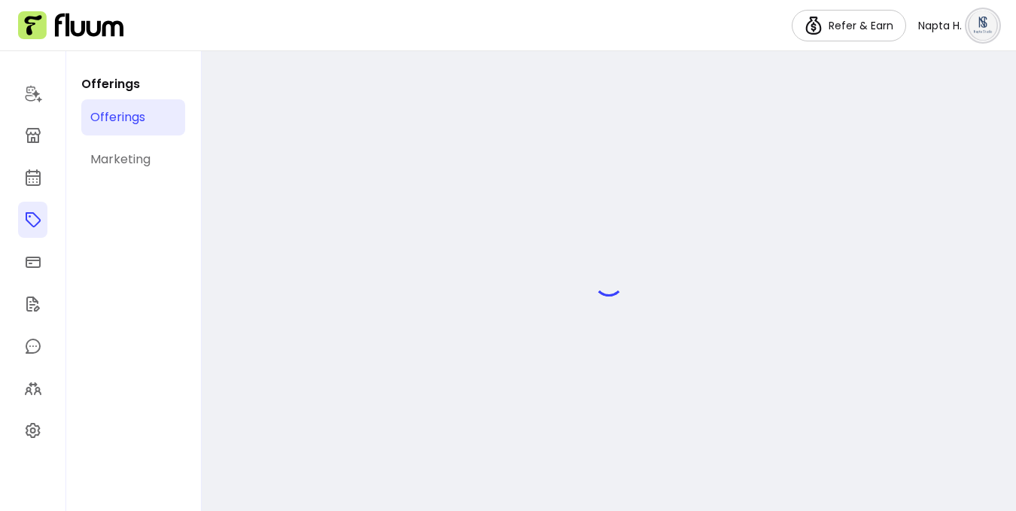
select select "***"
select select "*****"
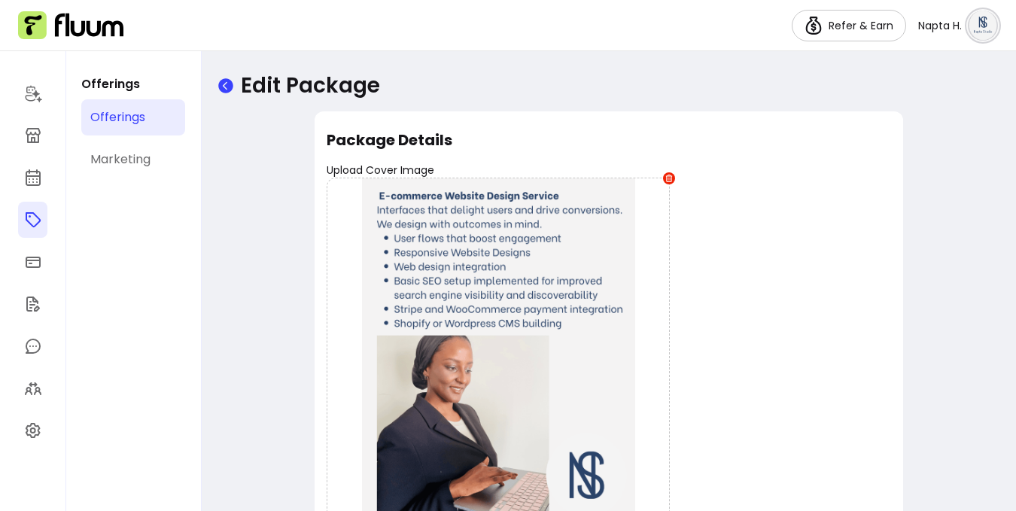
click at [223, 81] on icon at bounding box center [225, 85] width 15 height 15
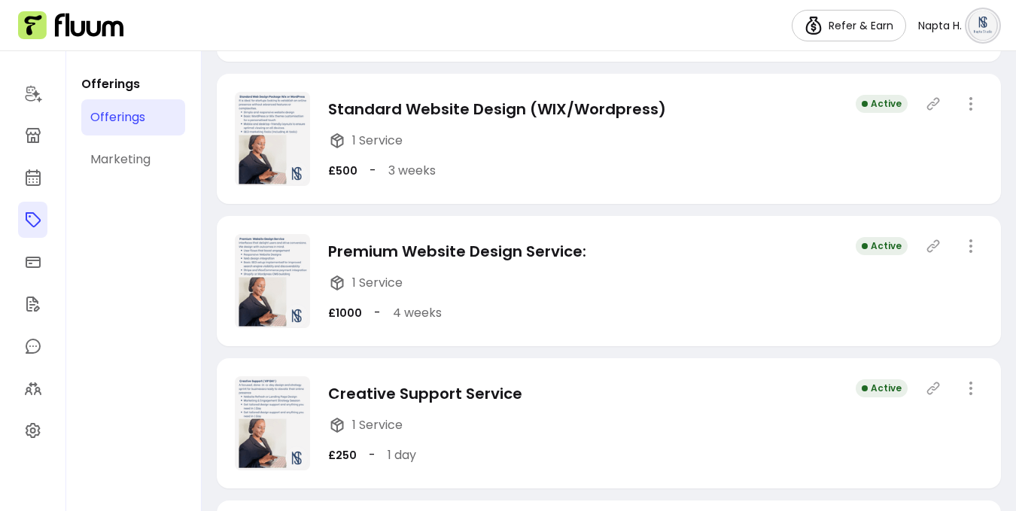
scroll to position [413, 0]
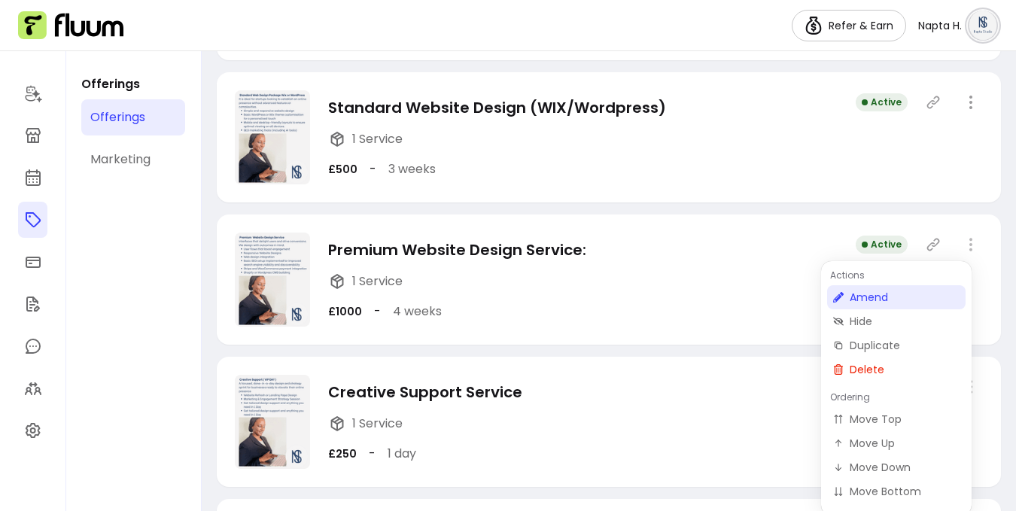
click at [913, 300] on span "Amend" at bounding box center [905, 297] width 110 height 15
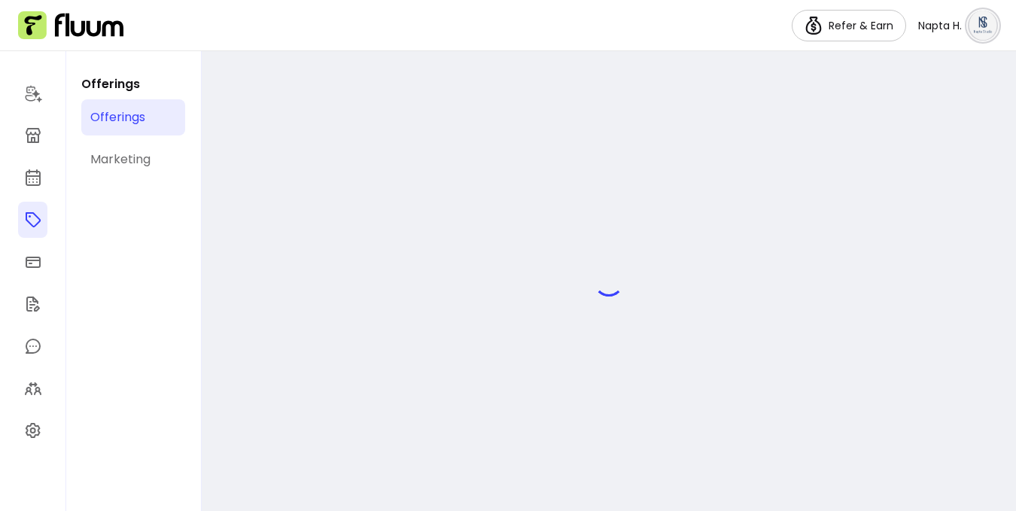
select select "***"
select select "*****"
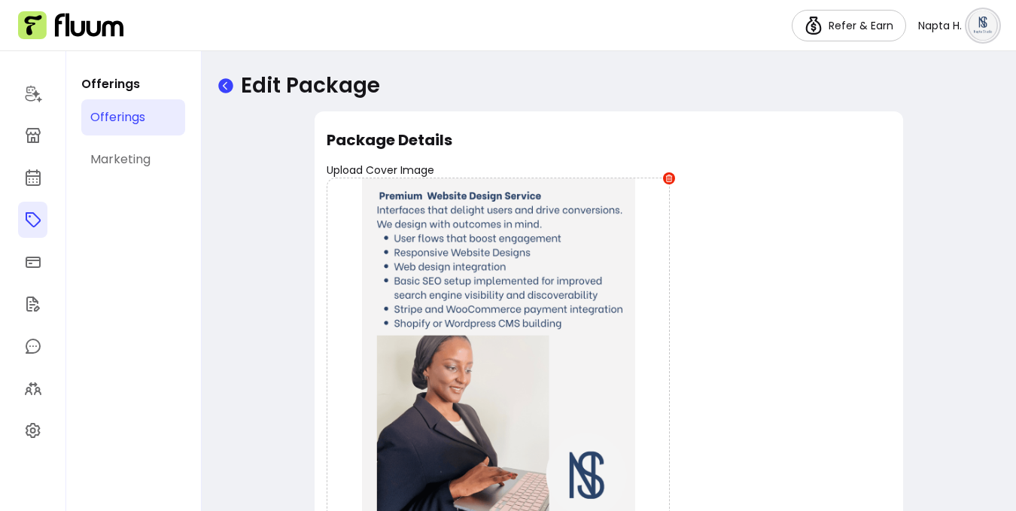
click at [230, 86] on icon at bounding box center [225, 85] width 15 height 15
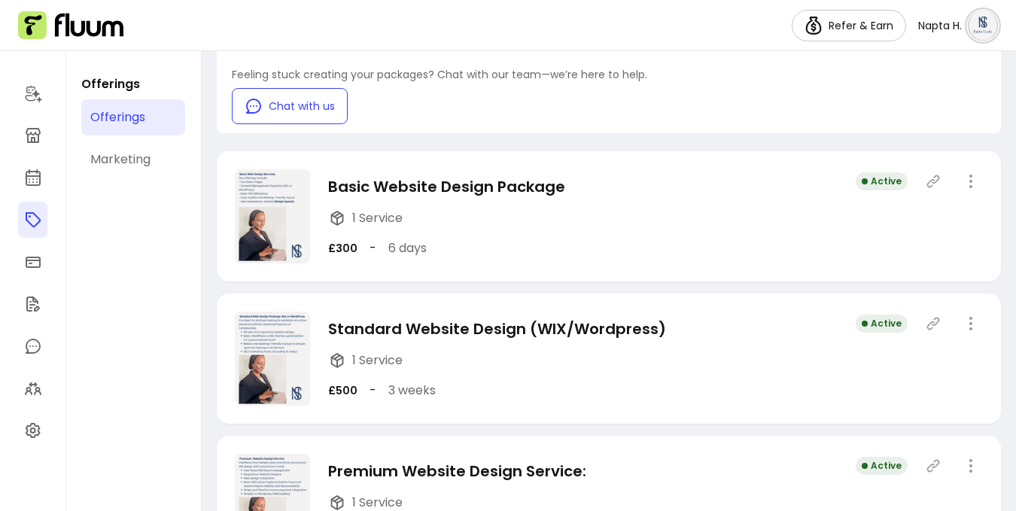
scroll to position [318, 0]
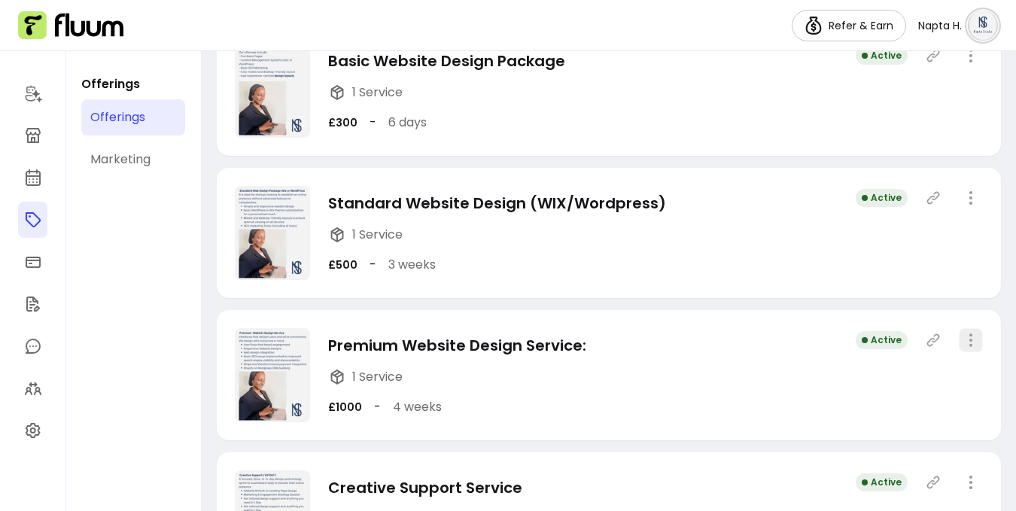
click at [962, 340] on icon "button" at bounding box center [970, 339] width 17 height 17
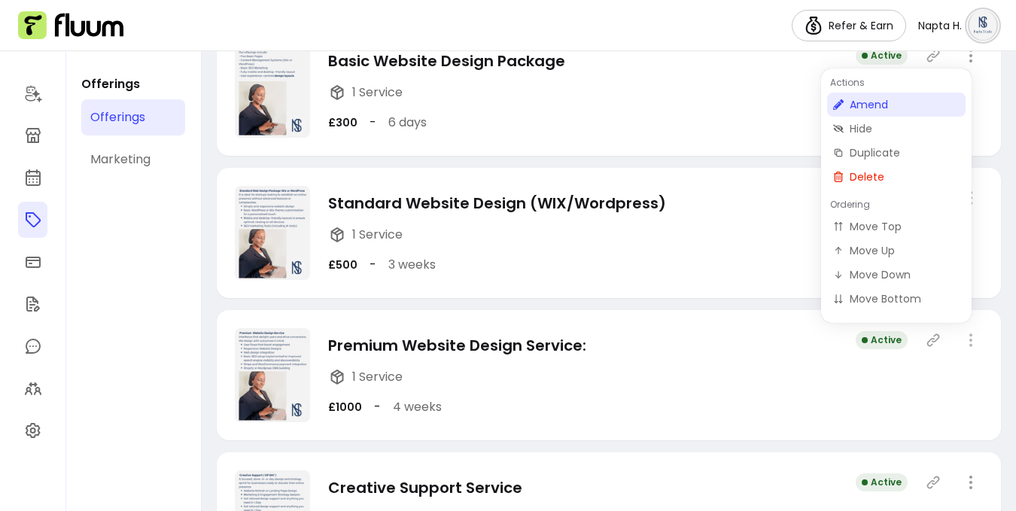
click at [851, 102] on span "Amend" at bounding box center [905, 104] width 110 height 15
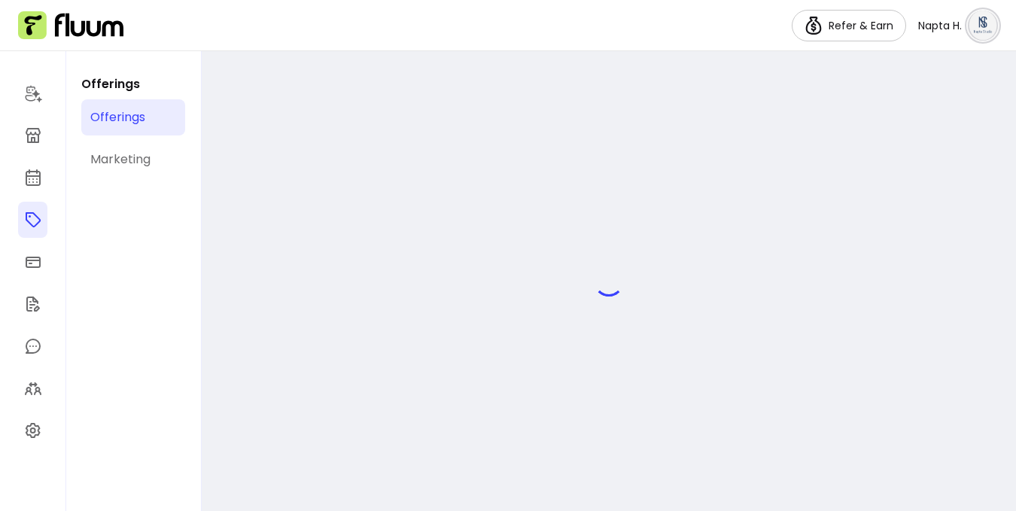
select select "***"
select select "*****"
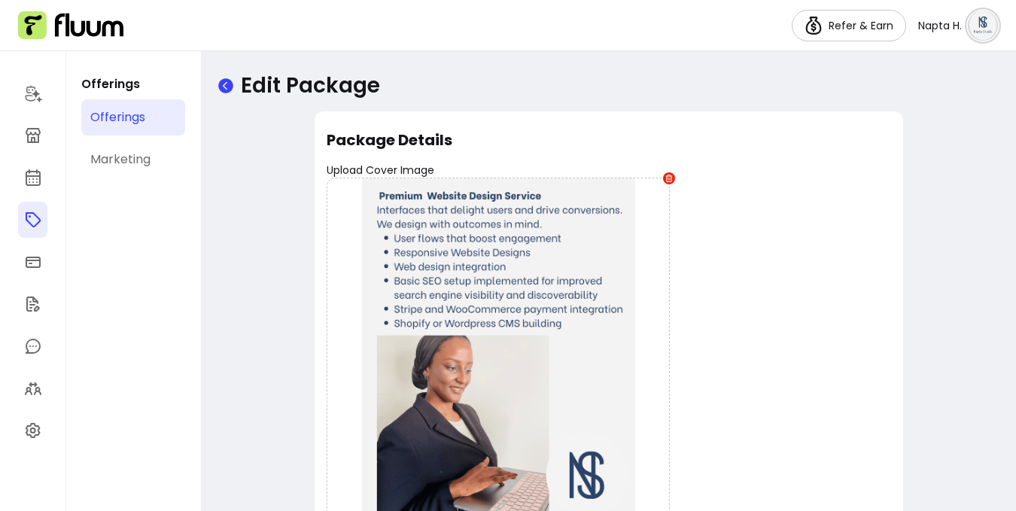
click at [228, 90] on icon at bounding box center [225, 85] width 15 height 15
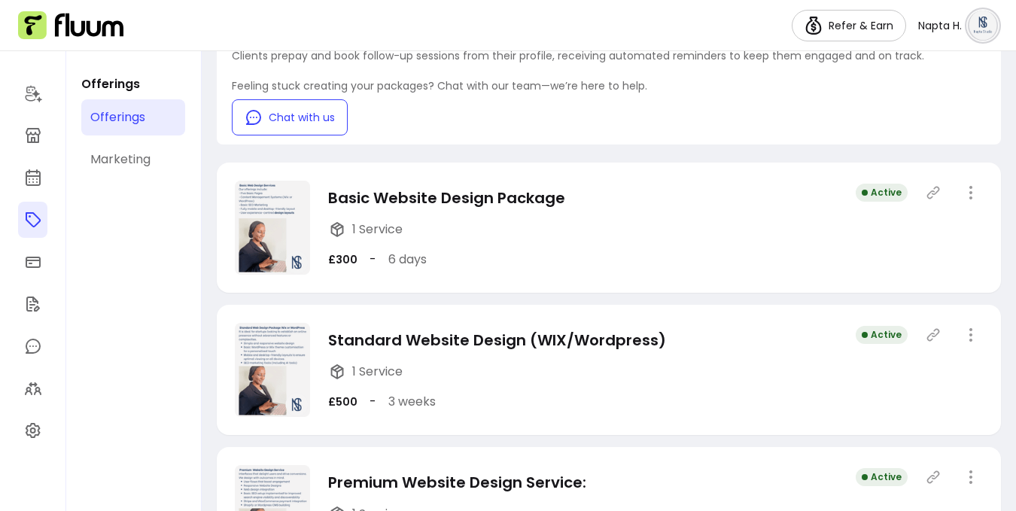
scroll to position [196, 0]
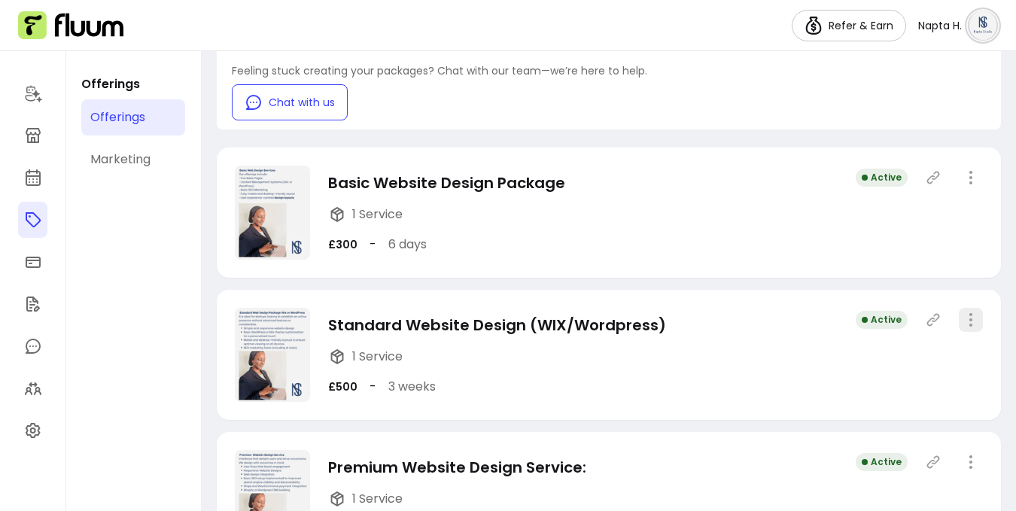
click at [962, 319] on icon "button" at bounding box center [971, 320] width 18 height 18
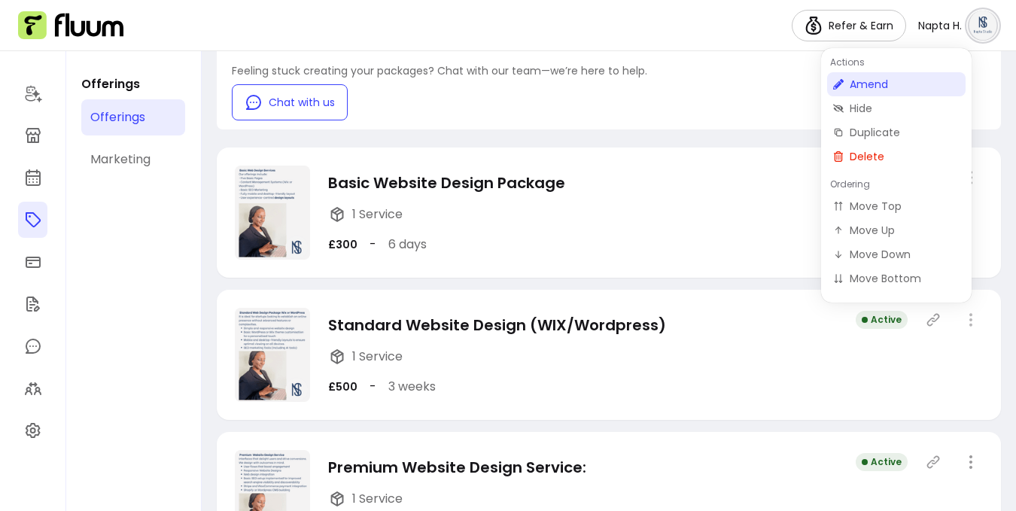
click at [876, 88] on span "Amend" at bounding box center [905, 84] width 110 height 15
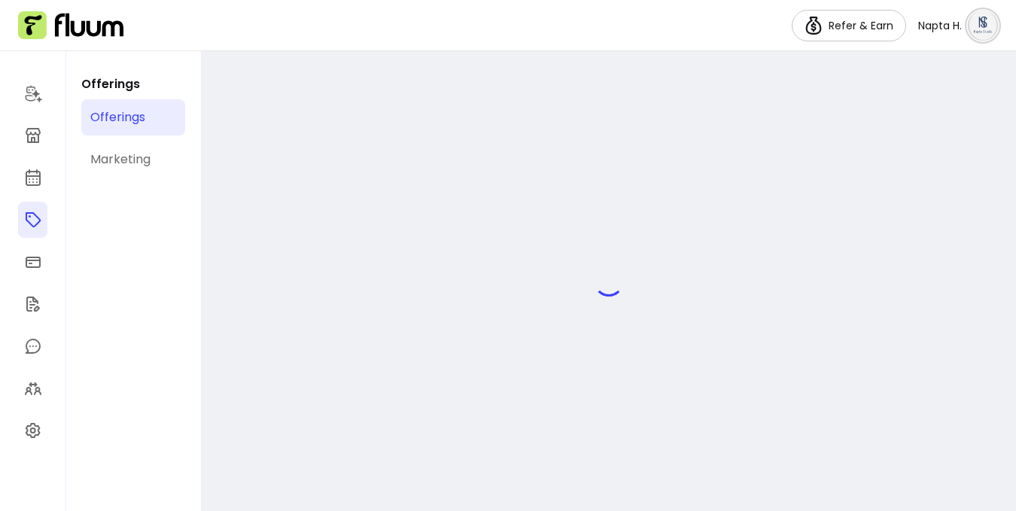
select select "***"
select select "*****"
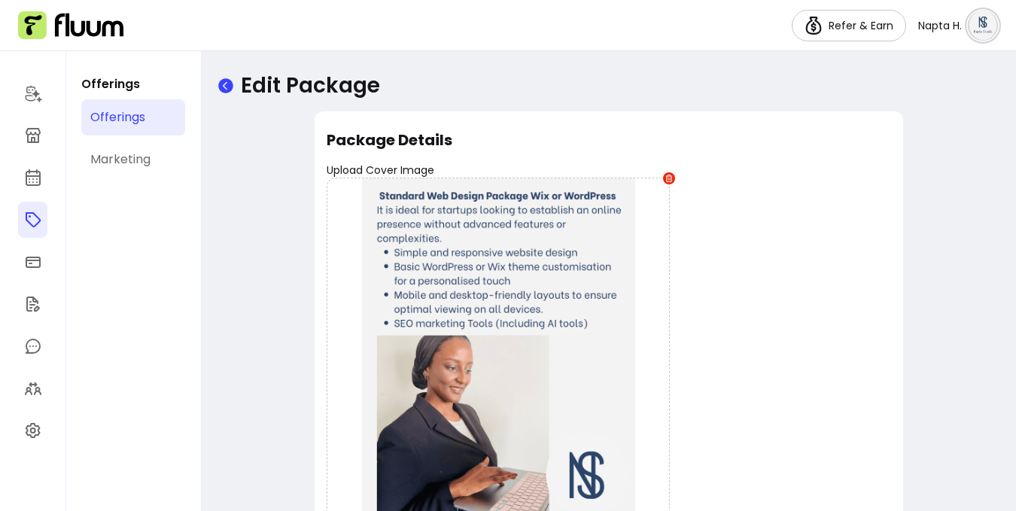
click at [227, 83] on icon at bounding box center [225, 85] width 15 height 15
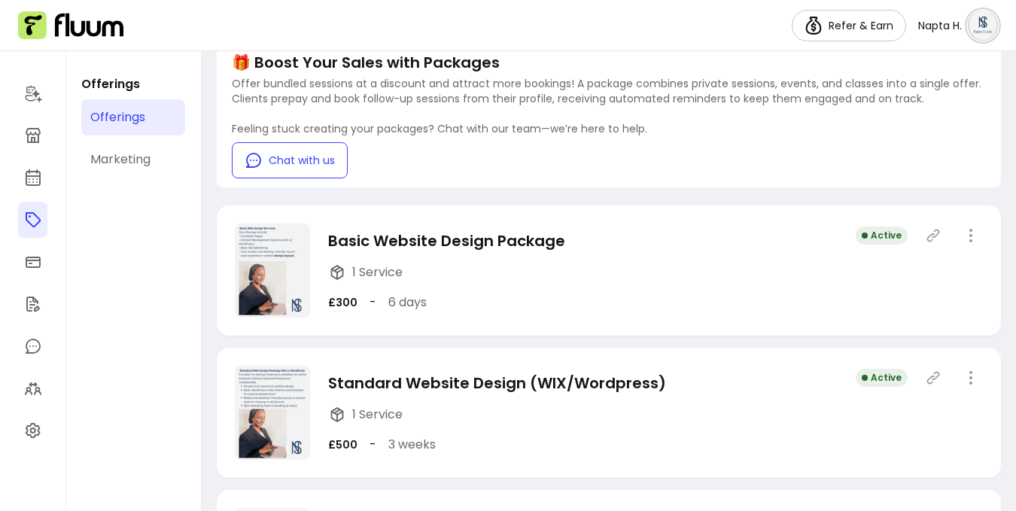
scroll to position [151, 0]
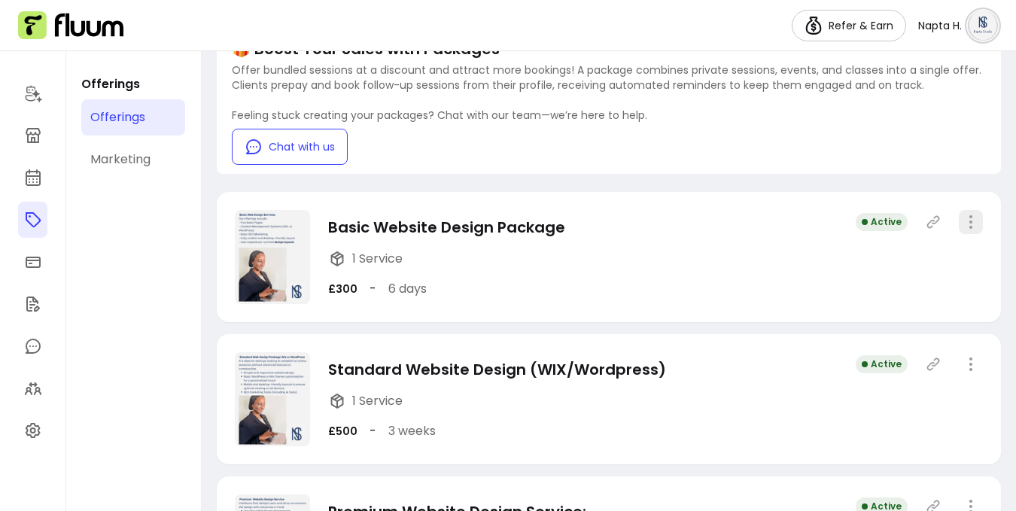
click at [962, 221] on icon "button" at bounding box center [971, 222] width 18 height 18
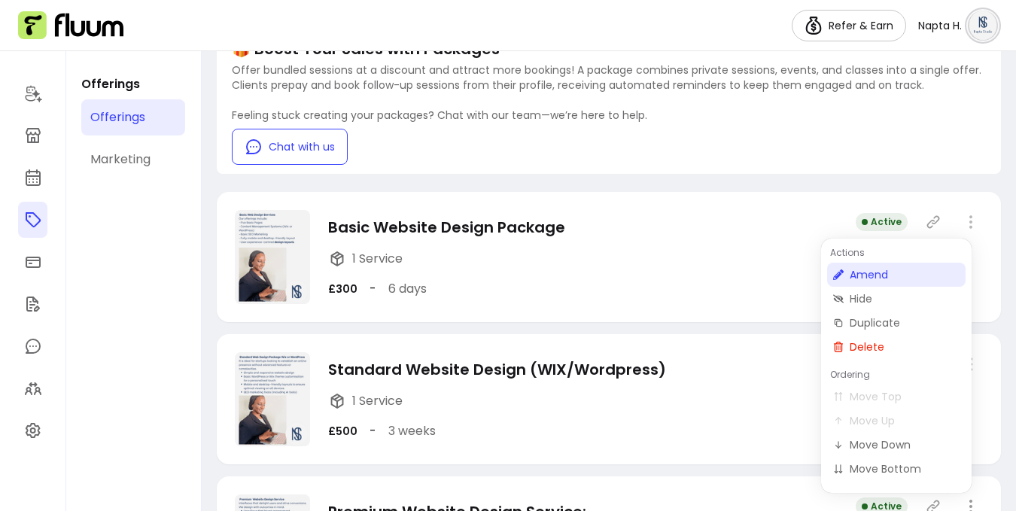
click at [860, 275] on span "Amend" at bounding box center [905, 274] width 110 height 15
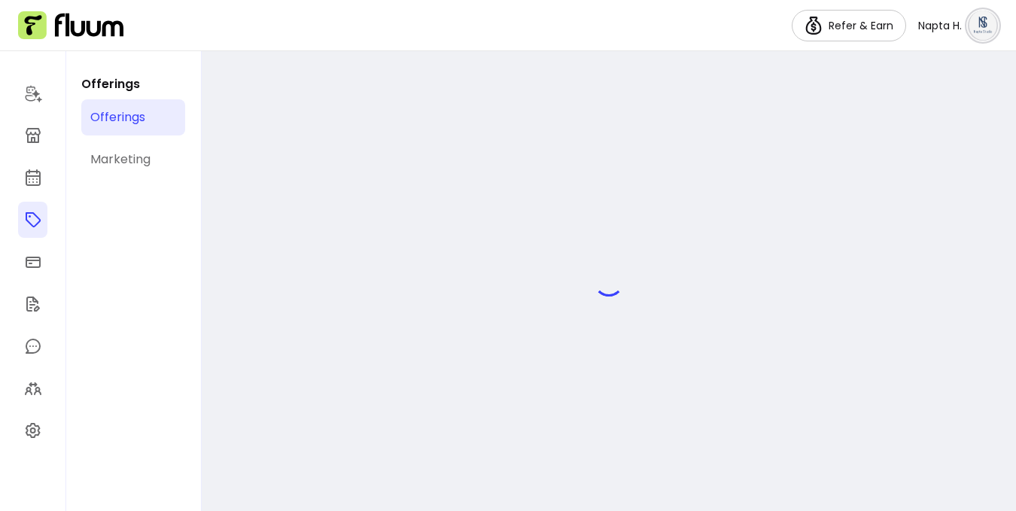
select select "***"
select select "****"
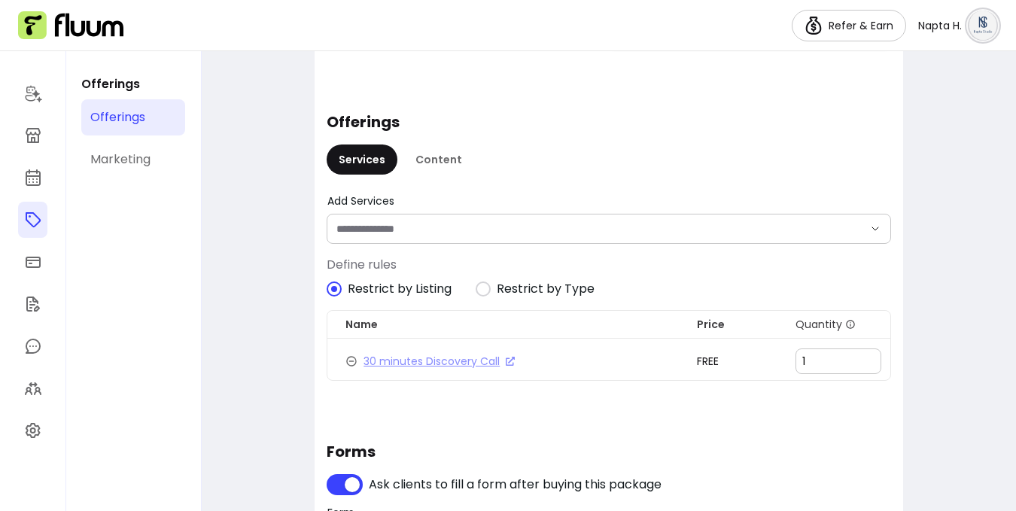
scroll to position [952, 0]
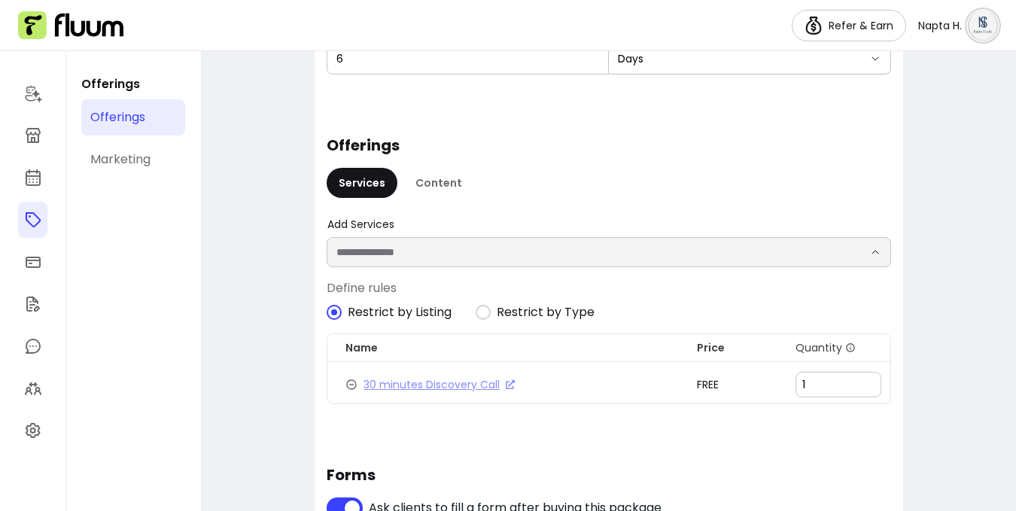
click at [547, 254] on input "Add Services" at bounding box center [588, 252] width 503 height 15
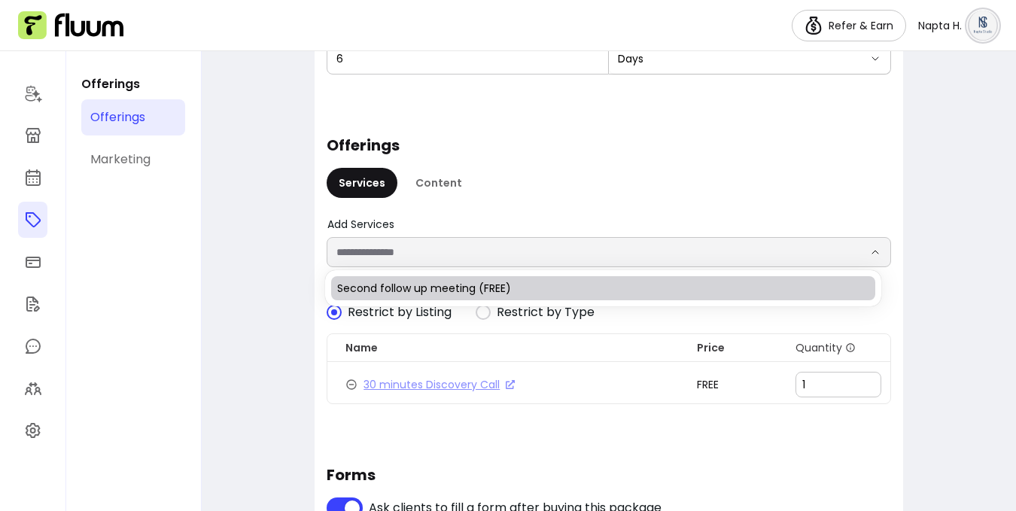
click at [547, 254] on input "Add Services" at bounding box center [588, 252] width 503 height 15
click at [541, 290] on span "Second follow up meeting (FREE)" at bounding box center [595, 288] width 516 height 15
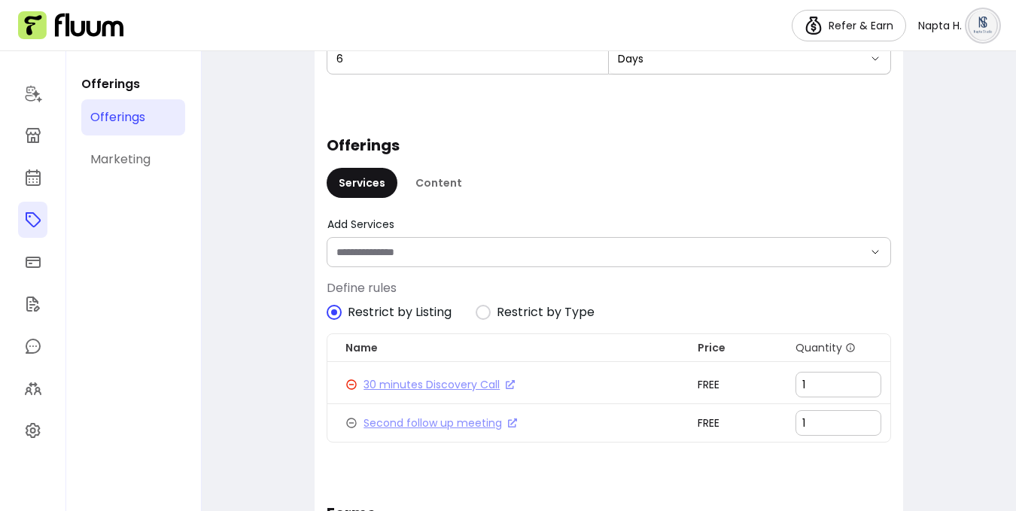
click at [349, 384] on icon at bounding box center [405, 424] width 170 height 143
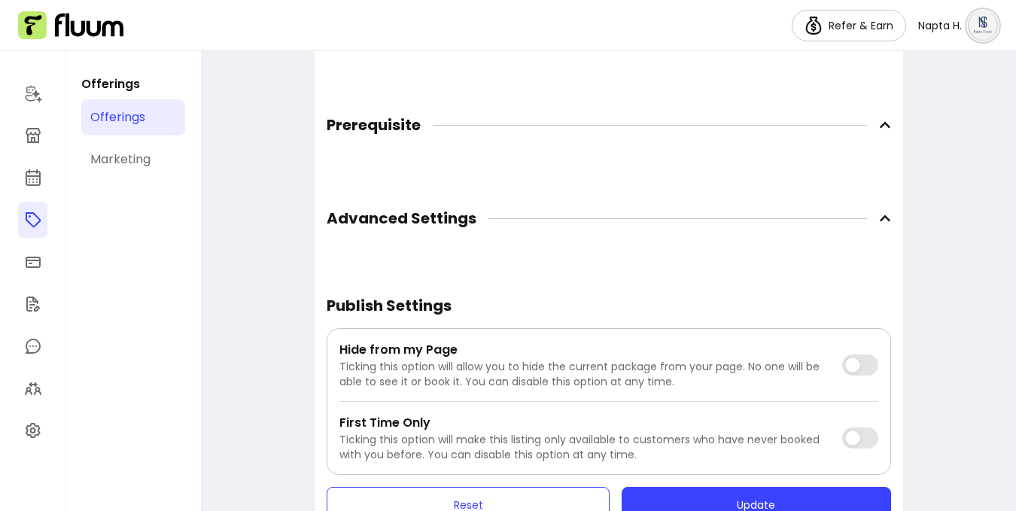
scroll to position [1534, 0]
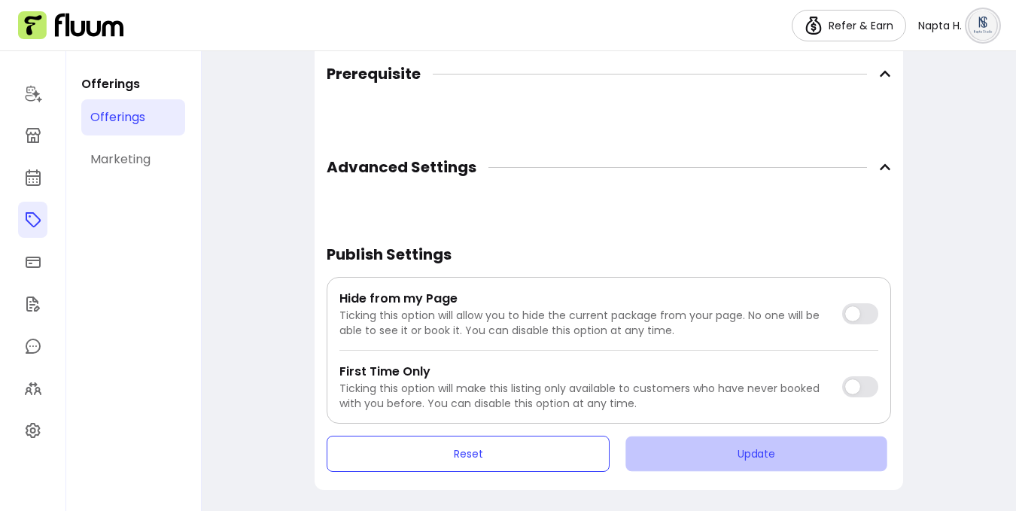
click at [793, 457] on button "Update" at bounding box center [756, 454] width 261 height 35
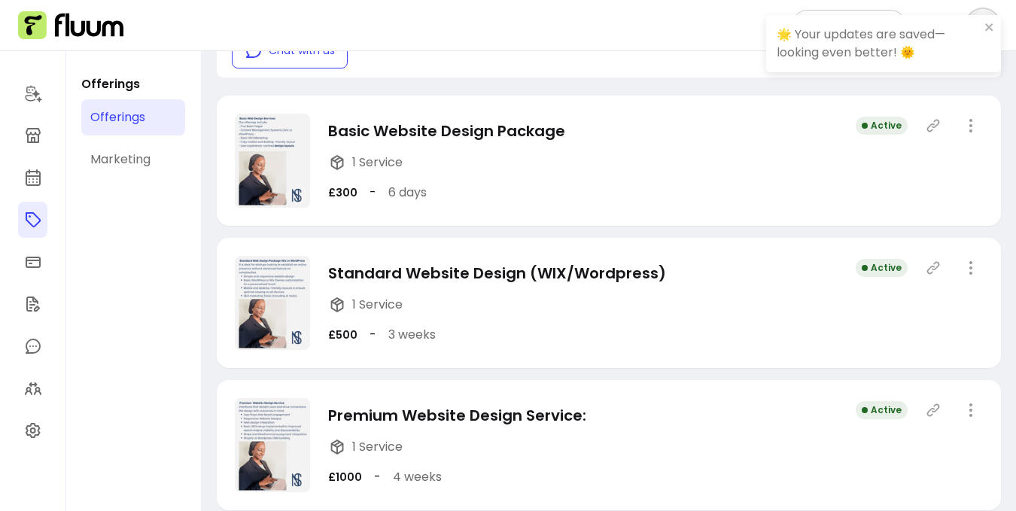
scroll to position [261, 0]
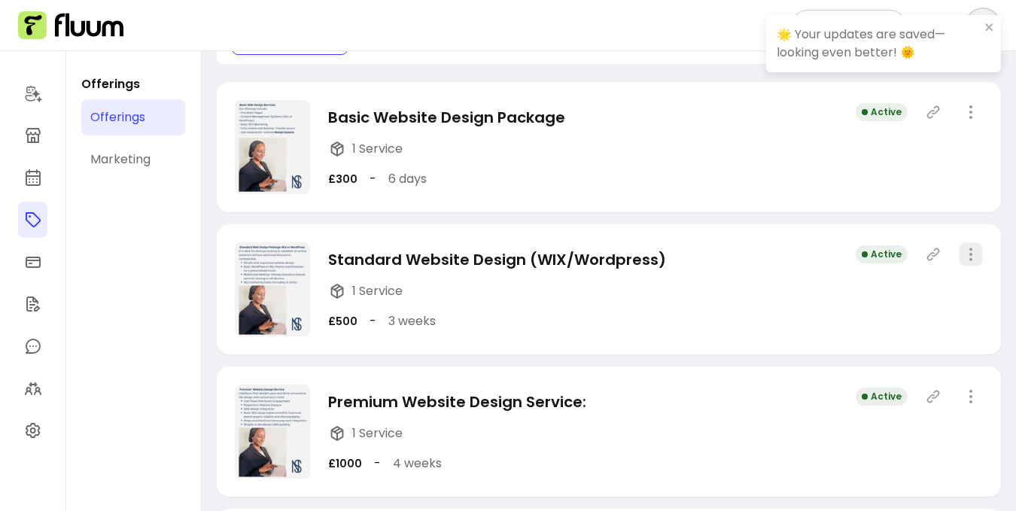
click at [964, 254] on icon "button" at bounding box center [970, 253] width 17 height 17
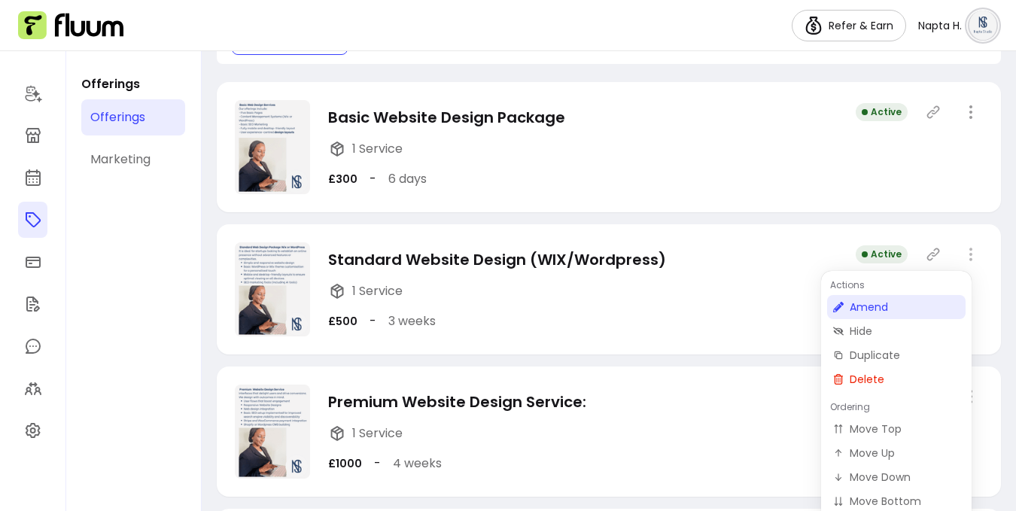
click at [882, 306] on span "Amend" at bounding box center [905, 307] width 110 height 15
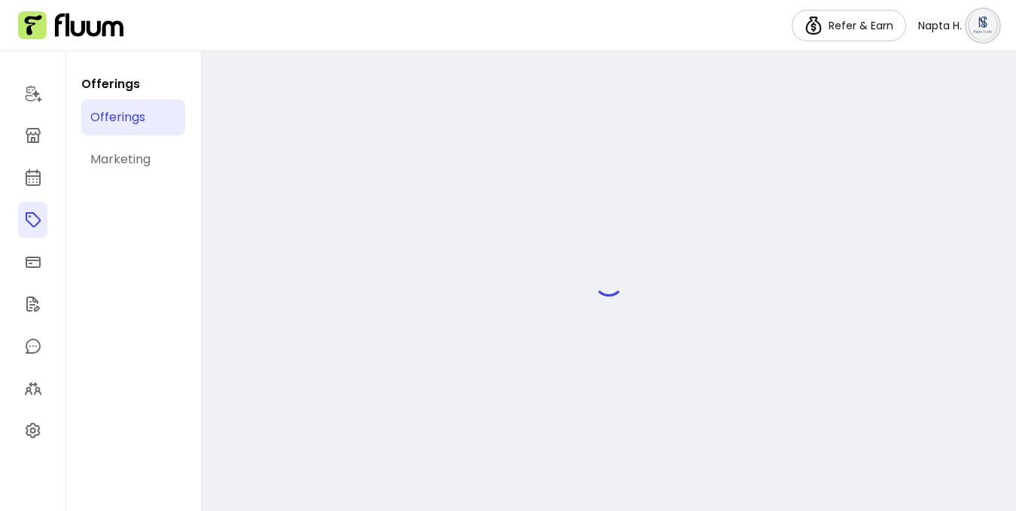
select select "***"
select select "*****"
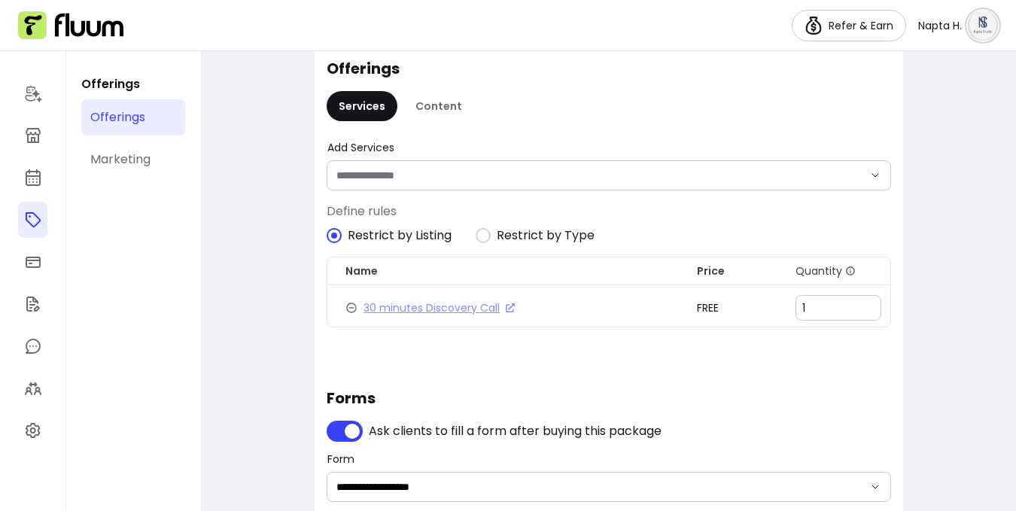
scroll to position [927, 0]
click at [352, 304] on icon at bounding box center [352, 307] width 12 height 12
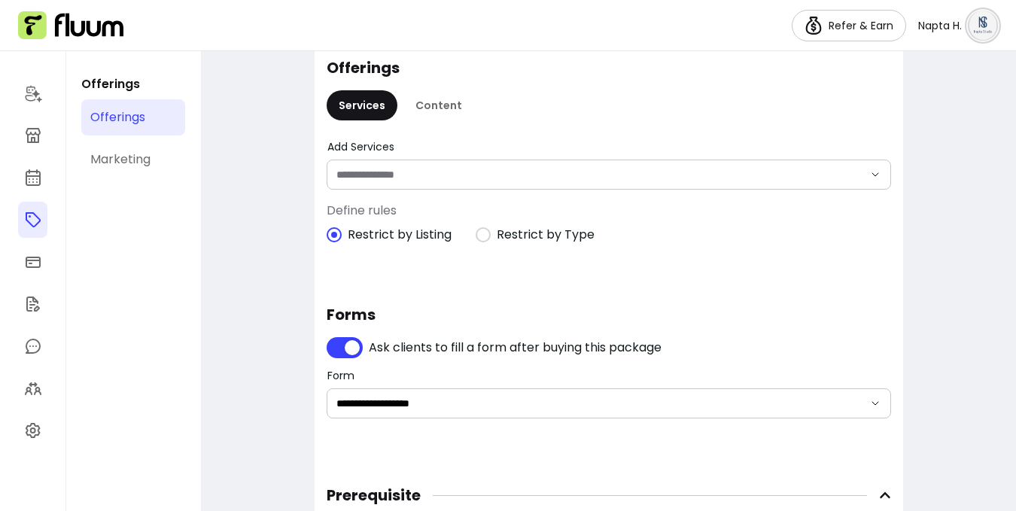
click at [556, 177] on input "Add Services" at bounding box center [588, 174] width 503 height 15
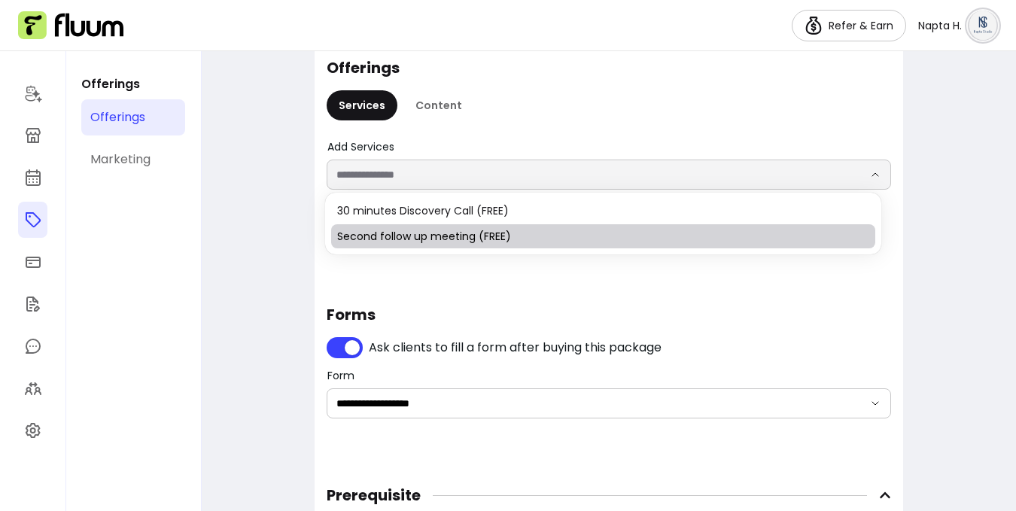
click at [547, 233] on span "Second follow up meeting (FREE)" at bounding box center [595, 236] width 516 height 15
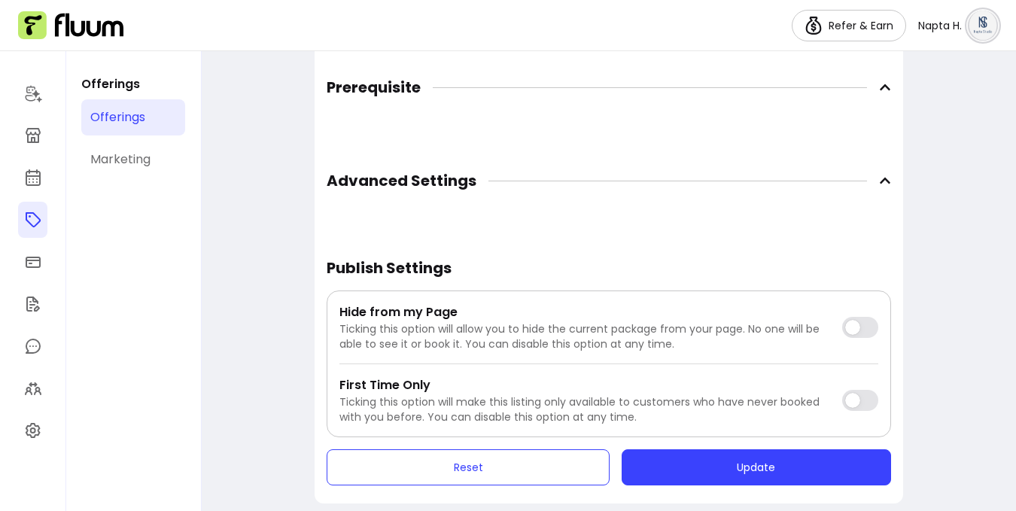
scroll to position [1432, 0]
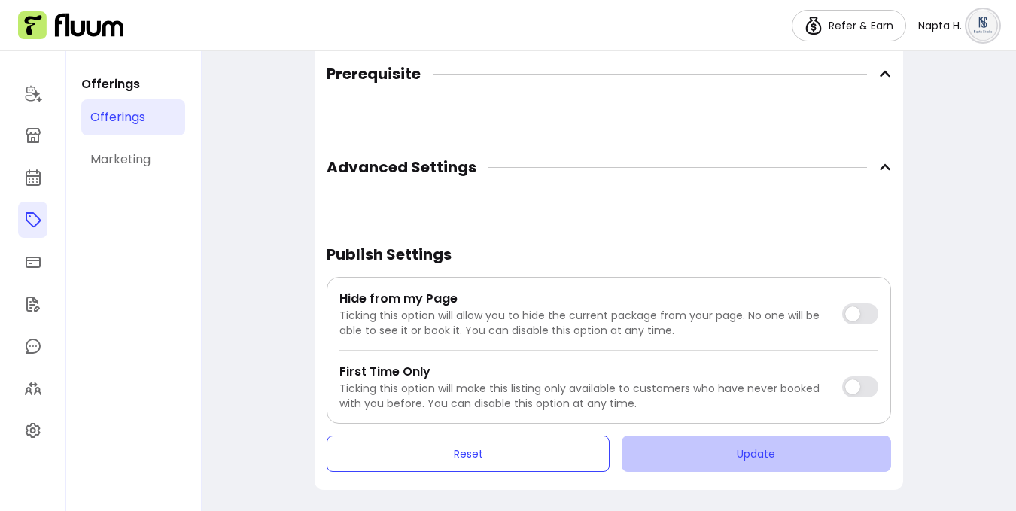
click at [707, 443] on button "Update" at bounding box center [757, 454] width 270 height 36
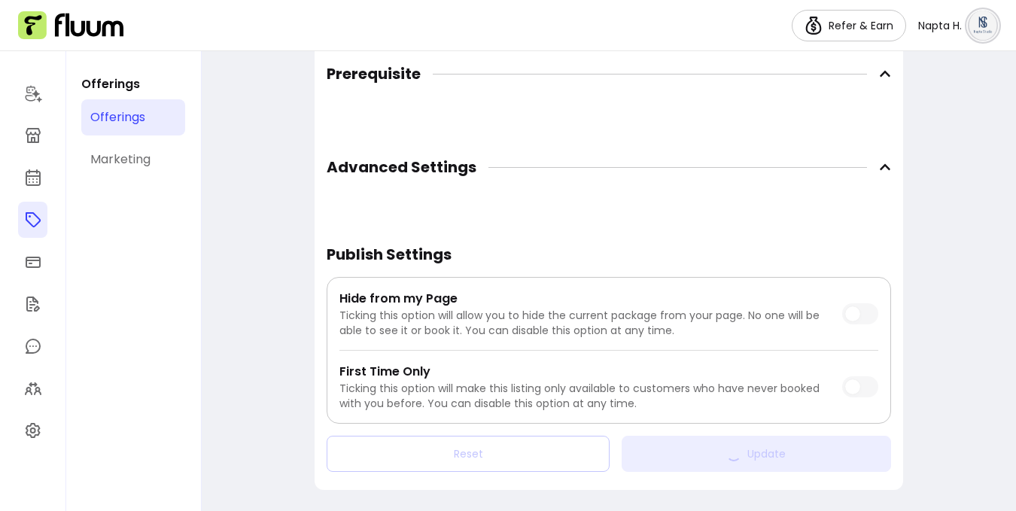
scroll to position [1417, 0]
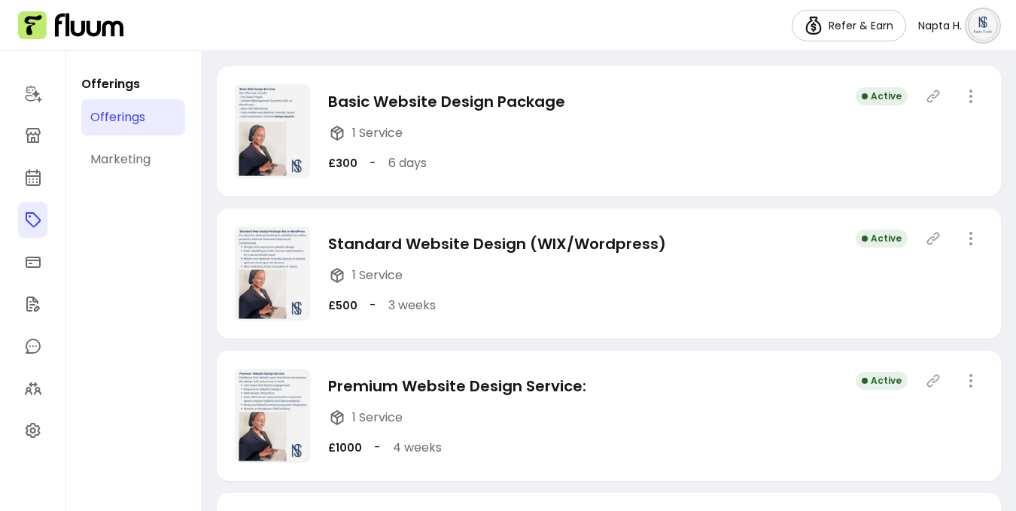
scroll to position [278, 0]
click at [962, 93] on icon "button" at bounding box center [971, 96] width 18 height 18
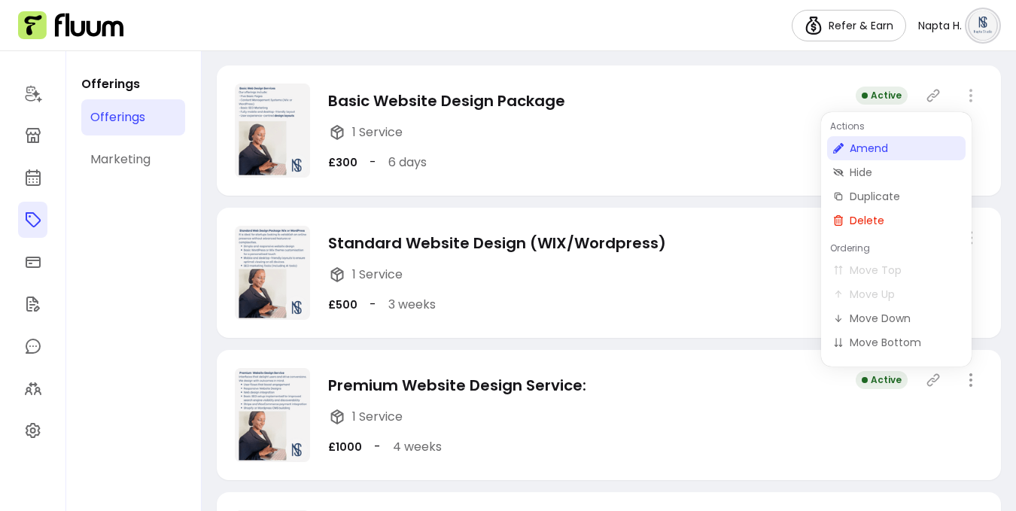
click at [884, 148] on span "Amend" at bounding box center [905, 148] width 110 height 15
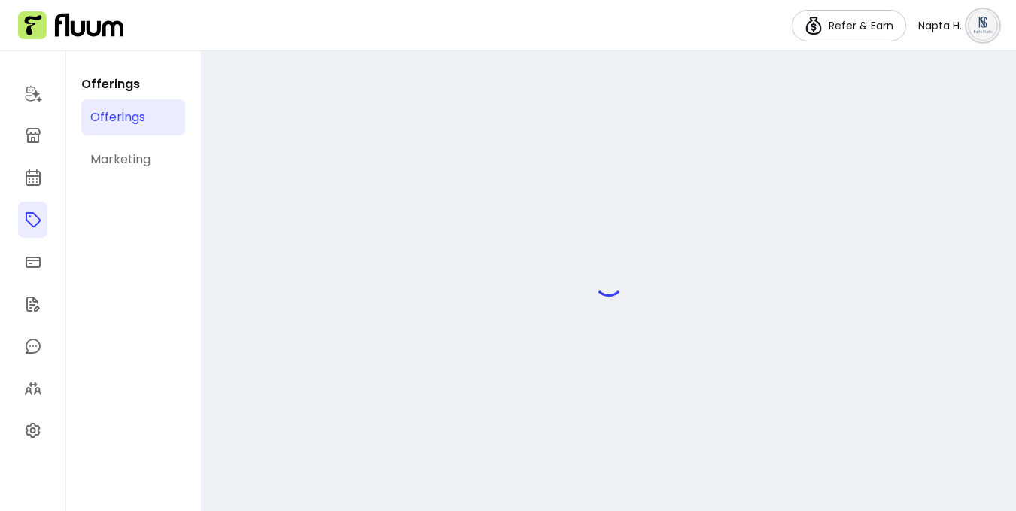
select select "***"
select select "****"
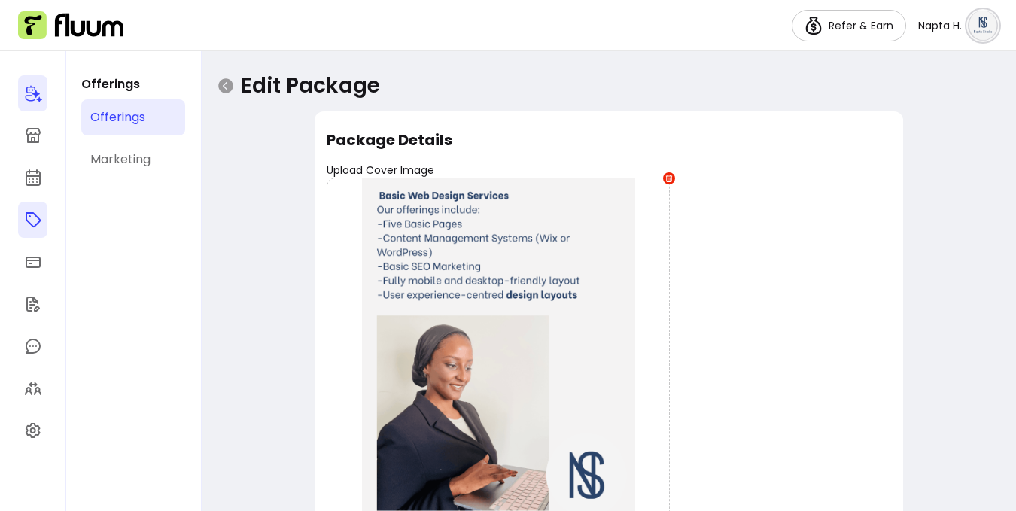
click at [23, 98] on link at bounding box center [32, 93] width 29 height 36
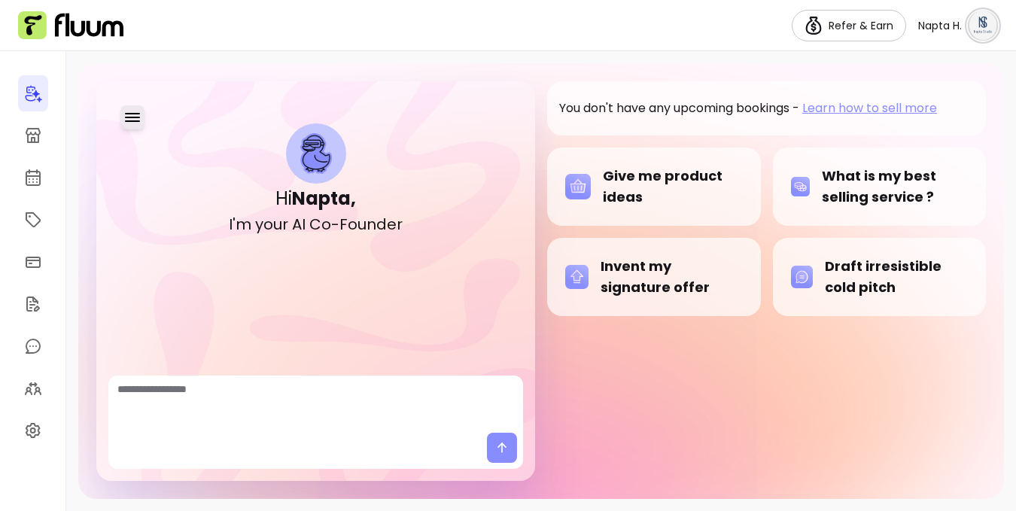
click at [136, 112] on icon "button" at bounding box center [132, 117] width 18 height 18
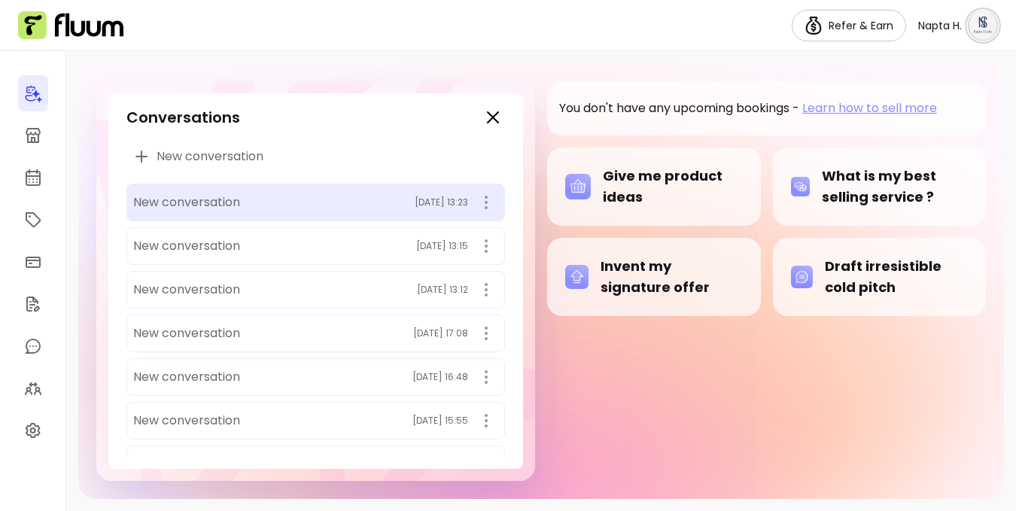
click at [204, 203] on span "New conversation" at bounding box center [186, 202] width 107 height 18
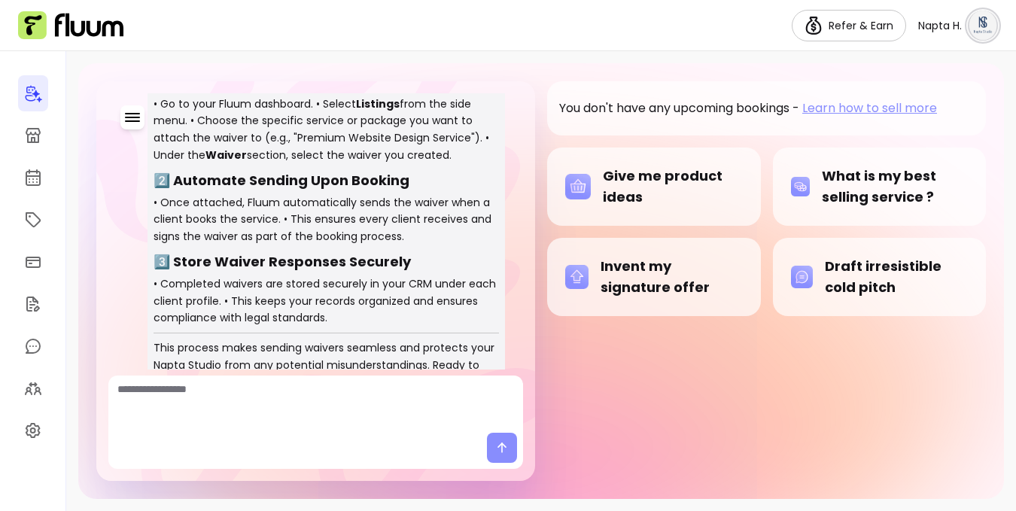
scroll to position [284, 0]
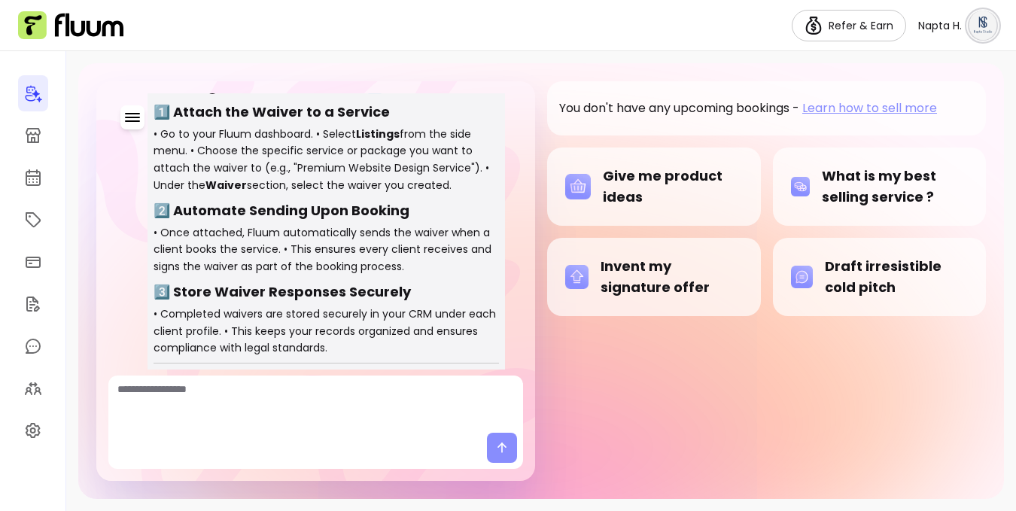
click at [373, 423] on textarea "Ask me anything..." at bounding box center [315, 404] width 397 height 45
type textarea "*********"
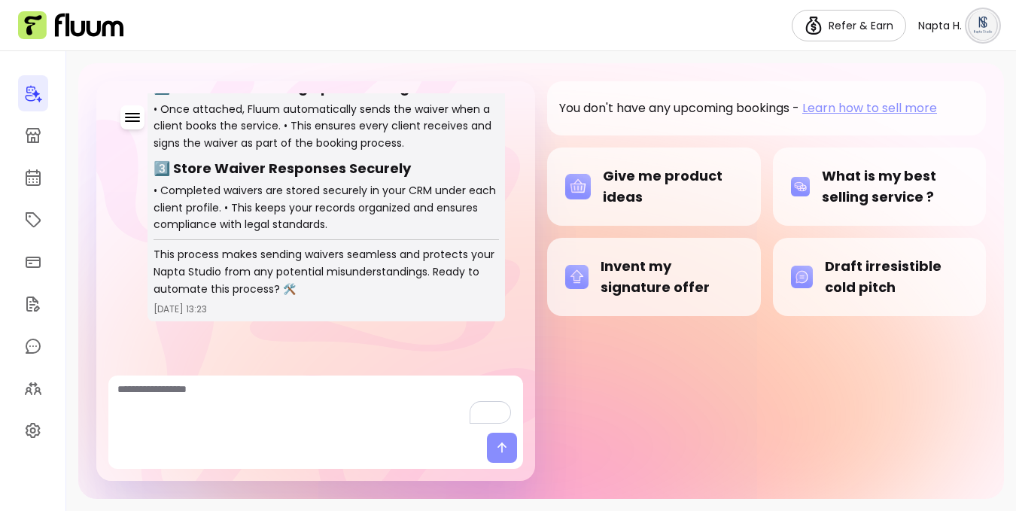
scroll to position [651, 0]
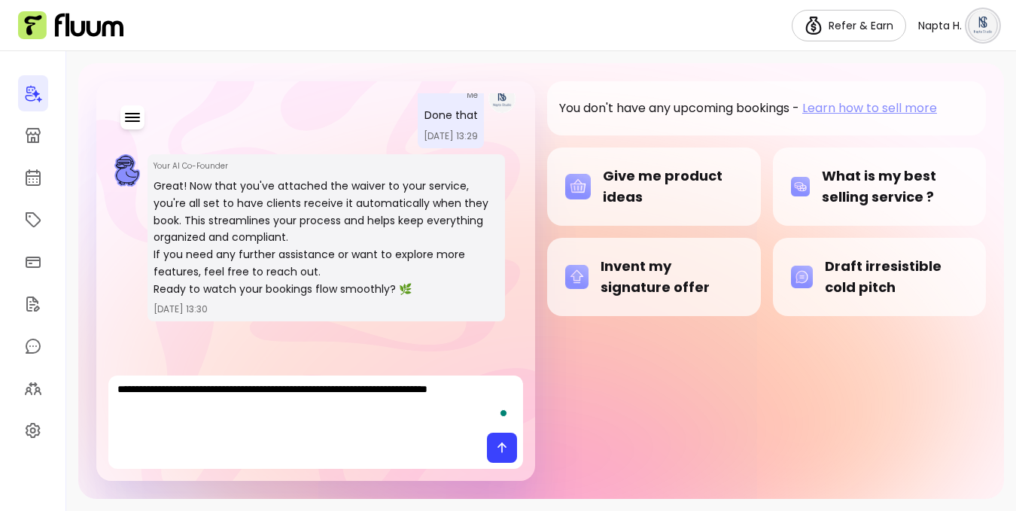
type textarea "**********"
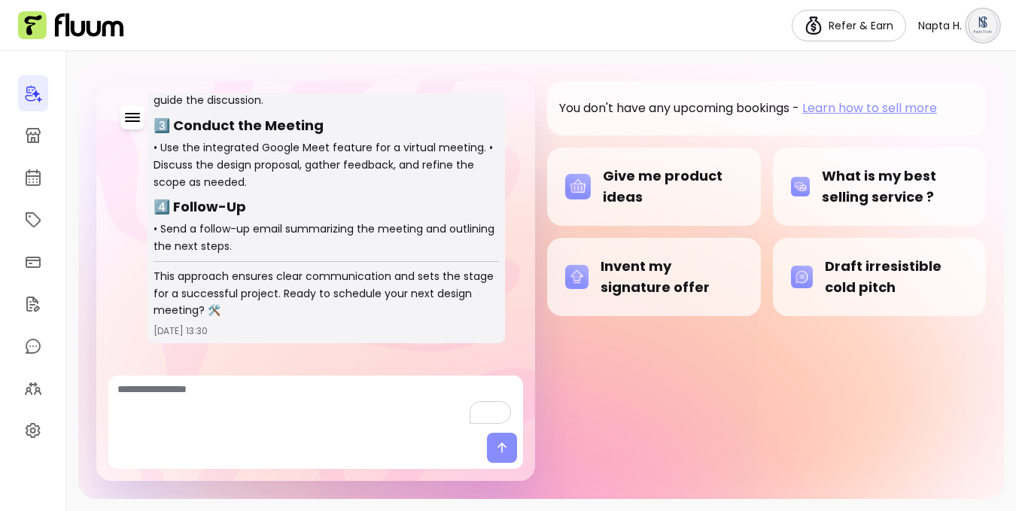
scroll to position [1258, 0]
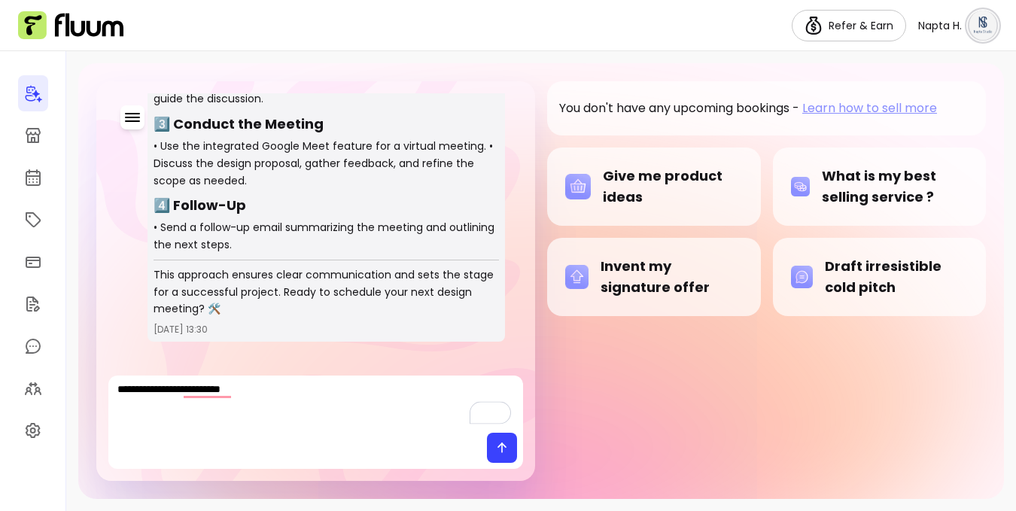
type textarea "**********"
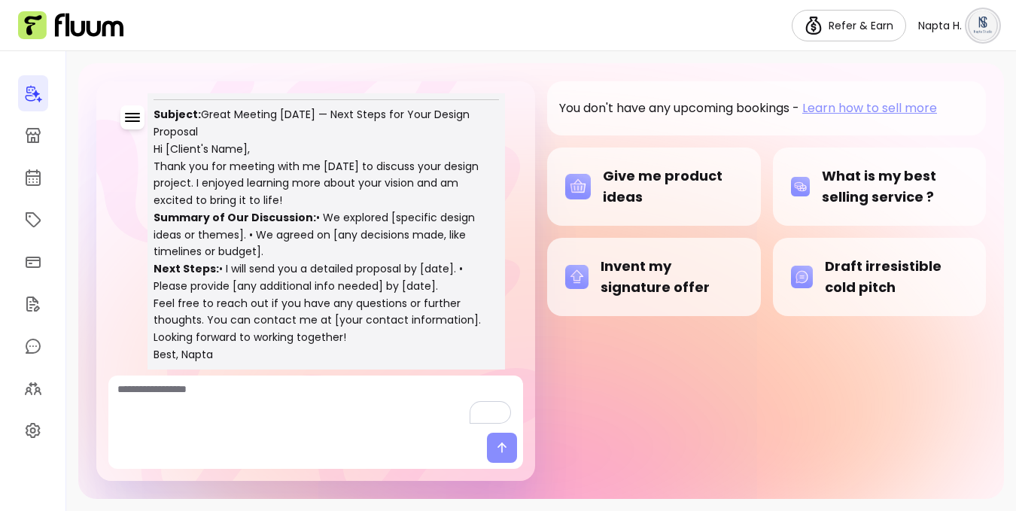
scroll to position [2107, 0]
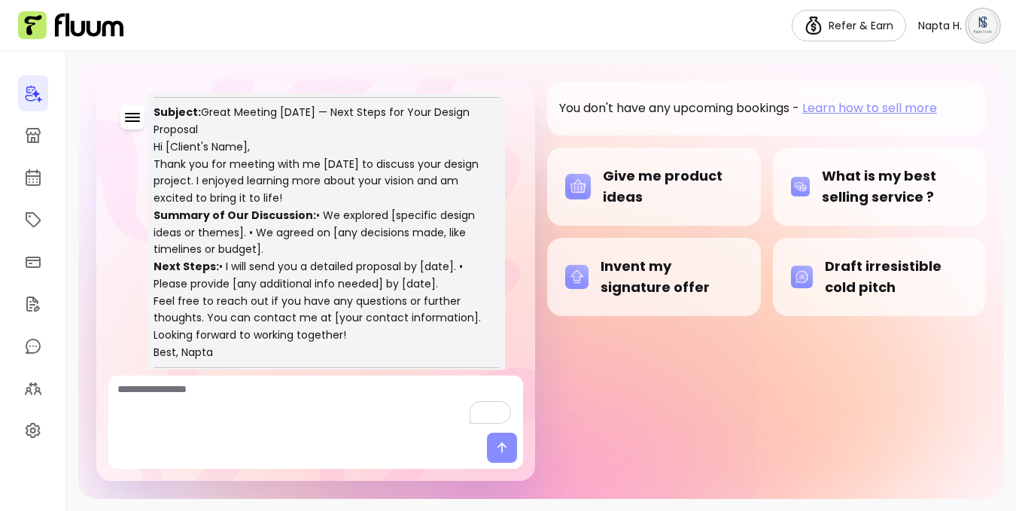
click at [384, 409] on textarea "To enrich screen reader interactions, please activate Accessibility in Grammarl…" at bounding box center [315, 404] width 397 height 45
type textarea "**********"
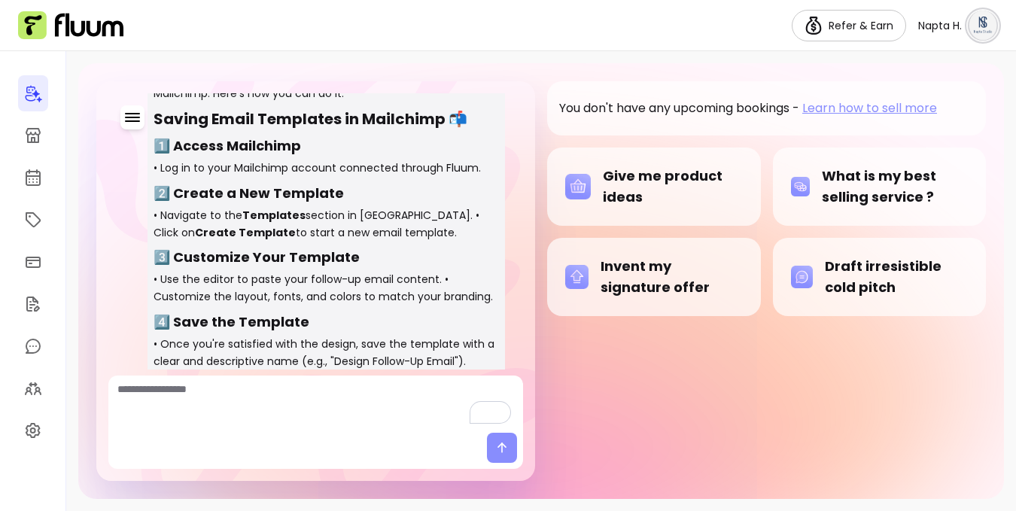
scroll to position [2587, 0]
type textarea "**********"
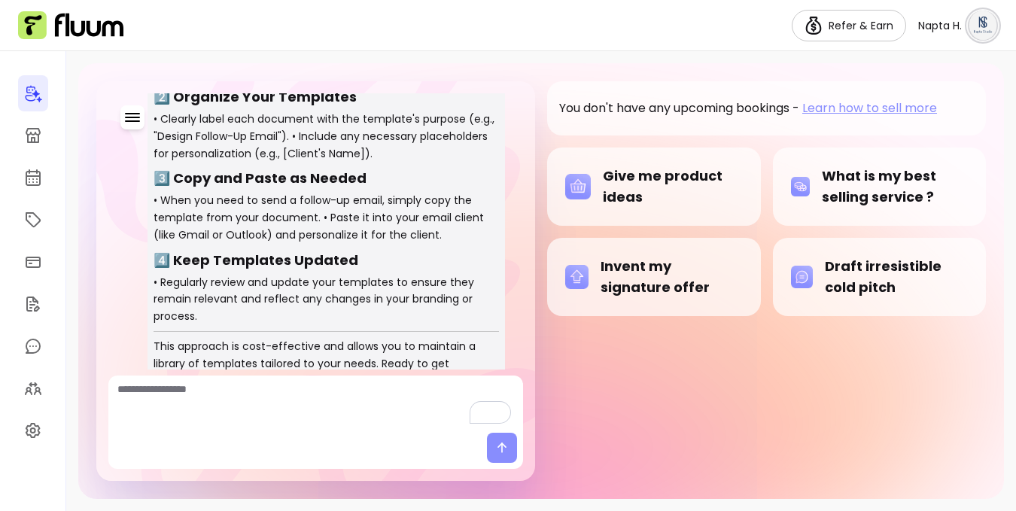
scroll to position [3327, 0]
